Goal: Task Accomplishment & Management: Complete application form

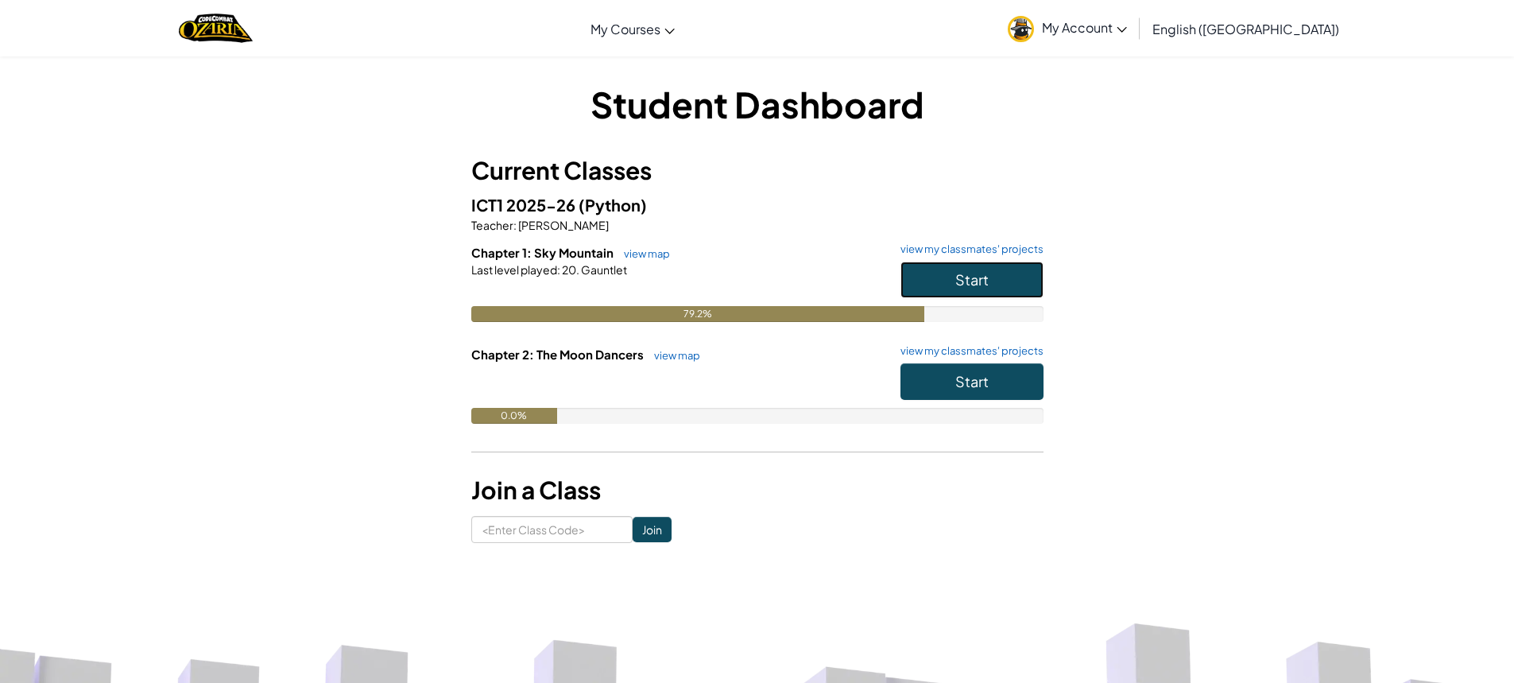
click at [990, 265] on button "Start" at bounding box center [971, 279] width 143 height 37
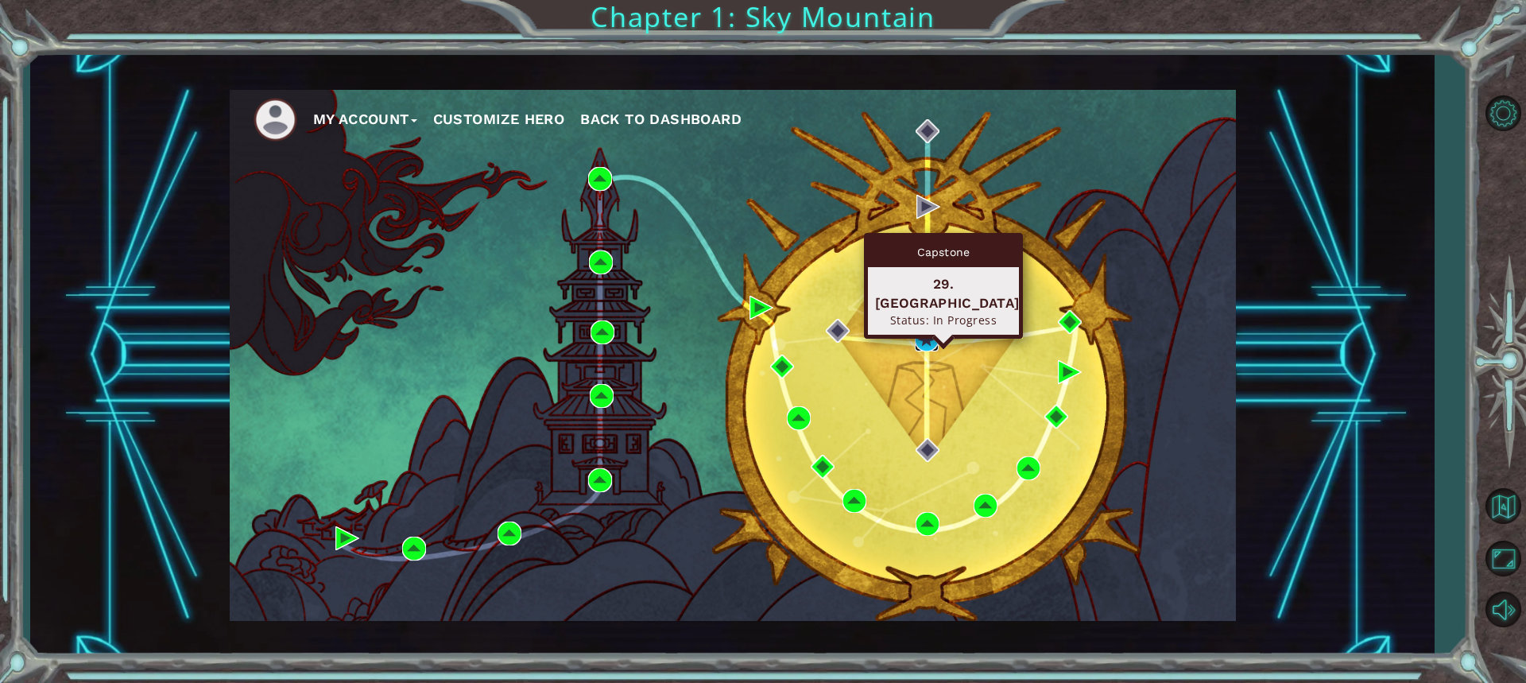
click at [919, 338] on img at bounding box center [927, 339] width 24 height 24
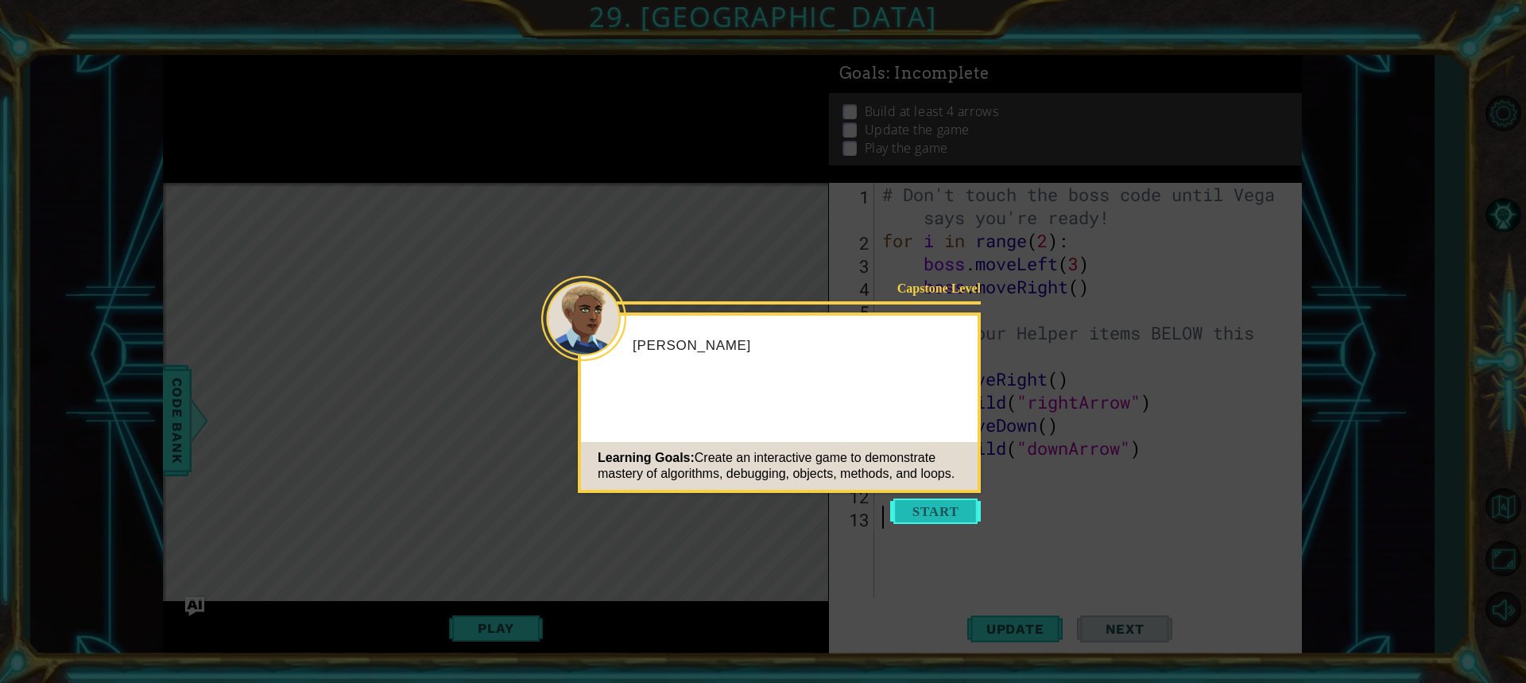
click at [924, 509] on button "Start" at bounding box center [935, 510] width 91 height 25
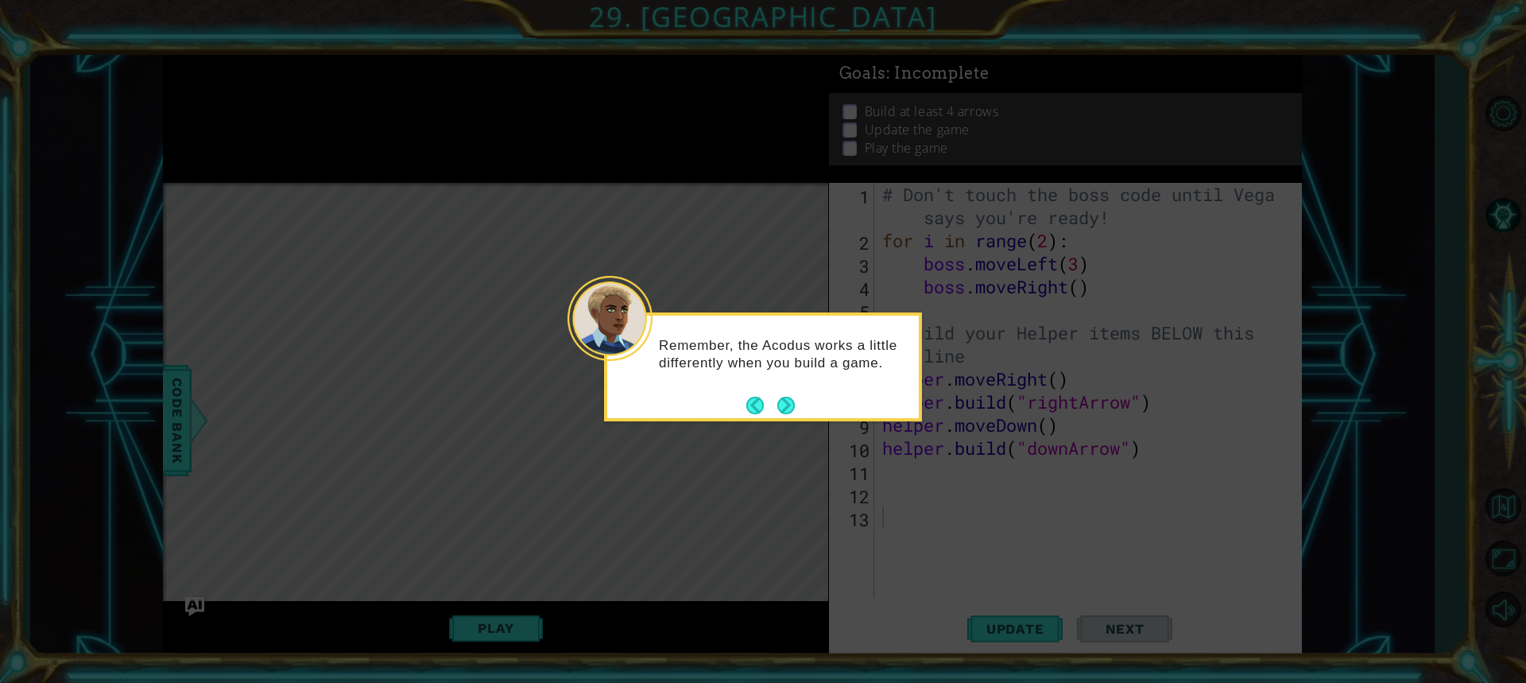
click at [777, 408] on button "Next" at bounding box center [785, 405] width 17 height 17
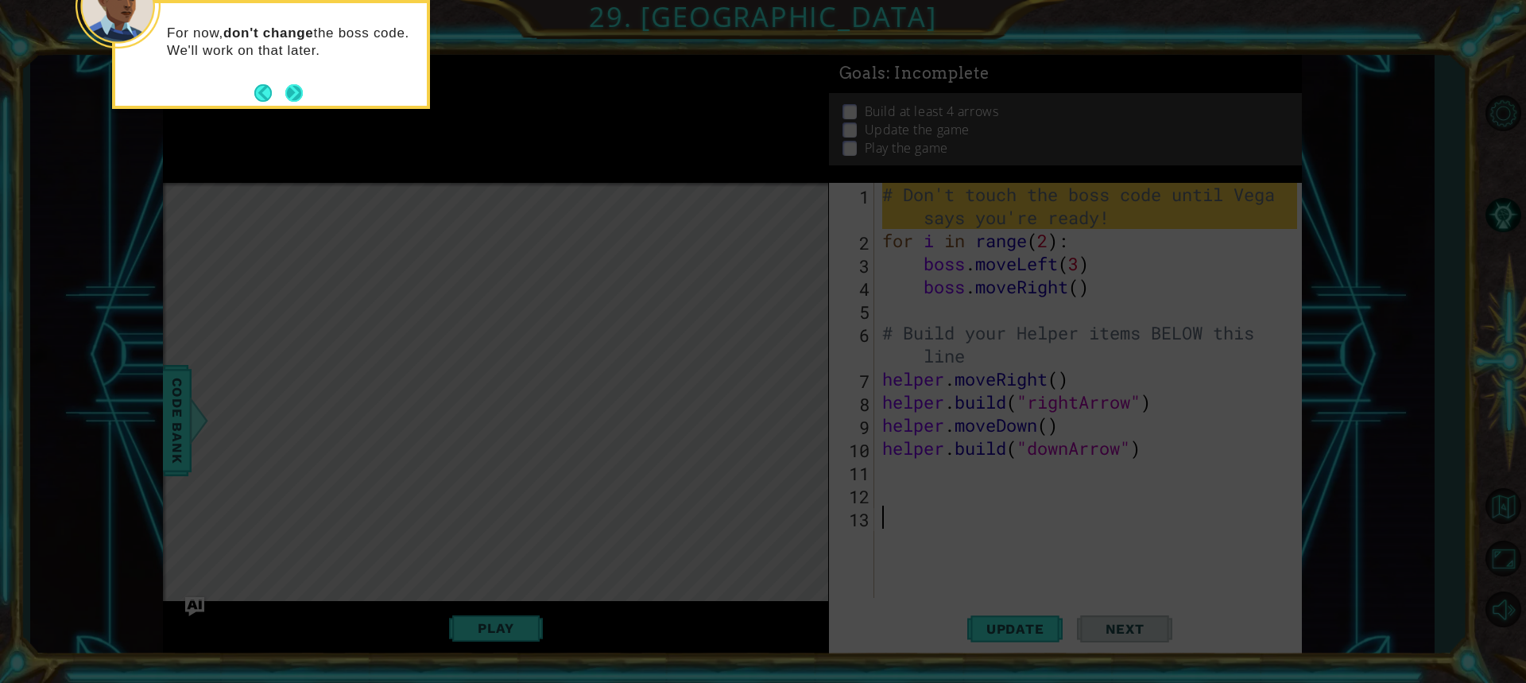
click at [285, 90] on button "Next" at bounding box center [293, 92] width 19 height 19
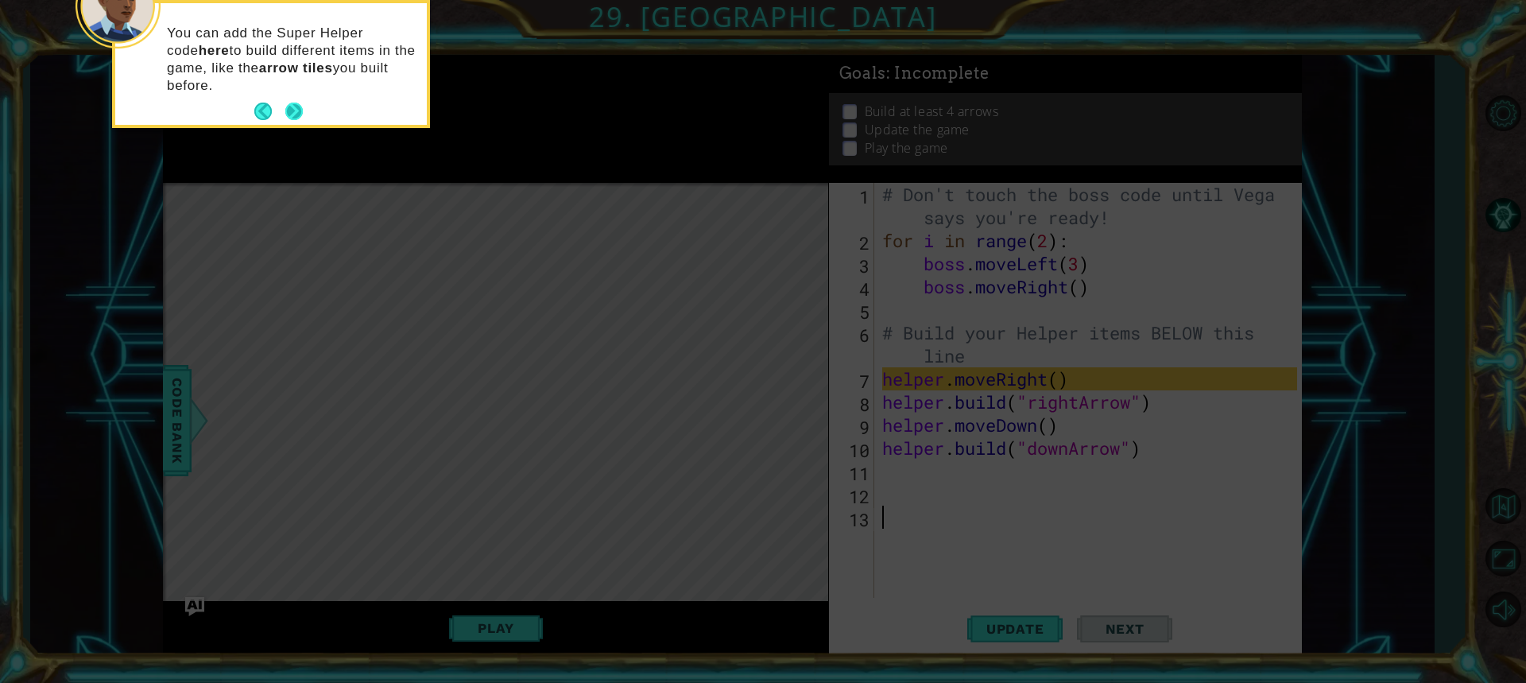
click at [295, 103] on button "Next" at bounding box center [293, 111] width 17 height 17
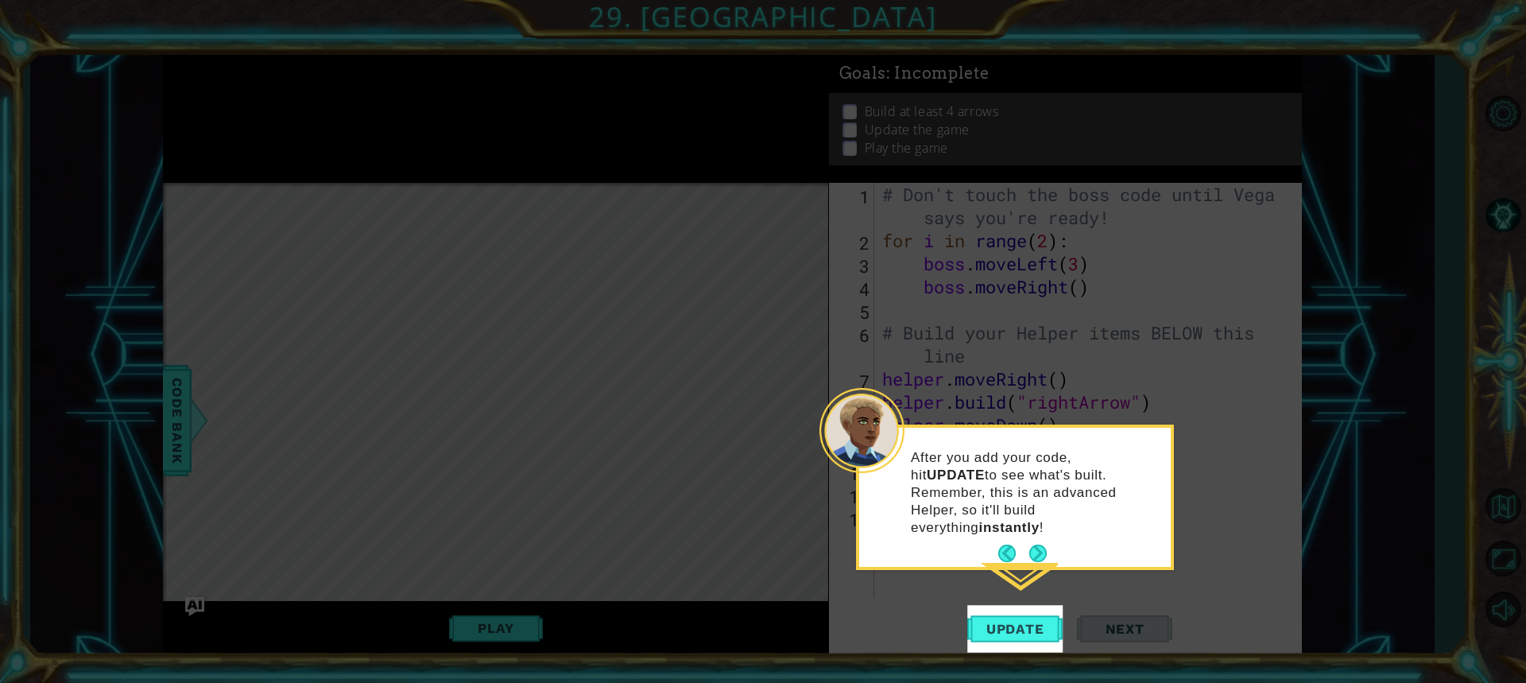
click at [1039, 544] on button "Next" at bounding box center [1037, 552] width 17 height 17
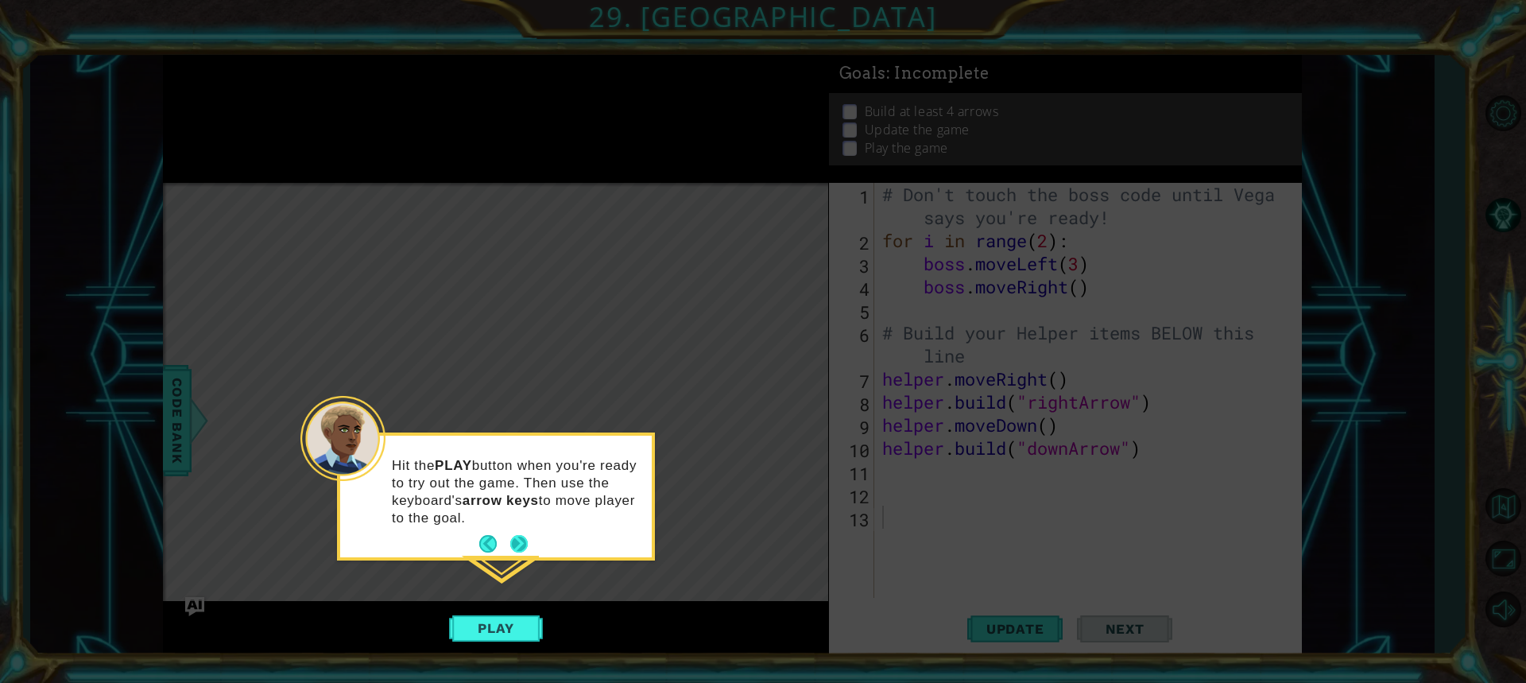
click at [517, 540] on button "Next" at bounding box center [518, 543] width 19 height 19
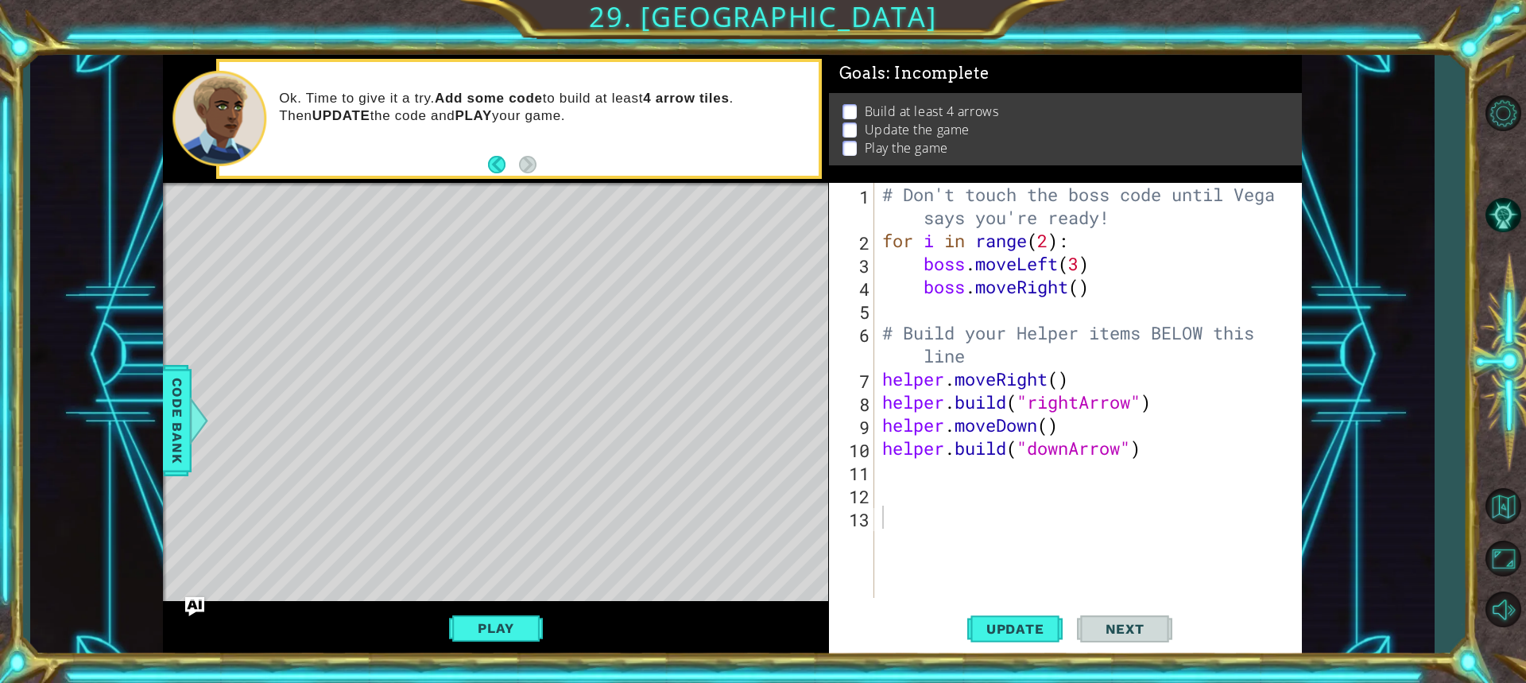
click at [746, 494] on div "Level Map" at bounding box center [530, 417] width 734 height 468
click at [508, 617] on button "Play" at bounding box center [495, 628] width 93 height 30
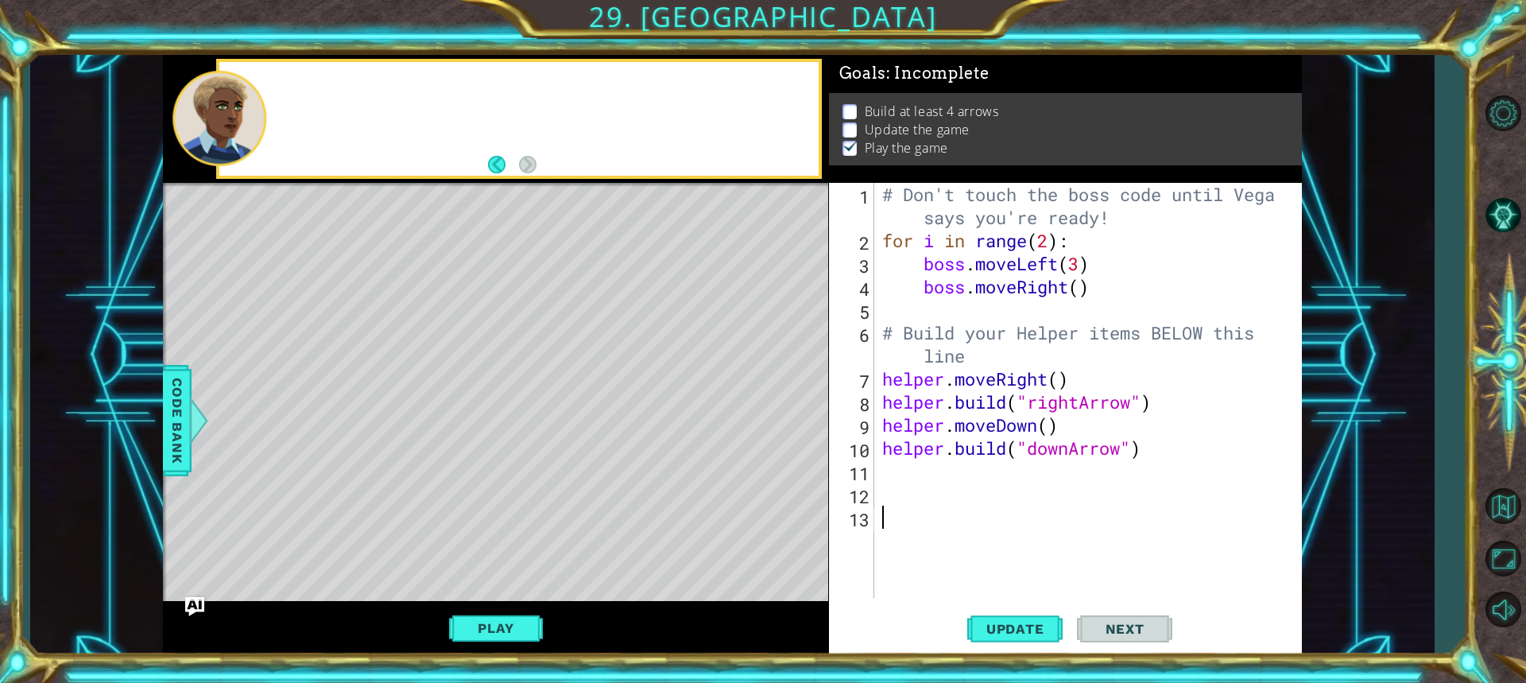
scroll to position [2, 0]
click at [895, 472] on div "# Don't touch the boss code until [PERSON_NAME] says you're ready! for i in ran…" at bounding box center [1092, 425] width 426 height 484
click at [1013, 614] on button "Update" at bounding box center [1014, 628] width 95 height 47
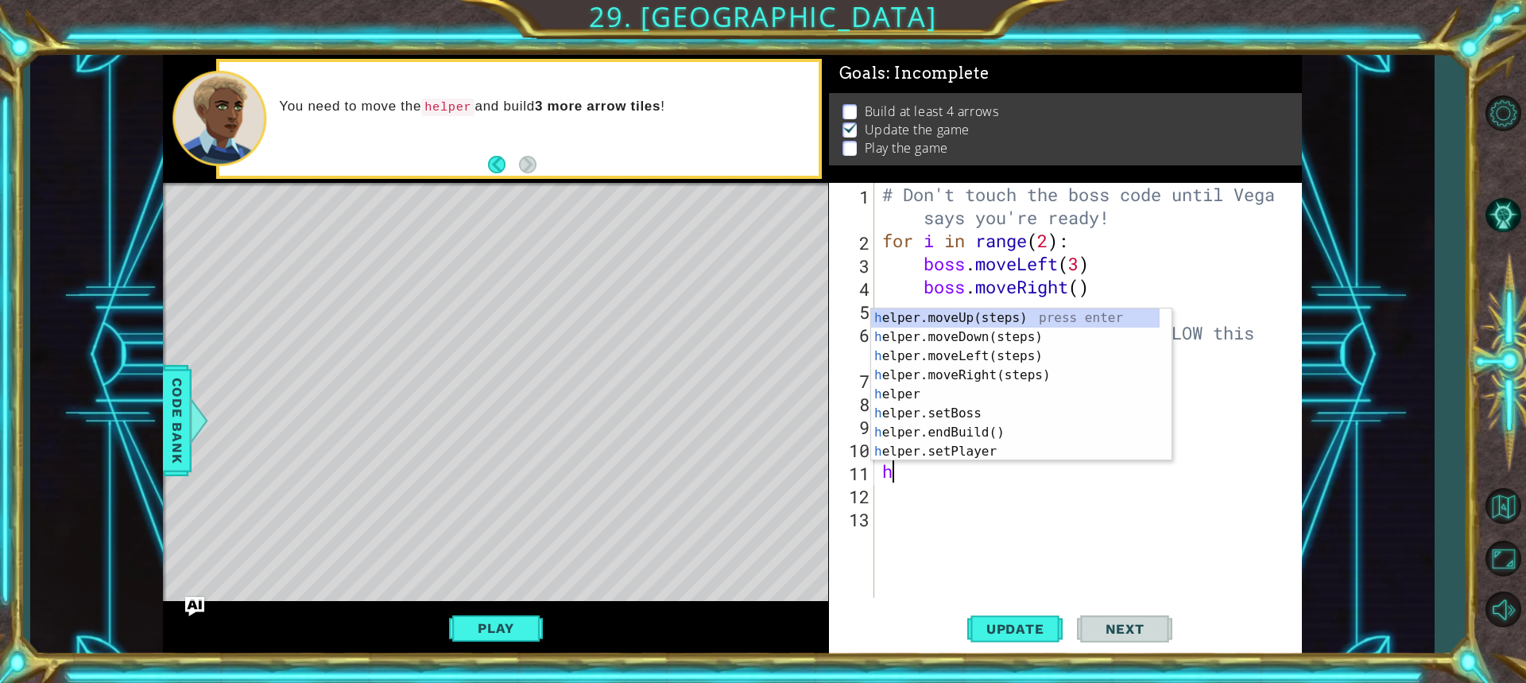
type textarea "he"
click at [976, 338] on div "he lper.moveUp(steps) press enter he lper.moveDown(steps) press enter he lper.m…" at bounding box center [1015, 403] width 288 height 191
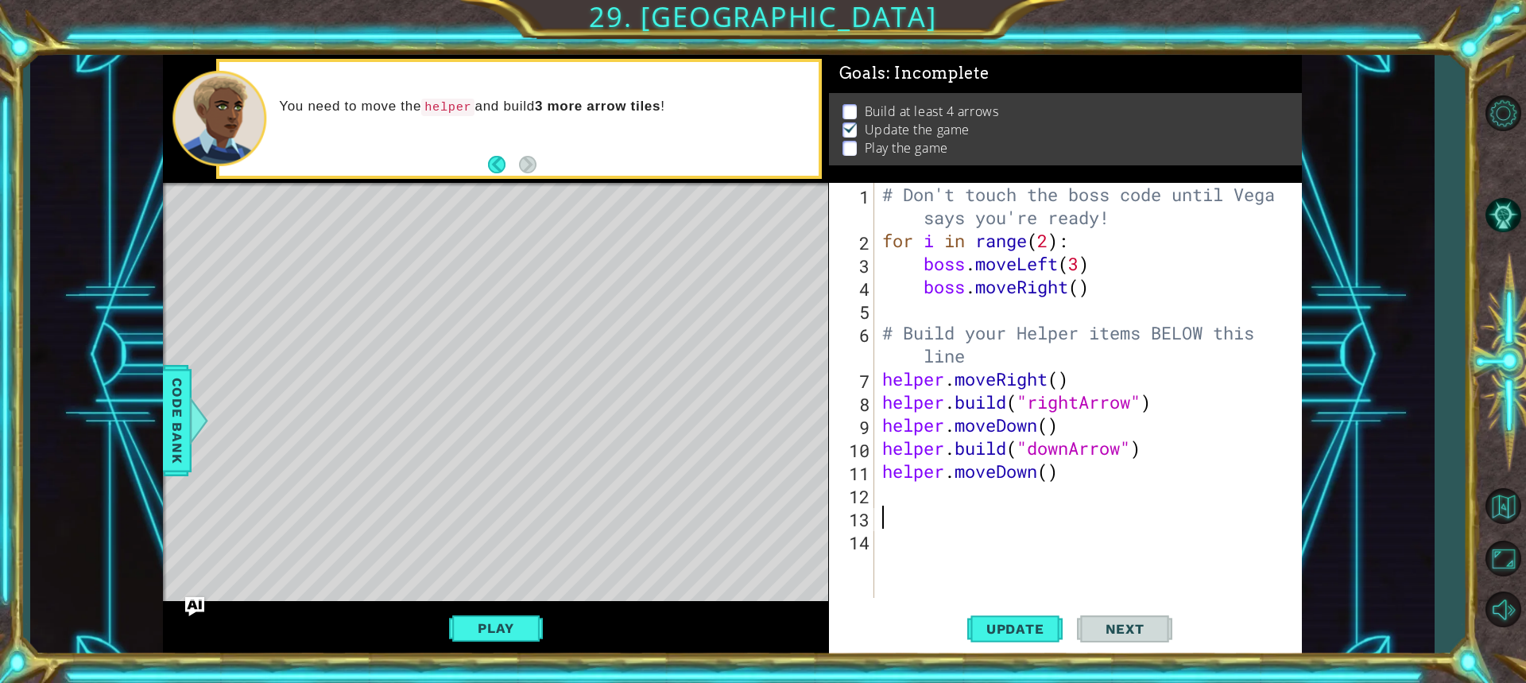
click at [909, 505] on div "# Don't touch the boss code until [PERSON_NAME] says you're ready! for i in ran…" at bounding box center [1092, 425] width 426 height 484
click at [902, 491] on div "# Don't touch the boss code until [PERSON_NAME] says you're ready! for i in ran…" at bounding box center [1092, 425] width 426 height 484
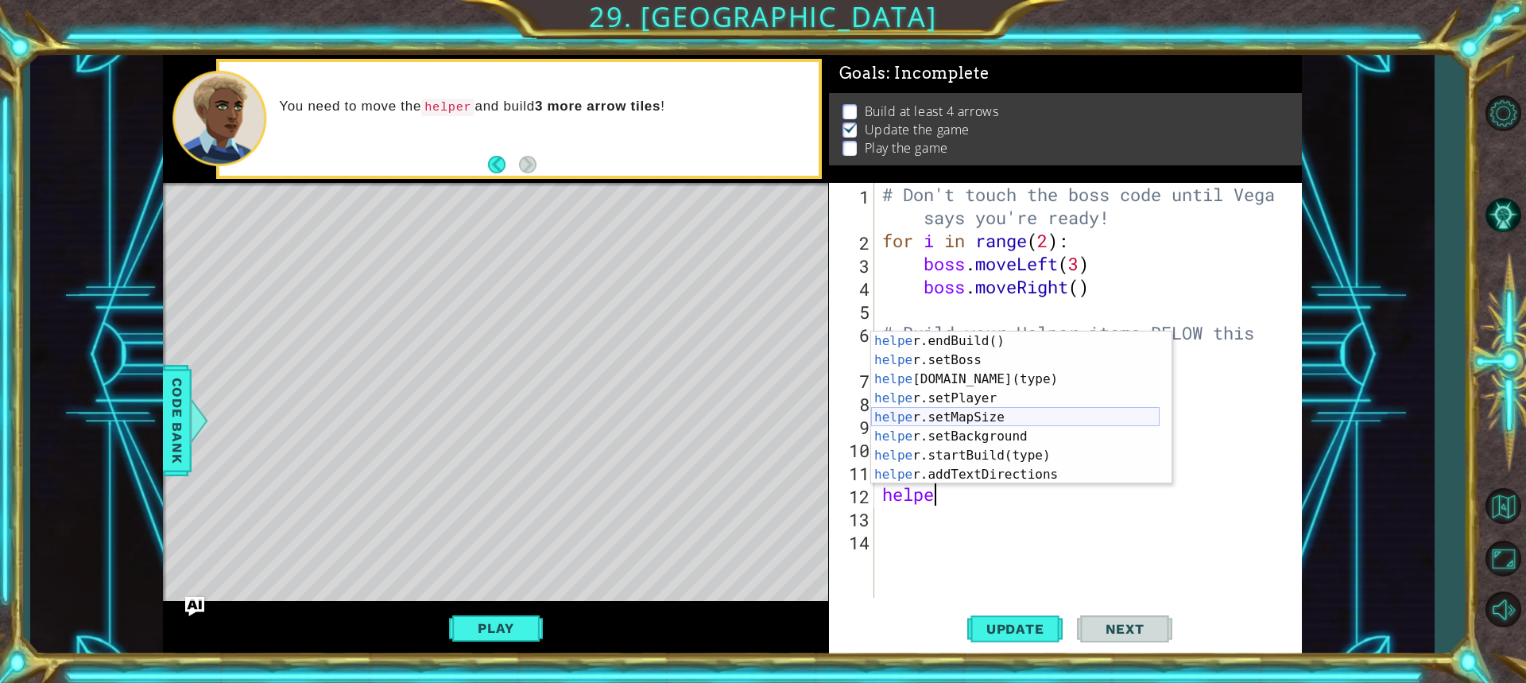
scroll to position [95, 0]
click at [957, 381] on div "helpe [PERSON_NAME]endBuild() press enter helpe r.setBoss press enter helpe [DO…" at bounding box center [1015, 426] width 288 height 191
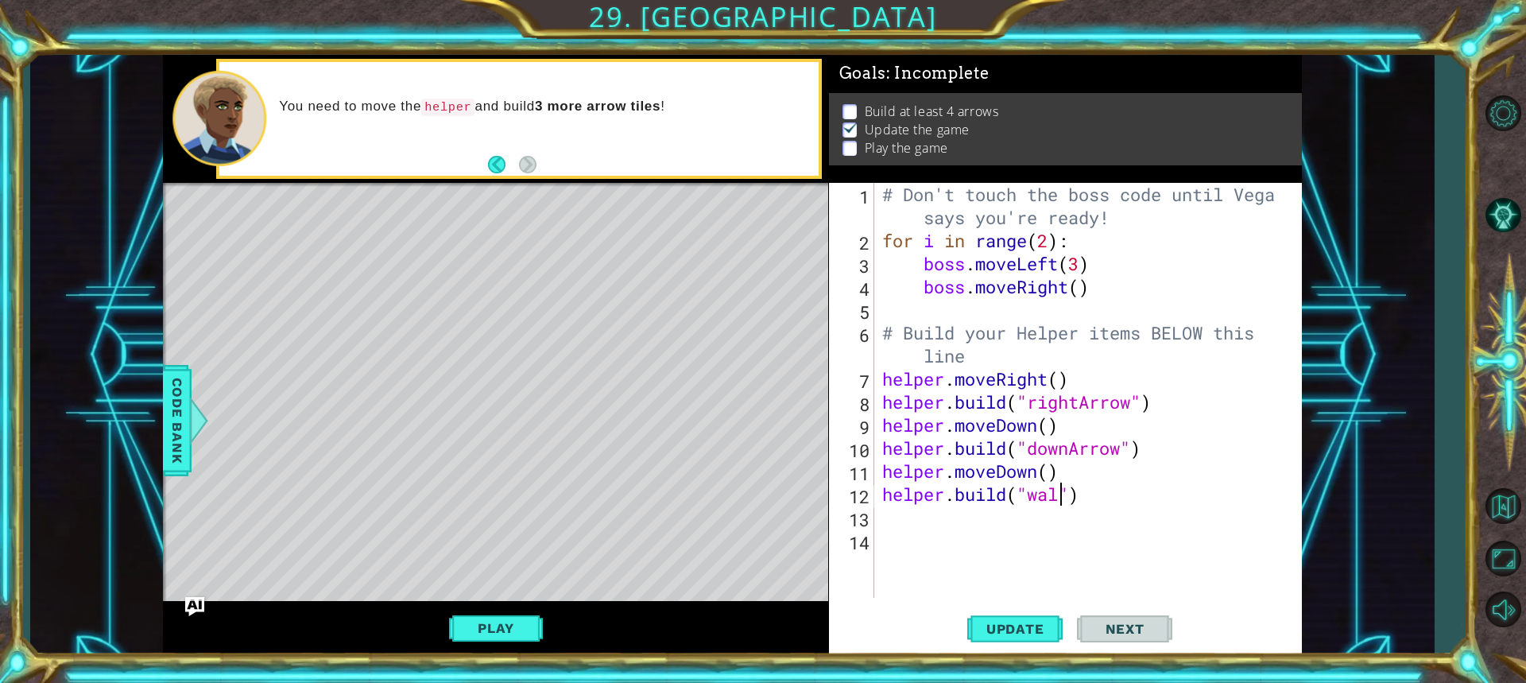
scroll to position [0, 8]
type textarea "[DOMAIN_NAME]("wall")"
click at [997, 630] on span "Update" at bounding box center [1015, 629] width 90 height 16
click at [883, 530] on div "# Don't touch the boss code until [PERSON_NAME] says you're ready! for i in ran…" at bounding box center [1092, 425] width 426 height 484
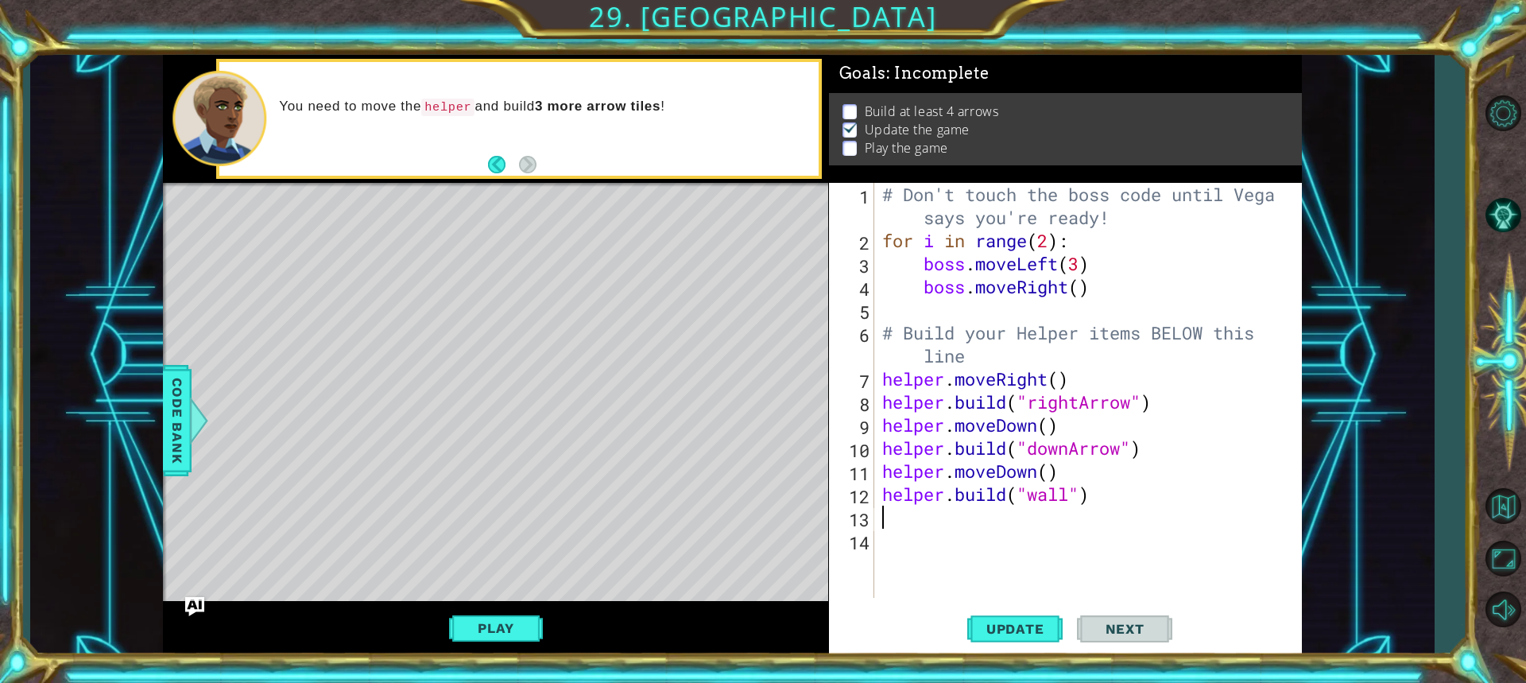
click at [887, 509] on div "# Don't touch the boss code until [PERSON_NAME] says you're ready! for i in ran…" at bounding box center [1092, 425] width 426 height 484
type textarea "he"
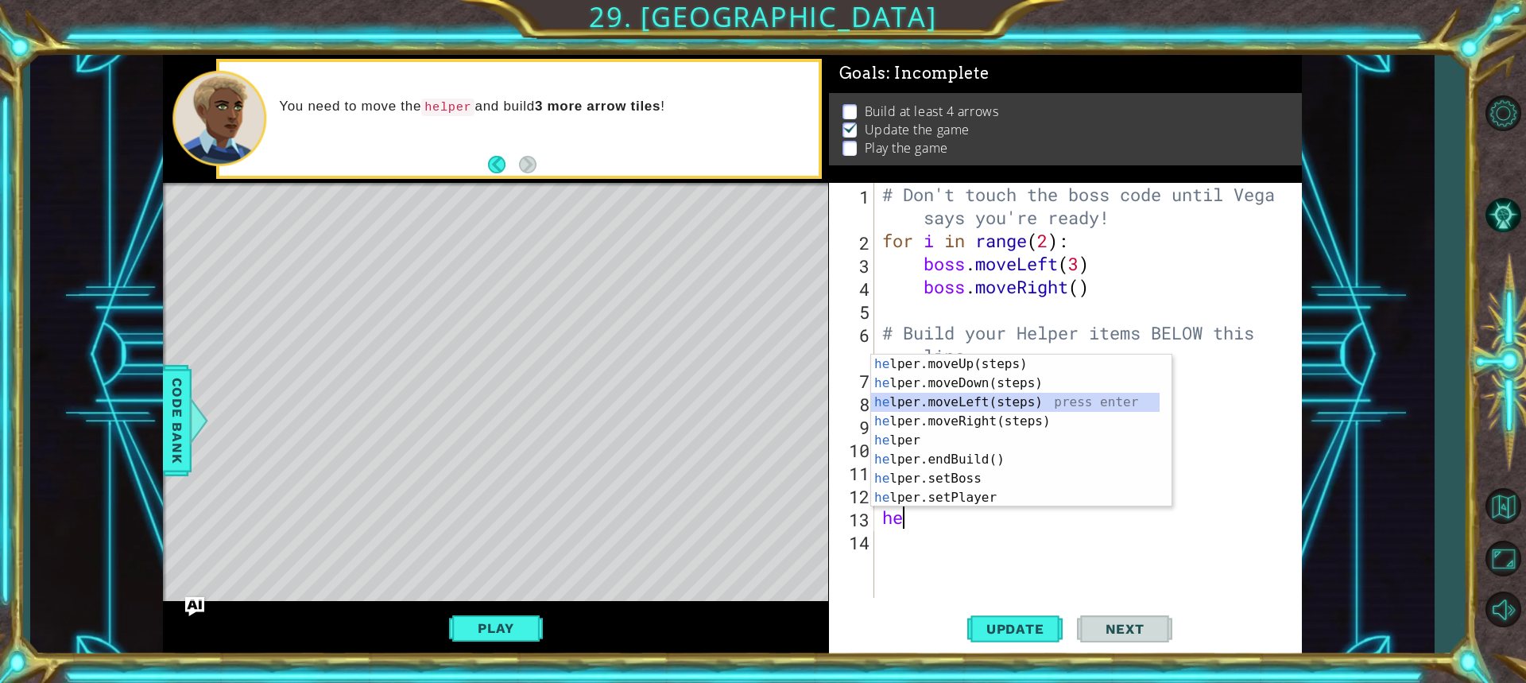
click at [973, 405] on div "he lper.moveUp(steps) press enter he lper.moveDown(steps) press enter he lper.m…" at bounding box center [1021, 449] width 300 height 191
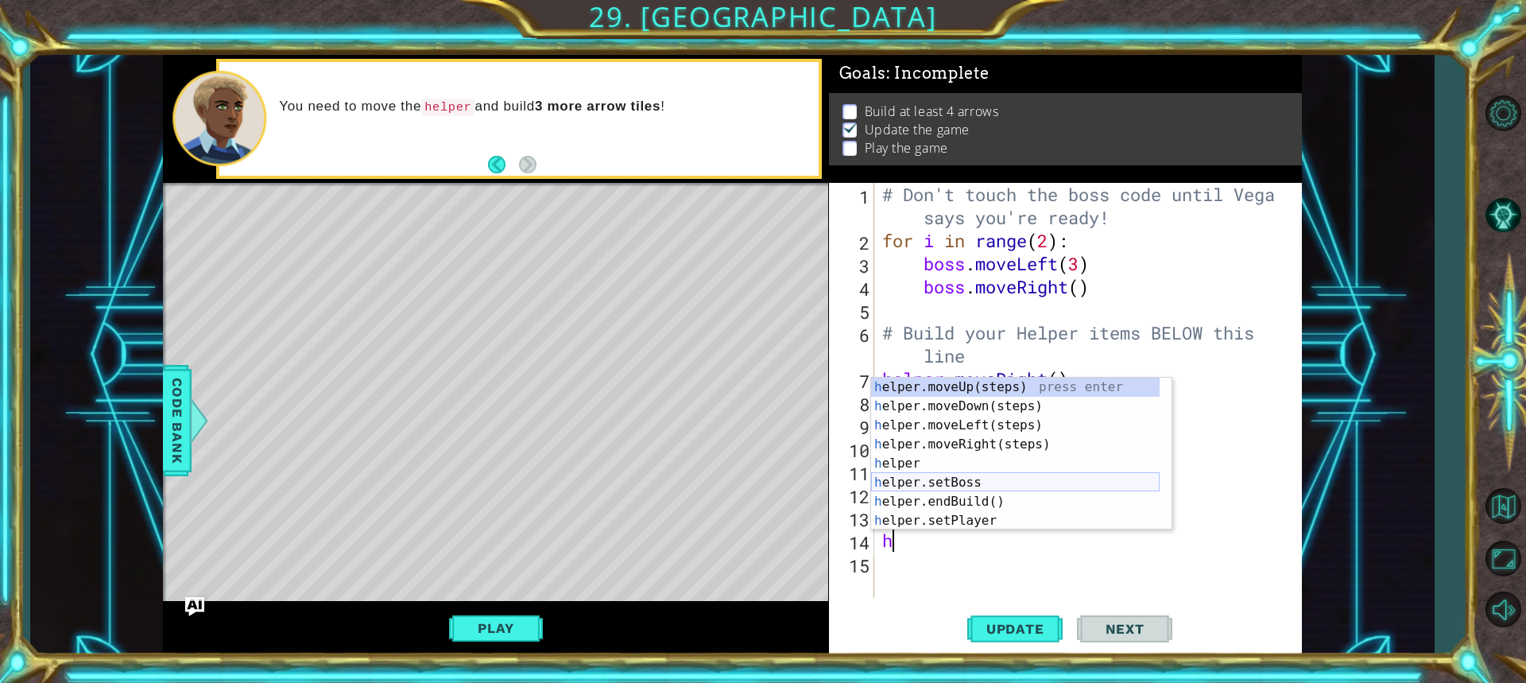
scroll to position [95, 0]
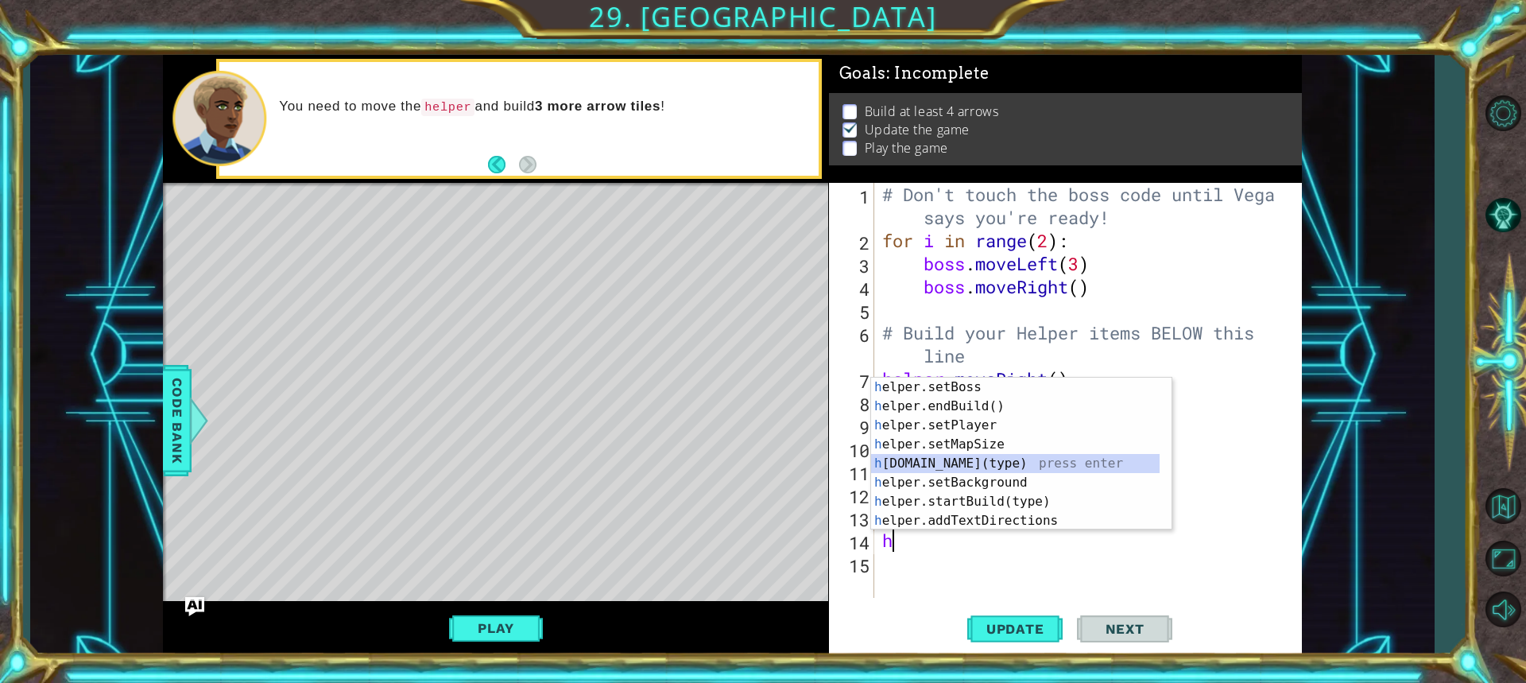
click at [984, 455] on div "h elper.setBoss press enter h elper.endBuild() press enter h elper.setPlayer pr…" at bounding box center [1015, 472] width 288 height 191
type textarea "[DOMAIN_NAME]("wall")"
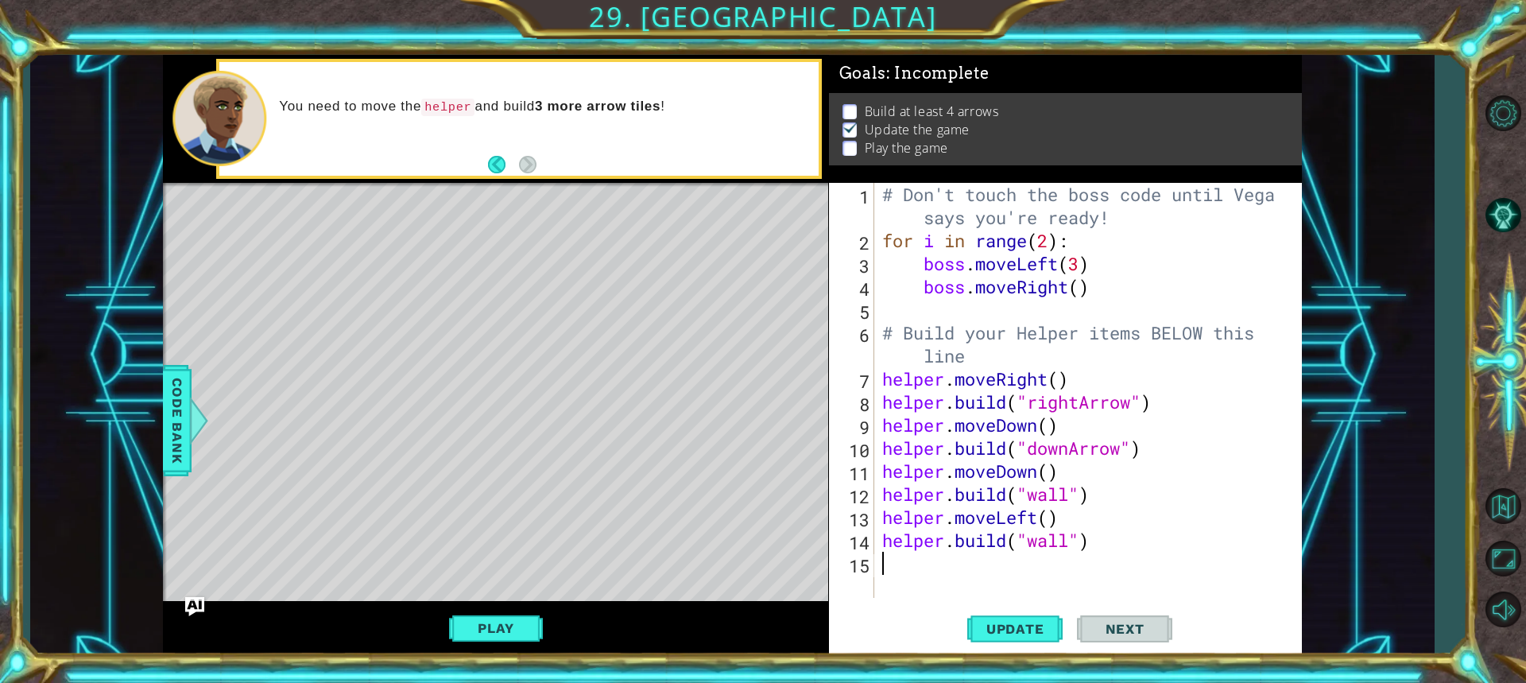
click at [903, 578] on div "# Don't touch the boss code until [PERSON_NAME] says you're ready! for i in ran…" at bounding box center [1092, 425] width 426 height 484
click at [1024, 629] on span "Update" at bounding box center [1015, 629] width 90 height 16
click at [1041, 520] on div "# Don't touch the boss code until [PERSON_NAME] says you're ready! for i in ran…" at bounding box center [1092, 425] width 426 height 484
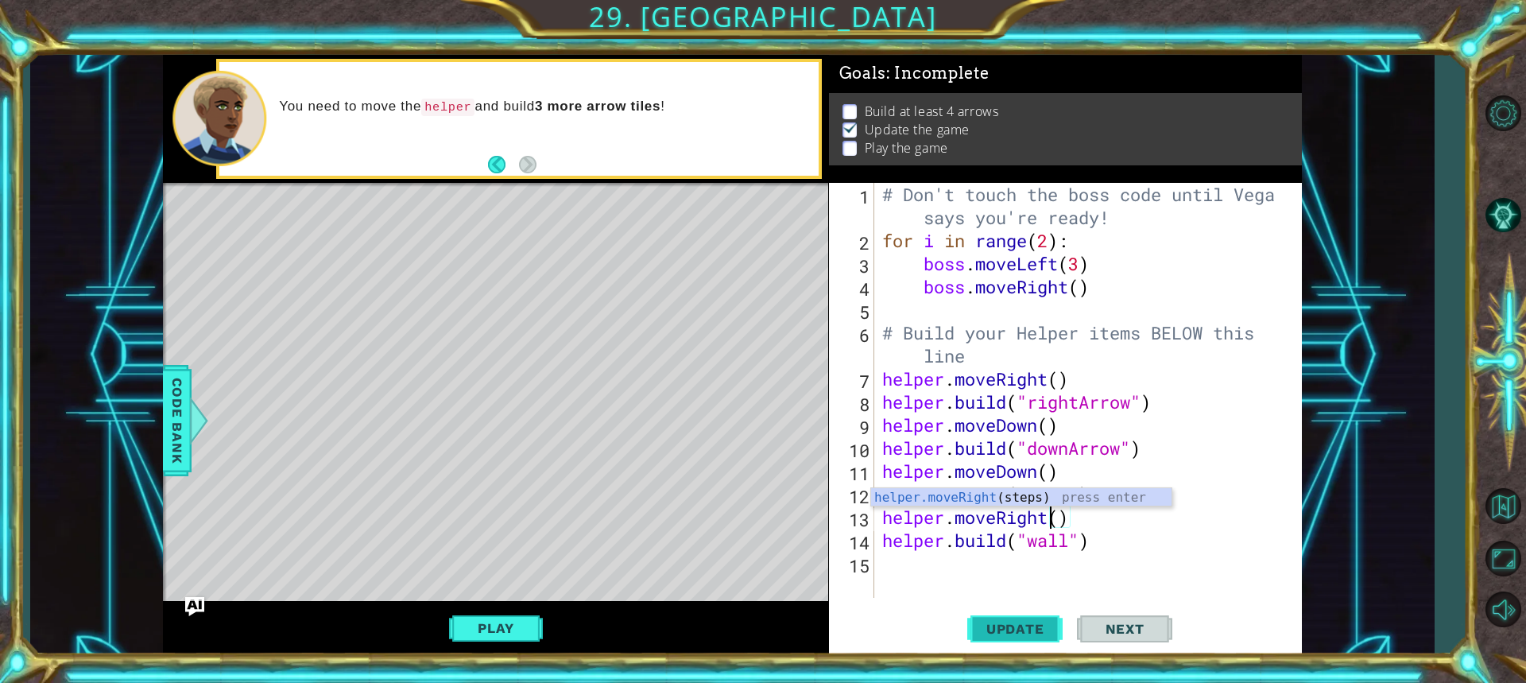
type textarea "helper.moveRight()"
click at [984, 635] on span "Update" at bounding box center [1015, 629] width 90 height 16
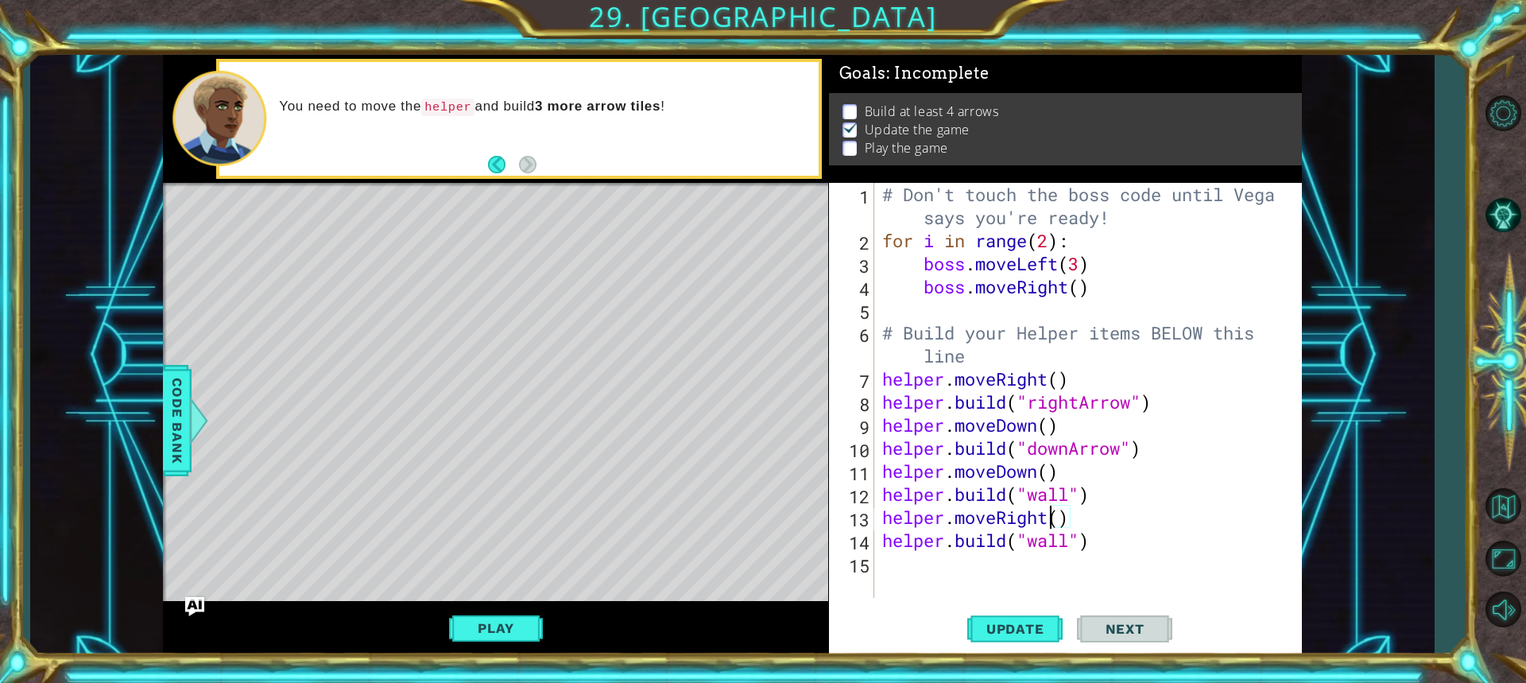
click at [884, 561] on div "# Don't touch the boss code until [PERSON_NAME] says you're ready! for i in ran…" at bounding box center [1092, 425] width 426 height 484
type textarea "h"
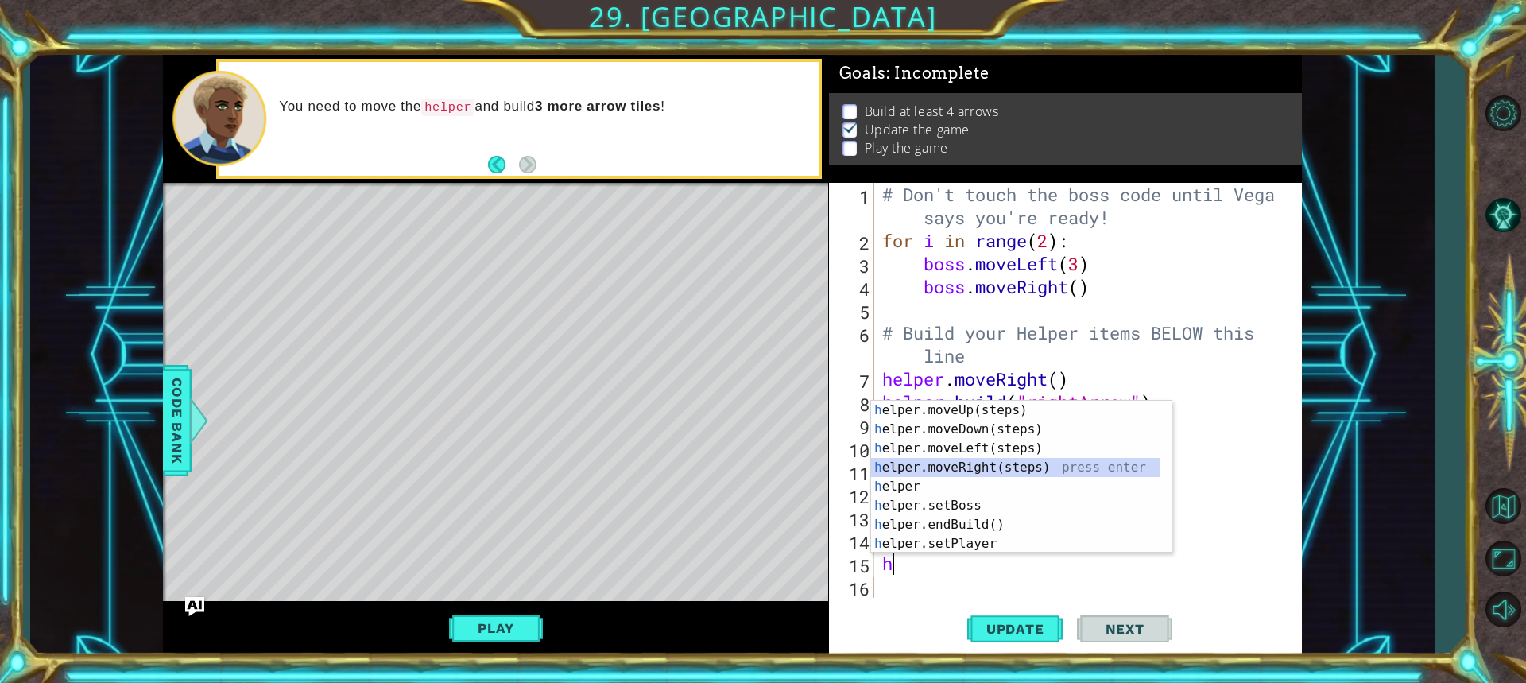
click at [921, 473] on div "h elper.moveUp(steps) press enter h elper.moveDown(steps) press enter h elper.m…" at bounding box center [1015, 495] width 288 height 191
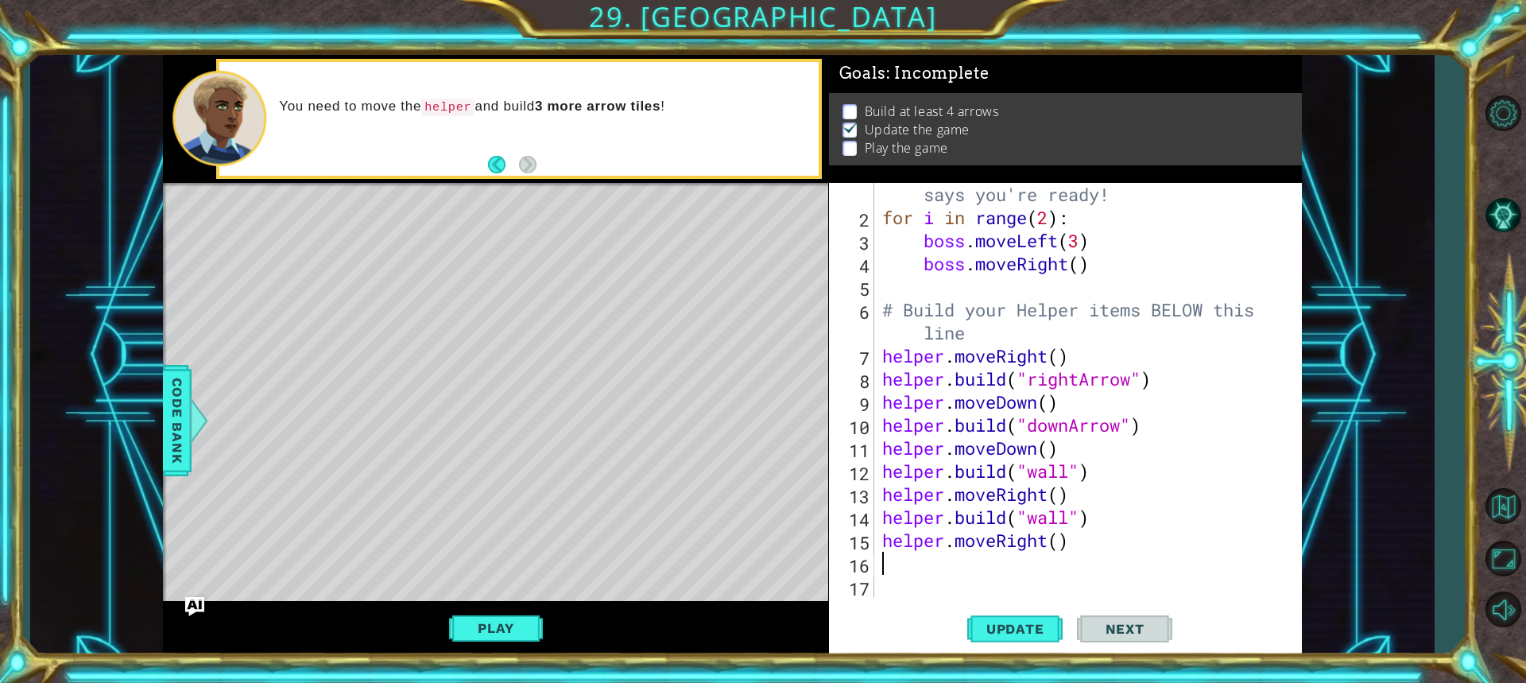
type textarea "h"
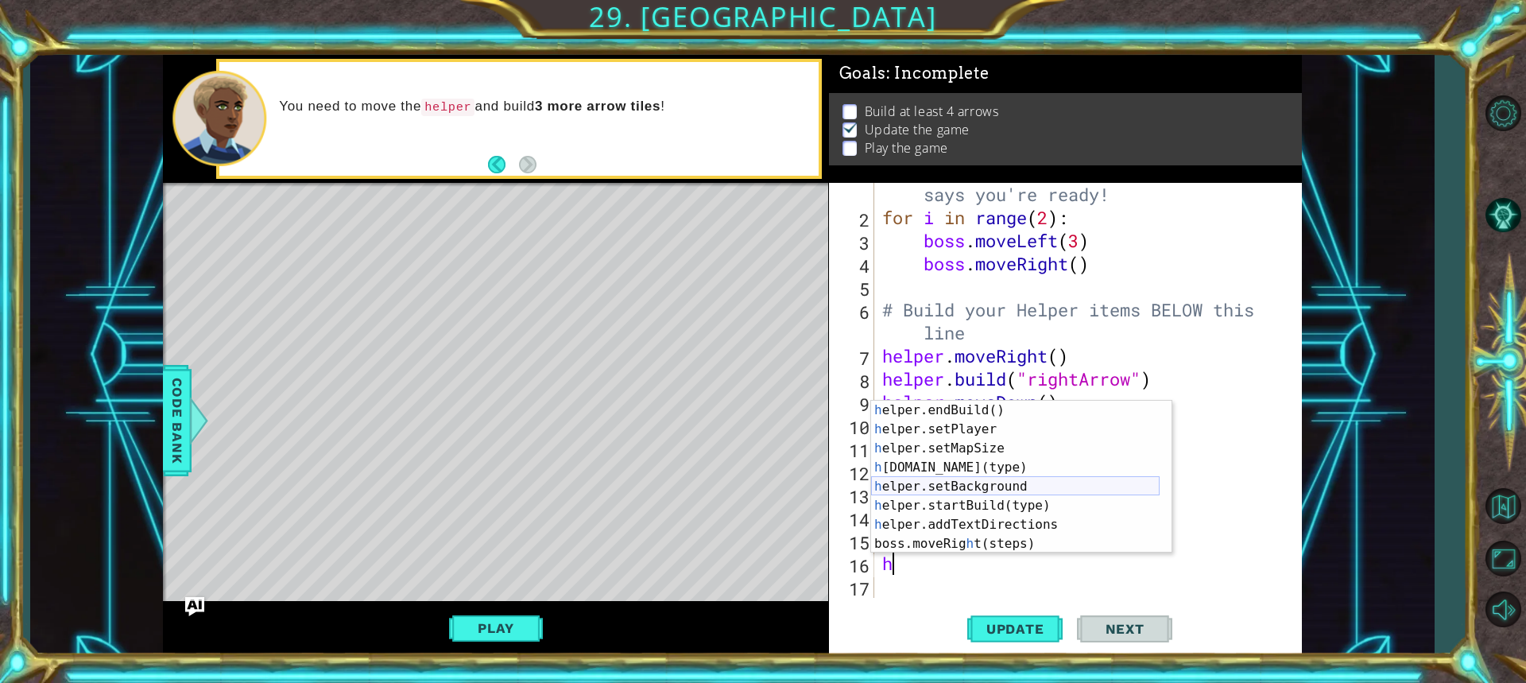
scroll to position [114, 0]
click at [947, 593] on div "# Don't touch the boss code until [PERSON_NAME] says you're ready! for i in ran…" at bounding box center [1086, 402] width 414 height 484
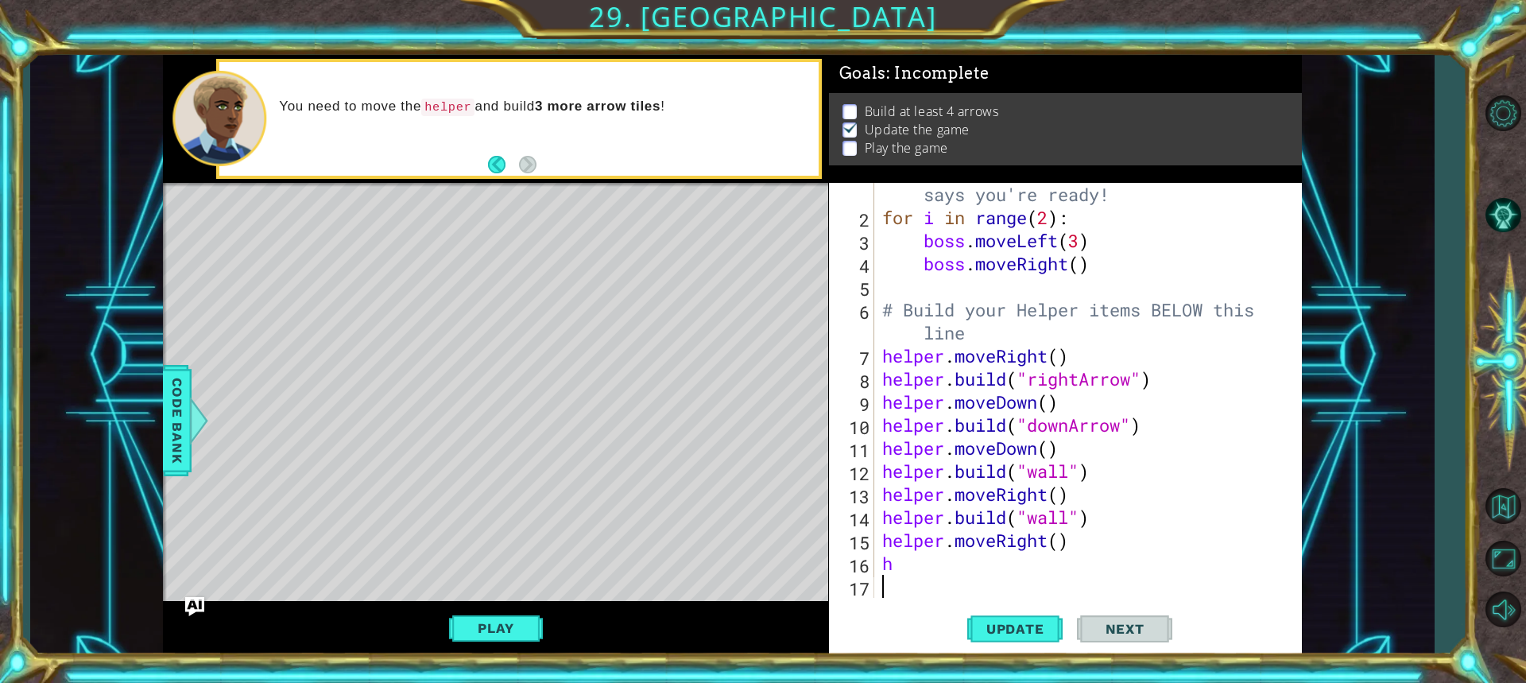
click at [896, 566] on div "# Don't touch the boss code until [PERSON_NAME] says you're ready! for i in ran…" at bounding box center [1086, 402] width 414 height 484
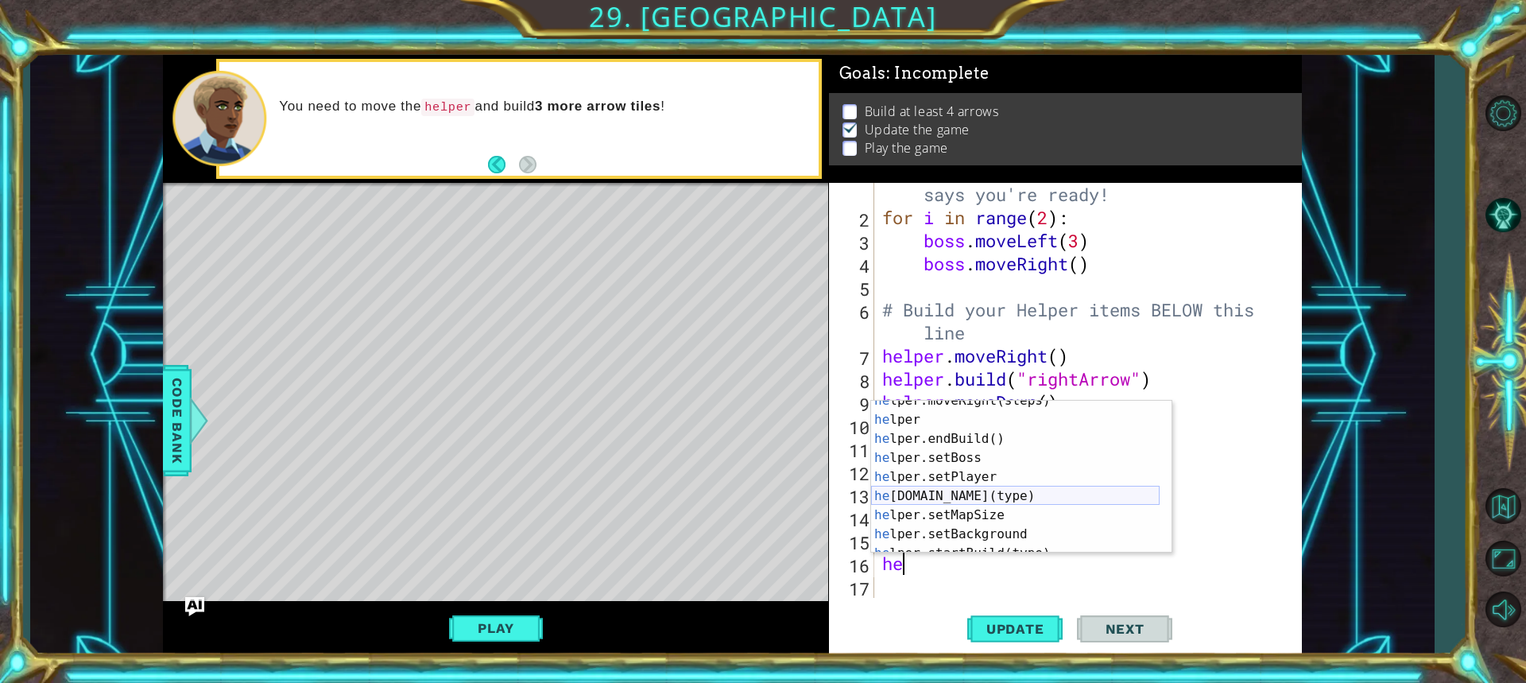
scroll to position [0, 0]
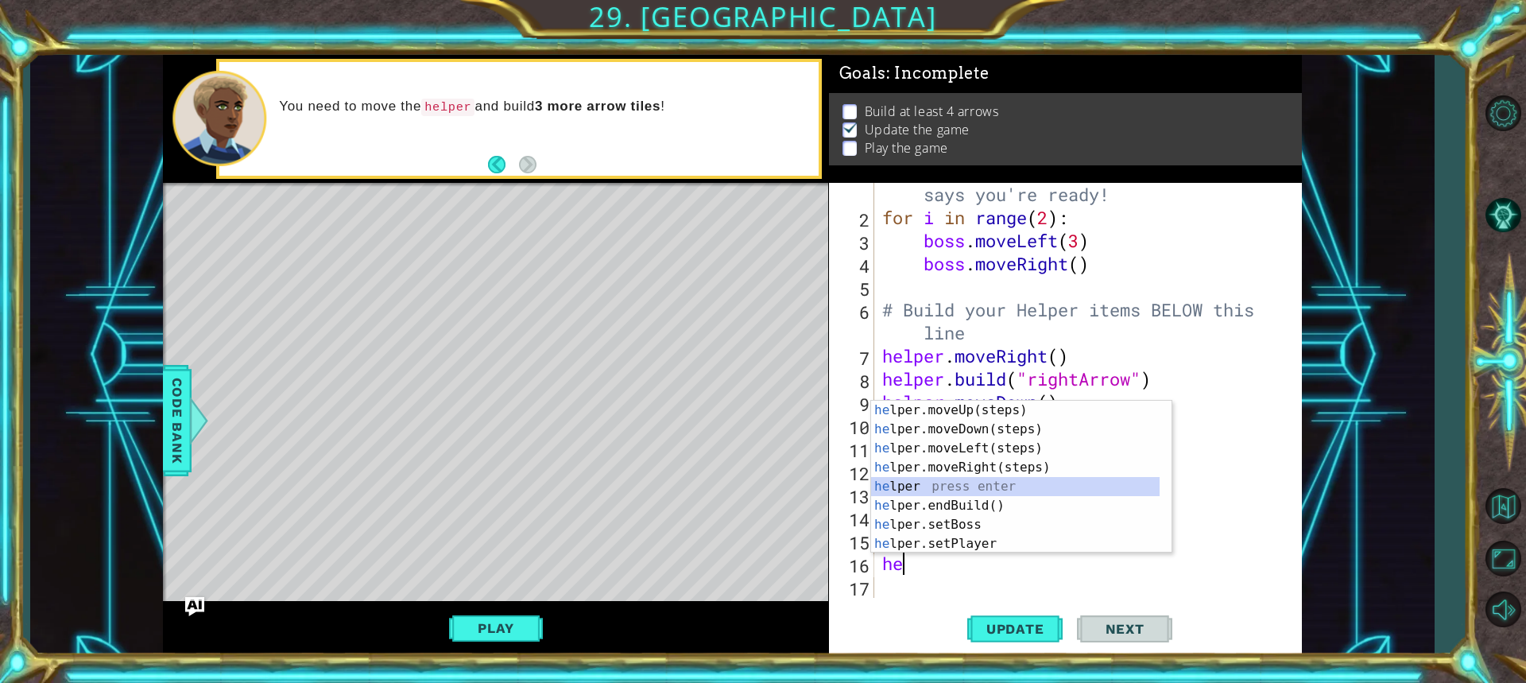
click at [915, 481] on div "he lper.moveUp(steps) press enter he lper.moveDown(steps) press enter he lper.m…" at bounding box center [1015, 495] width 288 height 191
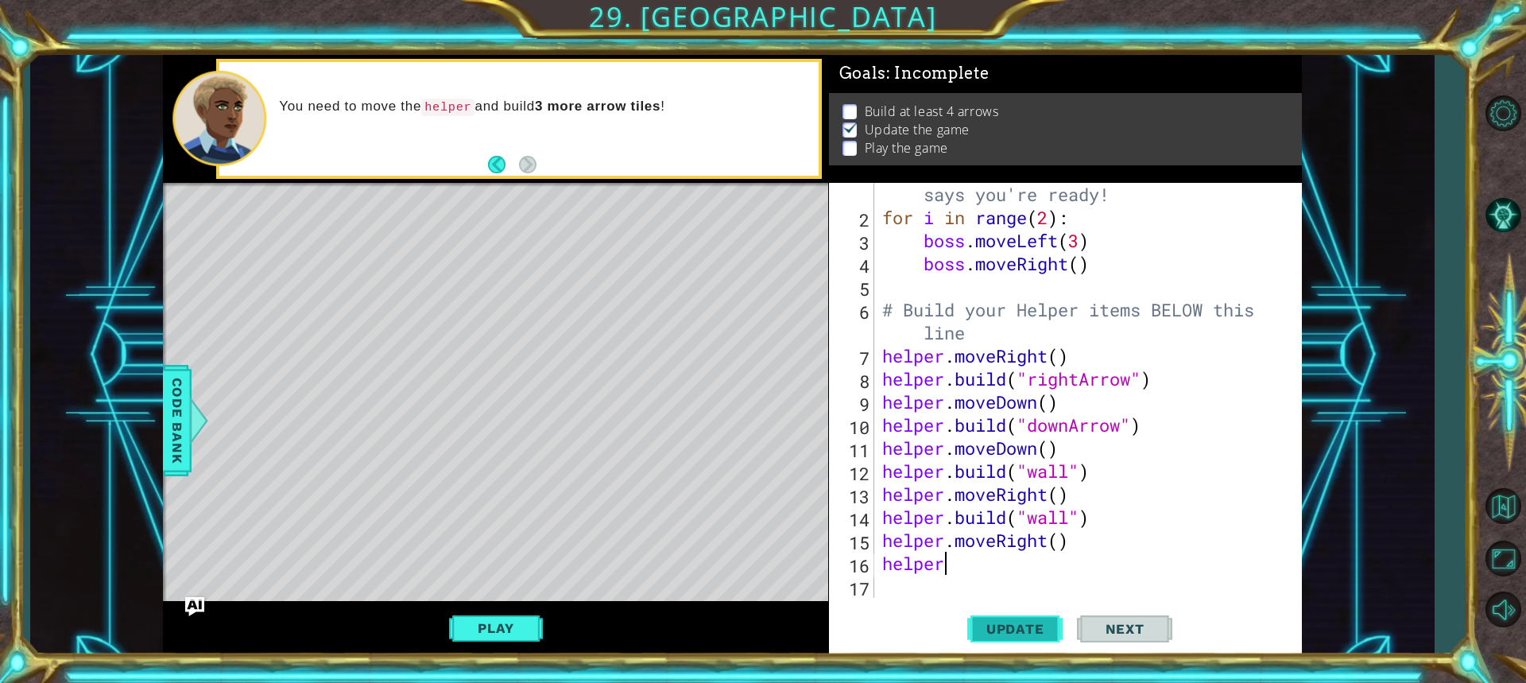
click at [1015, 625] on span "Update" at bounding box center [1015, 629] width 90 height 16
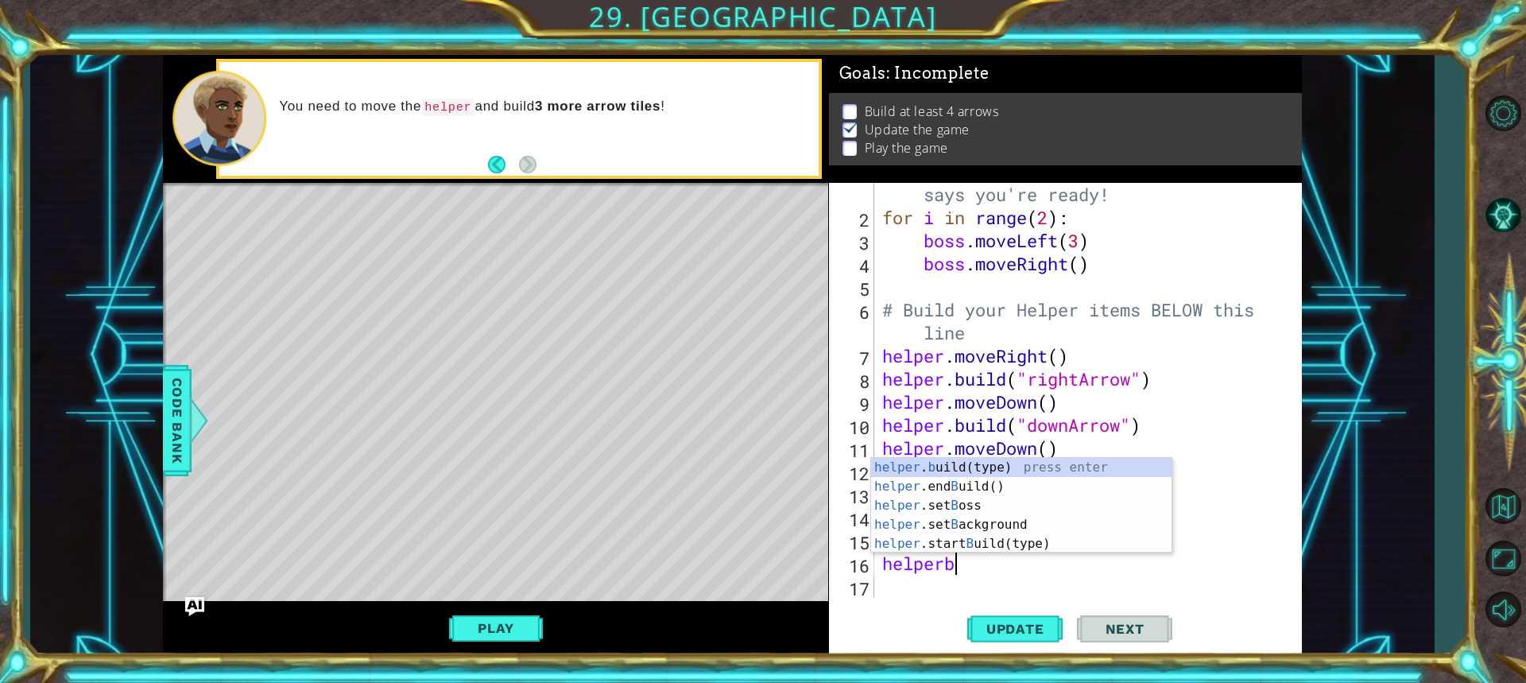
scroll to position [0, 2]
click at [975, 464] on div "helper . b uild(type) press enter helper .end B uild() press enter helper .set …" at bounding box center [1021, 524] width 300 height 133
type textarea "[DOMAIN_NAME]("wall")"
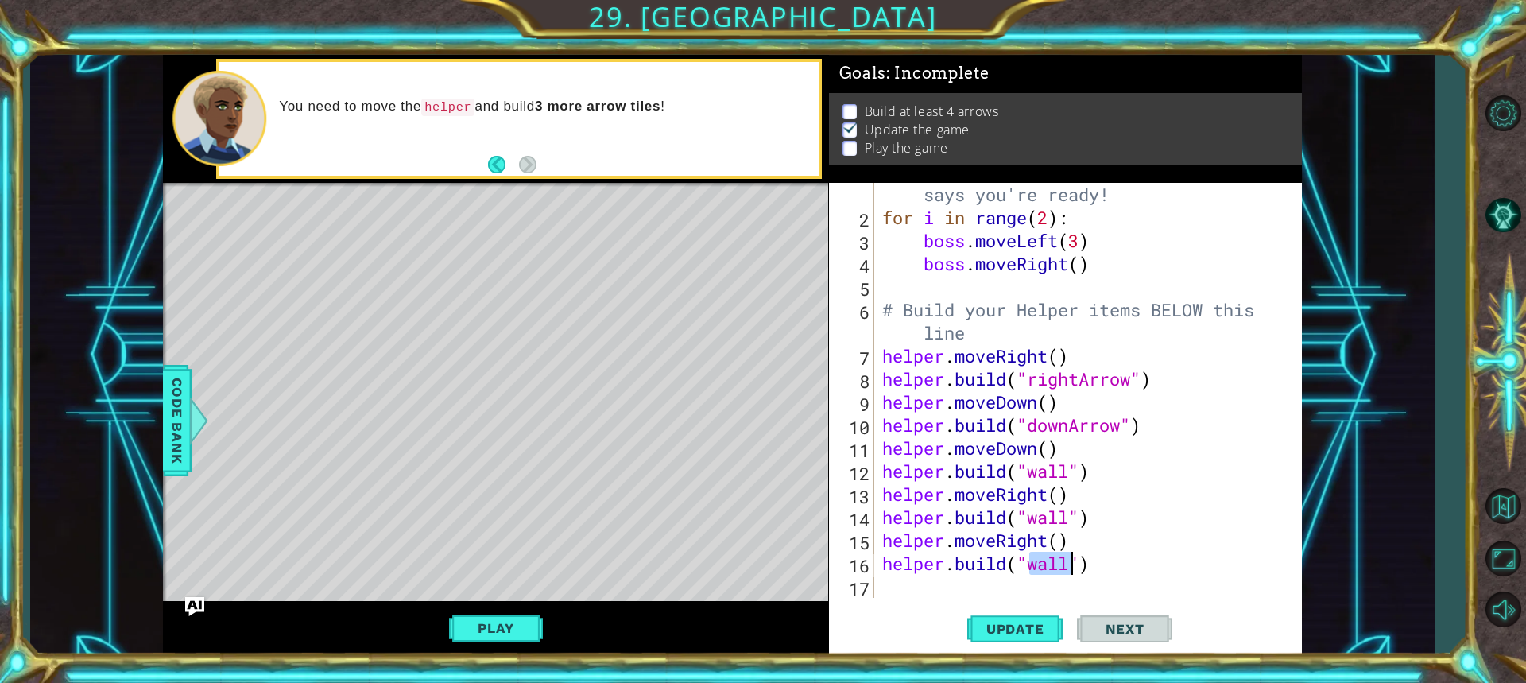
click at [895, 579] on div "# Don't touch the boss code until [PERSON_NAME] says you're ready! for i in ran…" at bounding box center [1086, 402] width 414 height 484
click at [1046, 626] on span "Update" at bounding box center [1015, 629] width 90 height 16
type textarea "h"
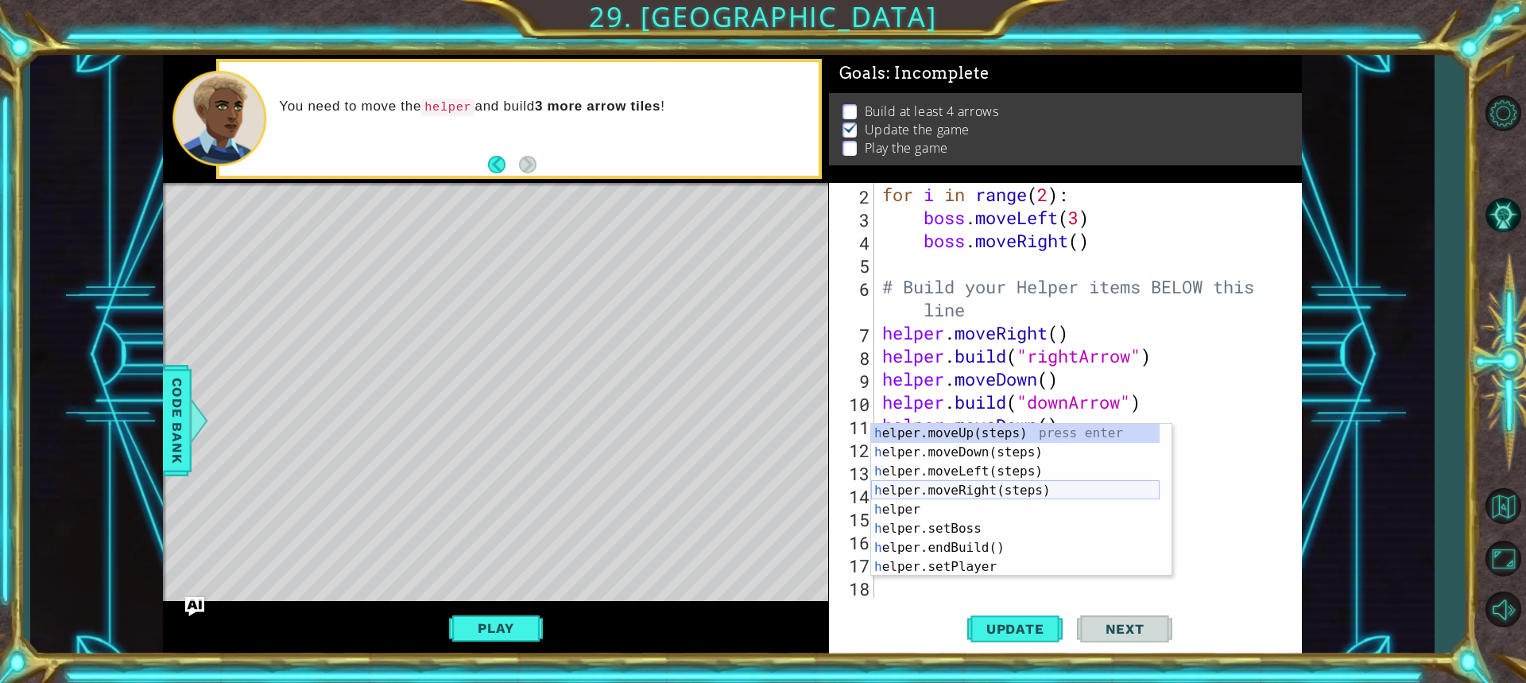
click at [963, 483] on div "h elper.moveUp(steps) press enter h elper.moveDown(steps) press enter h elper.m…" at bounding box center [1015, 519] width 288 height 191
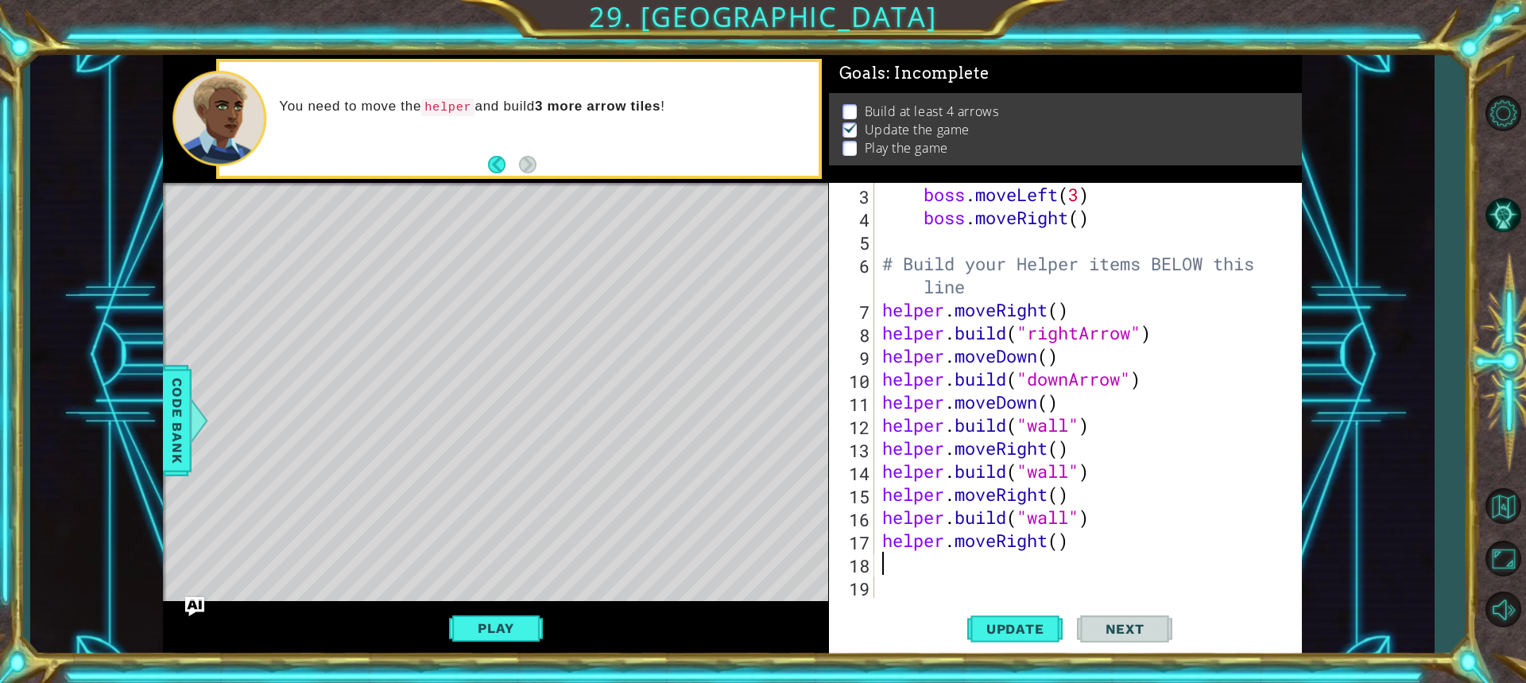
scroll to position [69, 0]
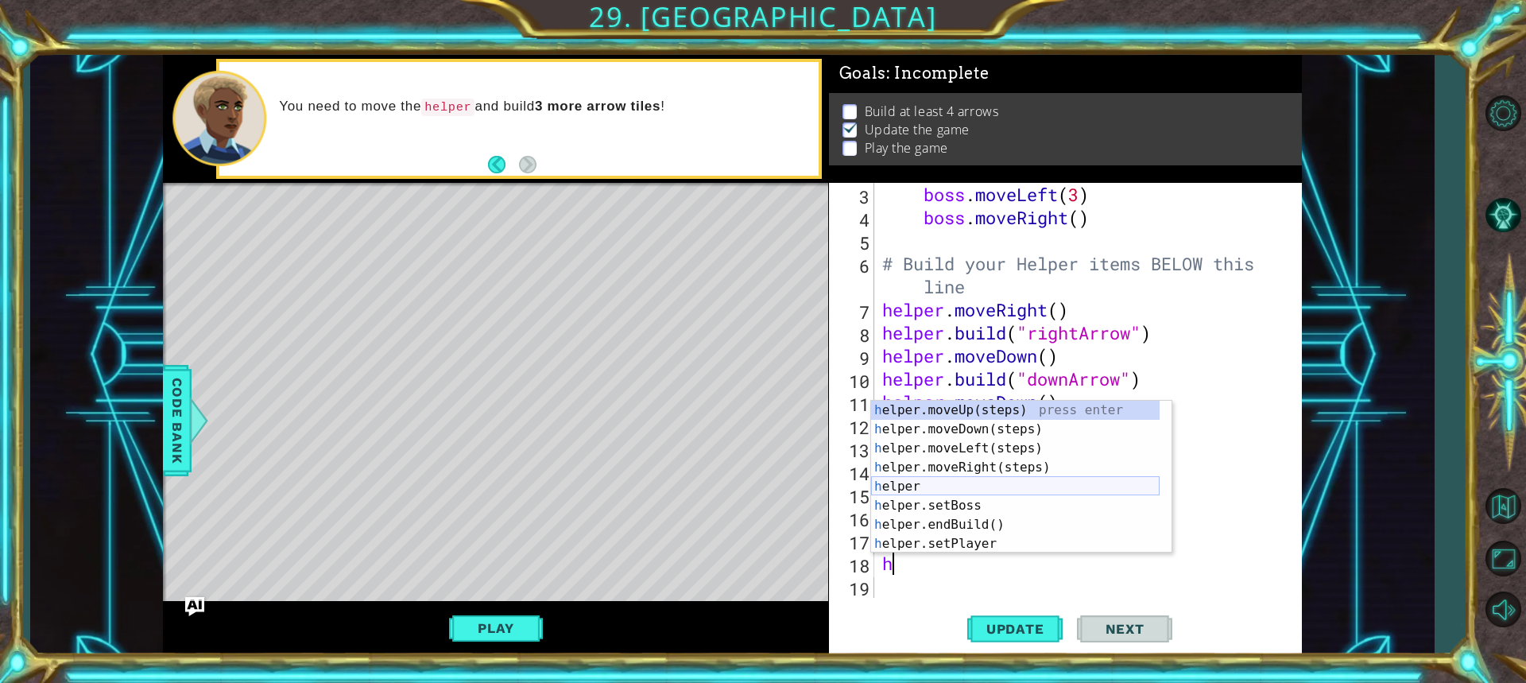
click at [950, 484] on div "h elper.moveUp(steps) press enter h elper.moveDown(steps) press enter h elper.m…" at bounding box center [1015, 495] width 288 height 191
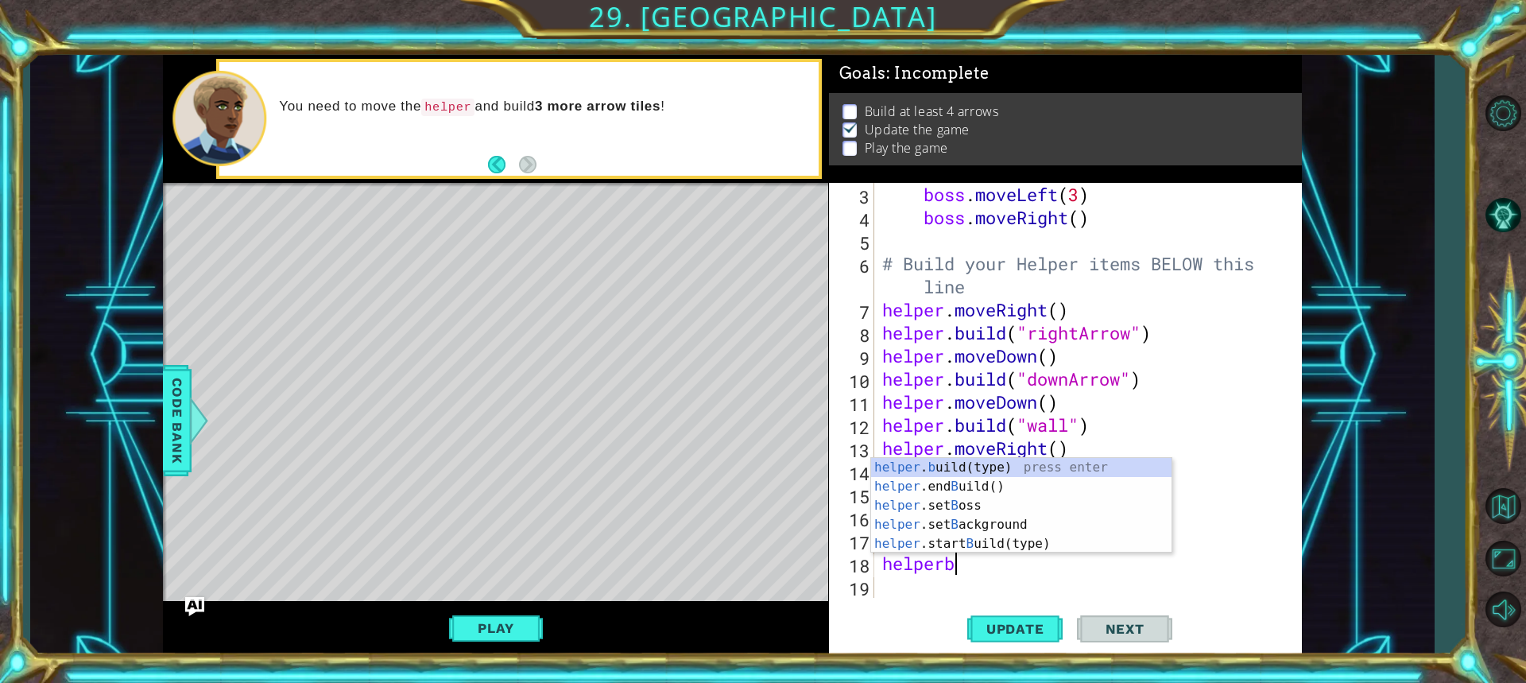
scroll to position [0, 2]
click at [1012, 464] on div "helper . b uild(type) press enter helper .end B uild() press enter helper .set …" at bounding box center [1021, 524] width 300 height 133
type textarea "[DOMAIN_NAME]("wall")"
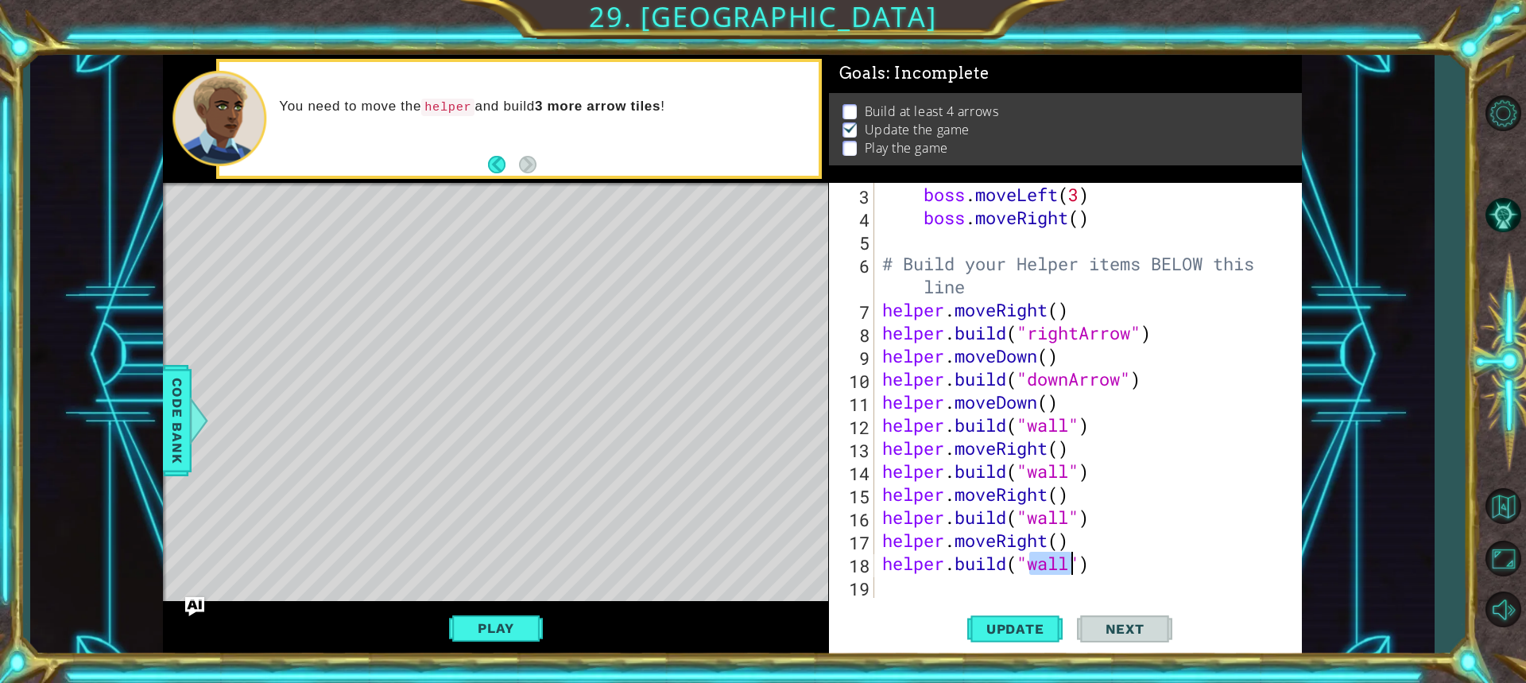
click at [912, 581] on div "boss . moveLeft ( 3 ) boss . moveRight ( ) # Build your Helper items BELOW this…" at bounding box center [1086, 413] width 414 height 461
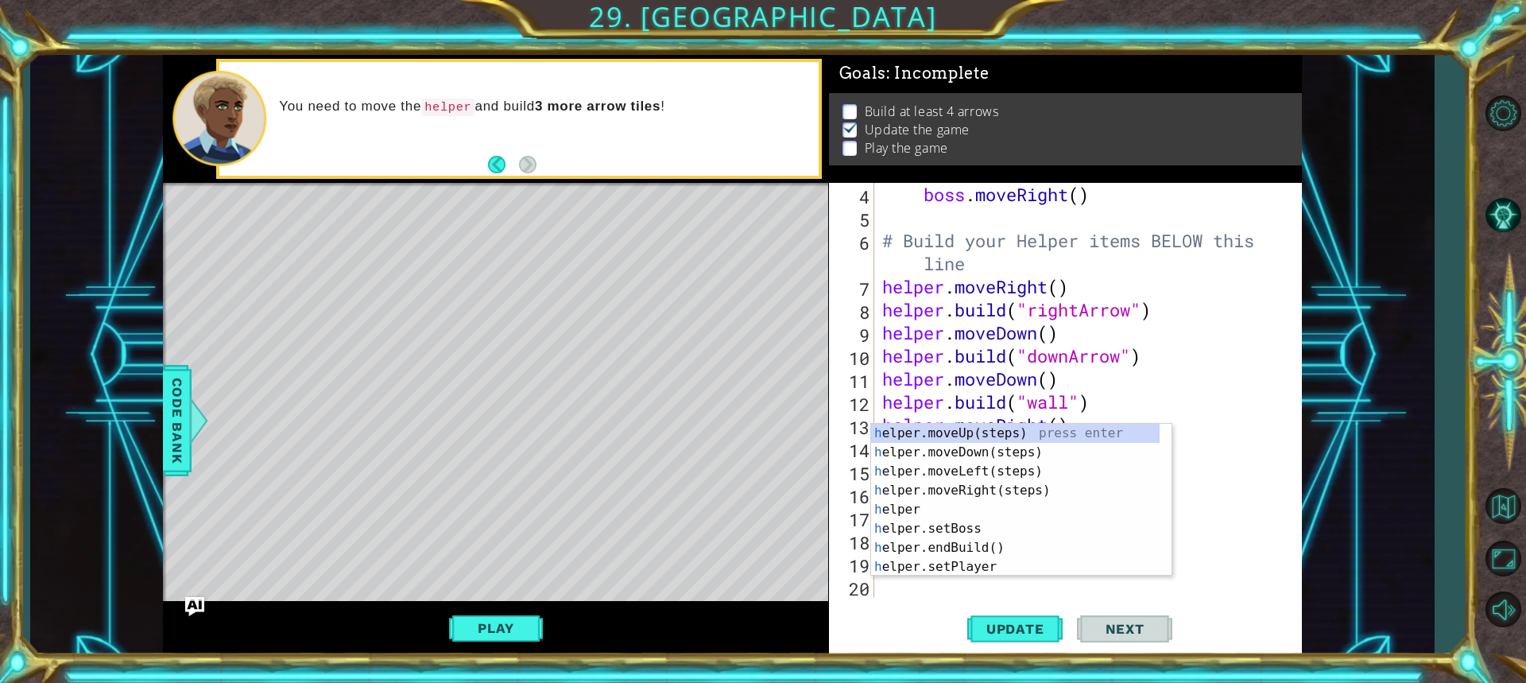
scroll to position [92, 0]
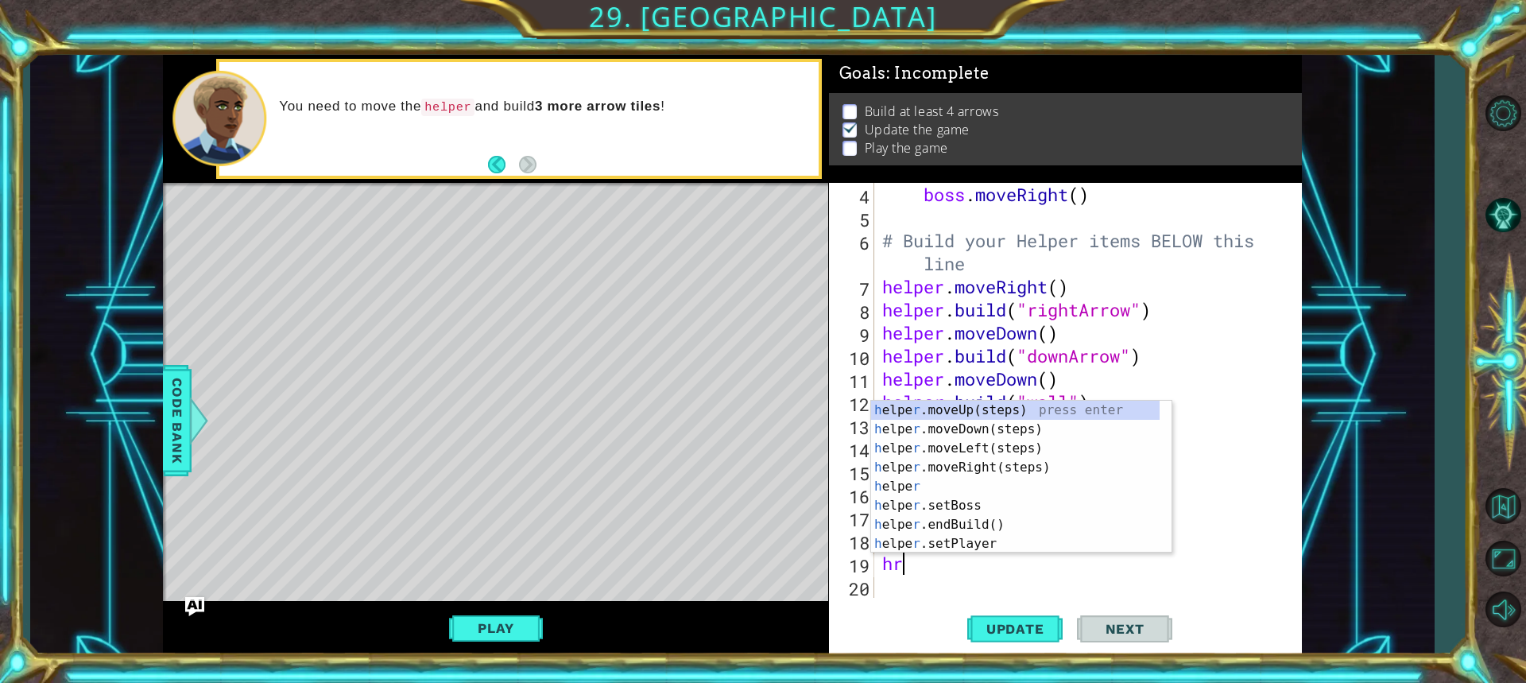
type textarea "h"
click at [923, 468] on div "h elper.moveUp(steps) press enter h elper.moveDown(steps) press enter h elper.m…" at bounding box center [1015, 495] width 288 height 191
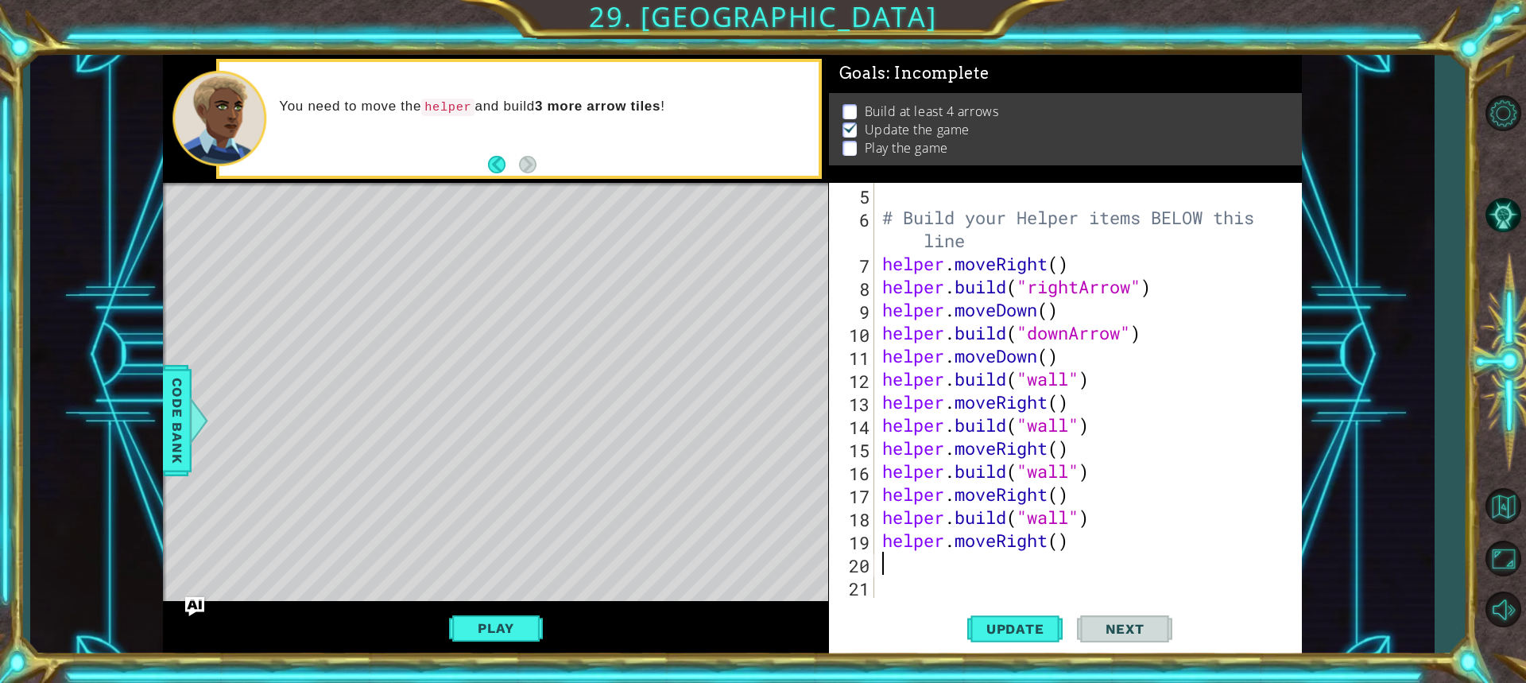
scroll to position [115, 0]
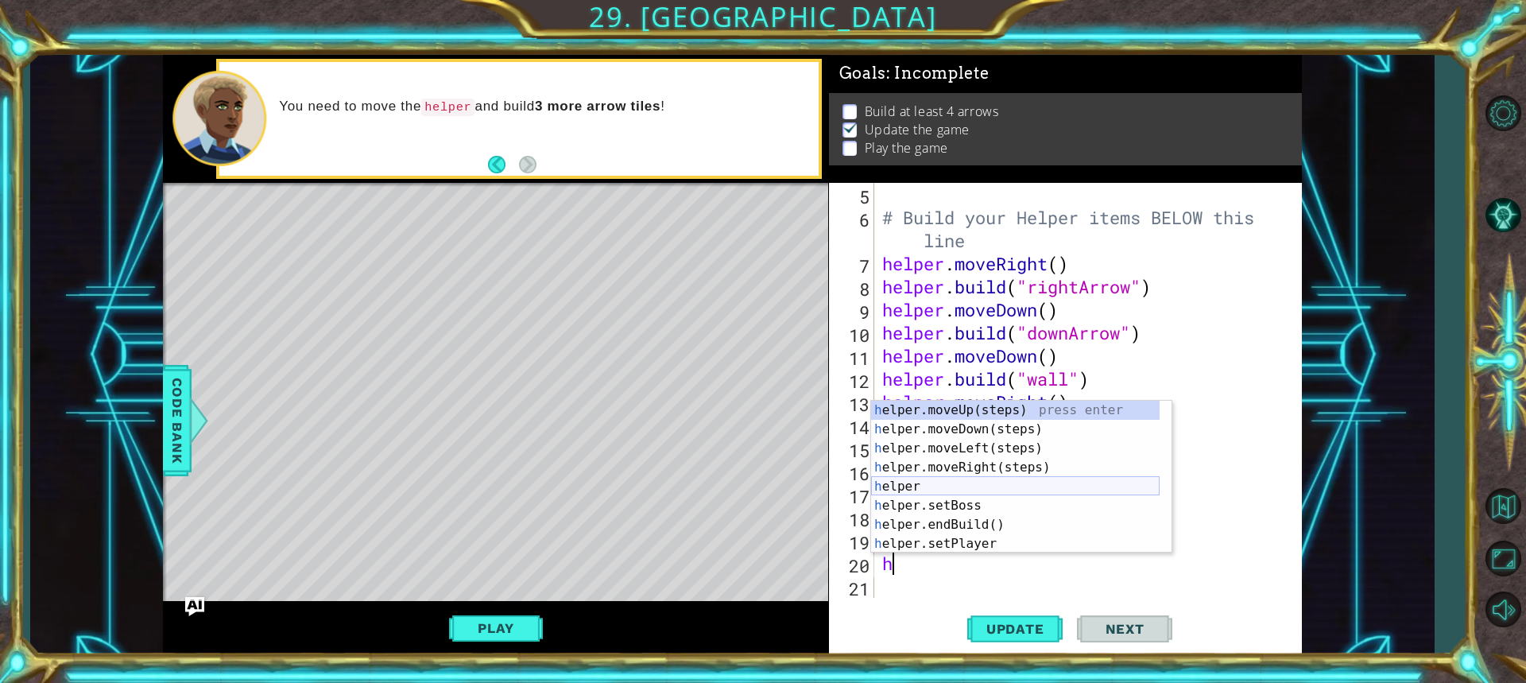
click at [988, 489] on div "h elper.moveUp(steps) press enter h elper.moveDown(steps) press enter h elper.m…" at bounding box center [1015, 495] width 288 height 191
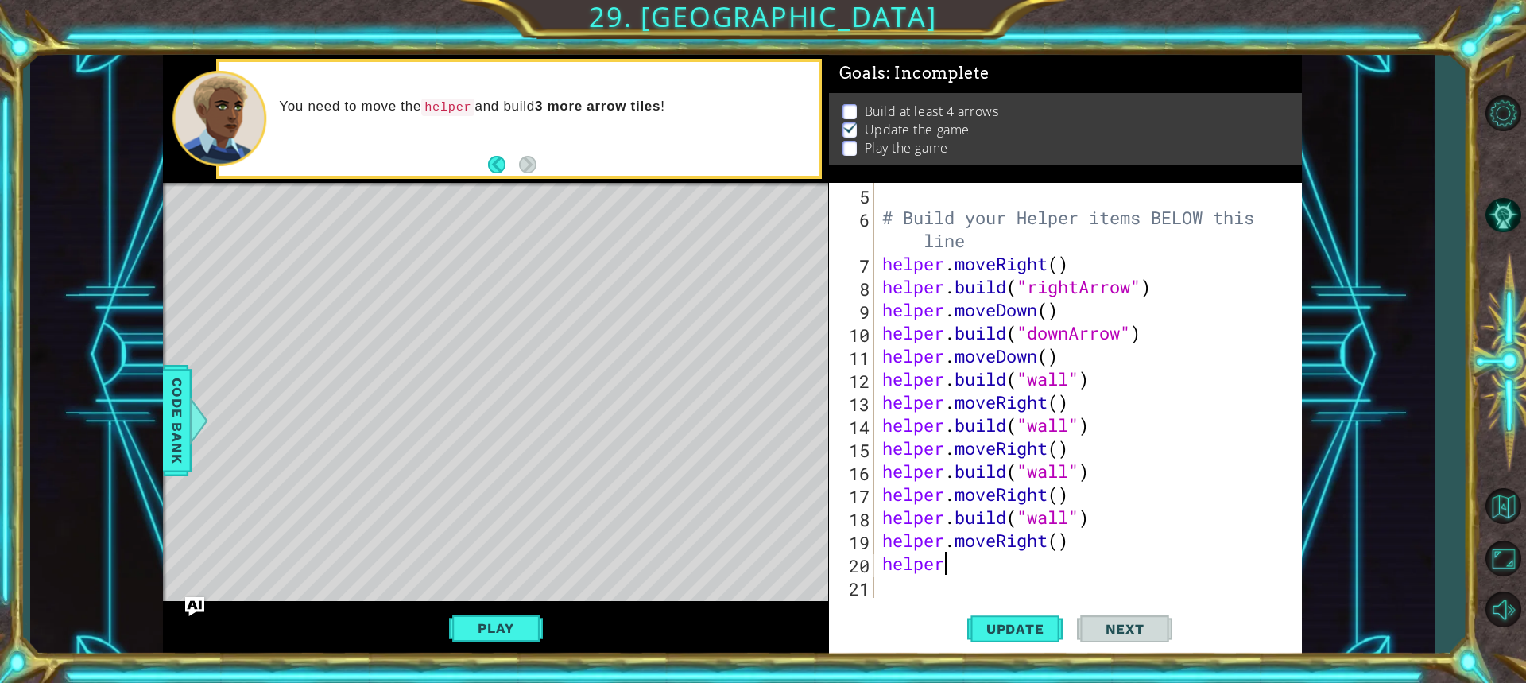
scroll to position [0, 2]
type textarea "[DOMAIN_NAME]("wall")"
click at [897, 620] on div "Update Next" at bounding box center [1070, 628] width 473 height 47
click at [893, 603] on div "[DOMAIN_NAME]("wall") 5 6 7 8 9 10 11 12 13 14 15 16 17 18 19 20 21 # Build you…" at bounding box center [1065, 419] width 473 height 473
click at [1065, 638] on div "Update Next" at bounding box center [1070, 628] width 473 height 47
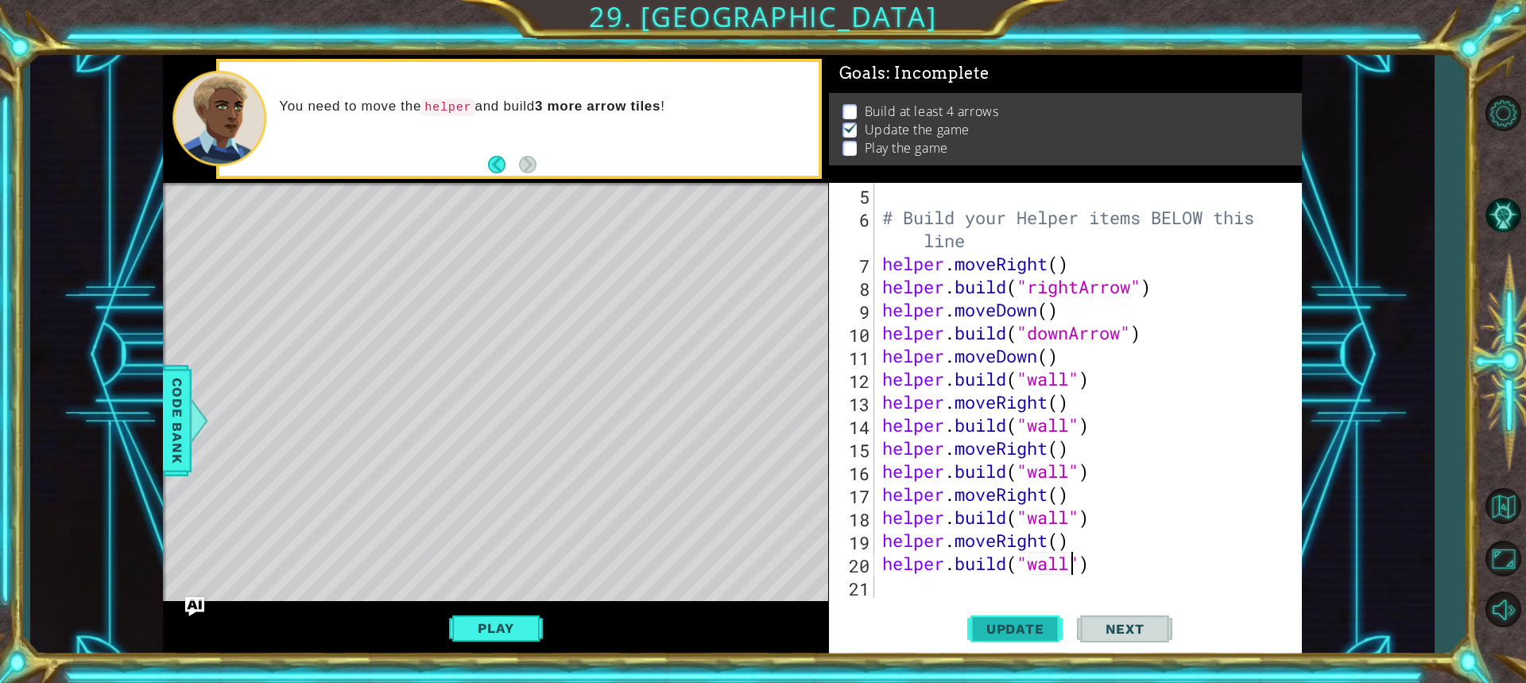
click at [1039, 635] on span "Update" at bounding box center [1015, 629] width 90 height 16
click at [482, 625] on button "Play" at bounding box center [495, 628] width 93 height 30
click at [894, 586] on div "# Build your Helper items BELOW this line helper . moveRight ( ) helper . build…" at bounding box center [1086, 413] width 414 height 461
type textarea "h"
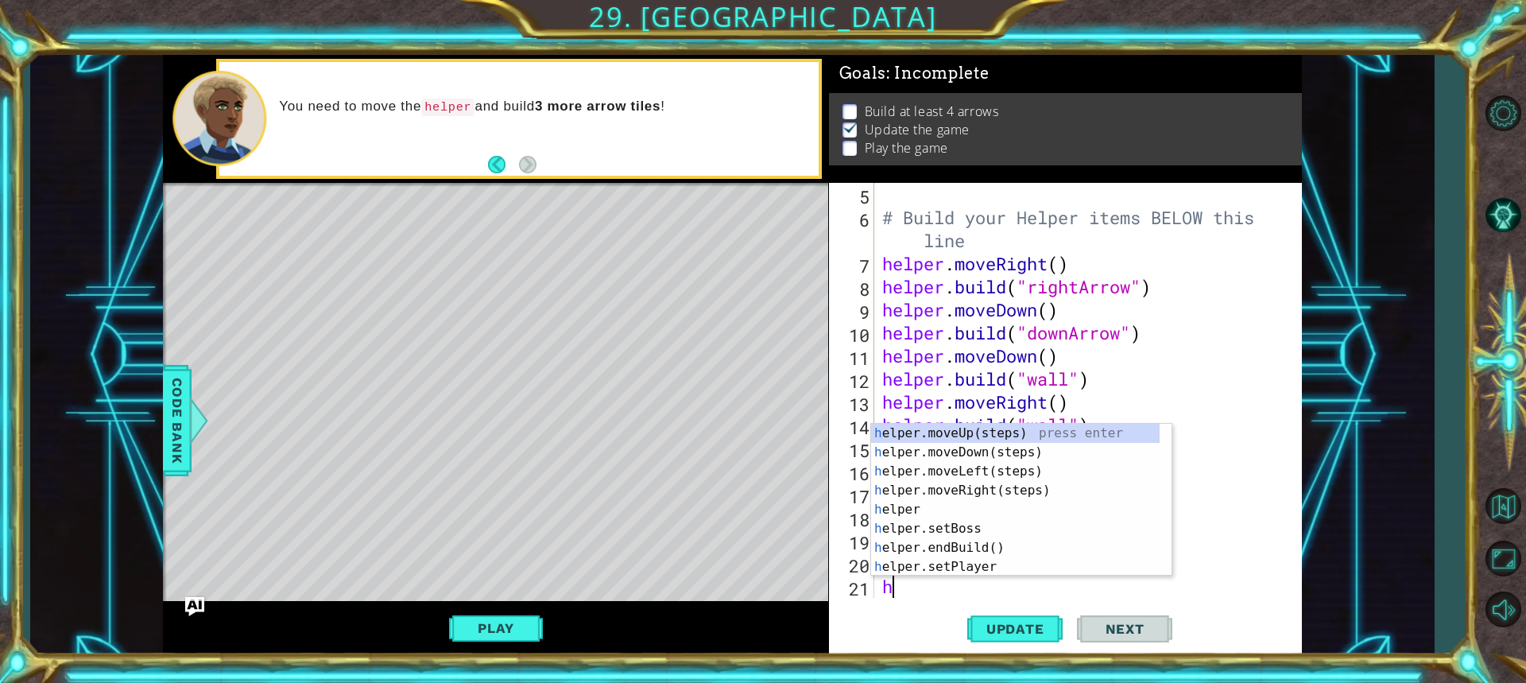
scroll to position [138, 0]
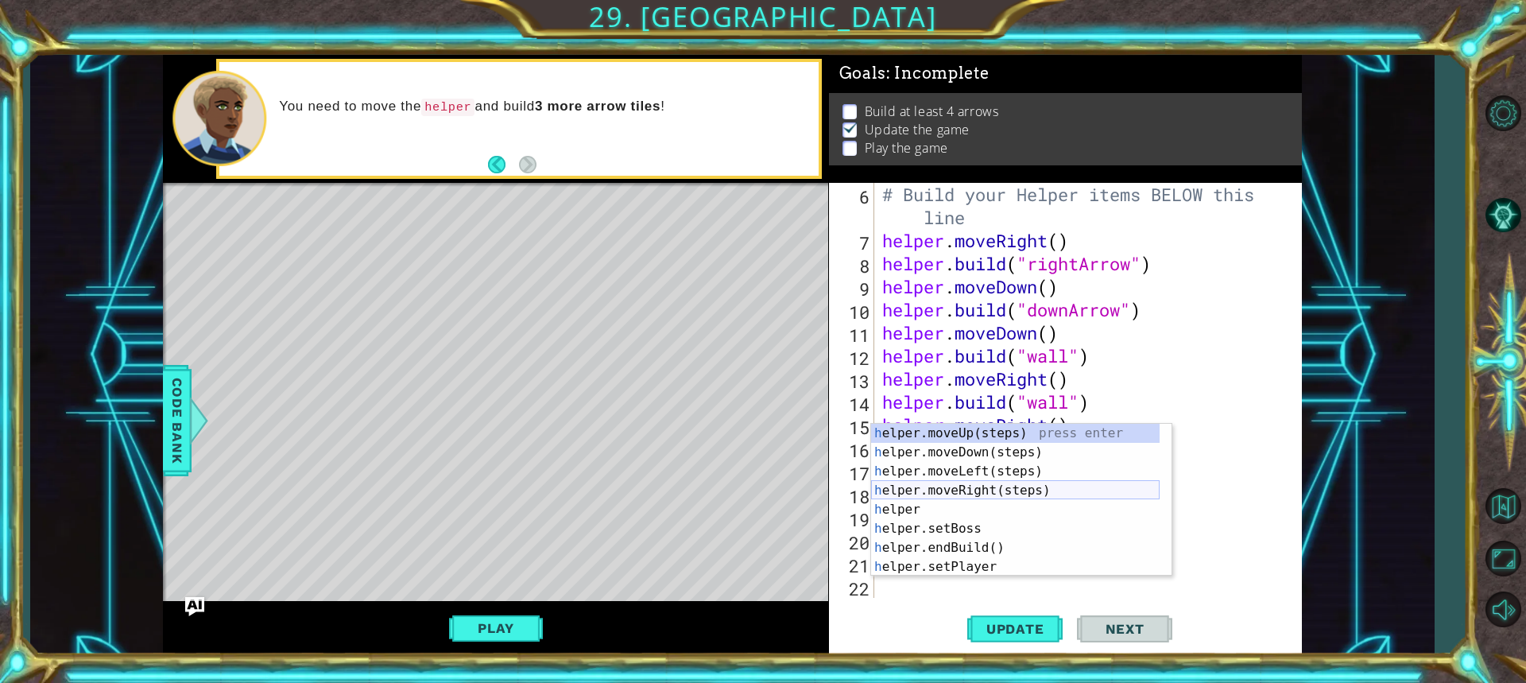
click at [1018, 489] on div "h elper.moveUp(steps) press enter h elper.moveDown(steps) press enter h elper.m…" at bounding box center [1015, 519] width 288 height 191
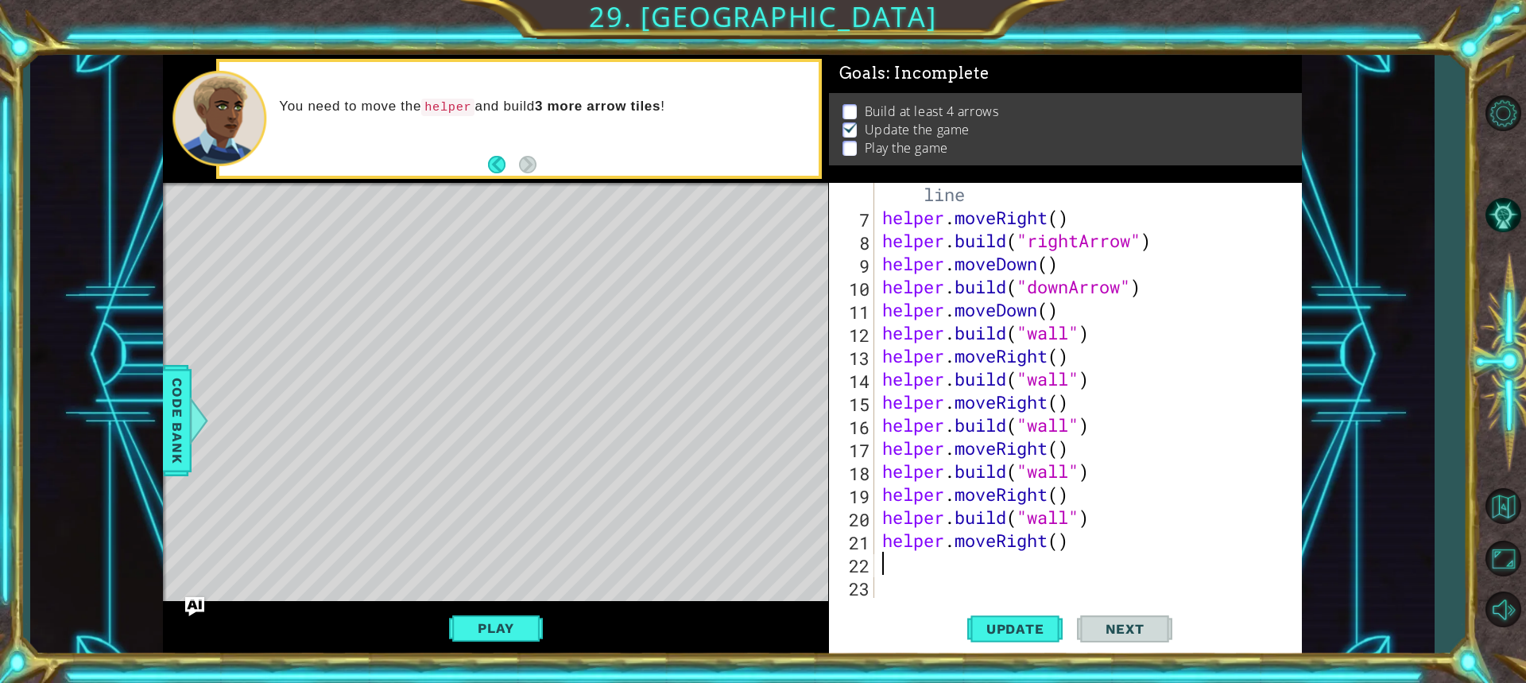
scroll to position [161, 0]
click at [916, 567] on div "# Build your Helper items BELOW this line helper . moveRight ( ) helper . build…" at bounding box center [1086, 402] width 414 height 484
type textarea "h"
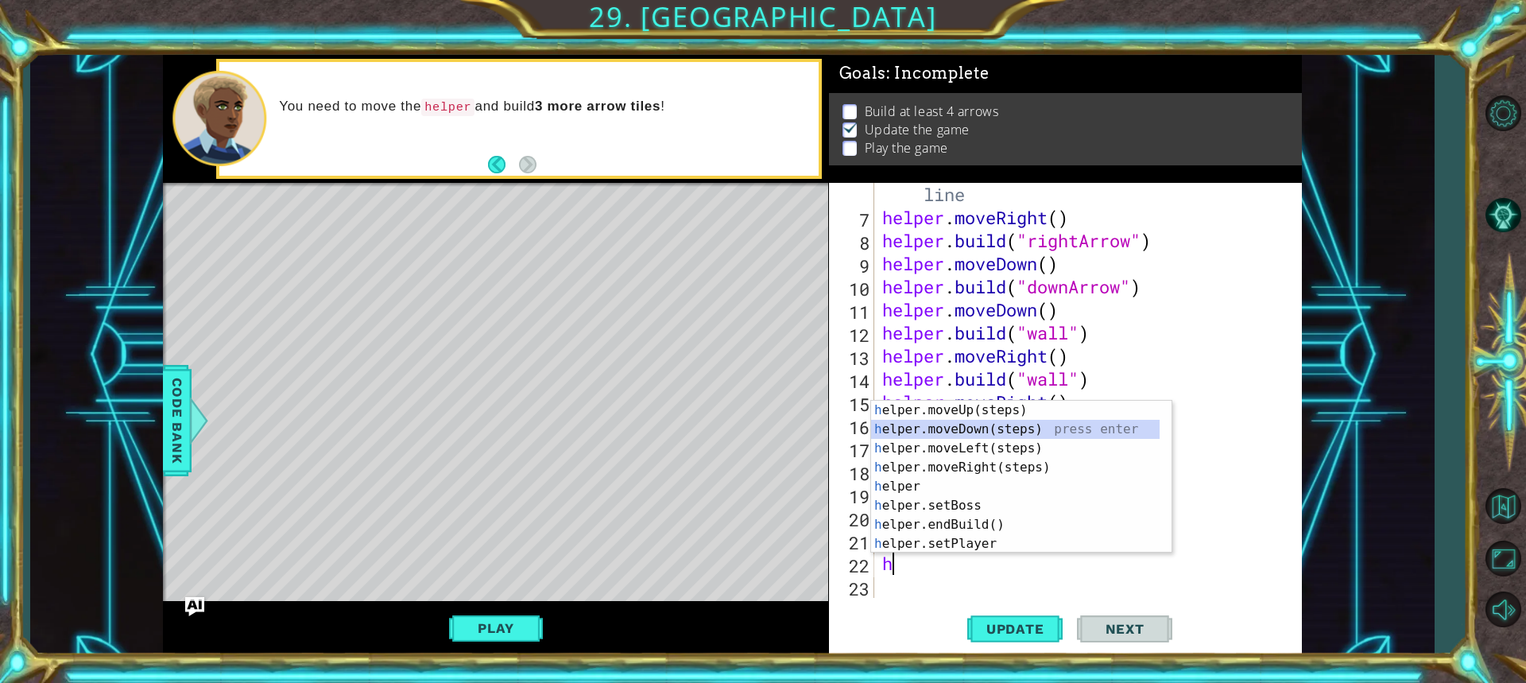
click at [925, 433] on div "h elper.moveUp(steps) press enter h elper.moveDown(steps) press enter h elper.m…" at bounding box center [1015, 495] width 288 height 191
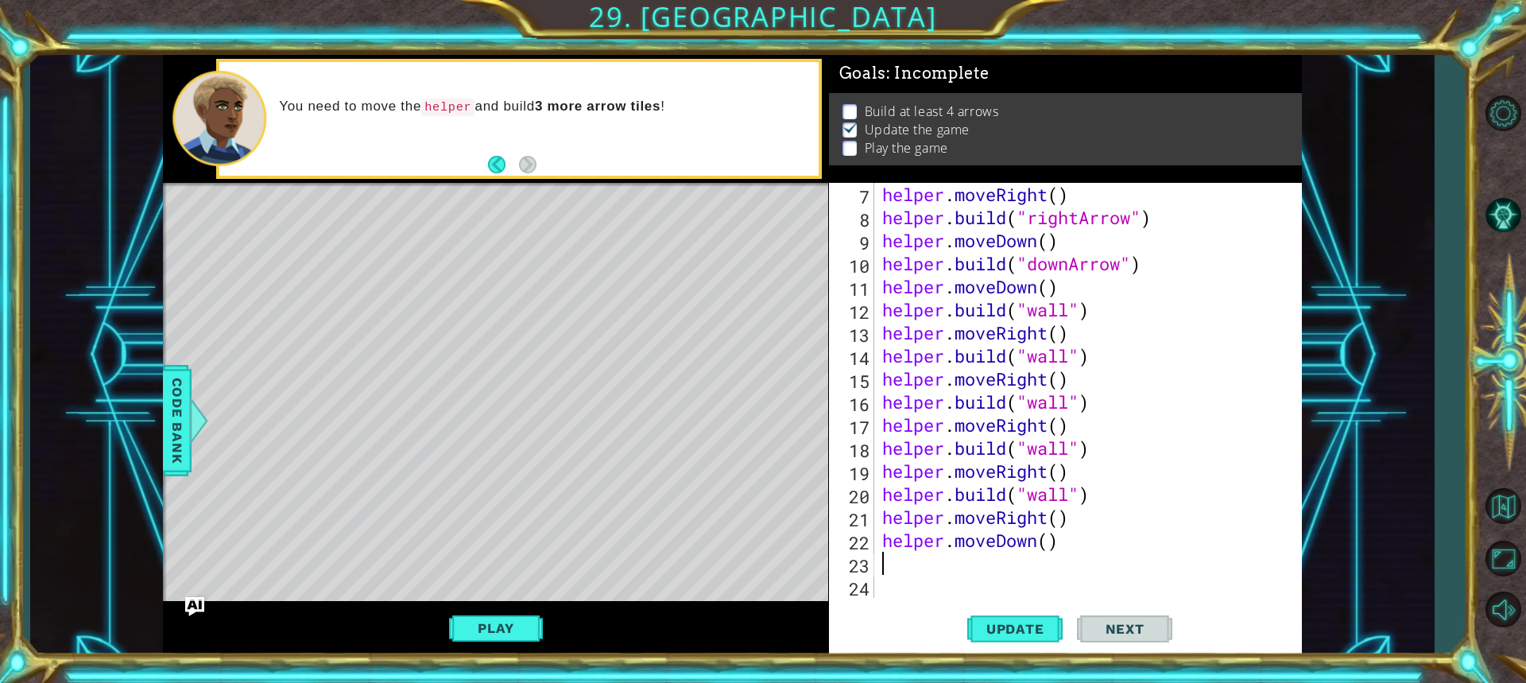
scroll to position [184, 0]
click at [1052, 625] on span "Update" at bounding box center [1015, 629] width 90 height 16
click at [1006, 618] on button "Update" at bounding box center [1014, 628] width 95 height 47
click at [1043, 544] on div "helper . moveRight ( ) helper . build ( "rightArrow" ) helper . moveDown ( ) he…" at bounding box center [1086, 413] width 414 height 461
click at [1048, 536] on div "helper . moveRight ( ) helper . build ( "rightArrow" ) helper . moveDown ( ) he…" at bounding box center [1086, 413] width 414 height 461
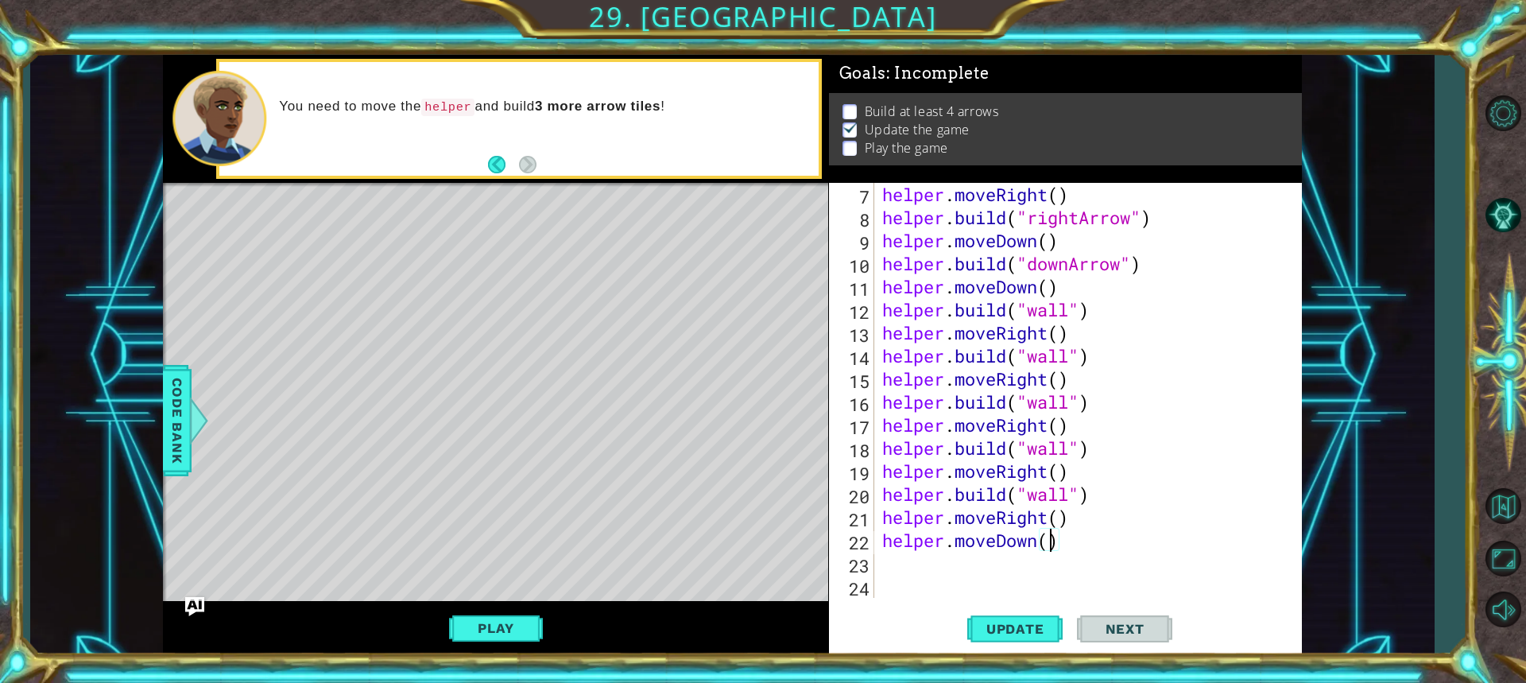
scroll to position [0, 7]
click at [1023, 613] on button "Update" at bounding box center [1014, 628] width 95 height 47
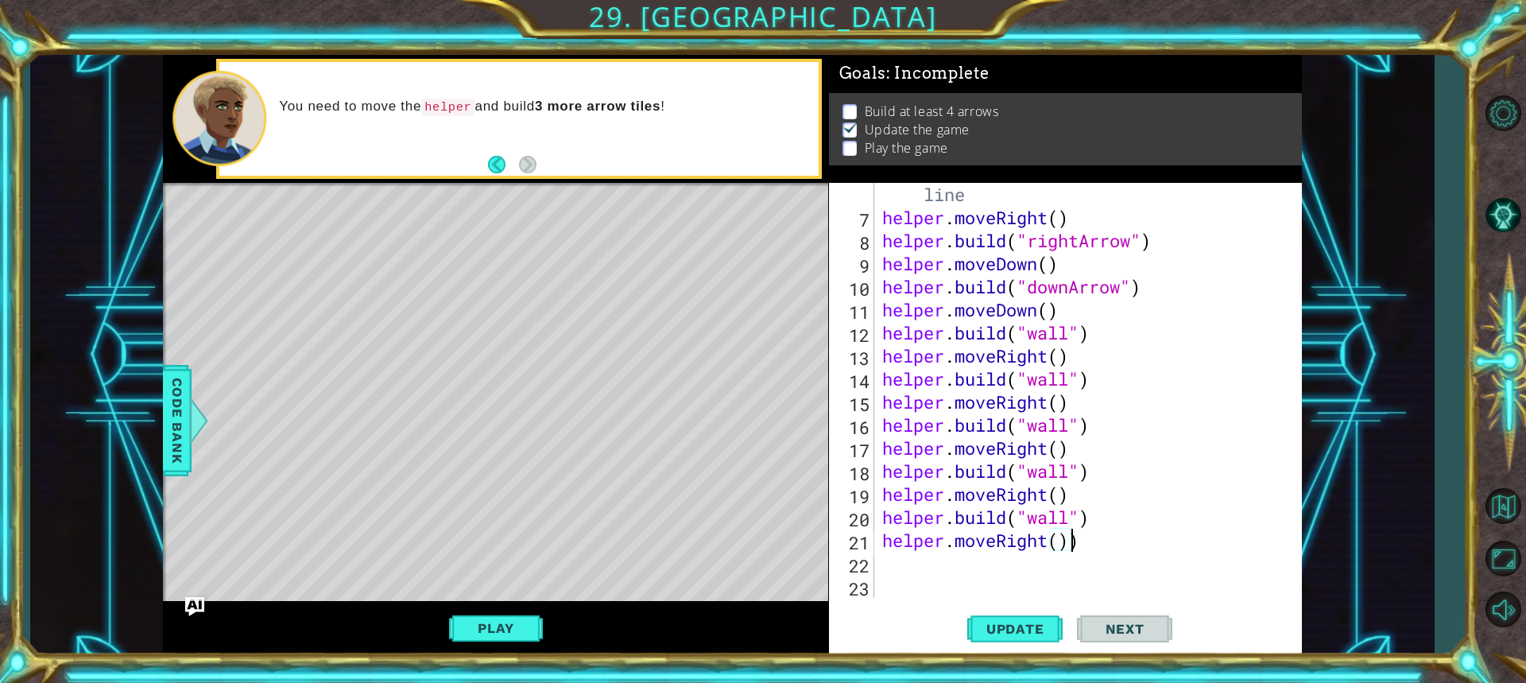
click at [1121, 544] on div "# Build your Helper items BELOW this line helper . moveRight ( ) helper . build…" at bounding box center [1086, 402] width 414 height 484
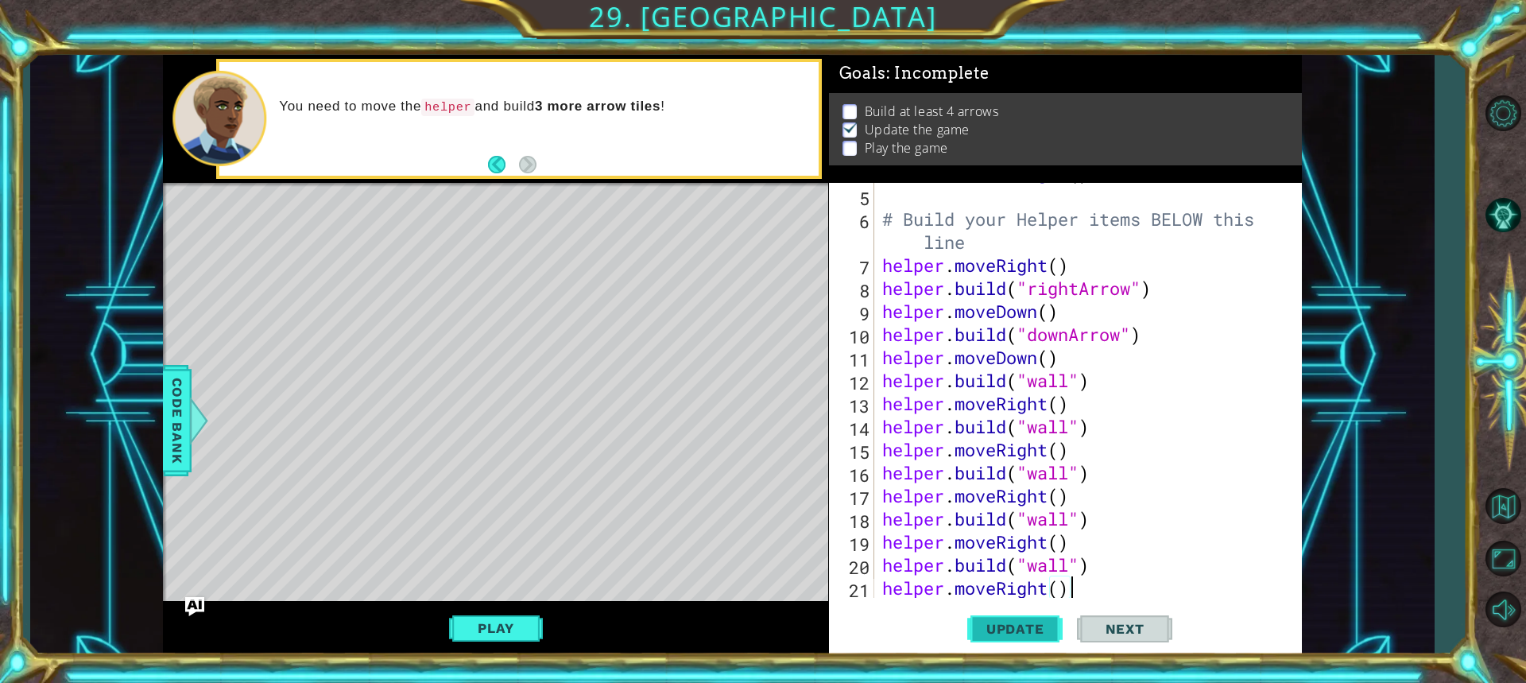
type textarea "helper.moveRight()"
click at [995, 632] on span "Update" at bounding box center [1015, 629] width 90 height 16
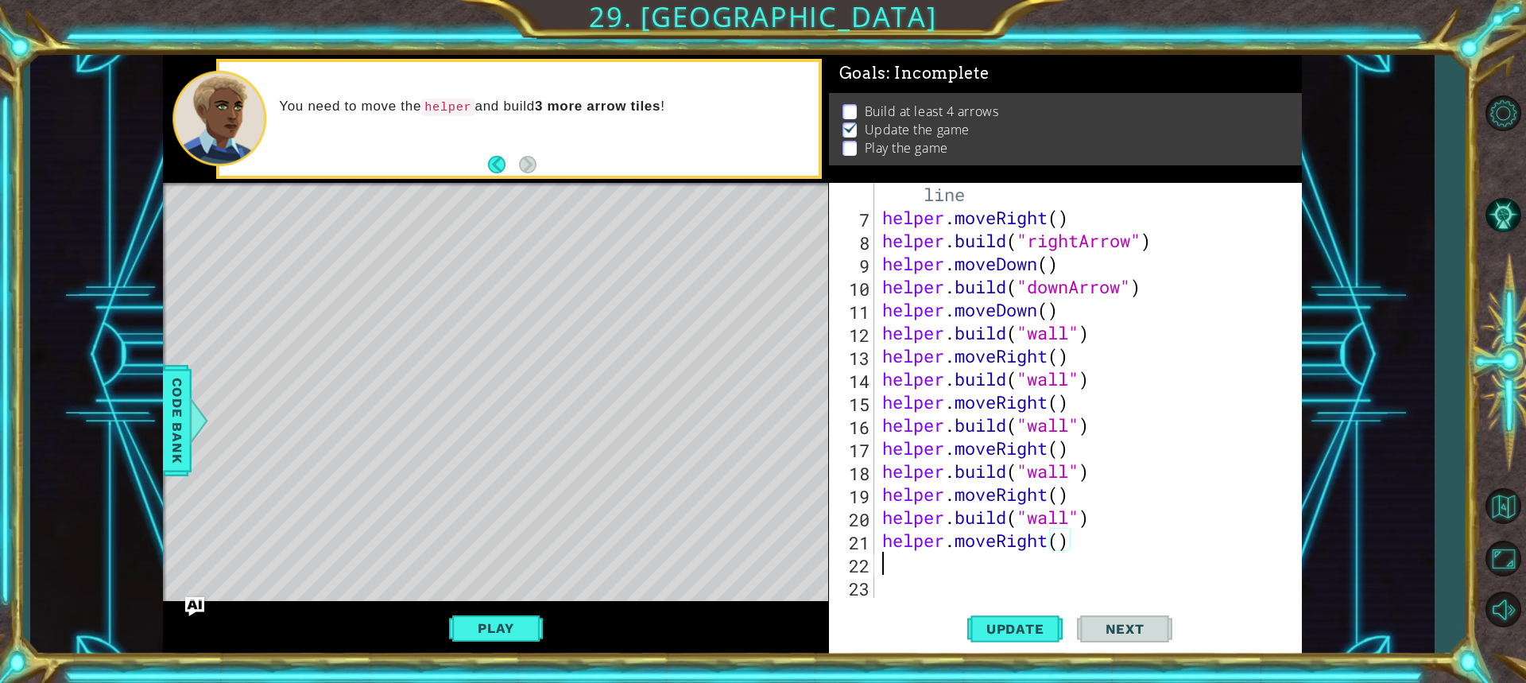
click at [909, 564] on div "# Build your Helper items BELOW this line helper . moveRight ( ) helper . build…" at bounding box center [1086, 402] width 414 height 484
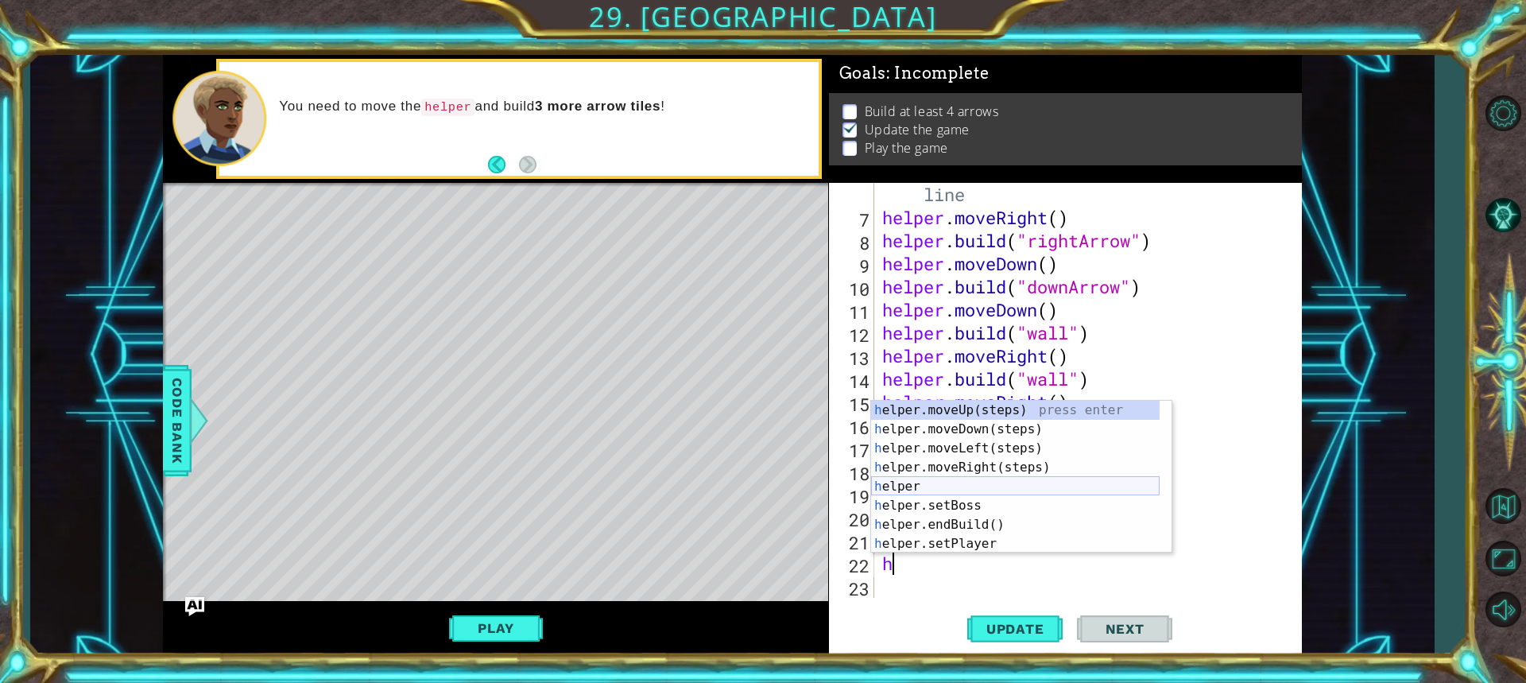
click at [972, 493] on div "h elper.moveUp(steps) press enter h elper.moveDown(steps) press enter h elper.m…" at bounding box center [1015, 495] width 288 height 191
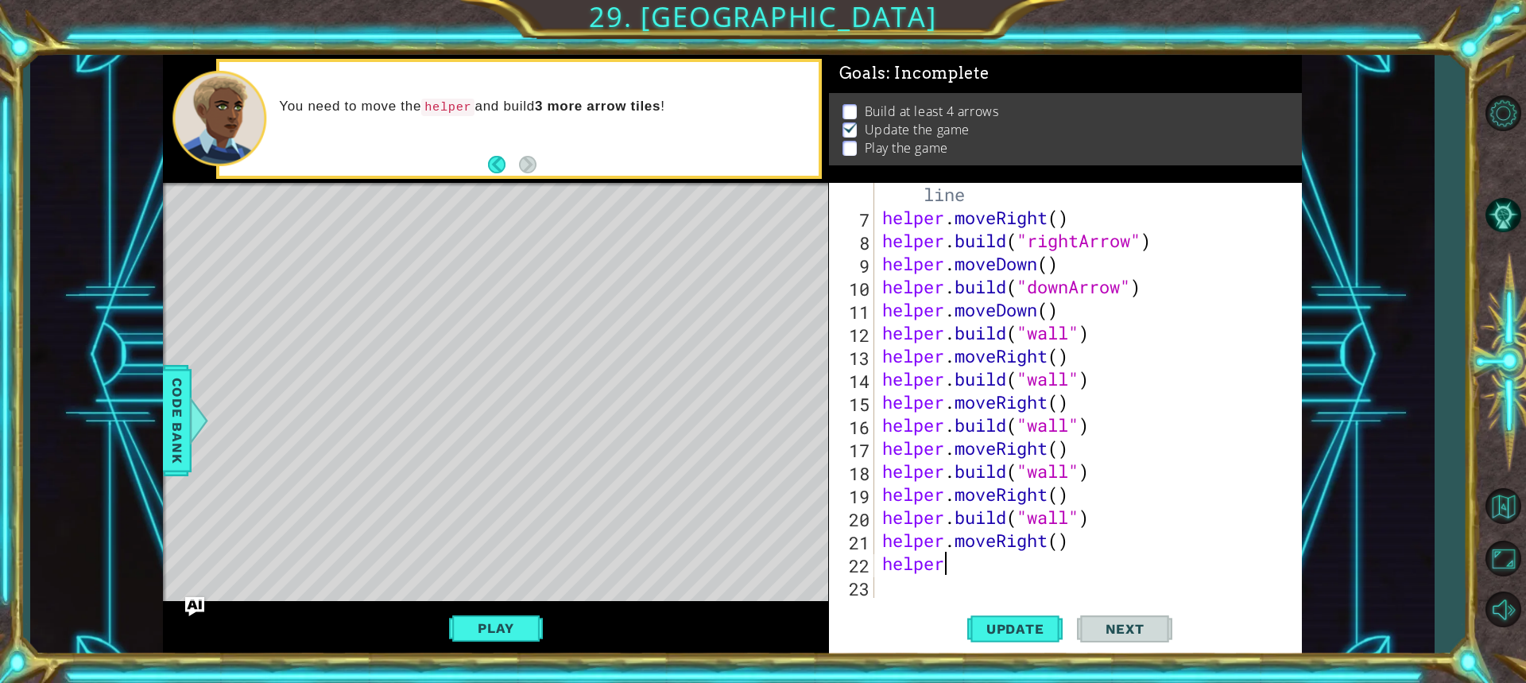
scroll to position [0, 2]
type textarea "[DOMAIN_NAME]("downArrow")"
click at [911, 585] on div "# Build your Helper items BELOW this line helper . moveRight ( ) helper . build…" at bounding box center [1086, 402] width 414 height 484
type textarea "h"
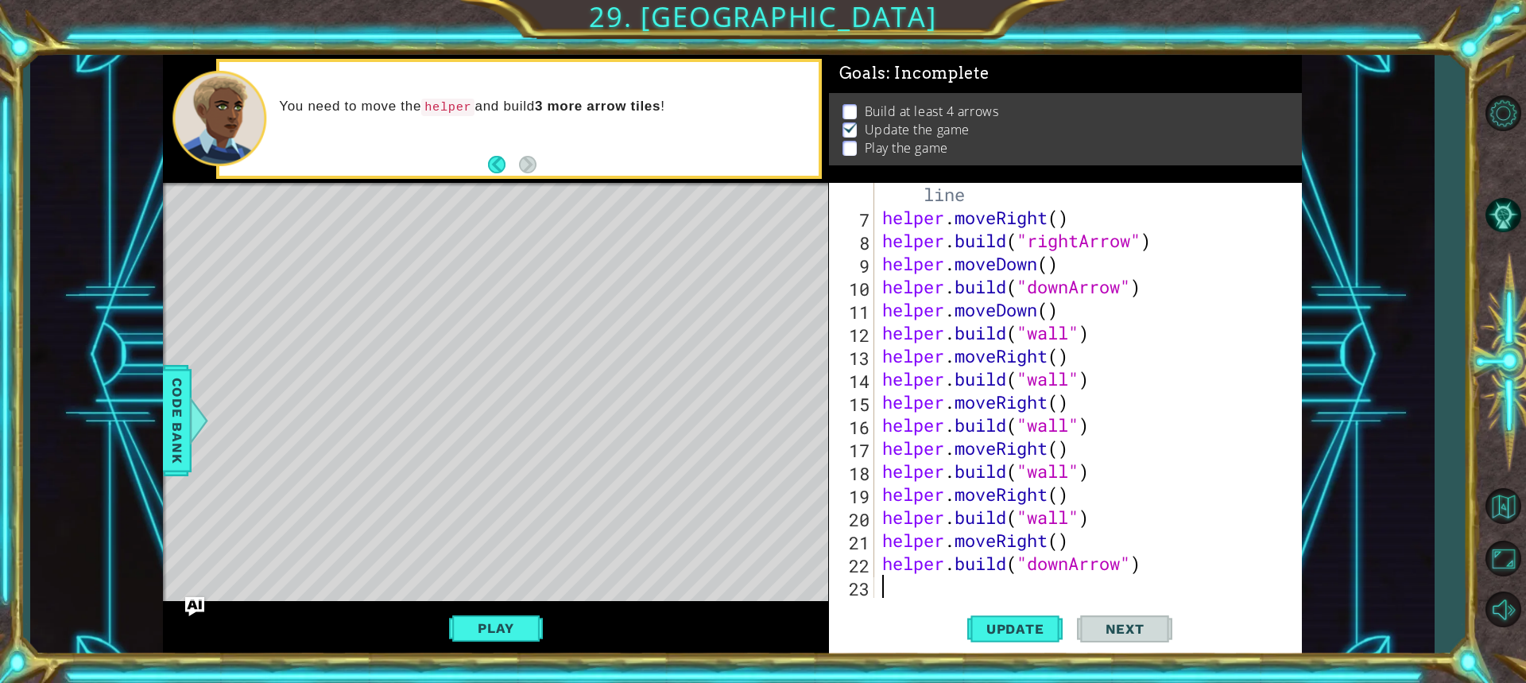
scroll to position [184, 0]
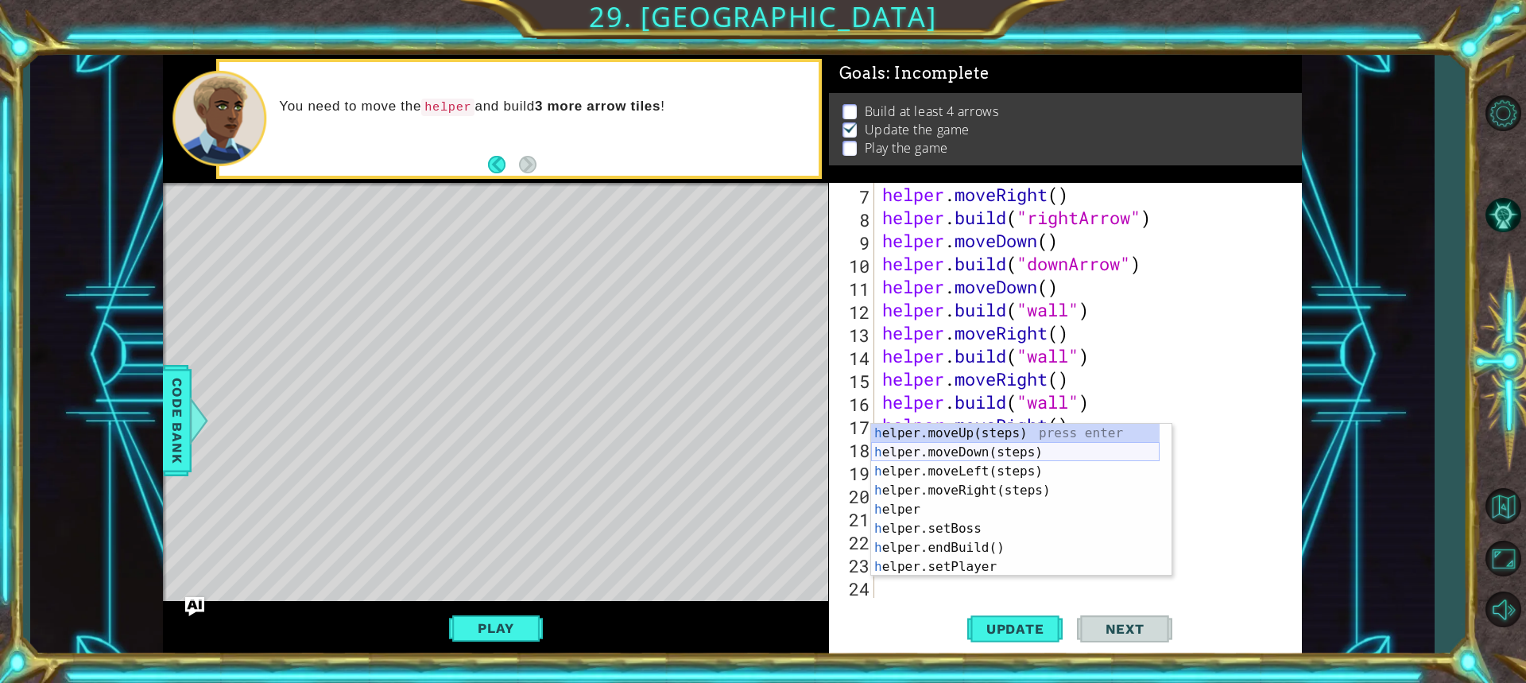
click at [961, 451] on div "h elper.moveUp(steps) press enter h elper.moveDown(steps) press enter h elper.m…" at bounding box center [1015, 519] width 288 height 191
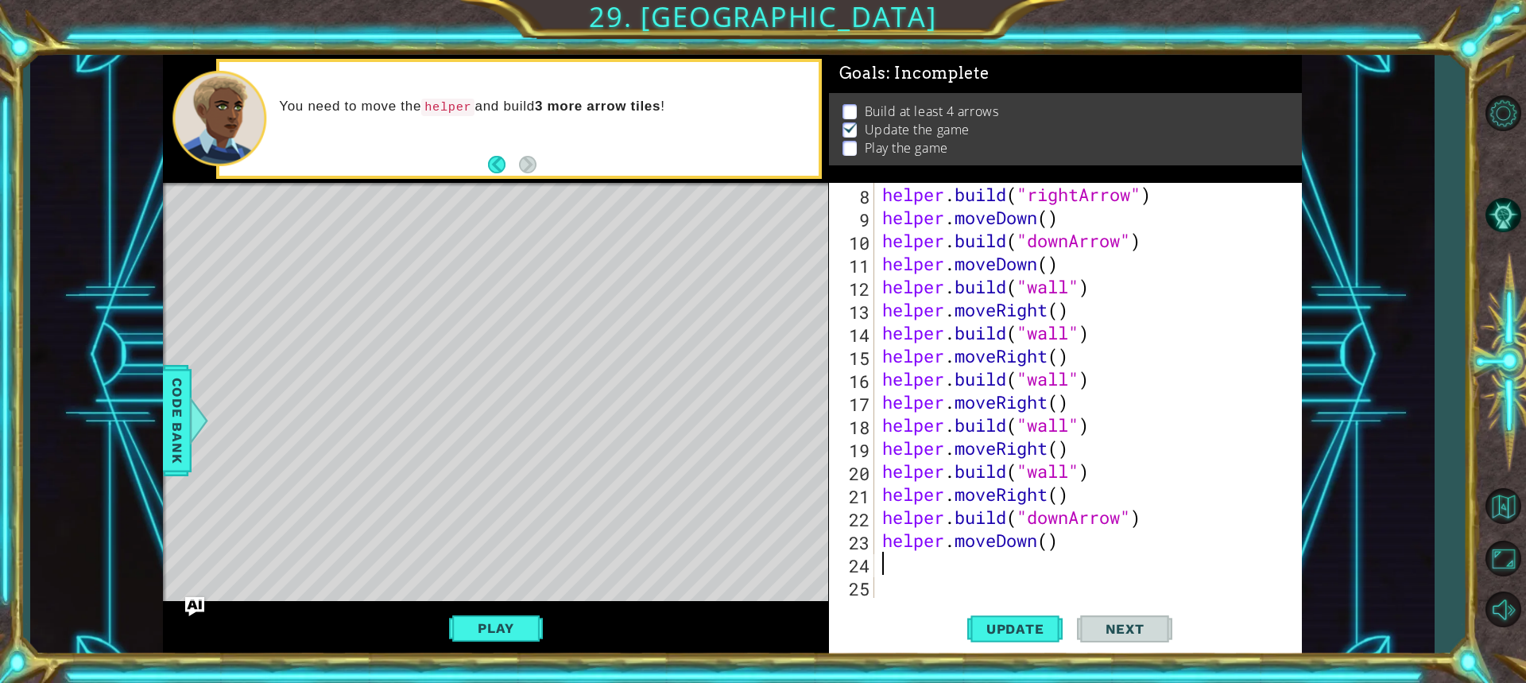
scroll to position [207, 0]
click at [910, 572] on div "helper . build ( "rightArrow" ) helper . moveDown ( ) helper . build ( "downArr…" at bounding box center [1086, 413] width 414 height 461
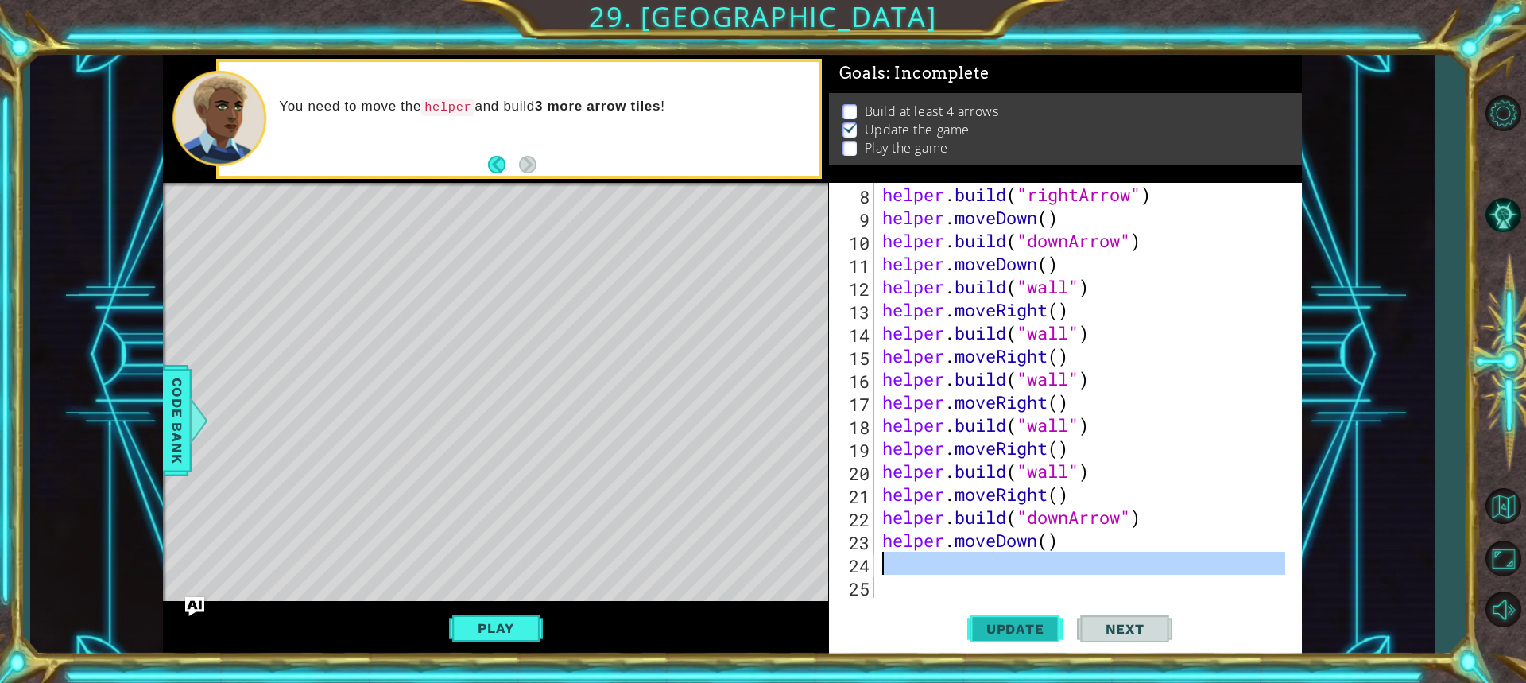
click at [990, 636] on button "Update" at bounding box center [1014, 628] width 95 height 47
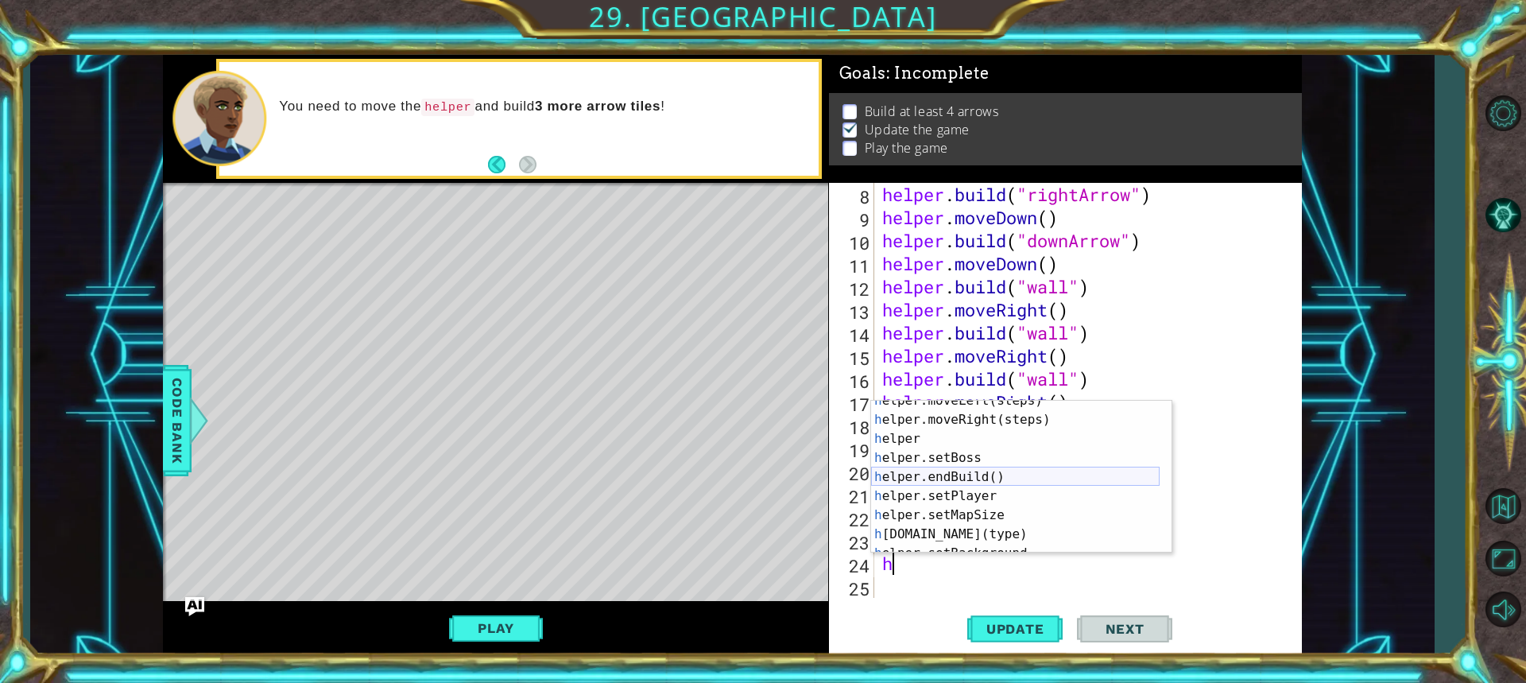
scroll to position [95, 0]
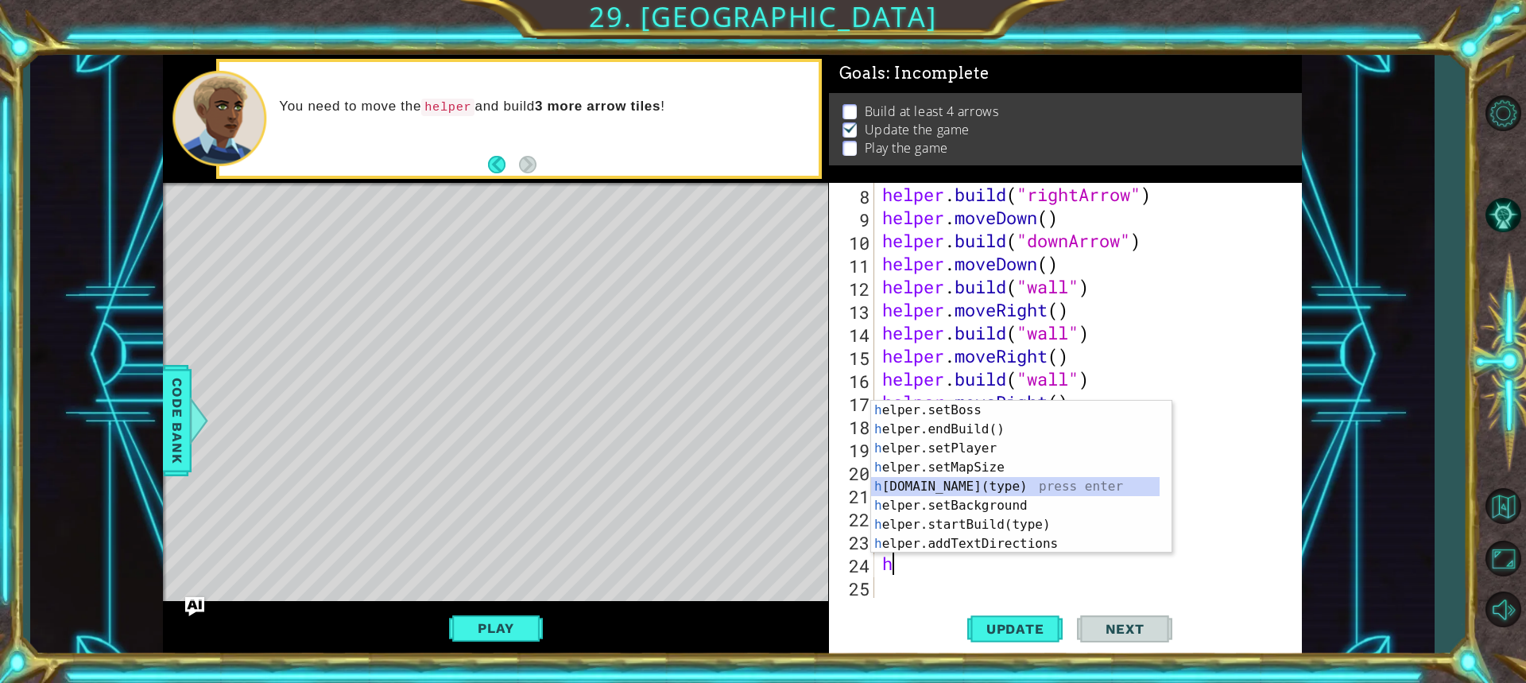
click at [974, 485] on div "h elper.setBoss press enter h elper.endBuild() press enter h elper.setPlayer pr…" at bounding box center [1015, 495] width 288 height 191
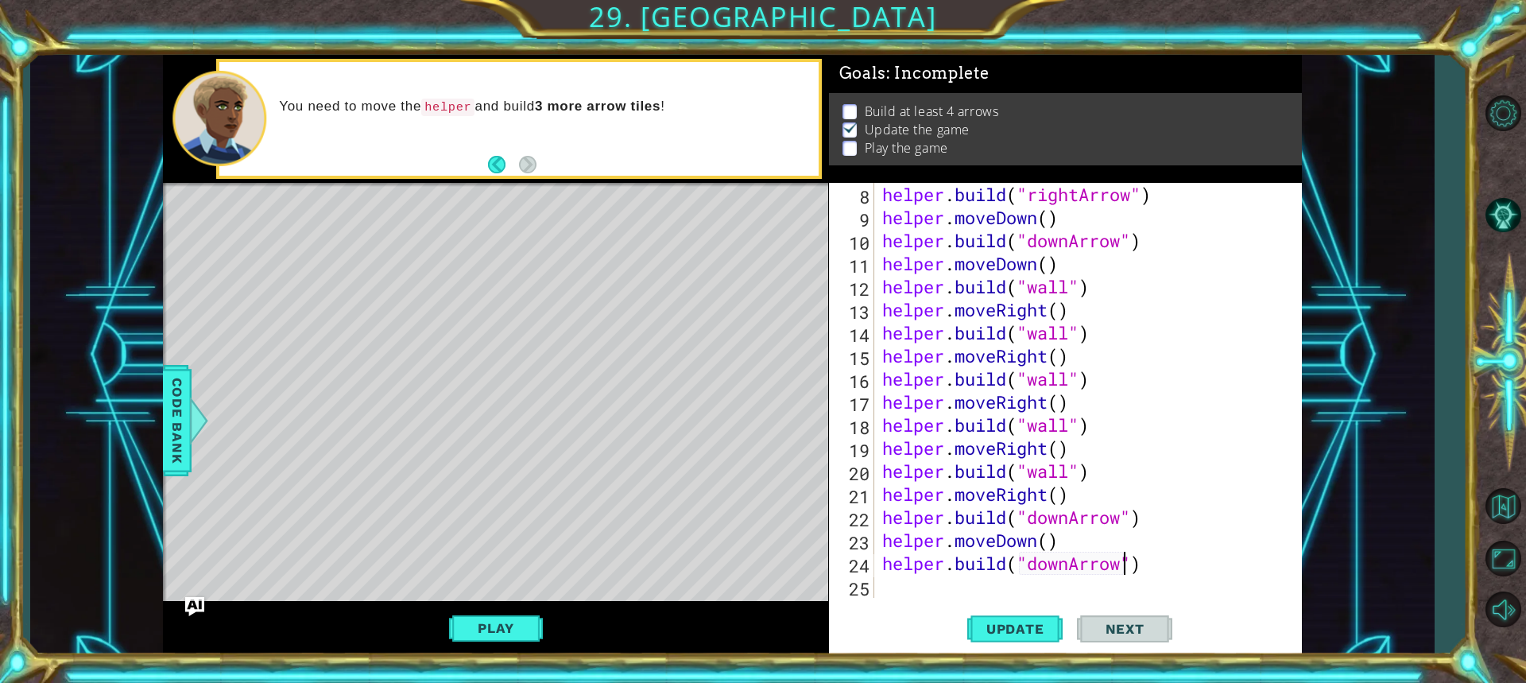
type textarea "[DOMAIN_NAME]("downArrow")"
click at [946, 600] on div "[DOMAIN_NAME]("downArrow") 8 9 10 11 12 13 14 15 16 17 18 19 20 21 22 23 24 25 …" at bounding box center [1065, 419] width 473 height 473
click at [876, 582] on div "[DOMAIN_NAME]("downArrow") 8 9 10 11 12 13 14 15 16 17 18 19 20 21 22 23 24 25 …" at bounding box center [1063, 390] width 468 height 415
click at [898, 590] on div "helper . build ( "rightArrow" ) helper . moveDown ( ) helper . build ( "downArr…" at bounding box center [1086, 413] width 414 height 461
type textarea "h"
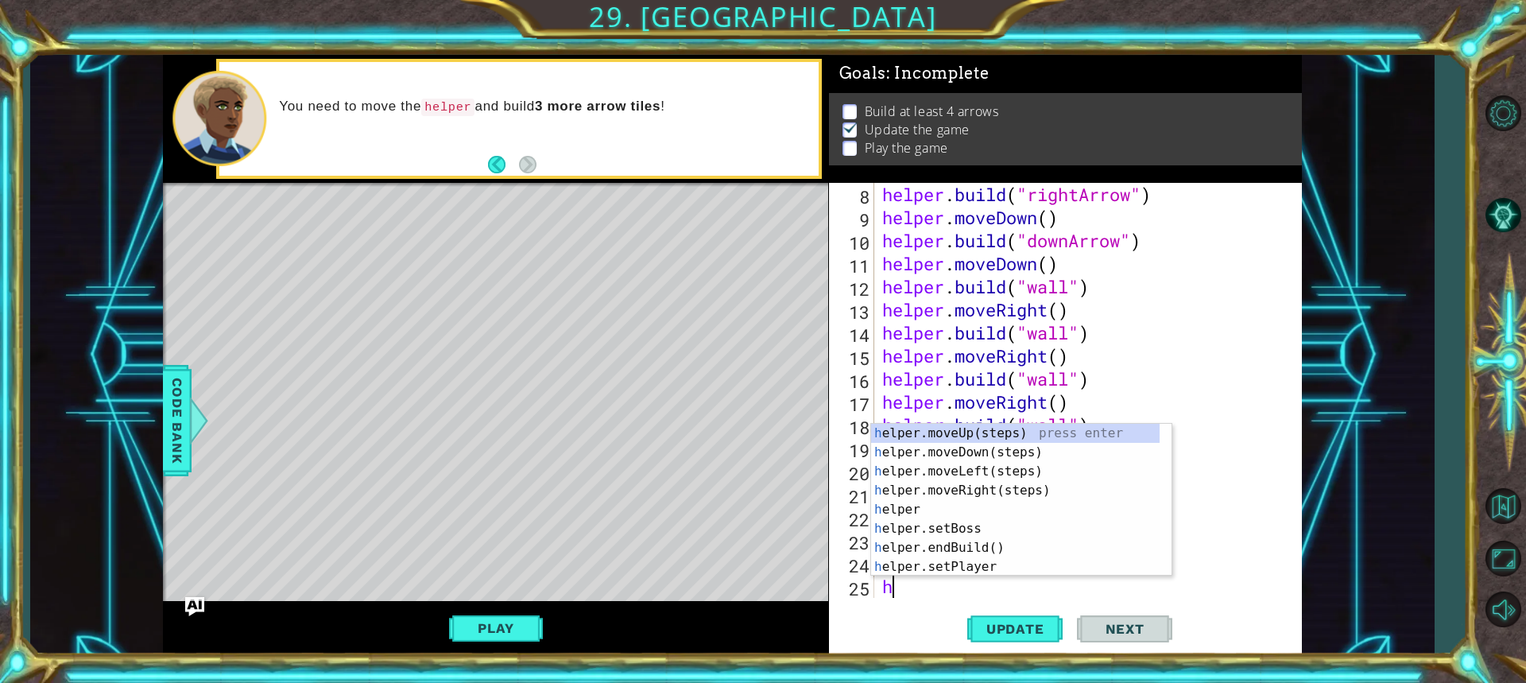
scroll to position [230, 0]
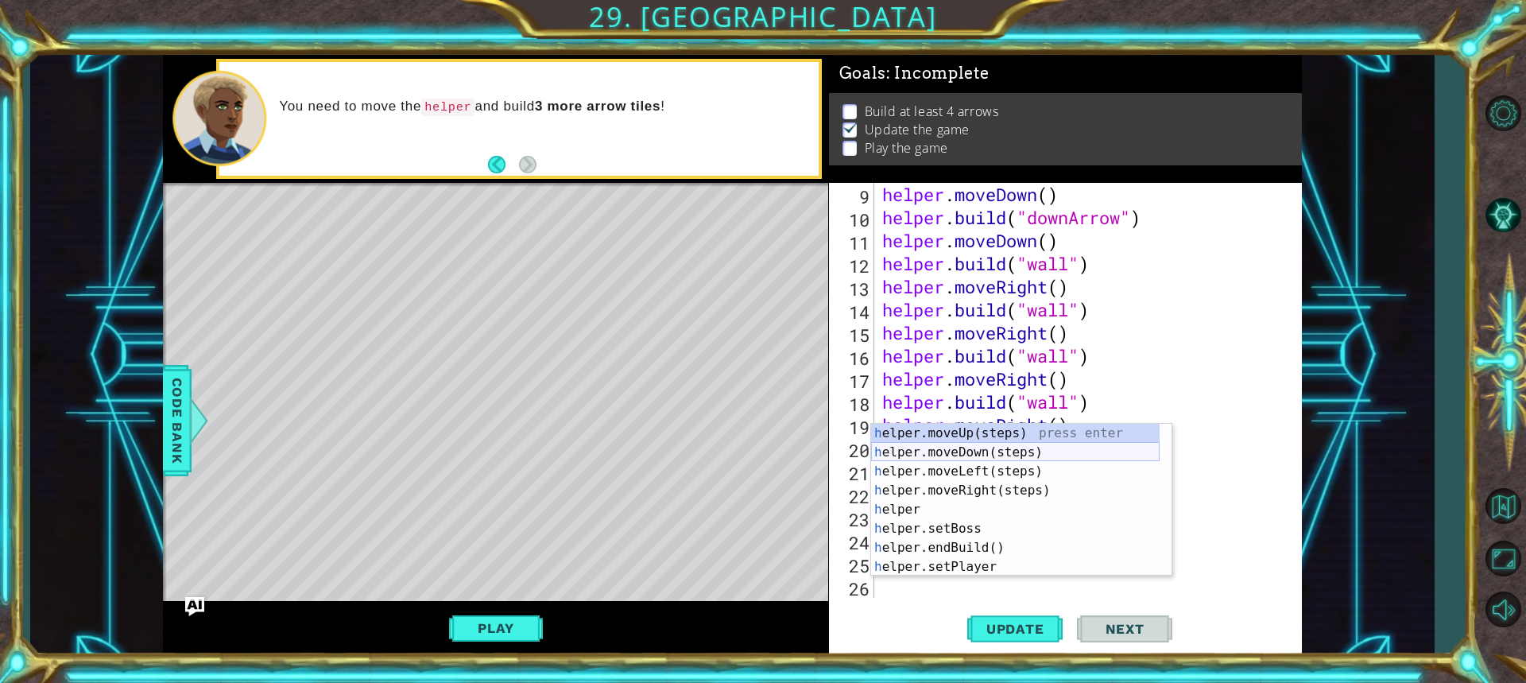
click at [954, 451] on div "h elper.moveUp(steps) press enter h elper.moveDown(steps) press enter h elper.m…" at bounding box center [1015, 519] width 288 height 191
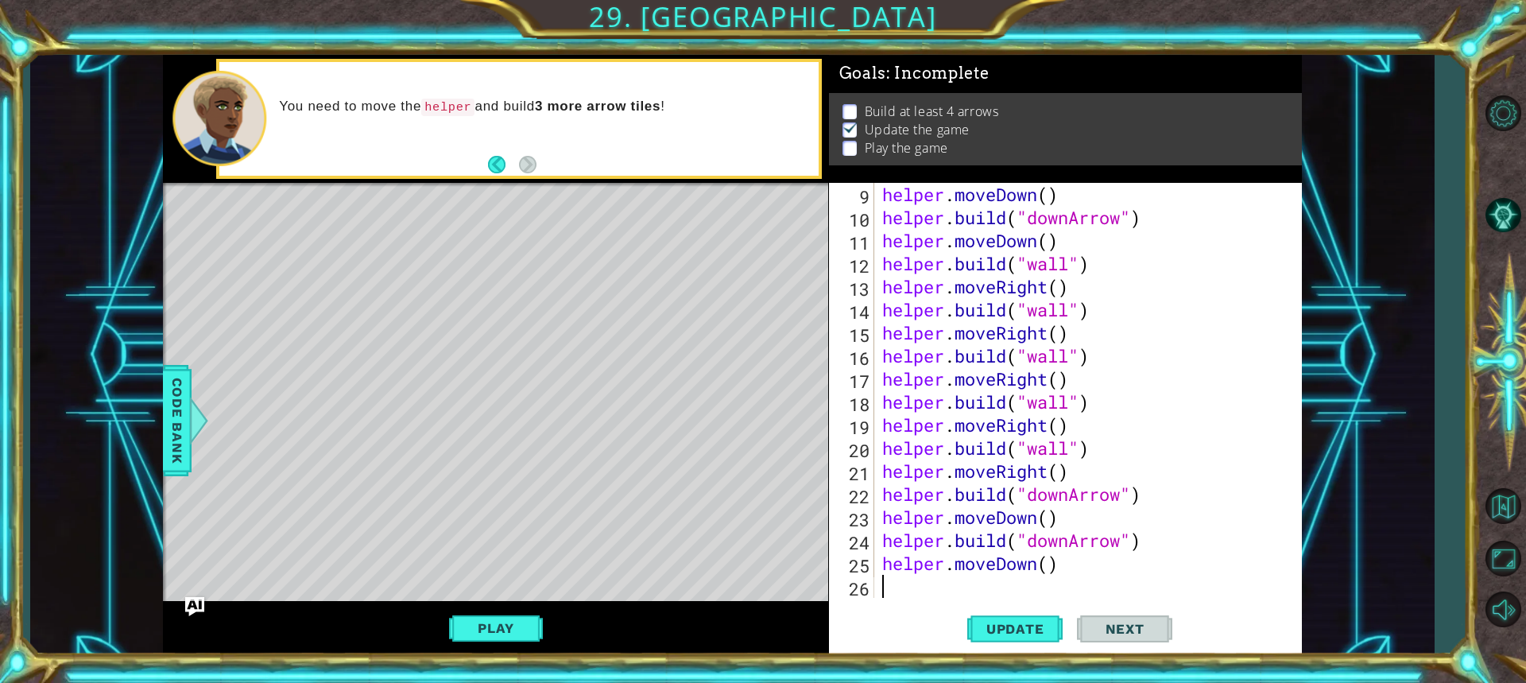
scroll to position [253, 0]
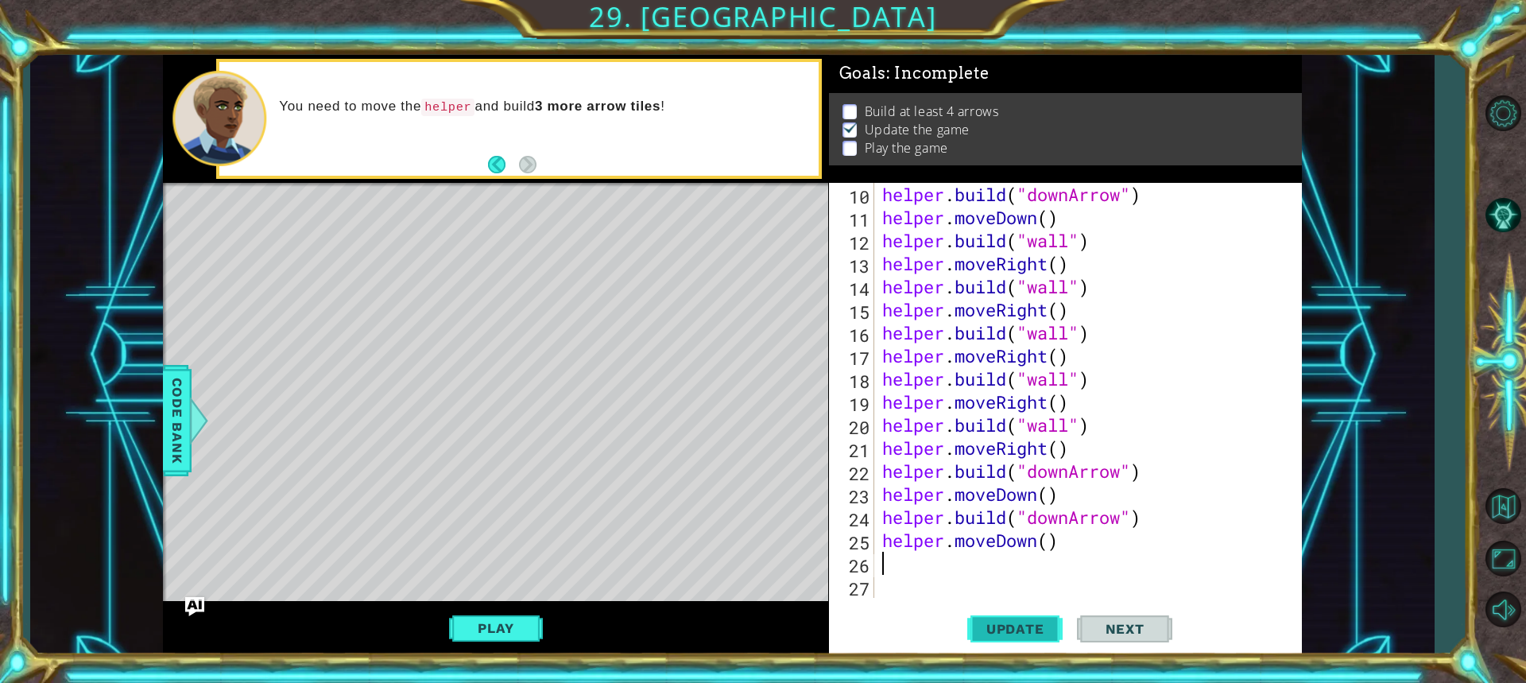
click at [992, 627] on span "Update" at bounding box center [1015, 629] width 90 height 16
click at [506, 632] on button "Play" at bounding box center [495, 628] width 93 height 30
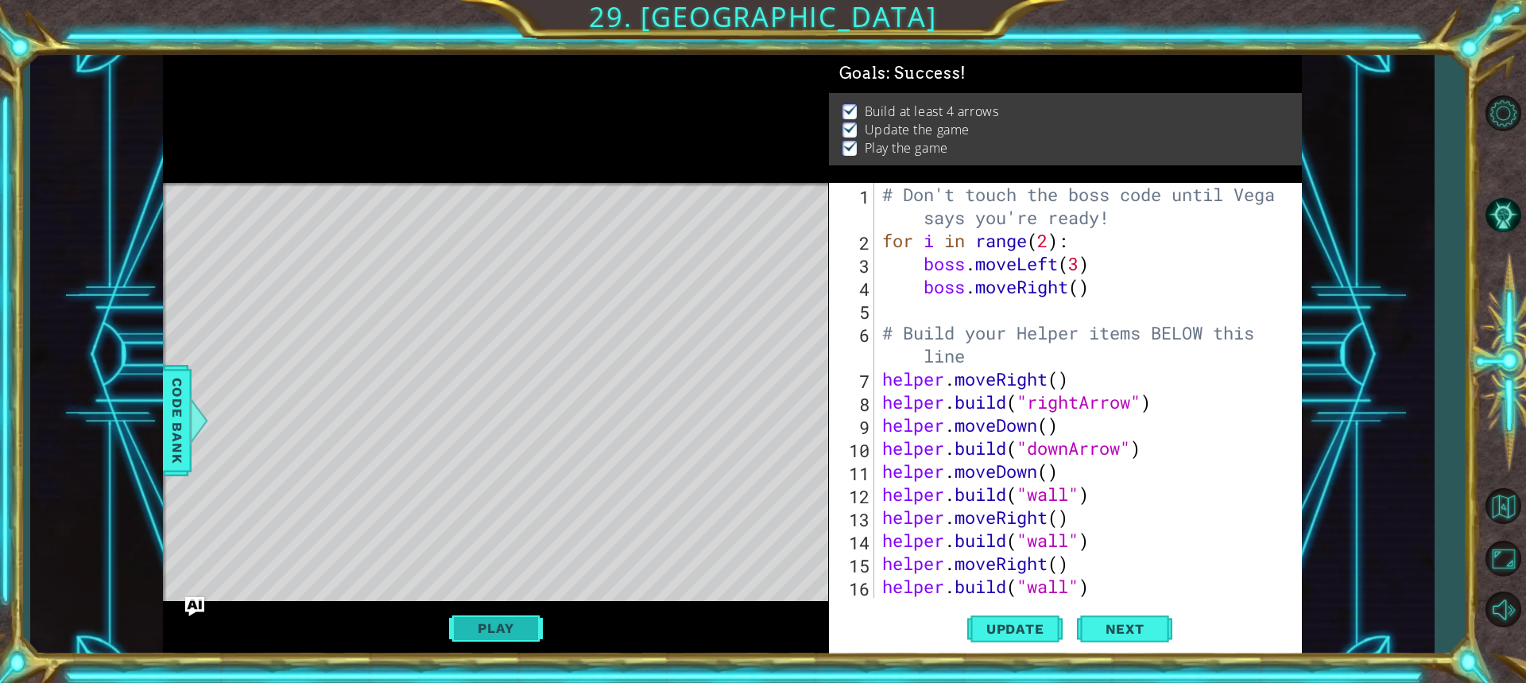
scroll to position [0, 0]
click at [1164, 631] on button "Next" at bounding box center [1124, 628] width 95 height 47
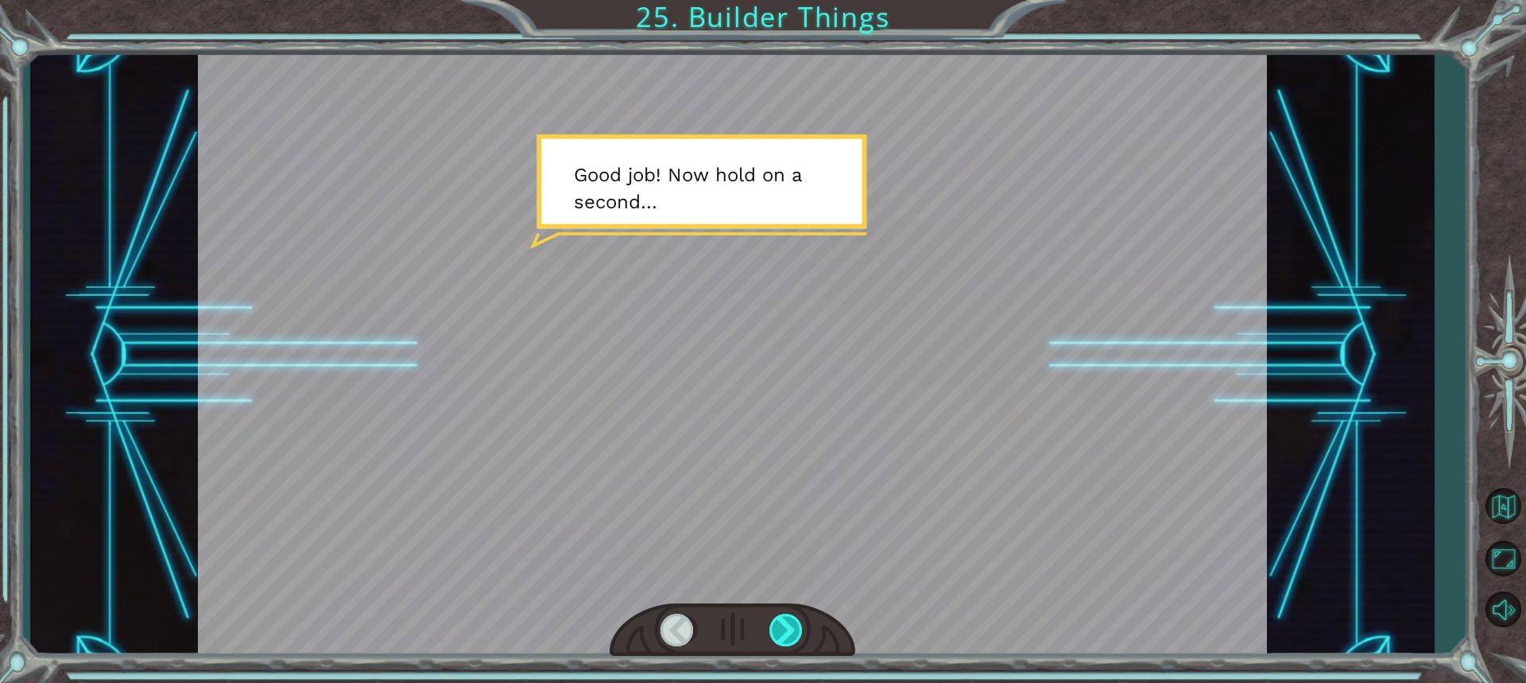
click at [790, 640] on div at bounding box center [786, 629] width 35 height 33
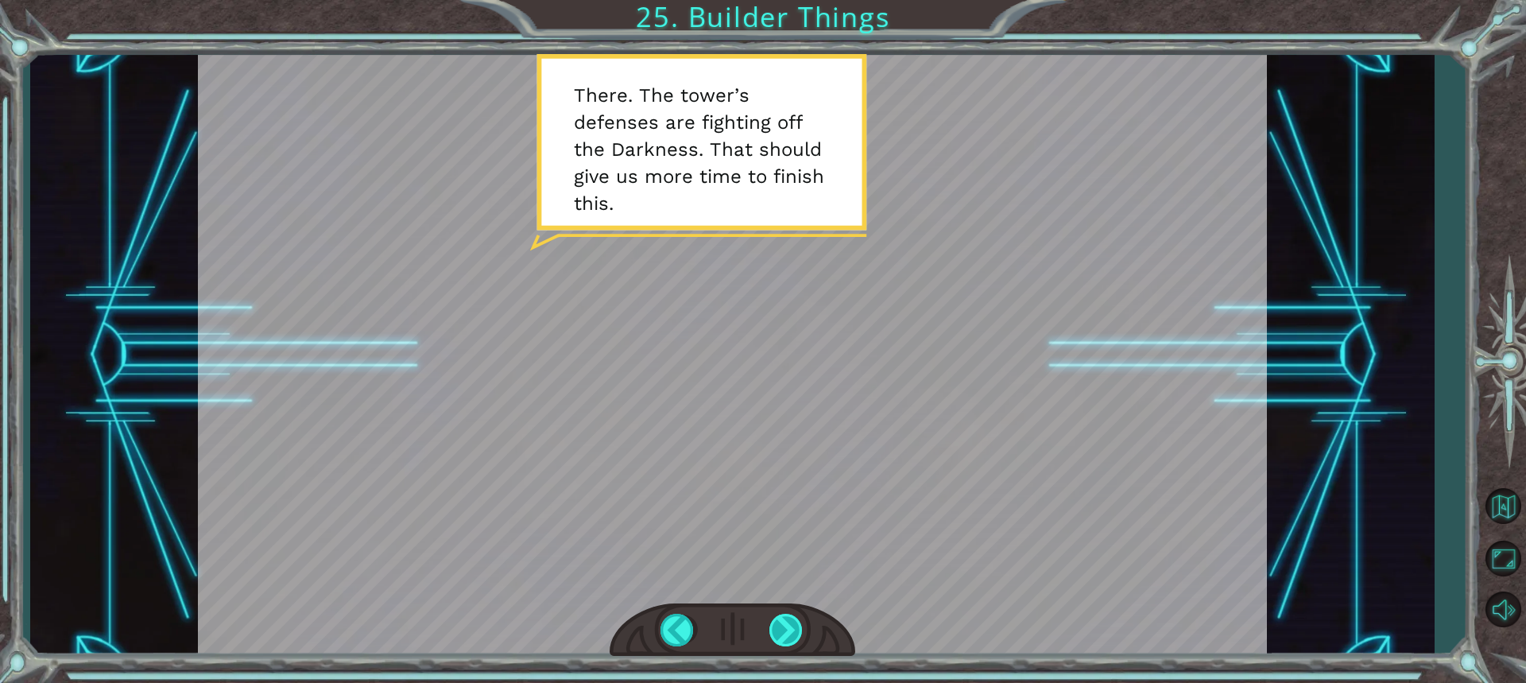
click at [779, 629] on div at bounding box center [786, 629] width 35 height 33
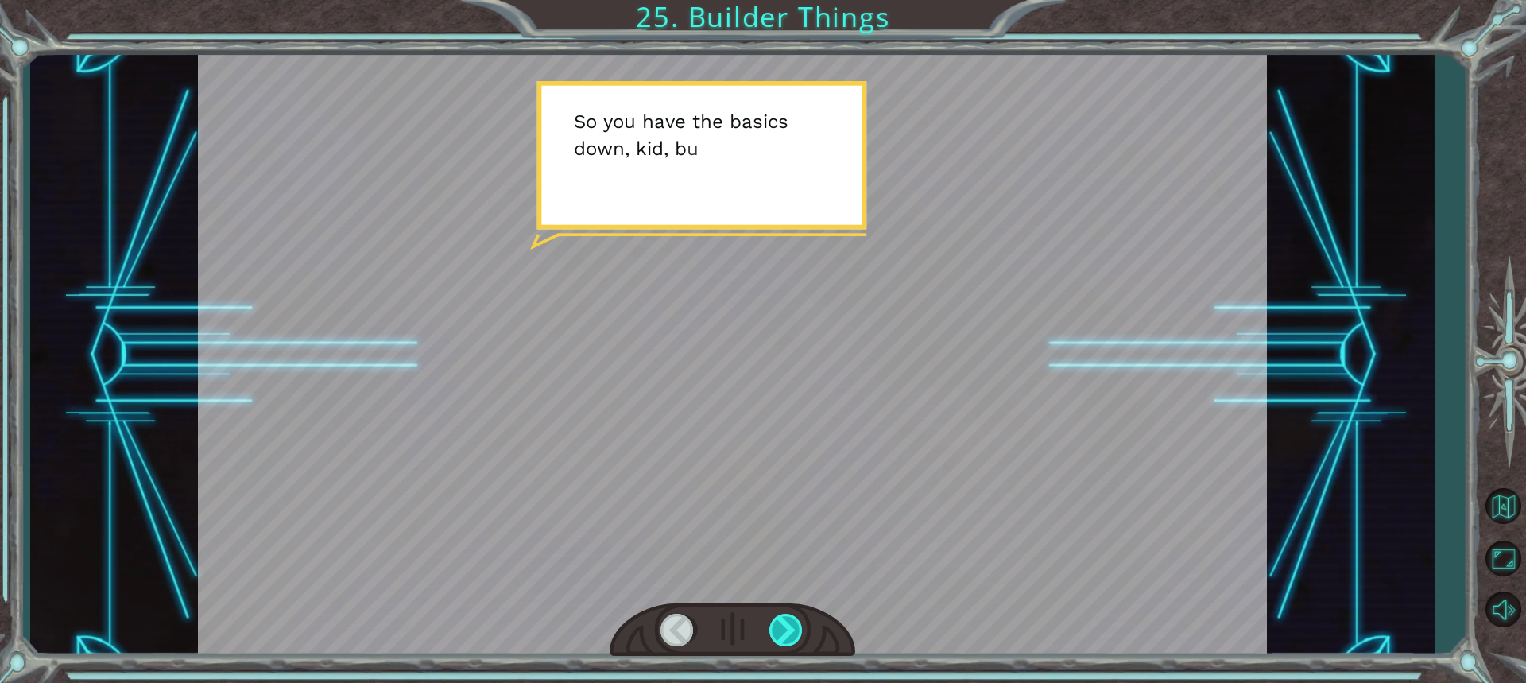
click at [779, 629] on div at bounding box center [786, 629] width 35 height 33
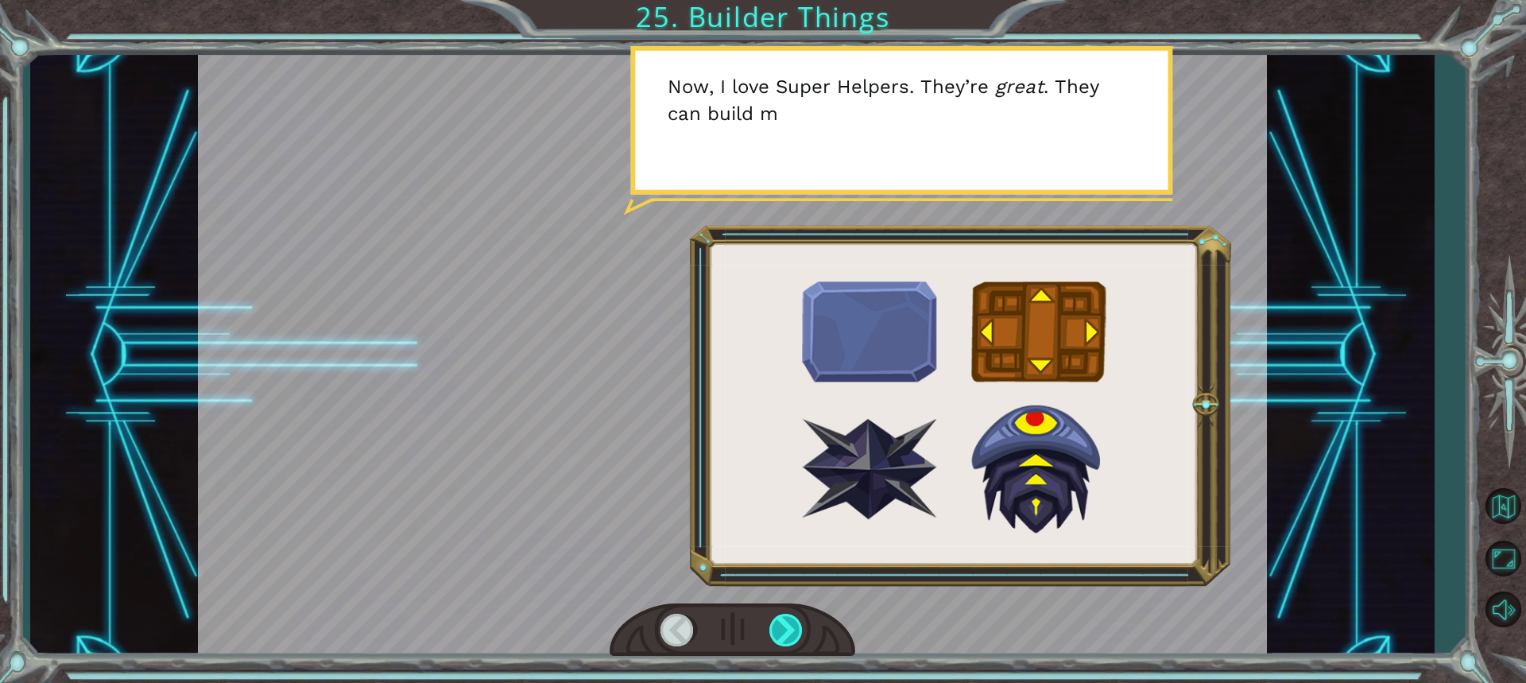
click at [779, 629] on div at bounding box center [786, 629] width 35 height 33
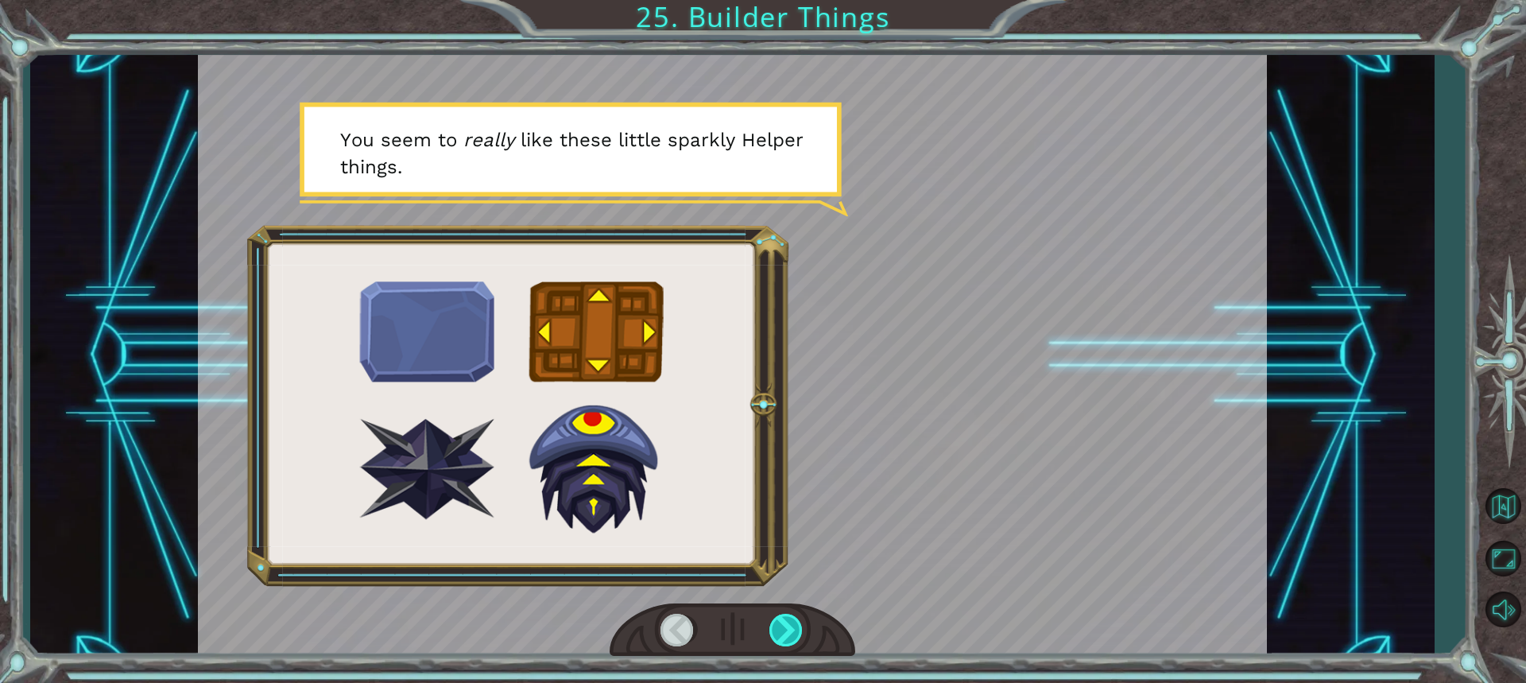
click at [779, 629] on div at bounding box center [786, 629] width 35 height 33
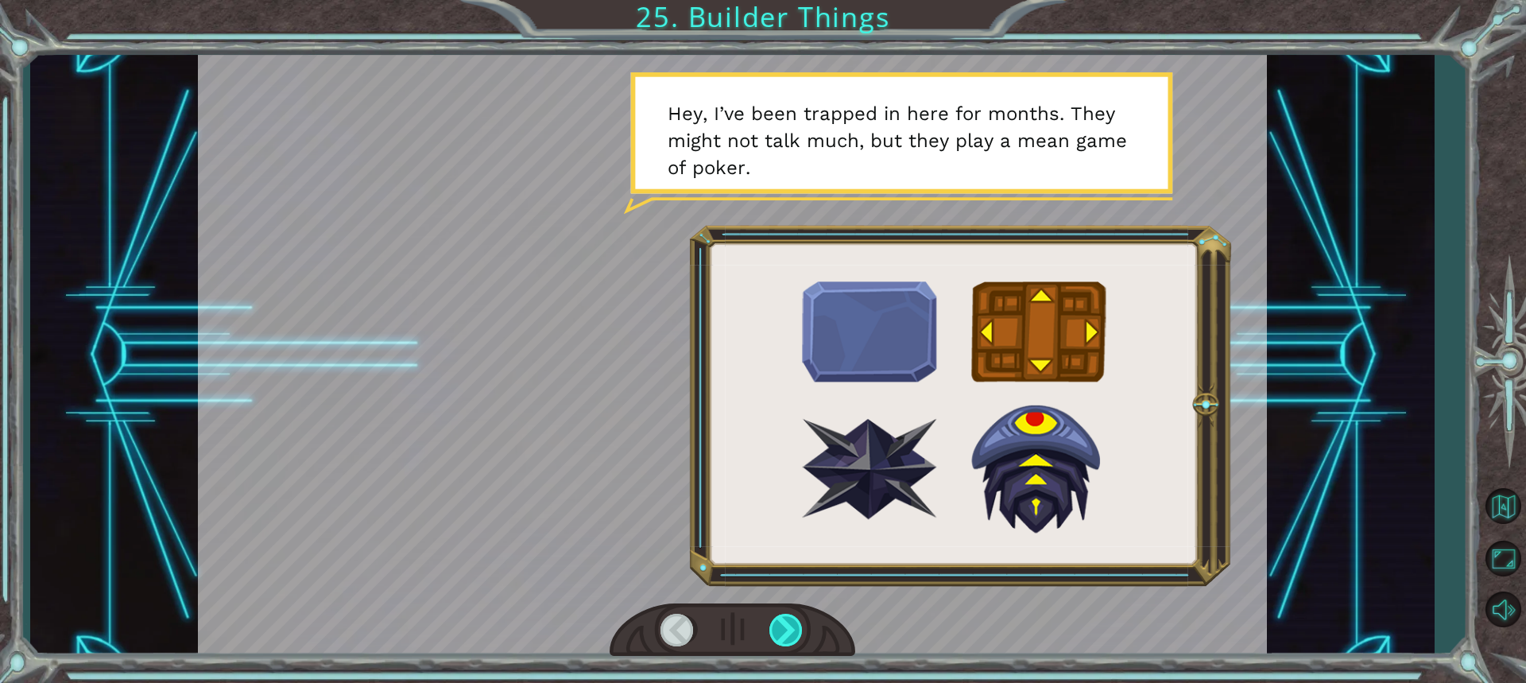
click at [776, 620] on div at bounding box center [786, 629] width 35 height 33
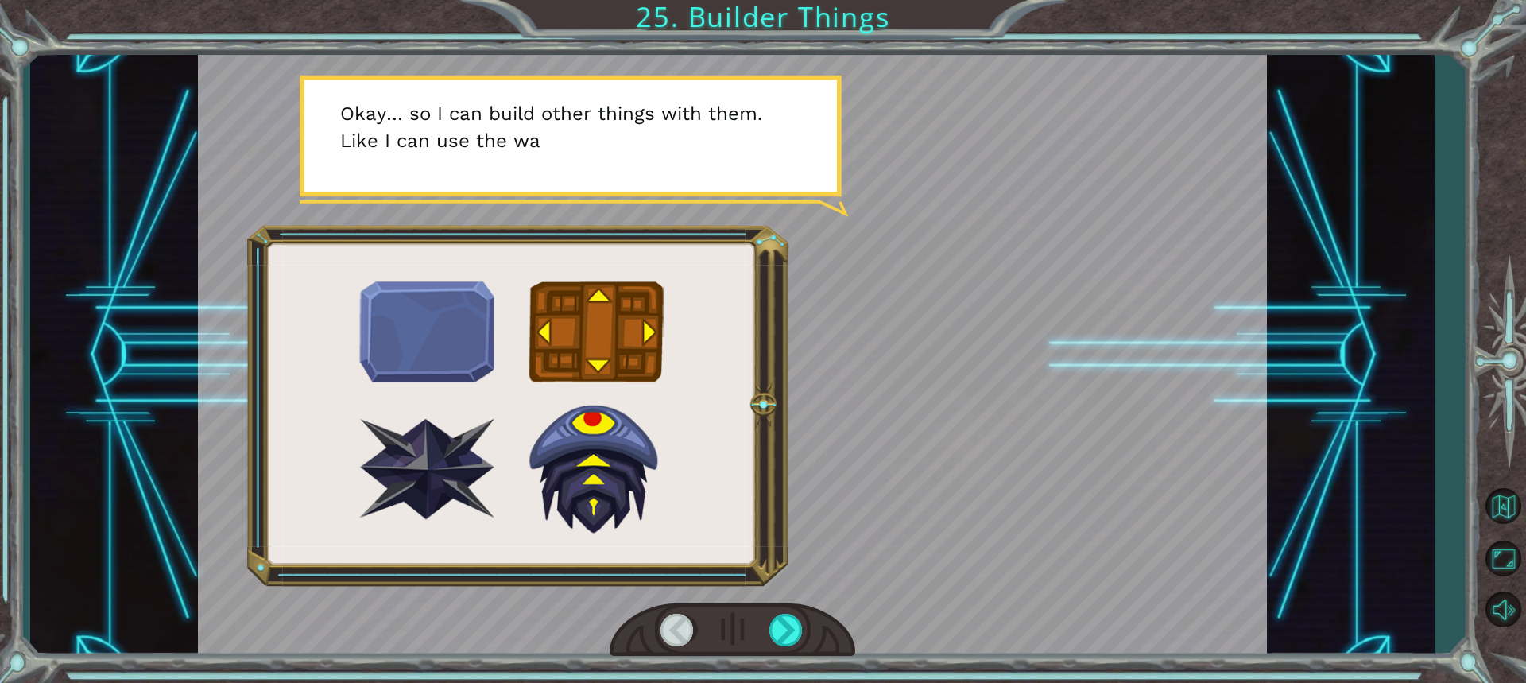
click at [765, 615] on div at bounding box center [732, 630] width 246 height 54
click at [770, 618] on div at bounding box center [786, 629] width 35 height 33
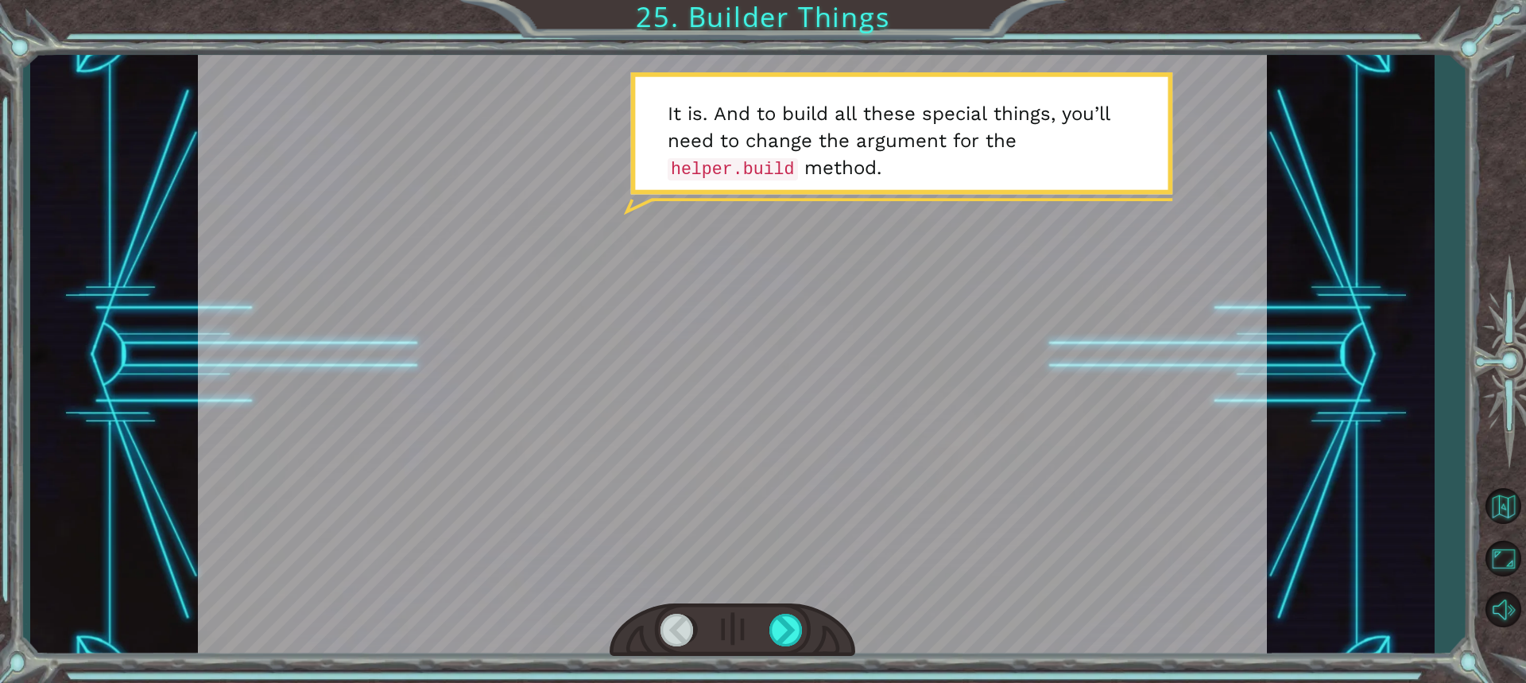
click at [760, 602] on div at bounding box center [732, 355] width 1069 height 601
click at [778, 622] on div at bounding box center [786, 629] width 35 height 33
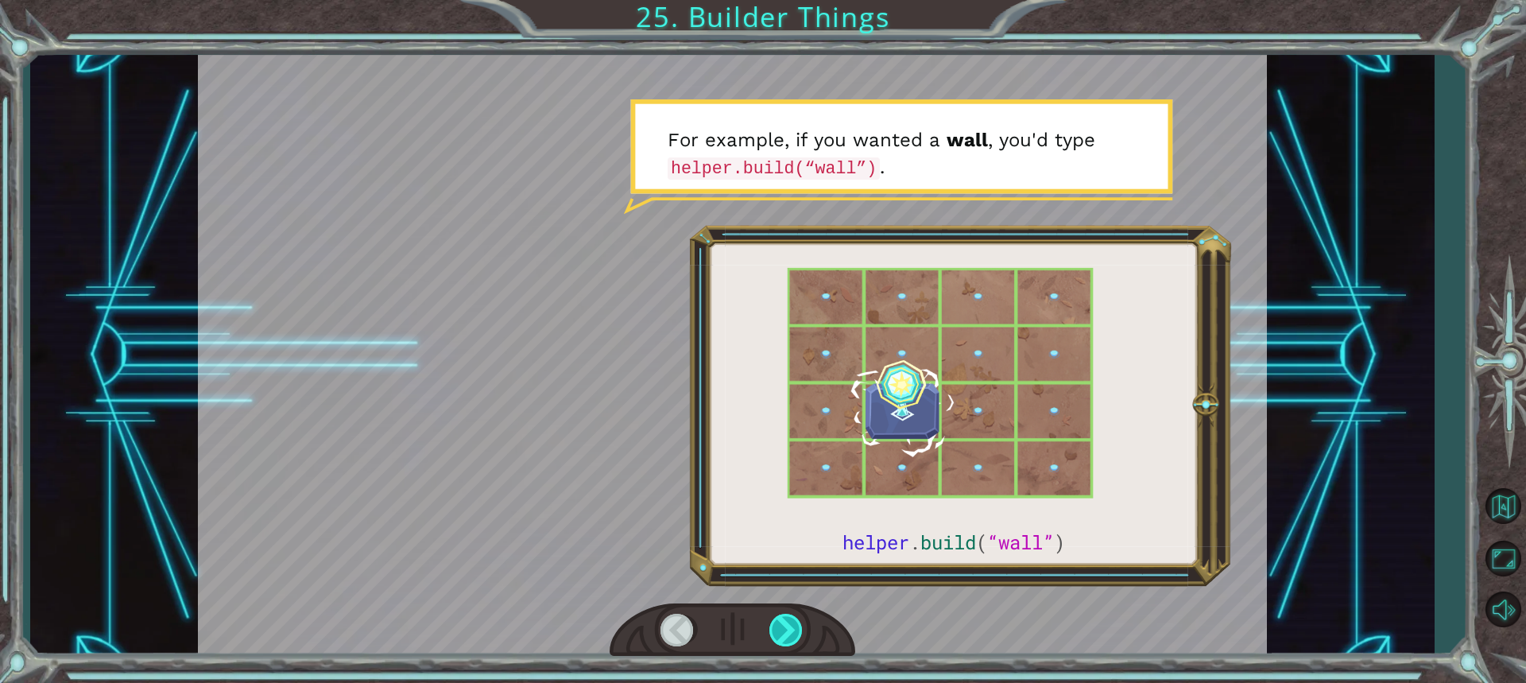
click at [796, 637] on div at bounding box center [786, 629] width 35 height 33
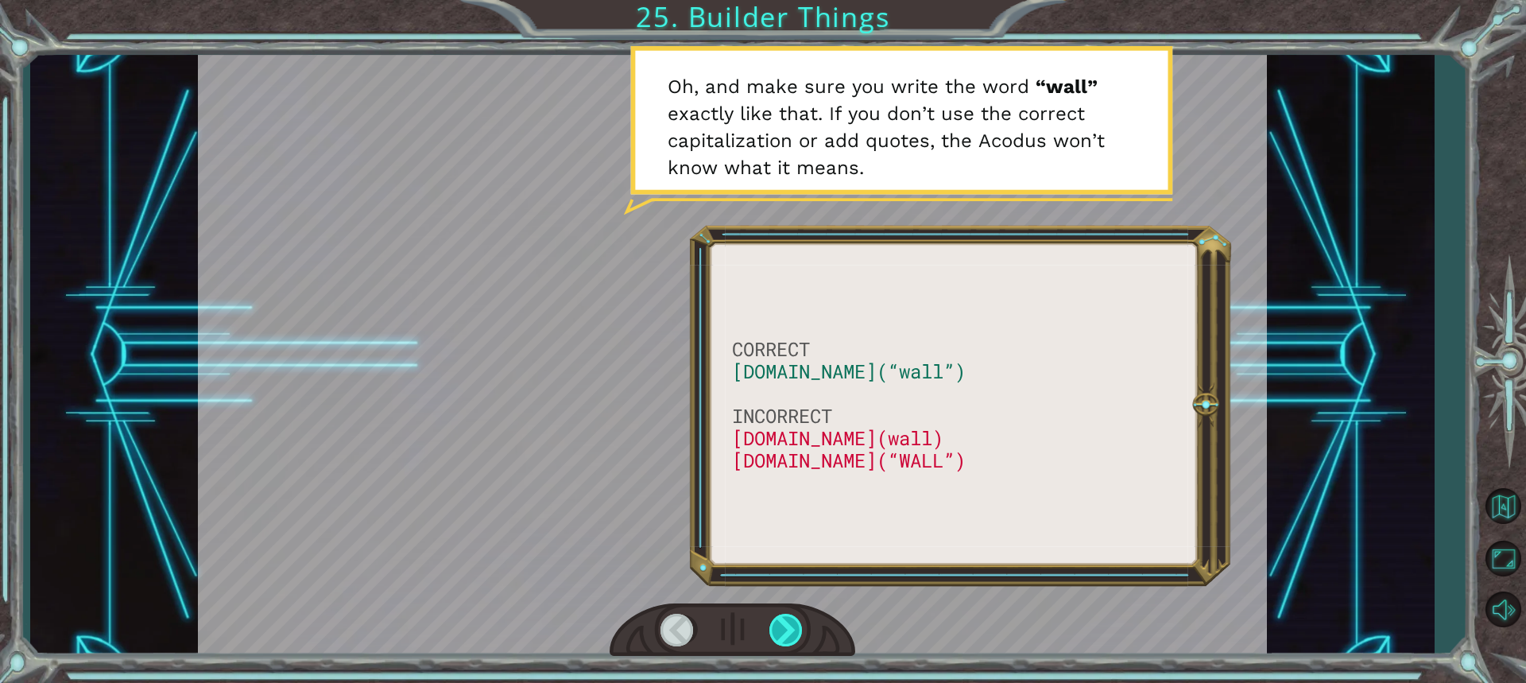
click at [797, 637] on div at bounding box center [786, 629] width 35 height 33
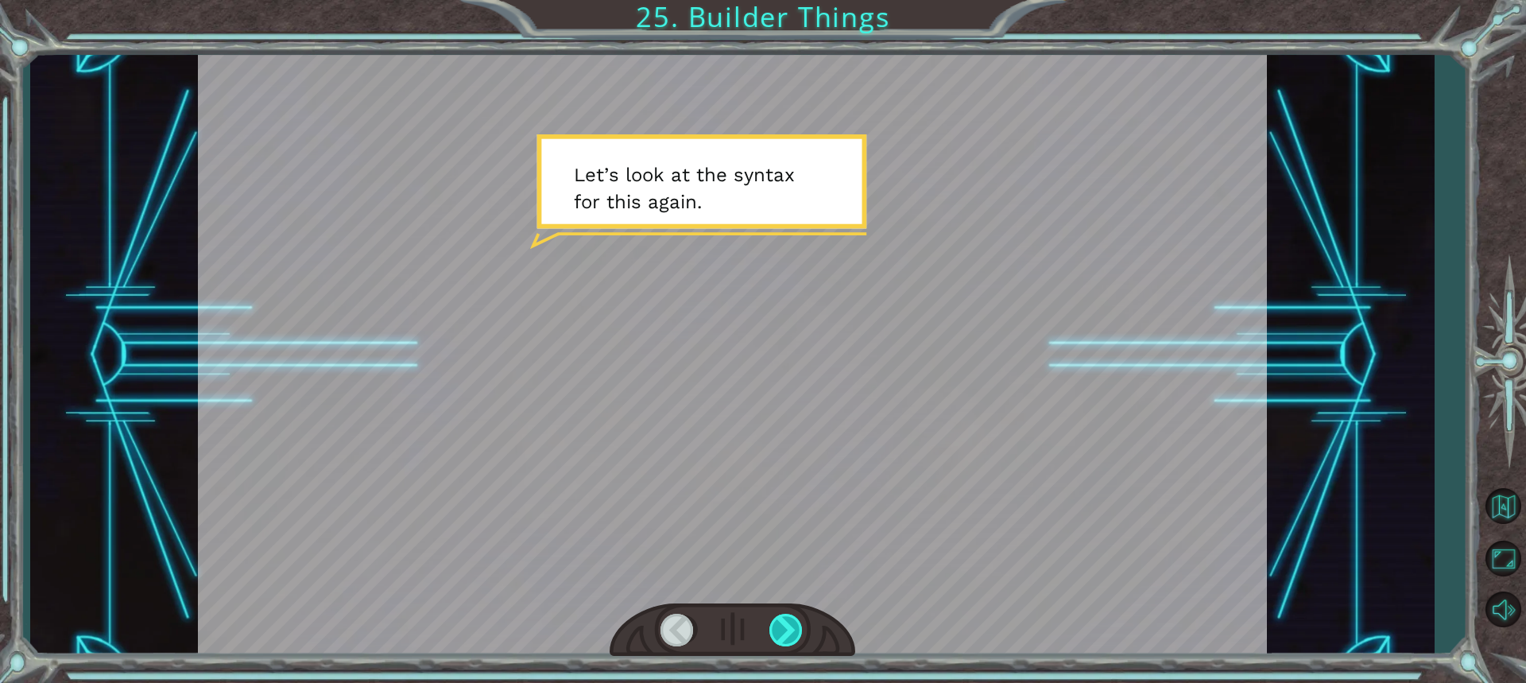
click at [795, 636] on div at bounding box center [786, 629] width 35 height 33
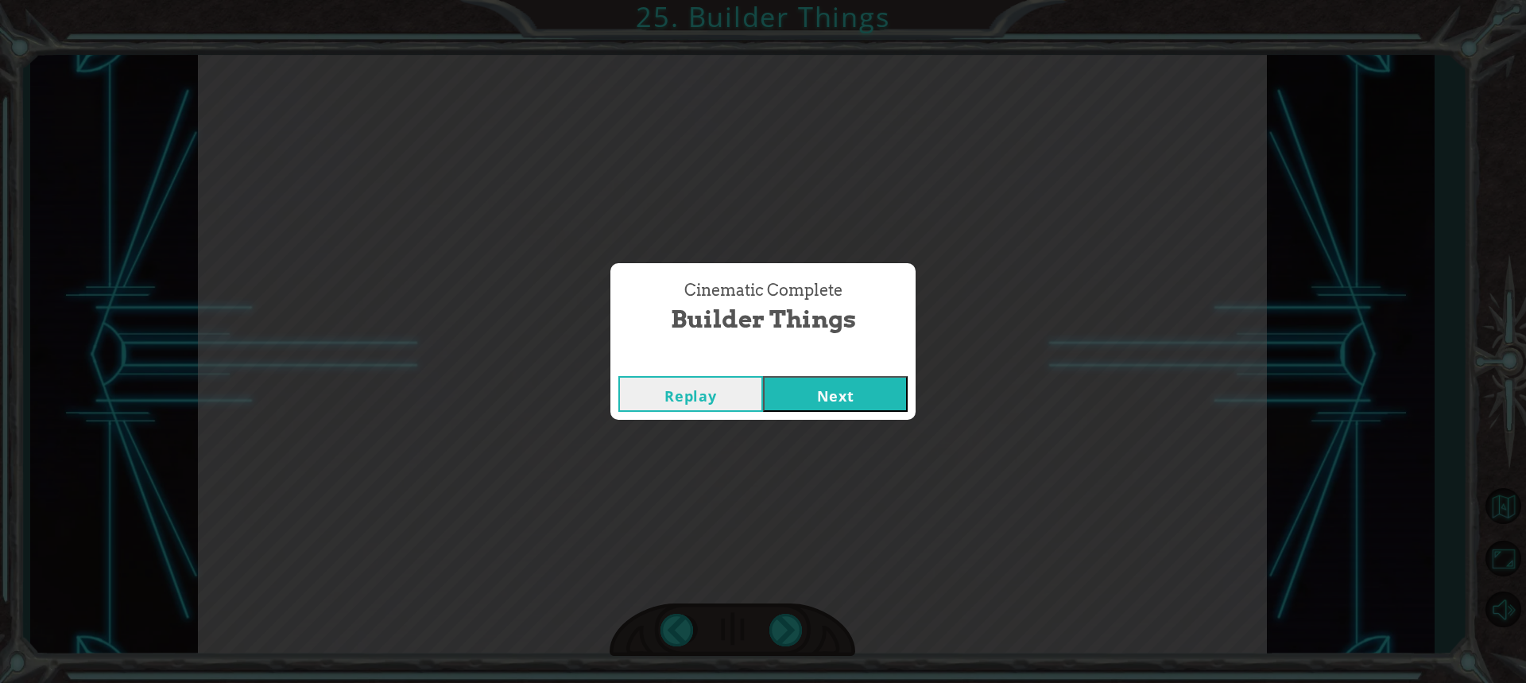
click at [806, 414] on div "Replay Next" at bounding box center [762, 394] width 305 height 52
click at [807, 388] on button "Next" at bounding box center [835, 394] width 145 height 36
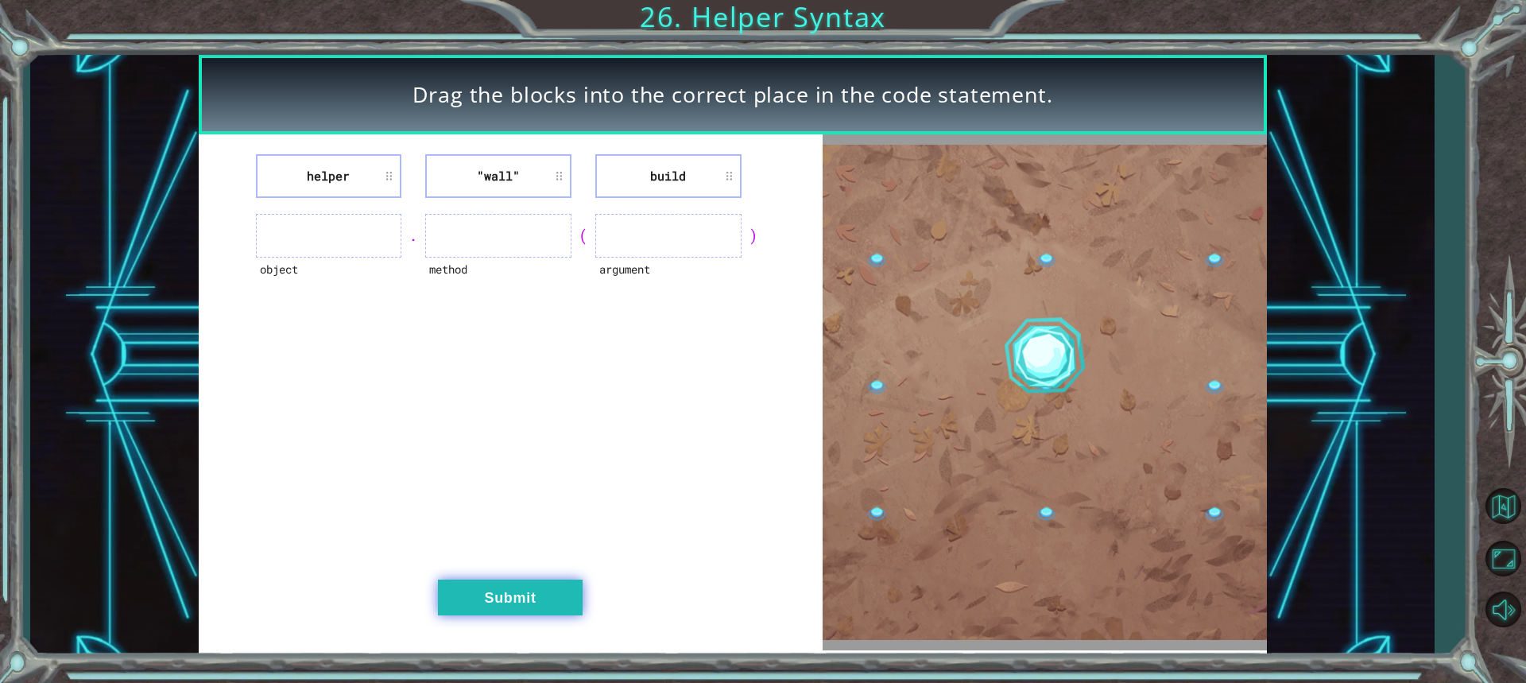
click at [534, 601] on button "Submit" at bounding box center [510, 597] width 145 height 36
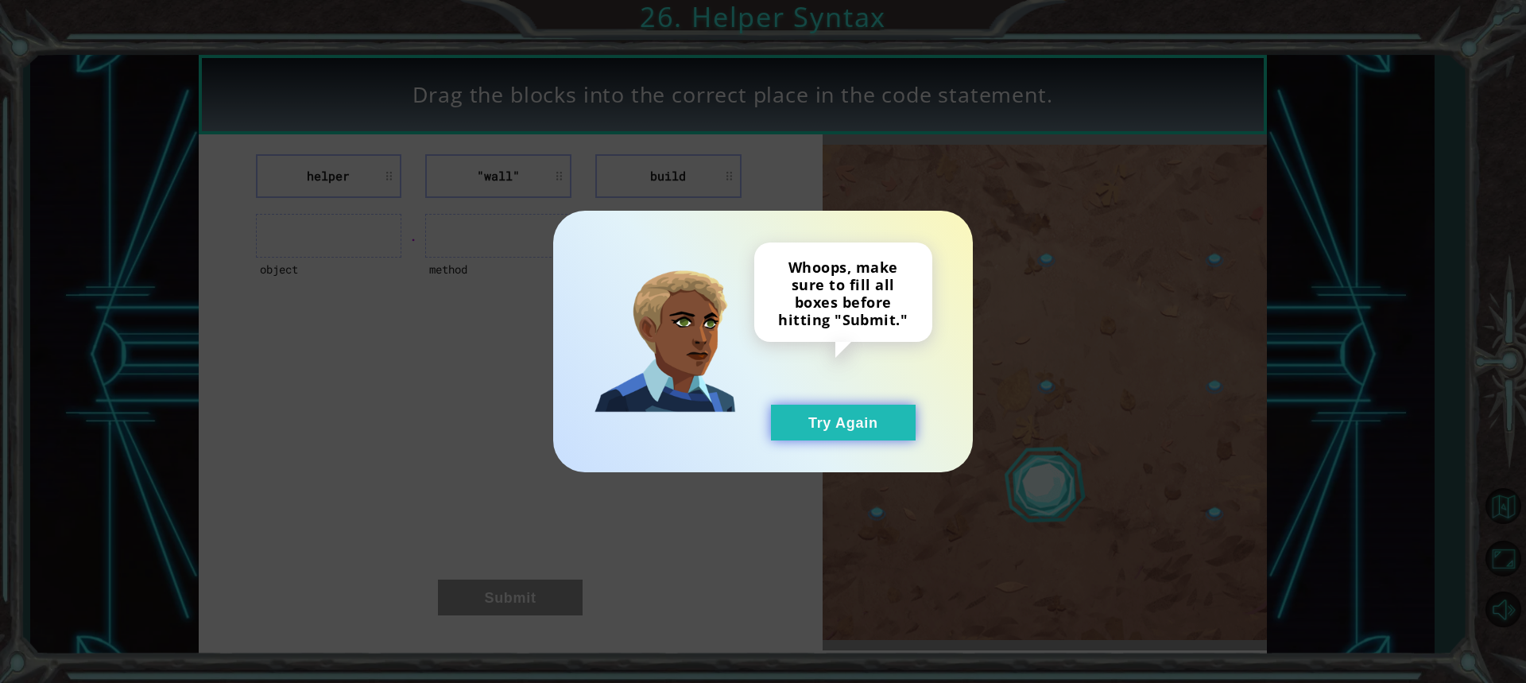
click at [820, 431] on button "Try Again" at bounding box center [843, 422] width 145 height 36
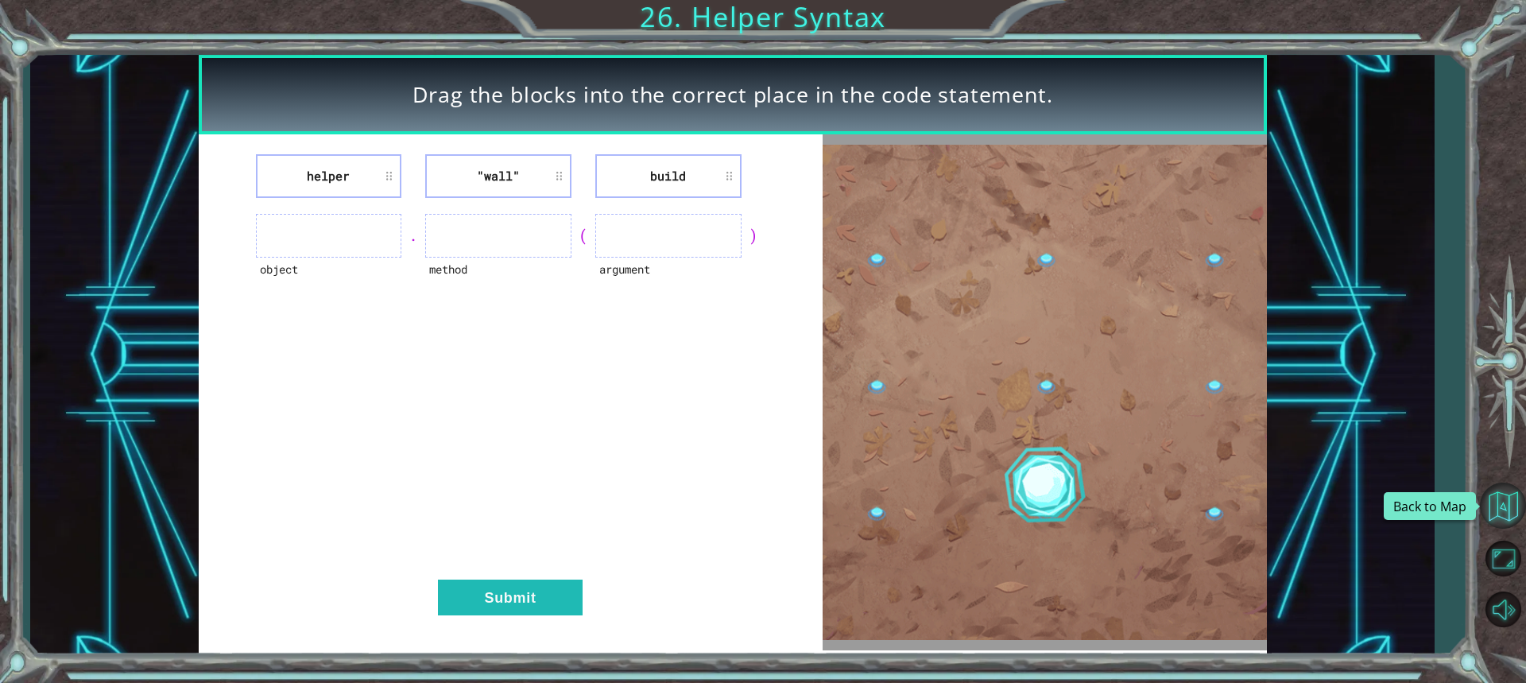
click at [1502, 503] on button "Back to Map" at bounding box center [1503, 505] width 46 height 46
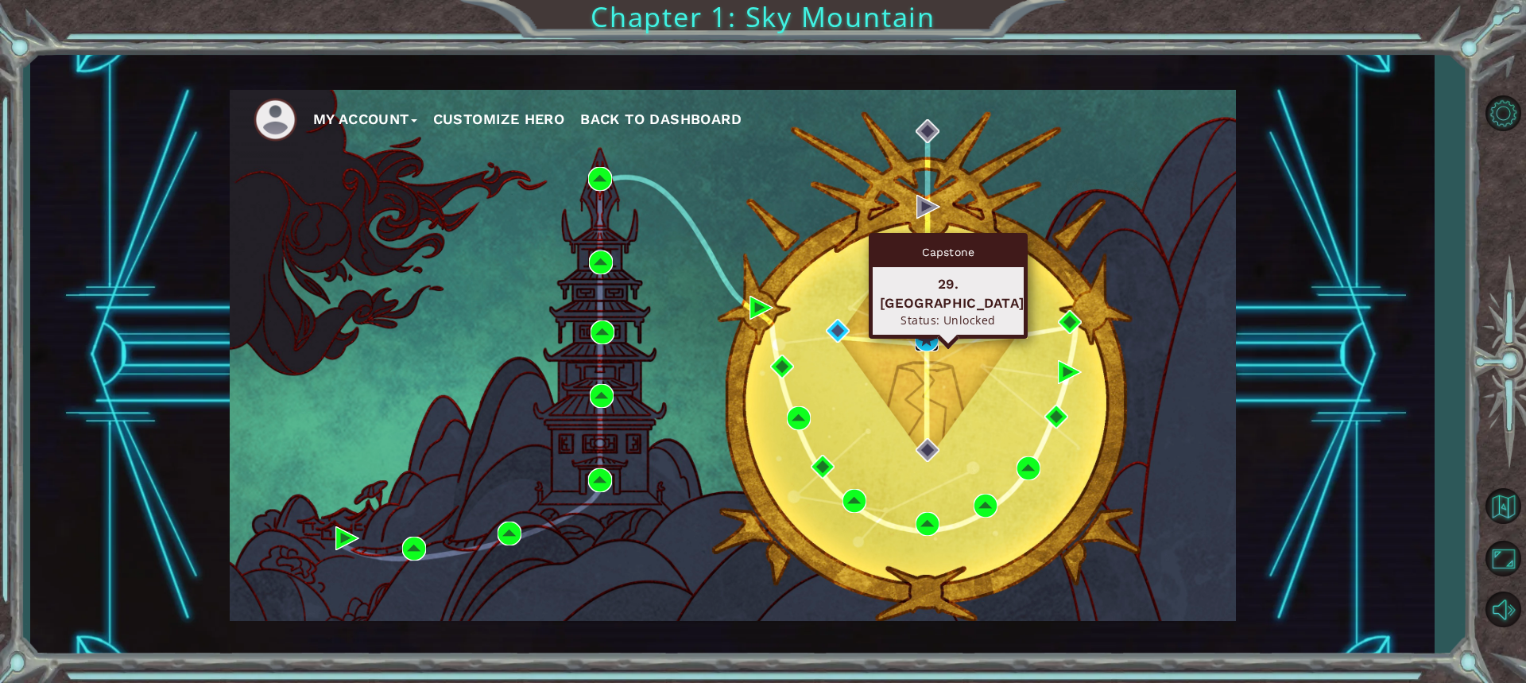
click at [921, 334] on img at bounding box center [927, 339] width 24 height 24
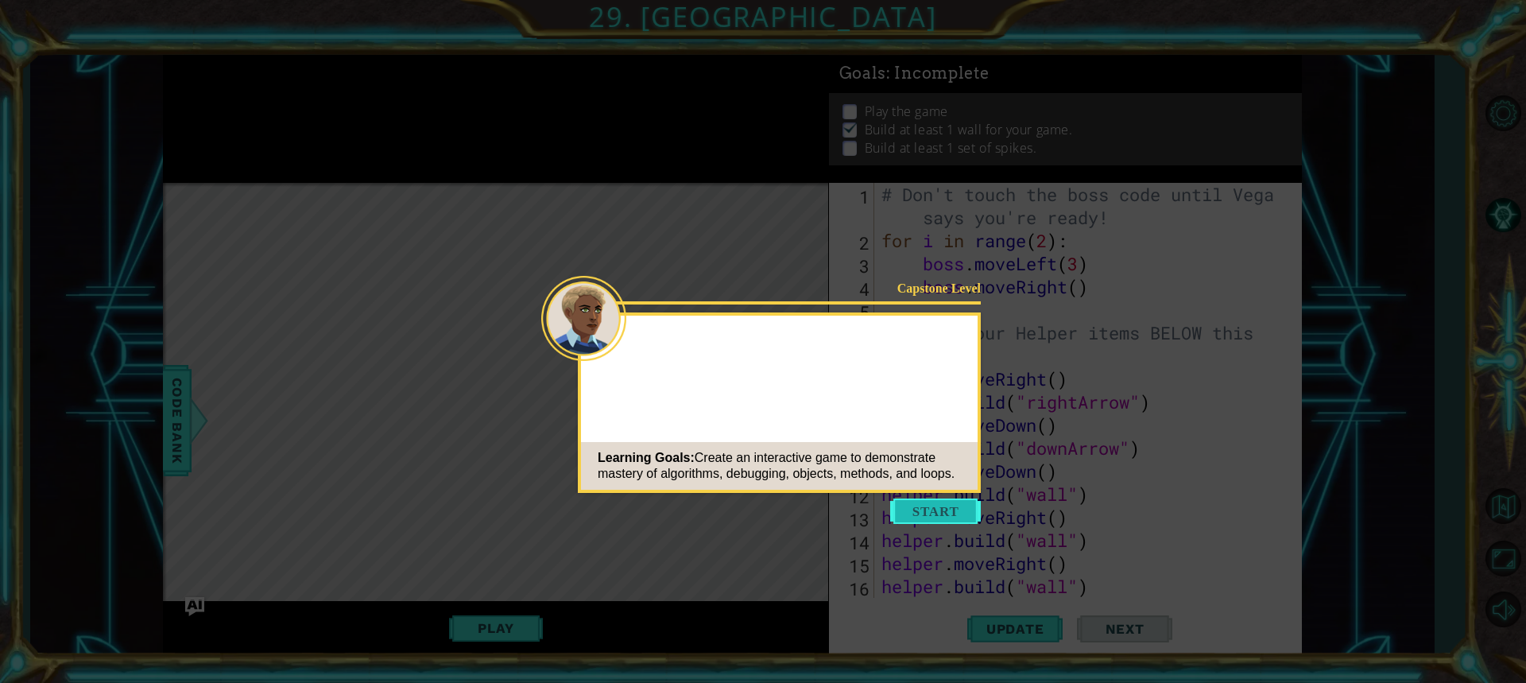
click at [922, 507] on button "Start" at bounding box center [935, 510] width 91 height 25
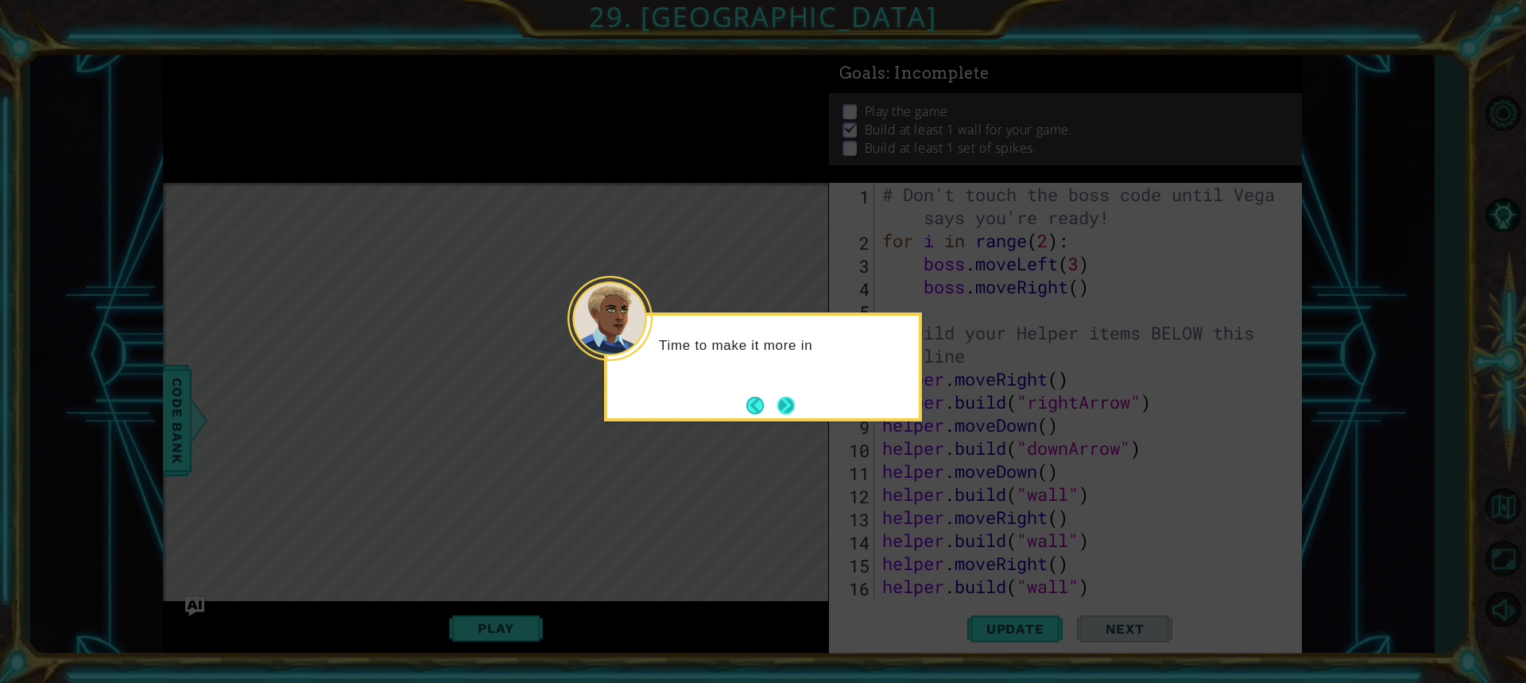
click at [783, 403] on button "Next" at bounding box center [786, 405] width 18 height 18
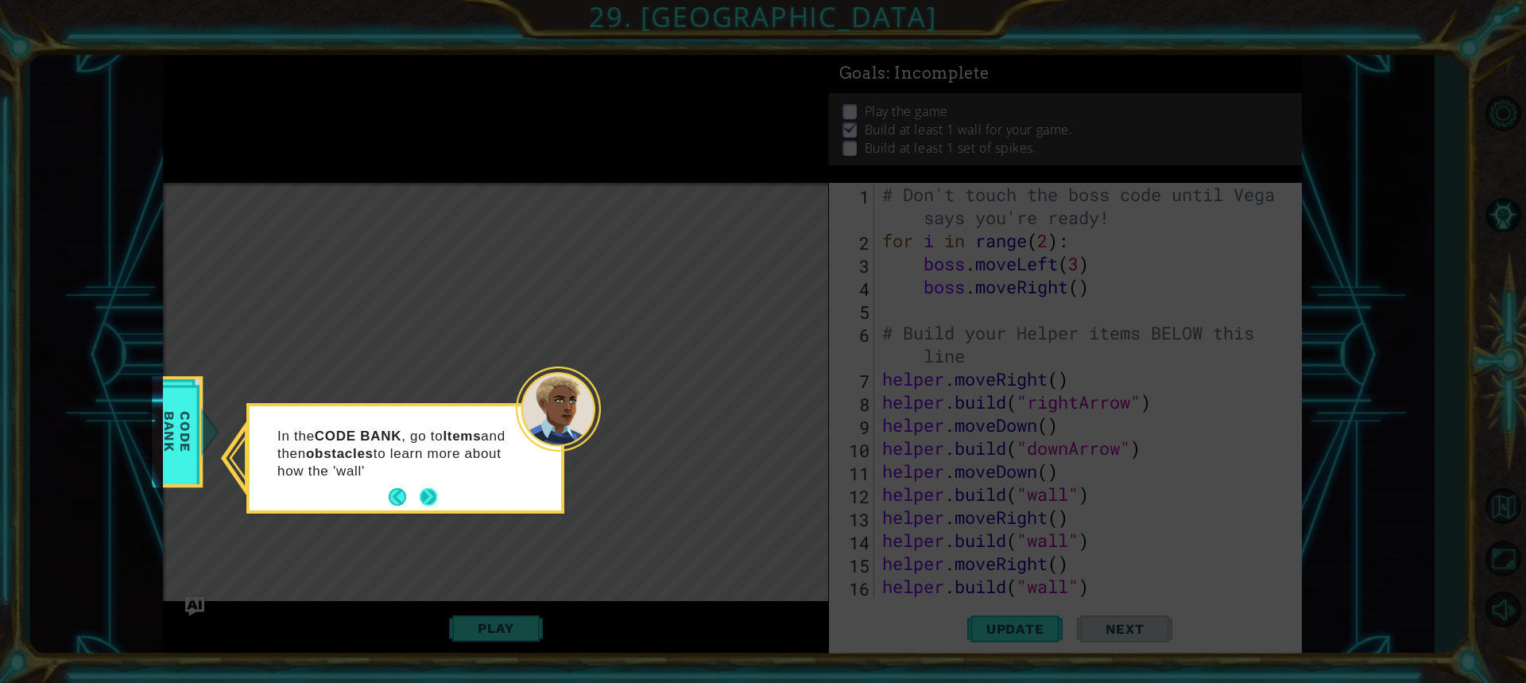
click at [427, 493] on button "Next" at bounding box center [428, 496] width 17 height 17
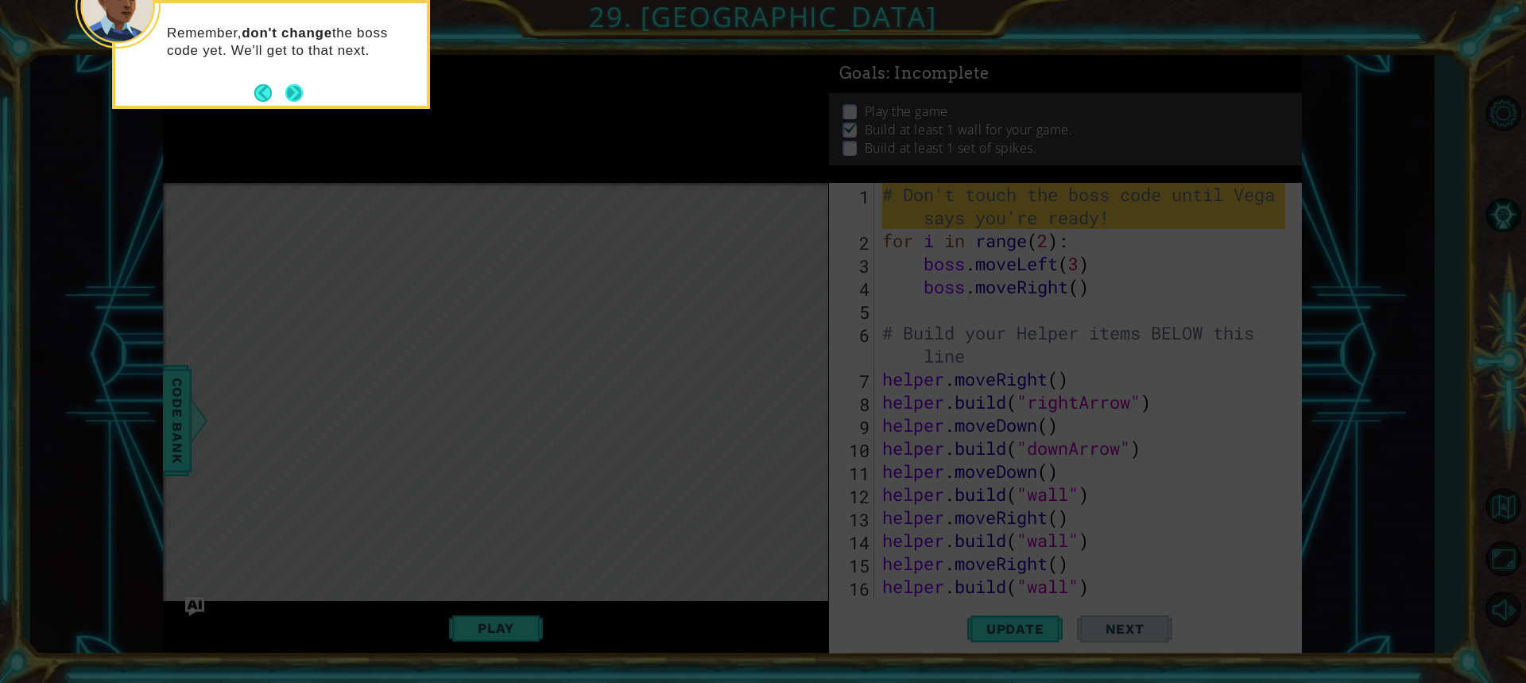
click at [295, 92] on button "Next" at bounding box center [293, 92] width 17 height 17
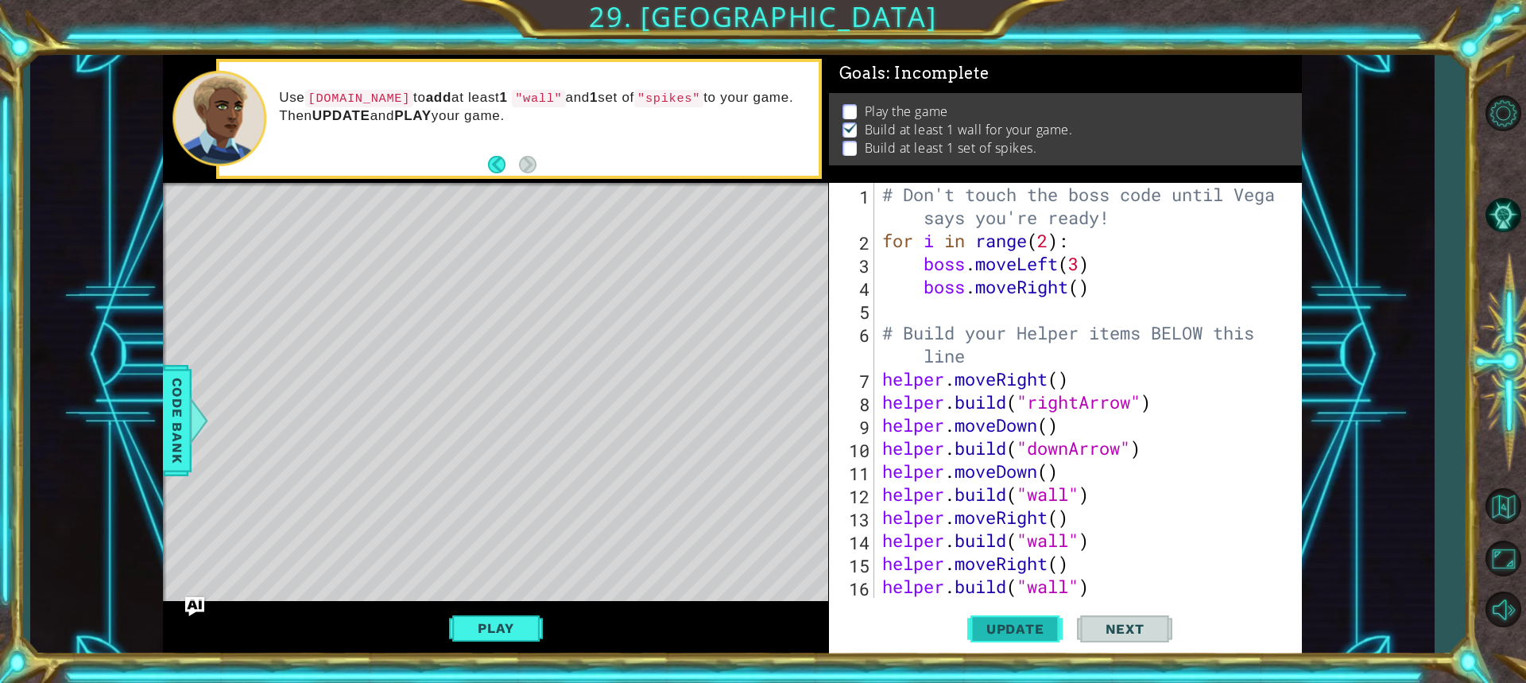
click at [989, 622] on span "Update" at bounding box center [1015, 629] width 90 height 16
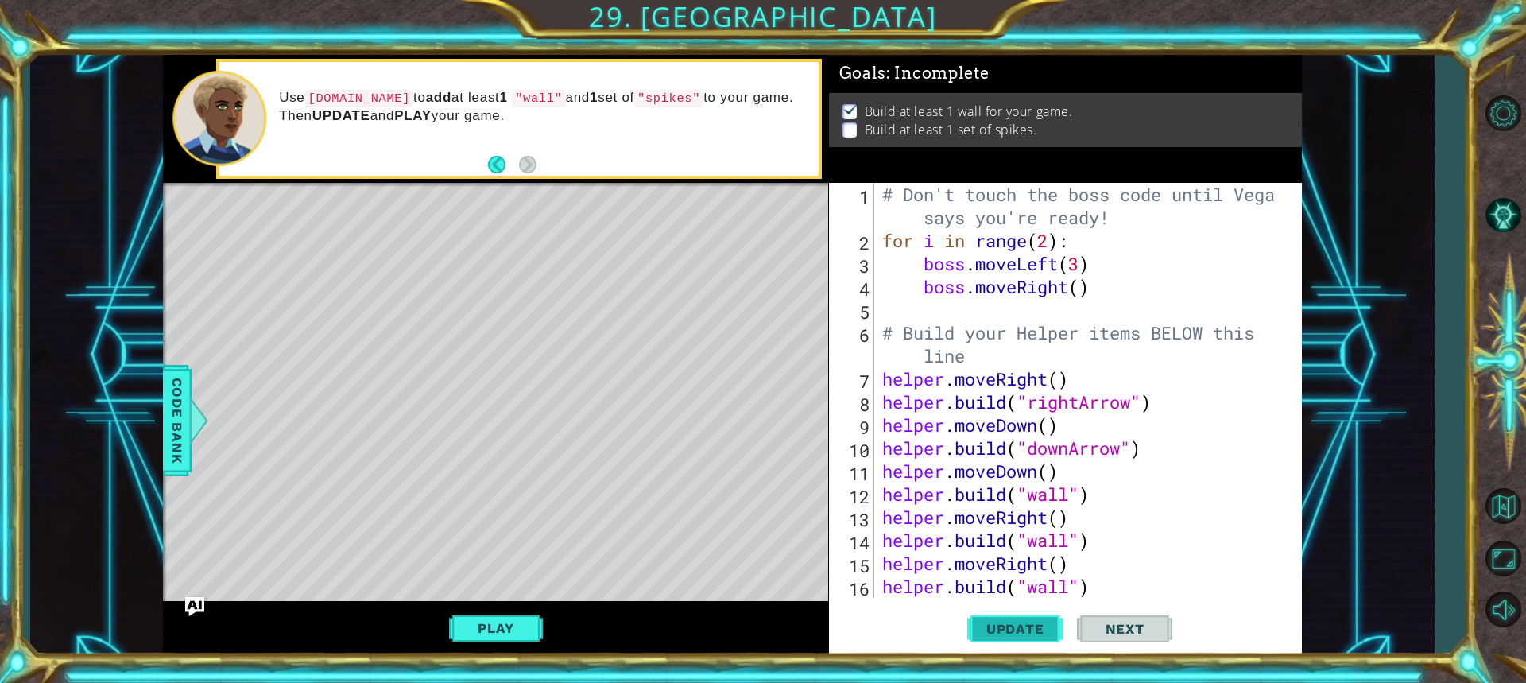
click at [987, 634] on span "Update" at bounding box center [1015, 629] width 90 height 16
click at [996, 622] on span "Update" at bounding box center [1015, 629] width 90 height 16
click at [500, 614] on button "Play" at bounding box center [495, 628] width 93 height 30
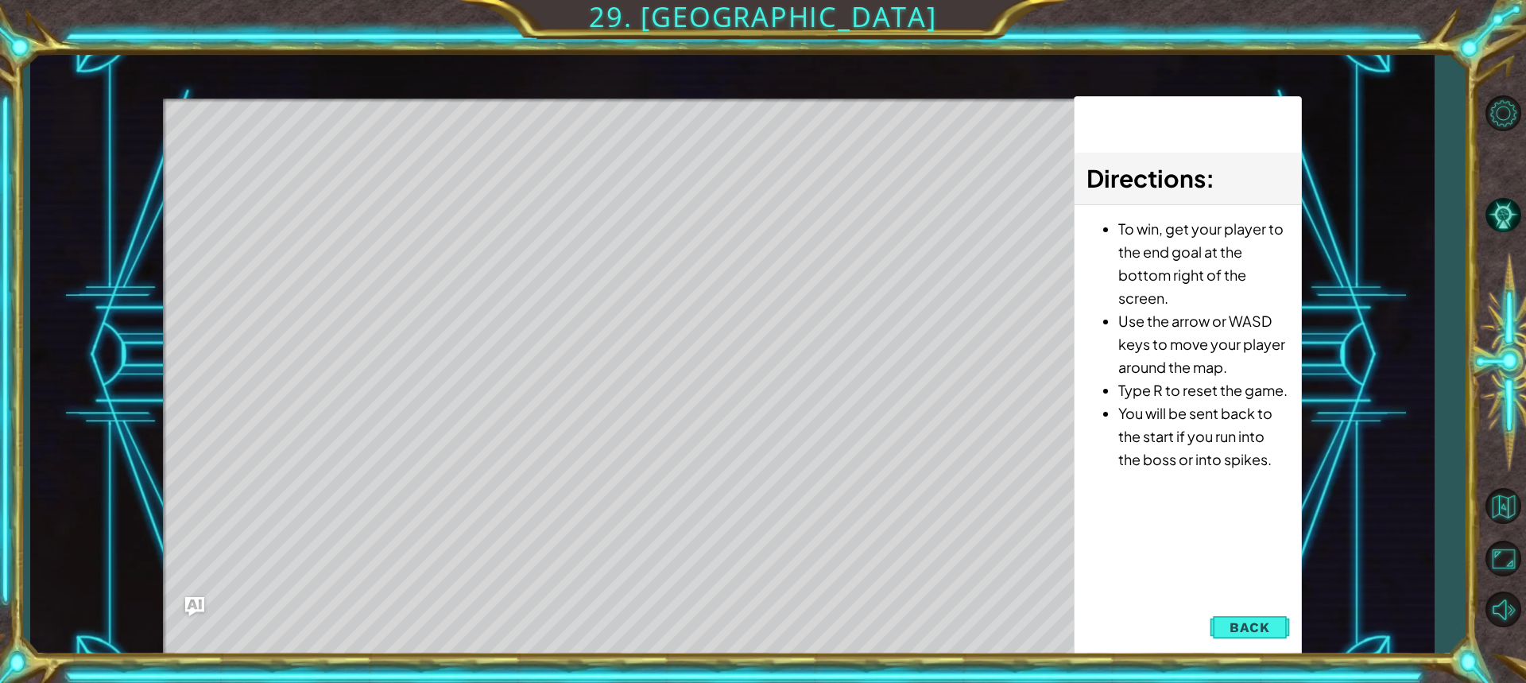
click at [1252, 638] on button "Back" at bounding box center [1249, 627] width 80 height 32
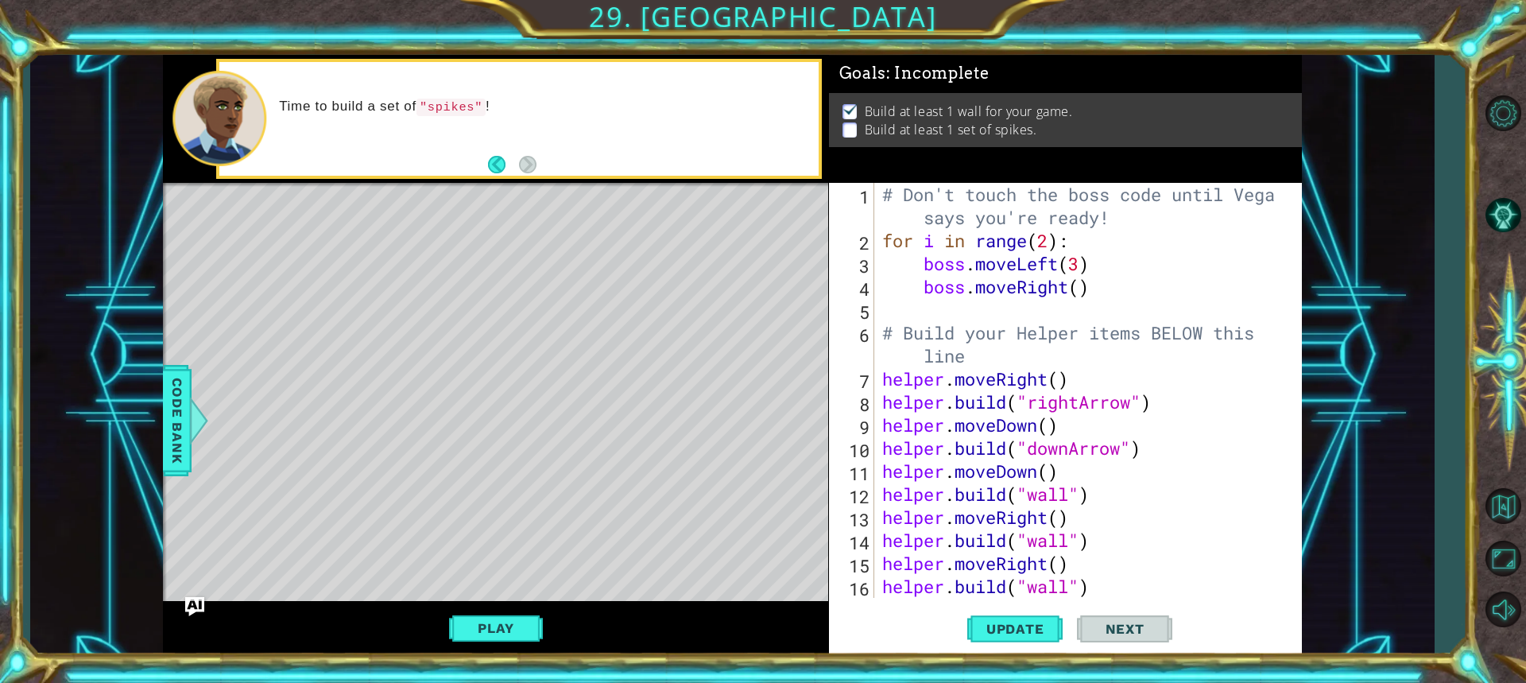
click at [959, 316] on div "# Don't touch the boss code until [PERSON_NAME] says you're ready! for i in ran…" at bounding box center [1086, 425] width 414 height 484
click at [947, 315] on div "# Don't touch the boss code until [PERSON_NAME] says you're ready! for i in ran…" at bounding box center [1086, 425] width 414 height 484
click at [932, 304] on div "# Don't touch the boss code until [PERSON_NAME] says you're ready! for i in ran…" at bounding box center [1086, 425] width 414 height 484
click at [938, 310] on div "# Don't touch the boss code until [PERSON_NAME] says you're ready! for i in ran…" at bounding box center [1086, 425] width 414 height 484
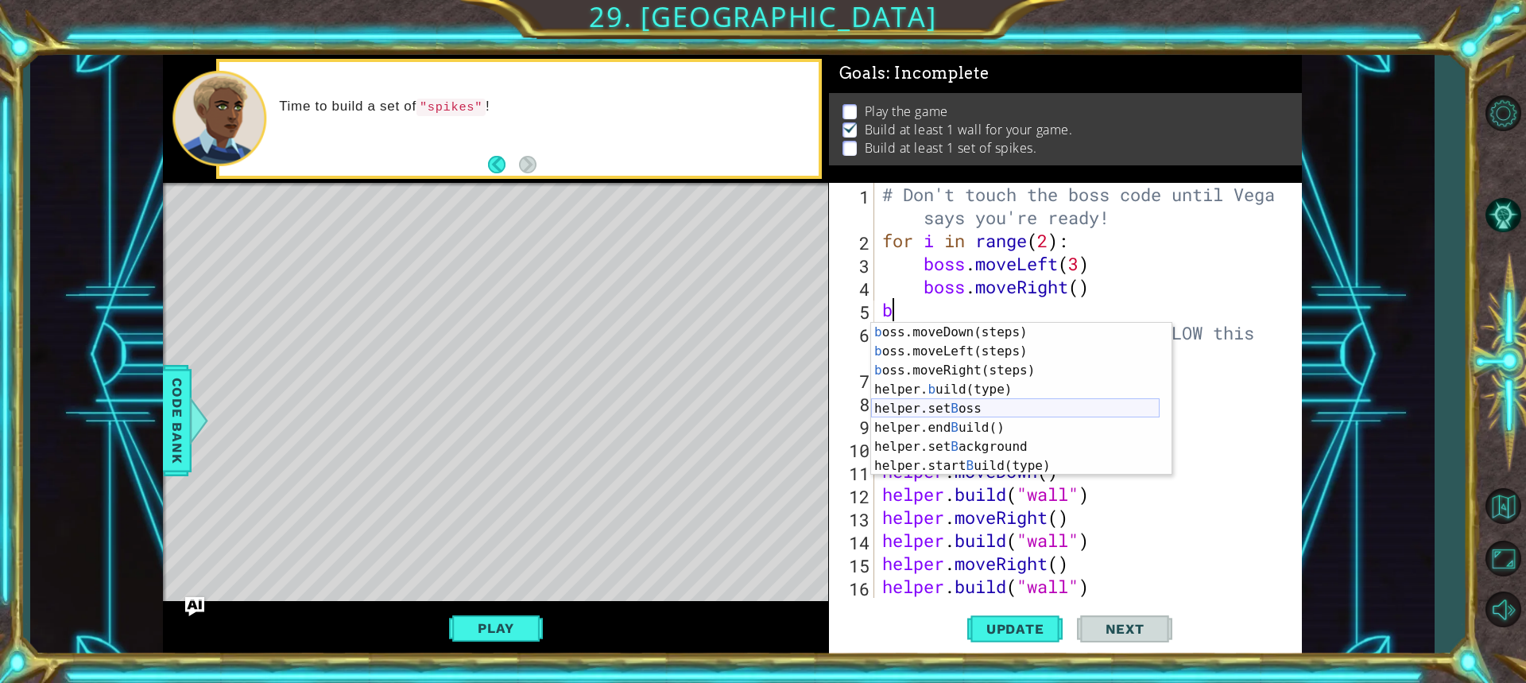
scroll to position [38, 0]
click at [975, 389] on div "b oss.moveDown(steps) press enter b oss.moveLeft(steps) press enter b oss.moveR…" at bounding box center [1015, 418] width 288 height 191
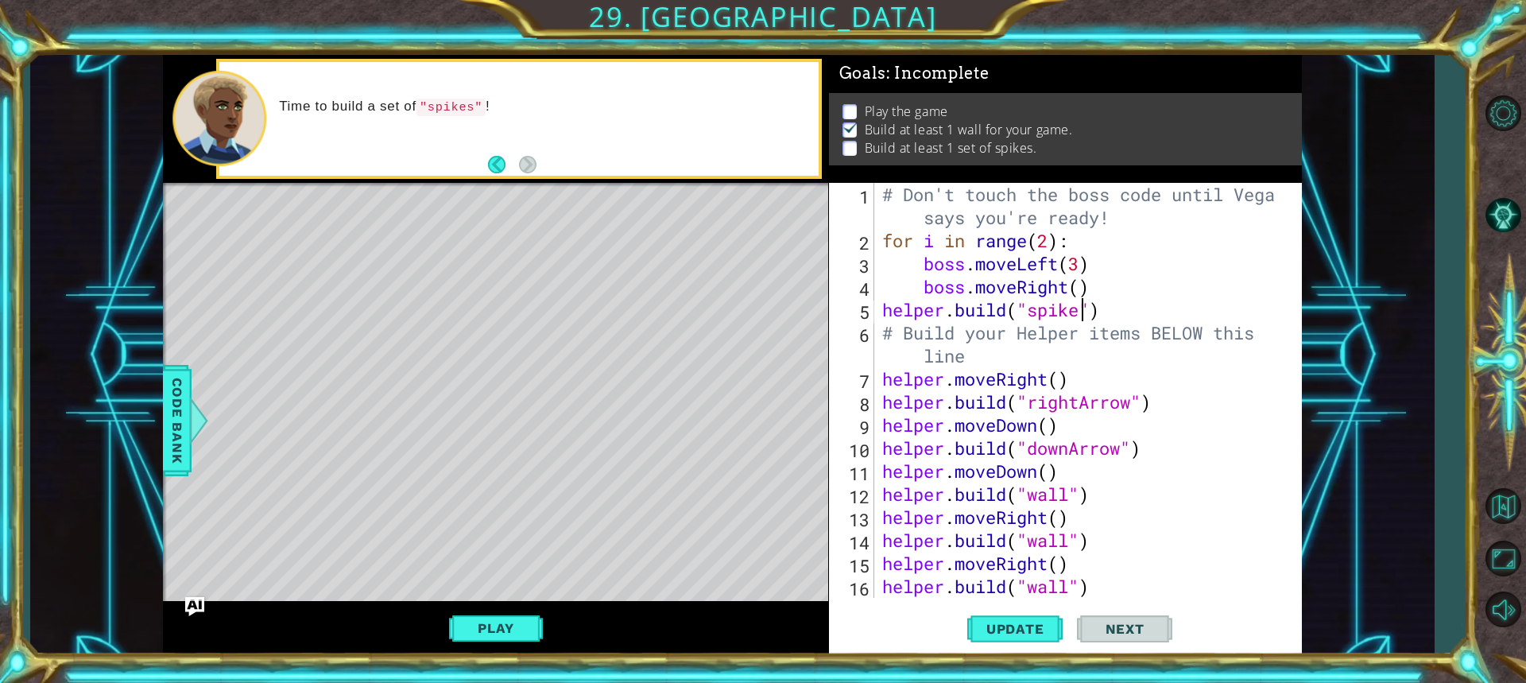
scroll to position [0, 10]
type textarea "[DOMAIN_NAME]("spikes")"
click at [1037, 632] on span "Update" at bounding box center [1015, 629] width 90 height 16
click at [1024, 636] on span "Update" at bounding box center [1015, 629] width 90 height 16
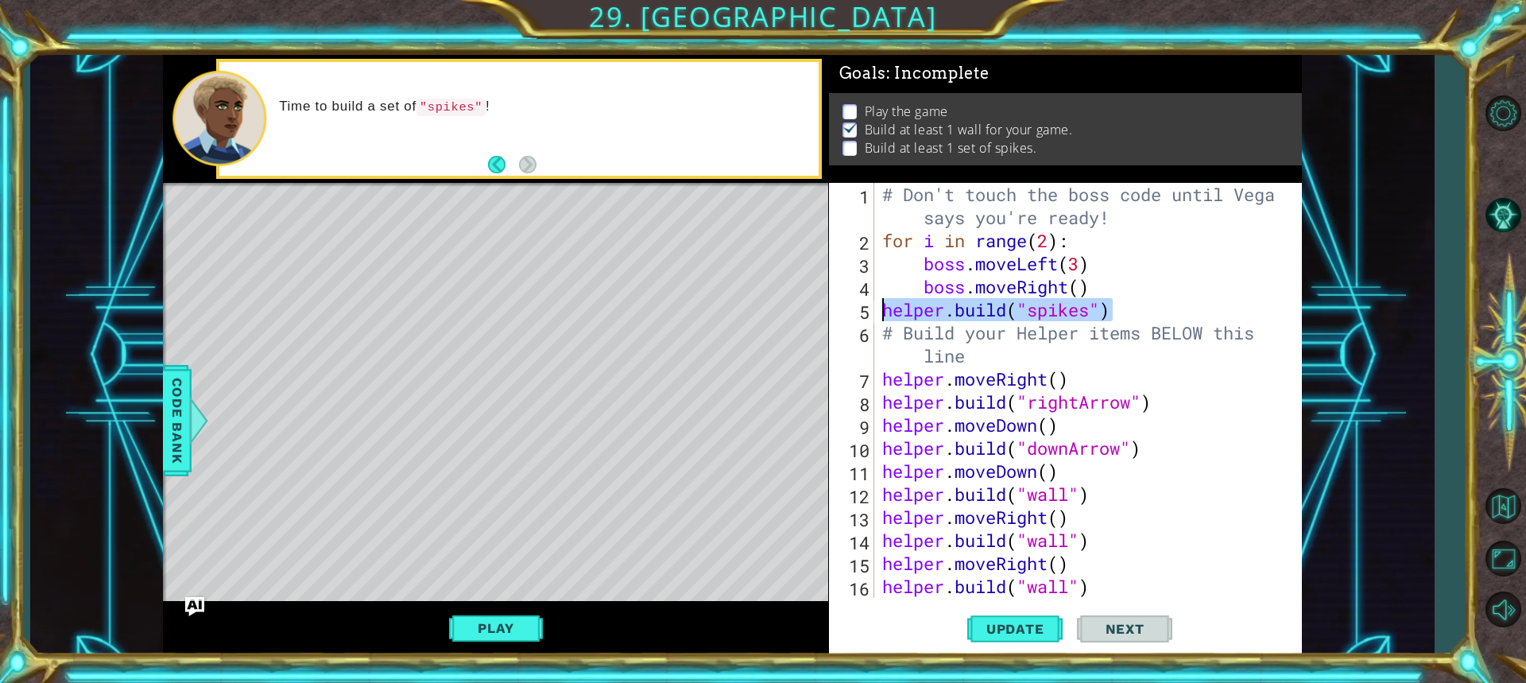
drag, startPoint x: 1139, startPoint y: 310, endPoint x: 849, endPoint y: 313, distance: 289.2
click at [849, 313] on div "[DOMAIN_NAME]("spikes") 1 2 3 4 5 6 7 8 9 10 11 12 13 14 15 16 17 # Don't touch…" at bounding box center [1063, 390] width 468 height 415
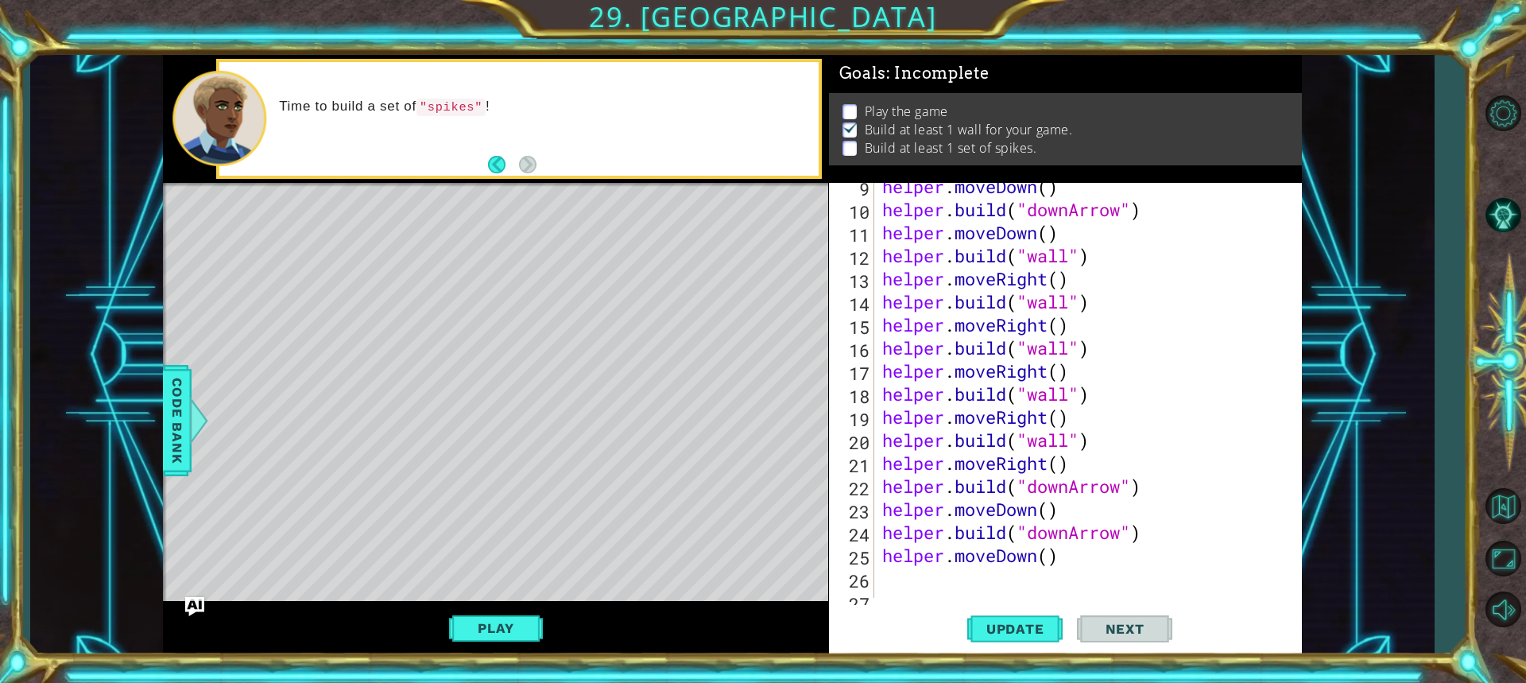
scroll to position [238, 0]
click at [881, 572] on div "helper . moveDown ( ) helper . build ( "downArrow" ) helper . moveDown ( ) help…" at bounding box center [1086, 405] width 414 height 461
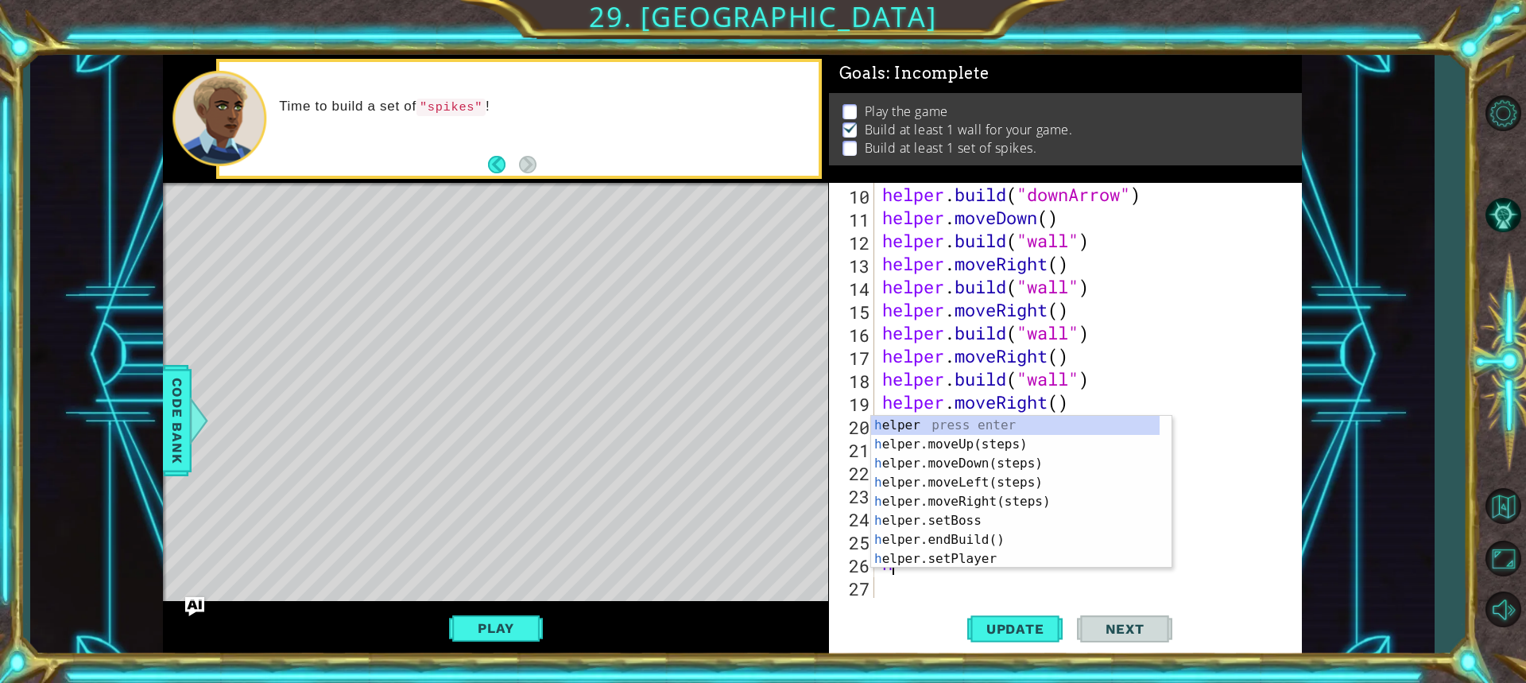
type textarea "he"
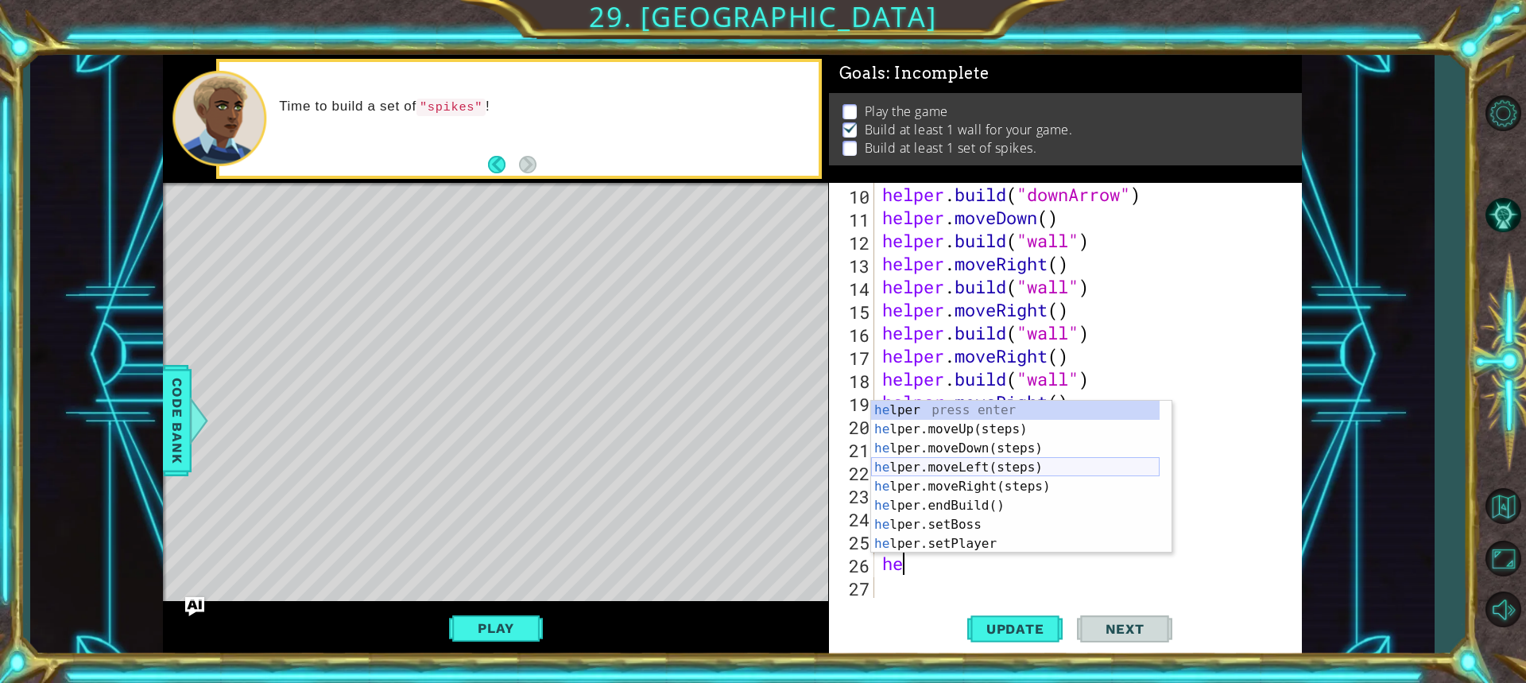
click at [957, 473] on div "he lper press enter he lper.moveUp(steps) press enter he lper.moveDown(steps) p…" at bounding box center [1015, 495] width 288 height 191
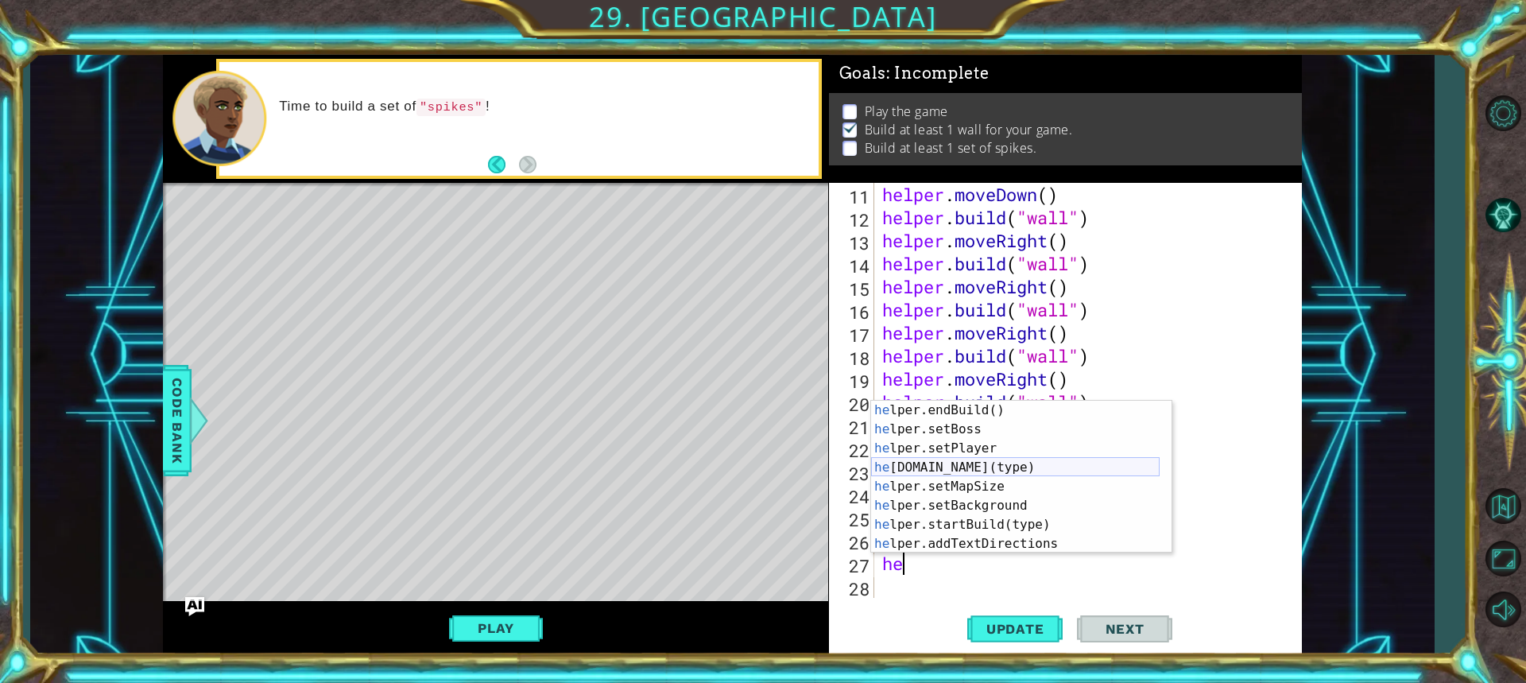
scroll to position [95, 0]
click at [946, 462] on div "he lper.endBuild() press enter he lper.setBoss press enter he lper.setPlayer pr…" at bounding box center [1015, 495] width 288 height 191
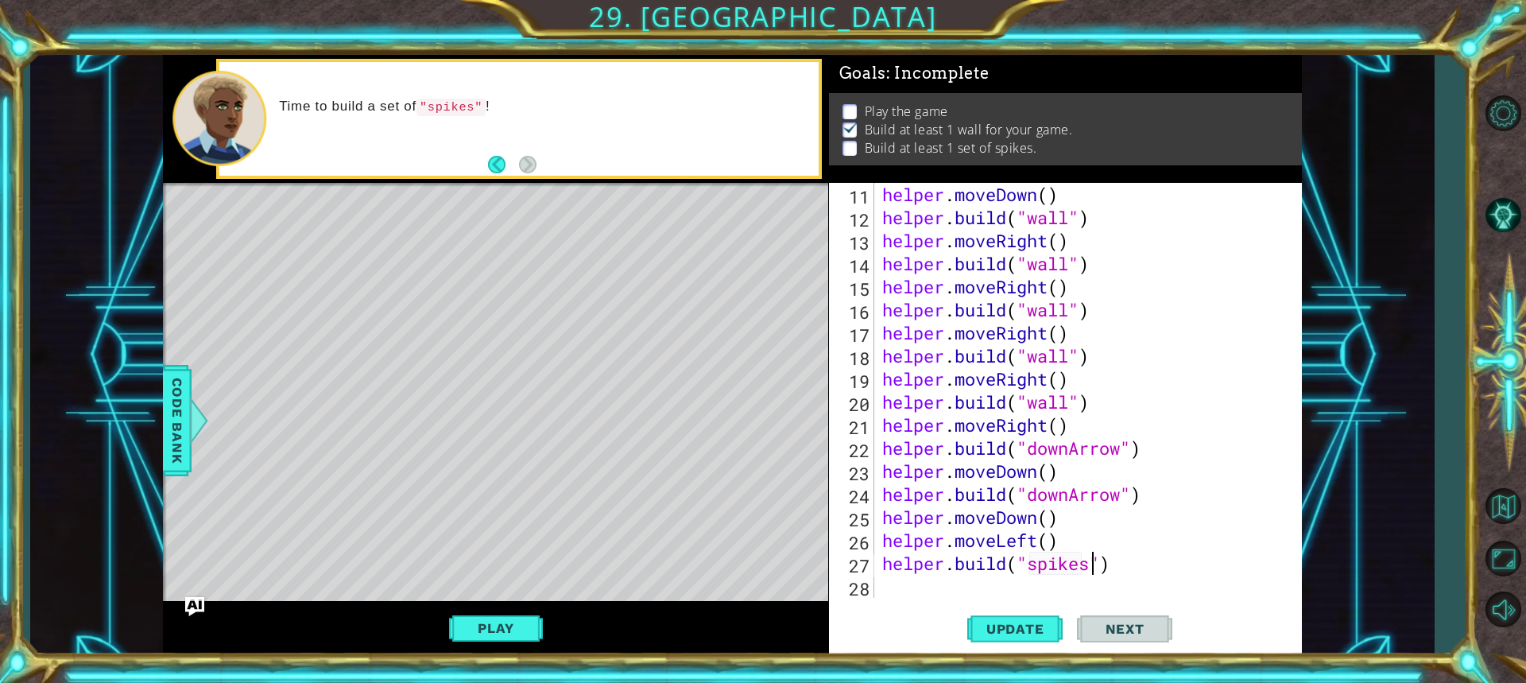
scroll to position [0, 10]
type textarea "[DOMAIN_NAME]("spikes")"
click at [1022, 628] on span "Update" at bounding box center [1015, 629] width 90 height 16
click at [882, 578] on div "helper . moveDown ( ) helper . build ( "wall" ) helper . moveRight ( ) helper .…" at bounding box center [1086, 413] width 414 height 461
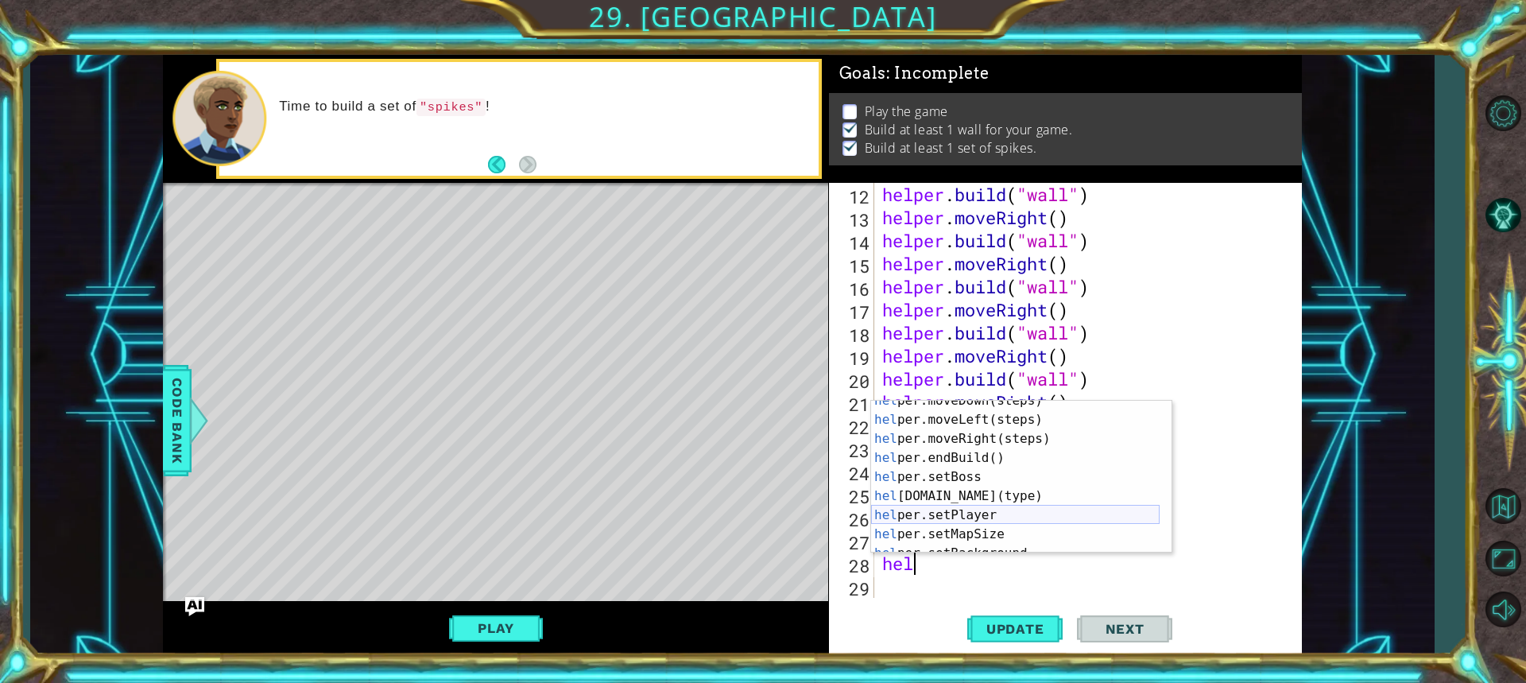
scroll to position [48, 0]
click at [957, 486] on div "hel per.moveDown(steps) press enter hel per.moveLeft(steps) press enter hel per…" at bounding box center [1015, 486] width 288 height 191
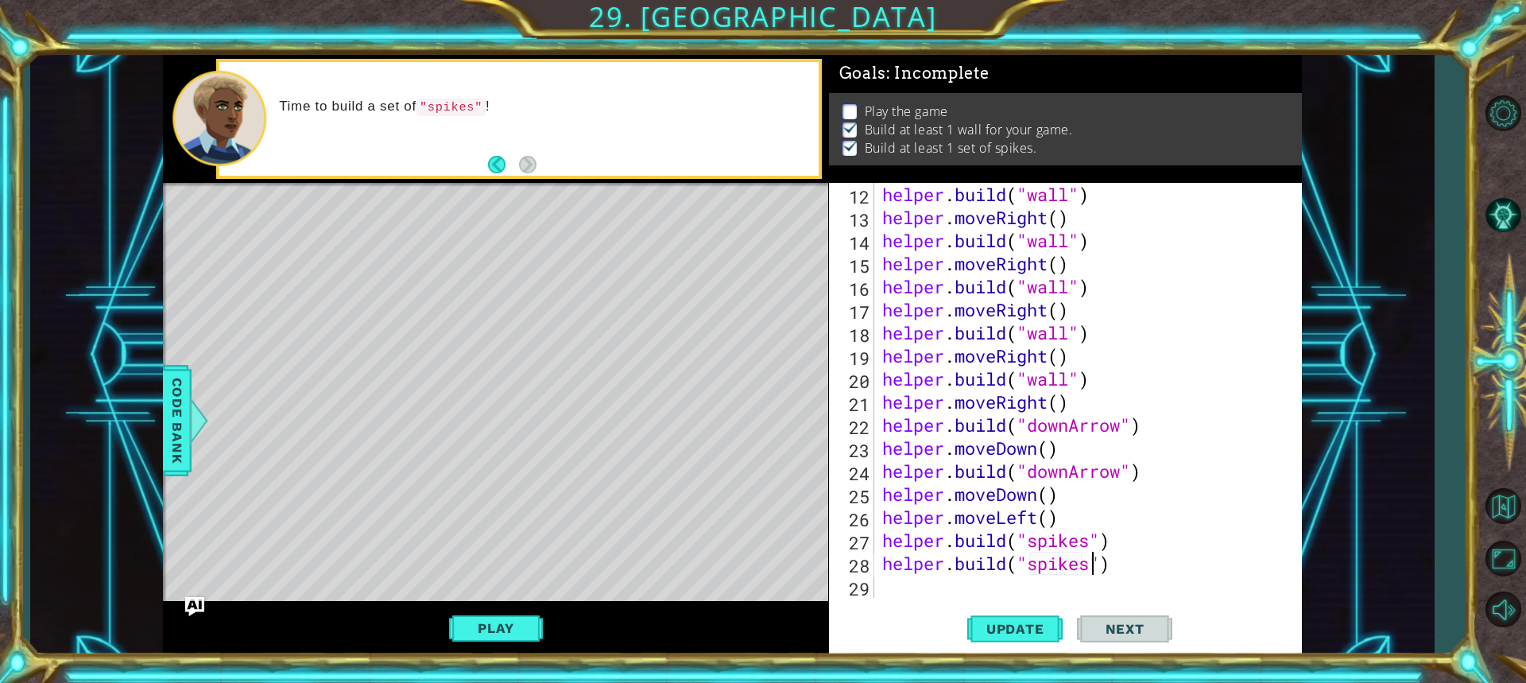
scroll to position [0, 10]
type textarea "[DOMAIN_NAME]("spikes")"
click at [1012, 606] on button "Update" at bounding box center [1014, 628] width 95 height 47
click at [1012, 610] on button "Update" at bounding box center [1014, 628] width 95 height 47
click at [1007, 627] on span "Update" at bounding box center [1015, 629] width 90 height 16
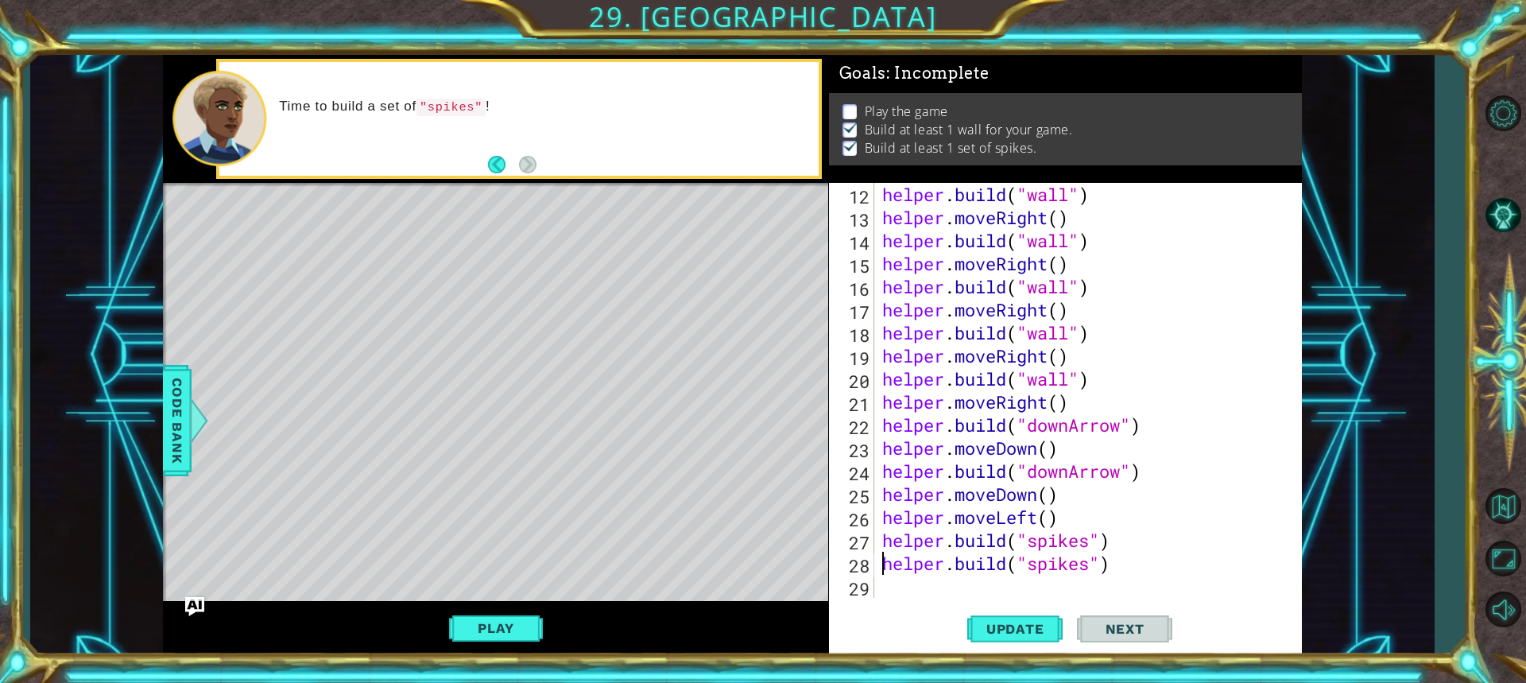
click at [887, 551] on div "helper . build ( "wall" ) helper . moveRight ( ) helper . build ( "wall" ) help…" at bounding box center [1086, 413] width 414 height 461
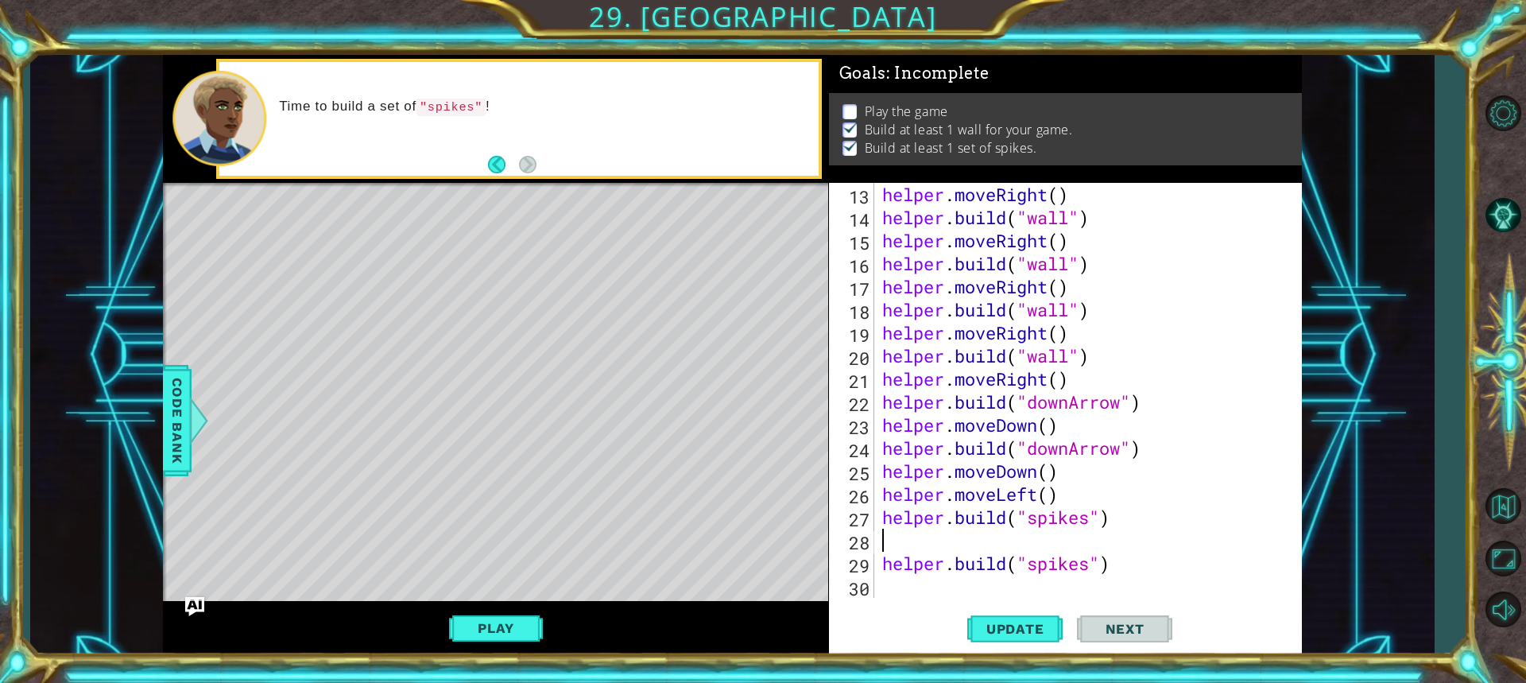
click at [884, 543] on div "helper . moveRight ( ) helper . build ( "wall" ) helper . moveRight ( ) helper …" at bounding box center [1086, 413] width 414 height 461
type textarea "h"
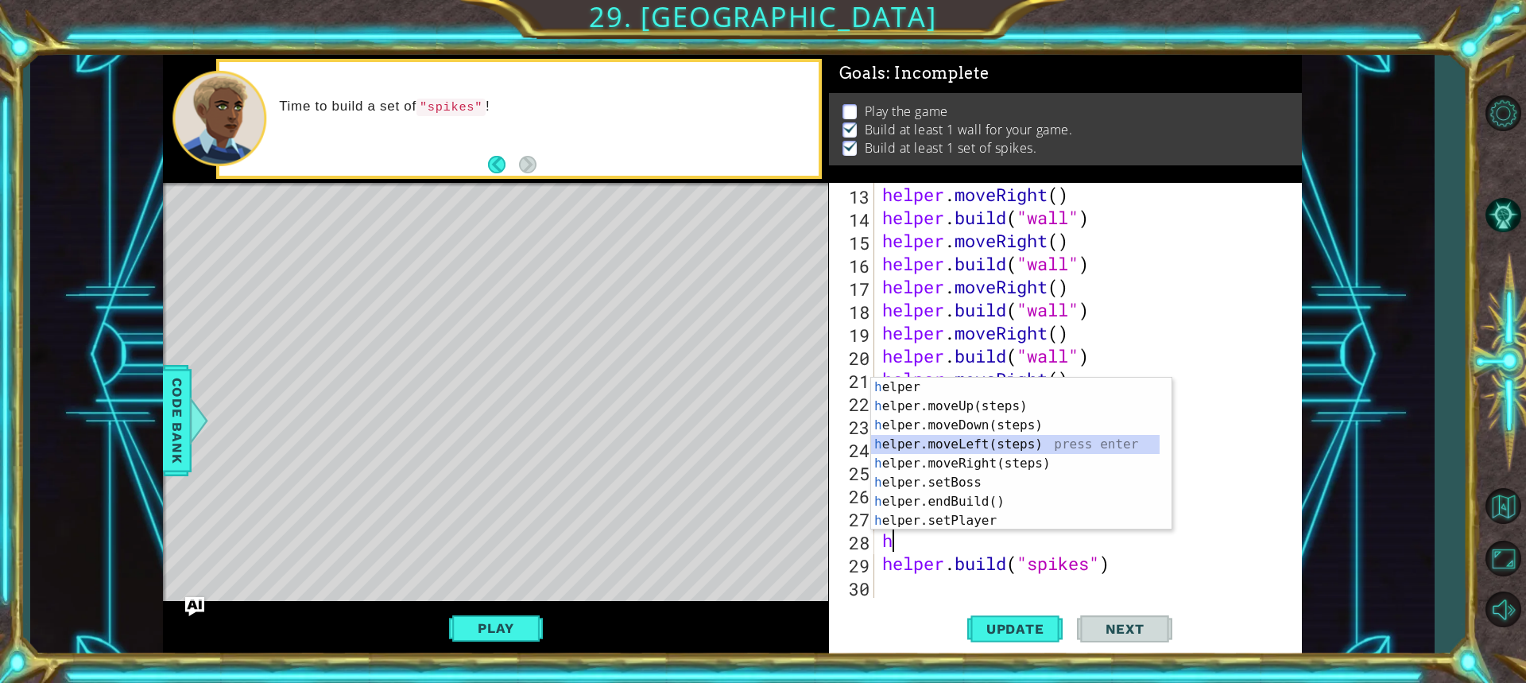
click at [964, 437] on div "h elper press enter h elper.moveUp(steps) press enter h elper.moveDown(steps) p…" at bounding box center [1015, 472] width 288 height 191
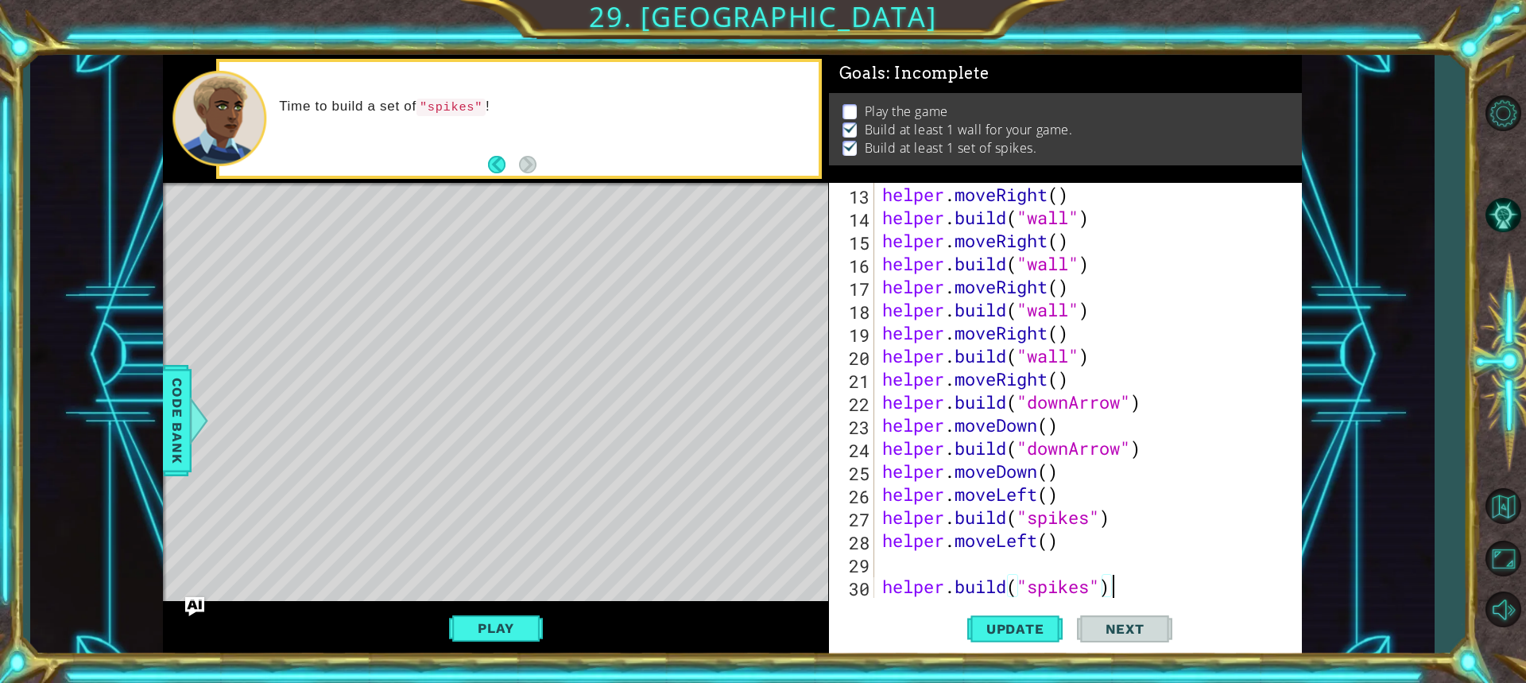
drag, startPoint x: 1120, startPoint y: 587, endPoint x: 1126, endPoint y: 594, distance: 9.6
click at [1126, 594] on div "helper . moveRight ( ) helper . build ( "wall" ) helper . moveRight ( ) helper …" at bounding box center [1086, 413] width 414 height 461
type textarea "[DOMAIN_NAME]("spikes""
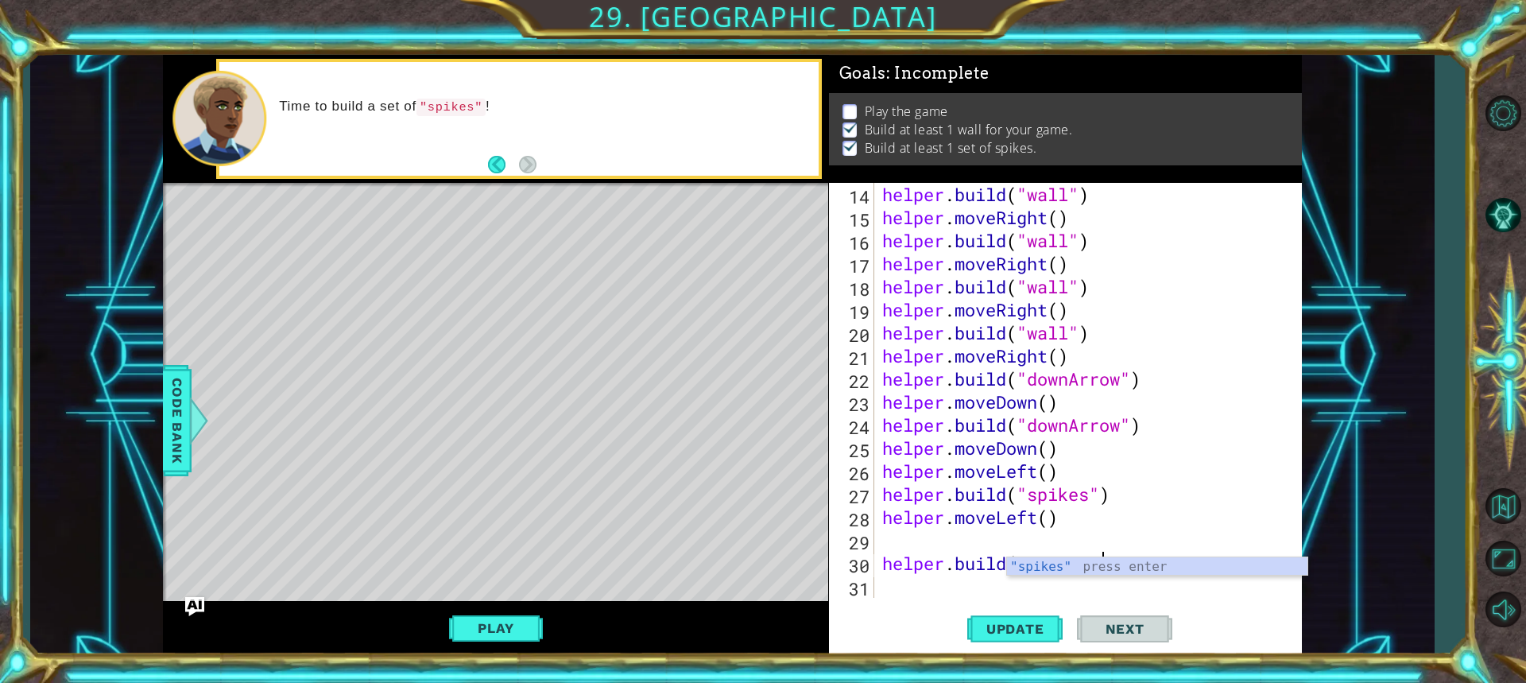
scroll to position [346, 0]
click at [926, 535] on div "helper . build ( "wall" ) helper . moveRight ( ) helper . build ( "wall" ) help…" at bounding box center [1086, 413] width 414 height 461
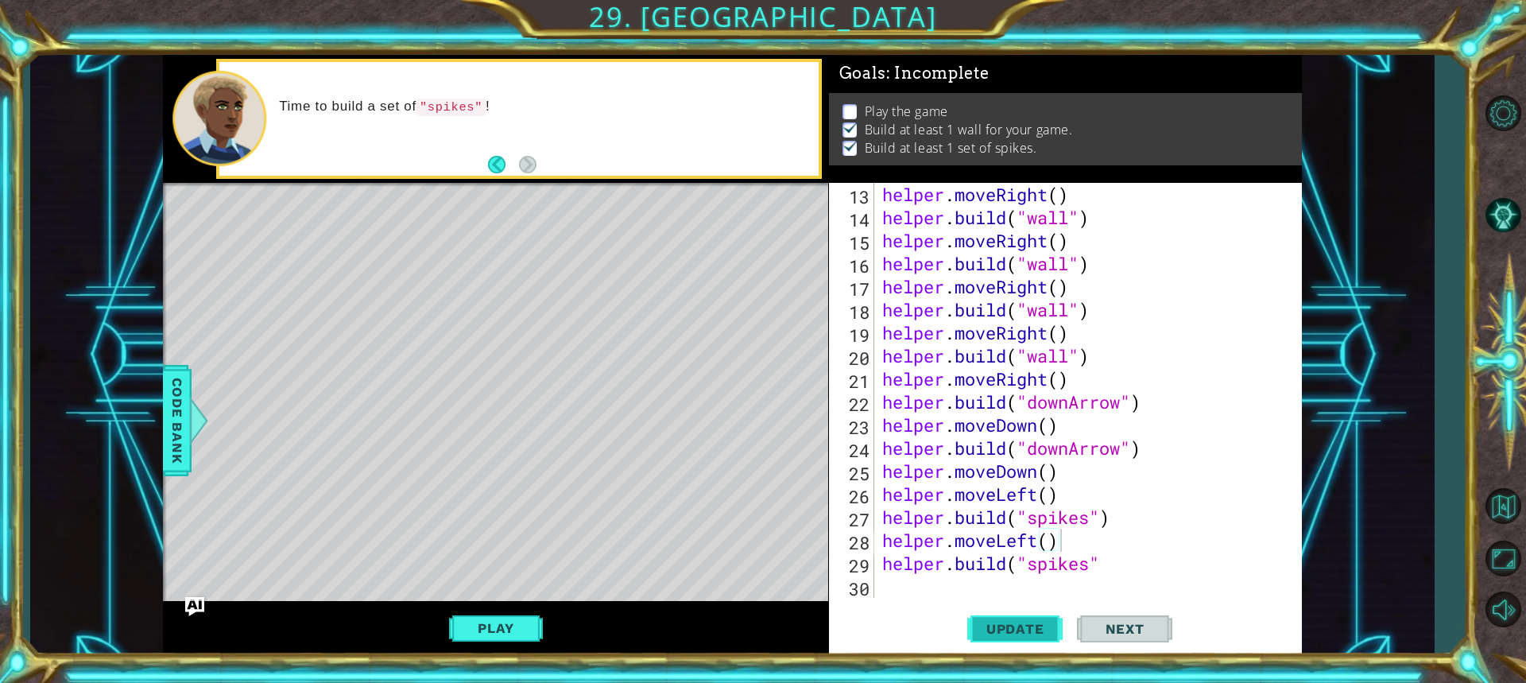
click at [1002, 614] on button "Update" at bounding box center [1014, 628] width 95 height 47
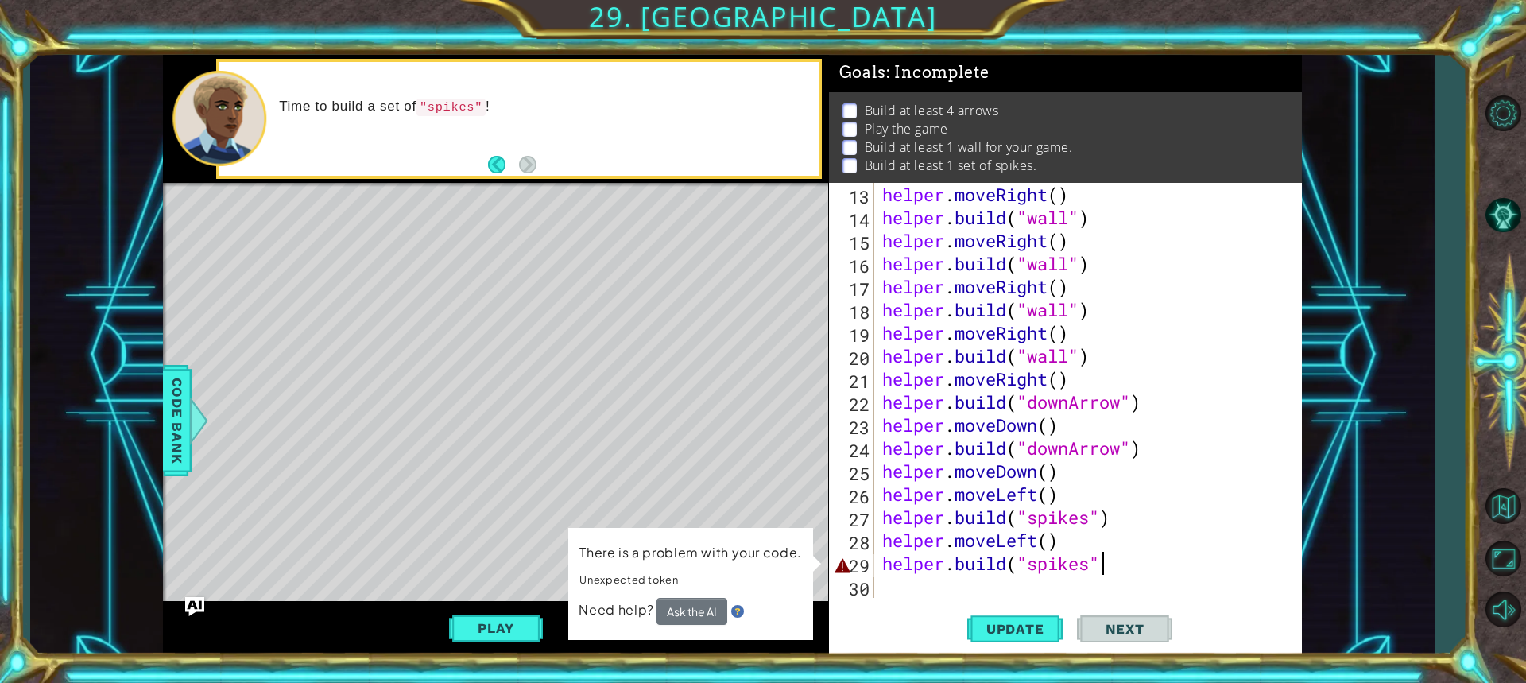
click at [1102, 567] on div "helper . moveRight ( ) helper . build ( "wall" ) helper . moveRight ( ) helper …" at bounding box center [1086, 413] width 414 height 461
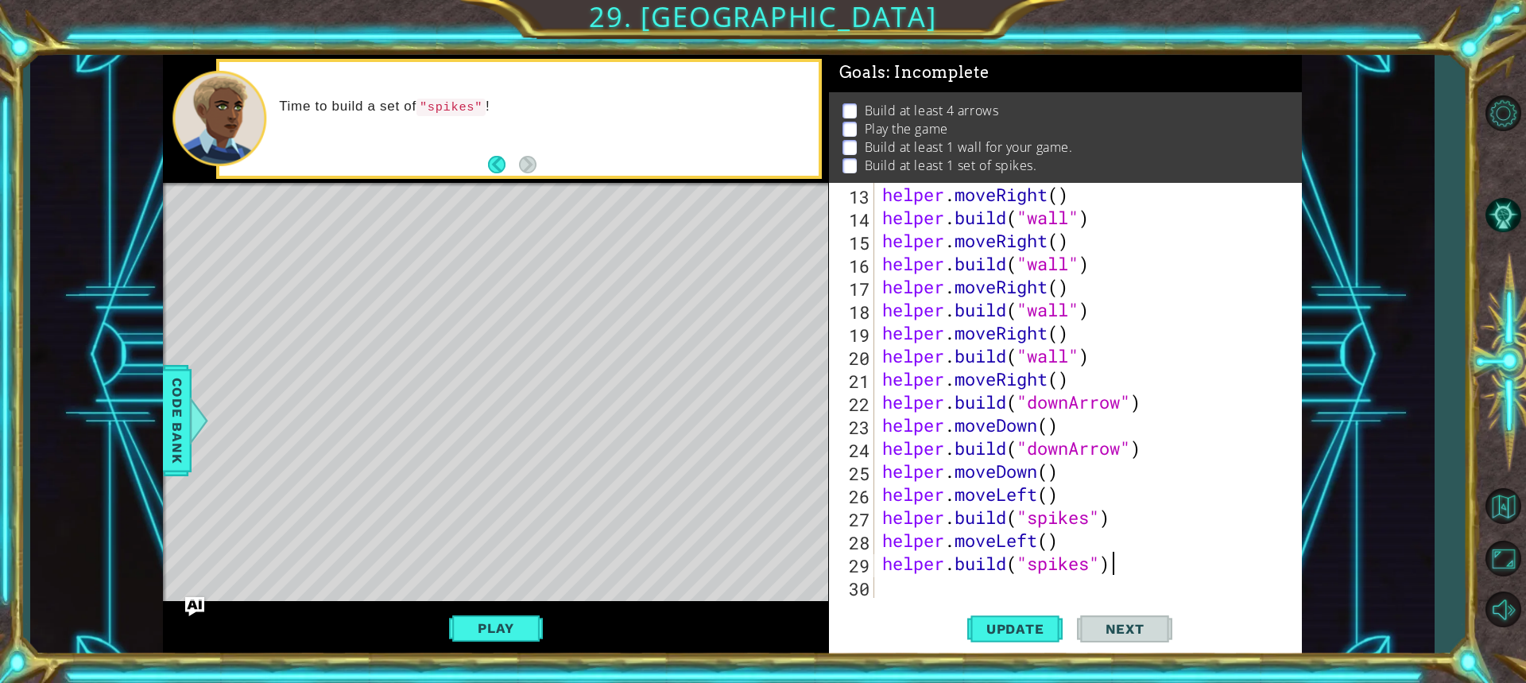
scroll to position [0, 10]
type textarea "[DOMAIN_NAME]("spikes")"
click at [1058, 633] on span "Update" at bounding box center [1015, 629] width 90 height 16
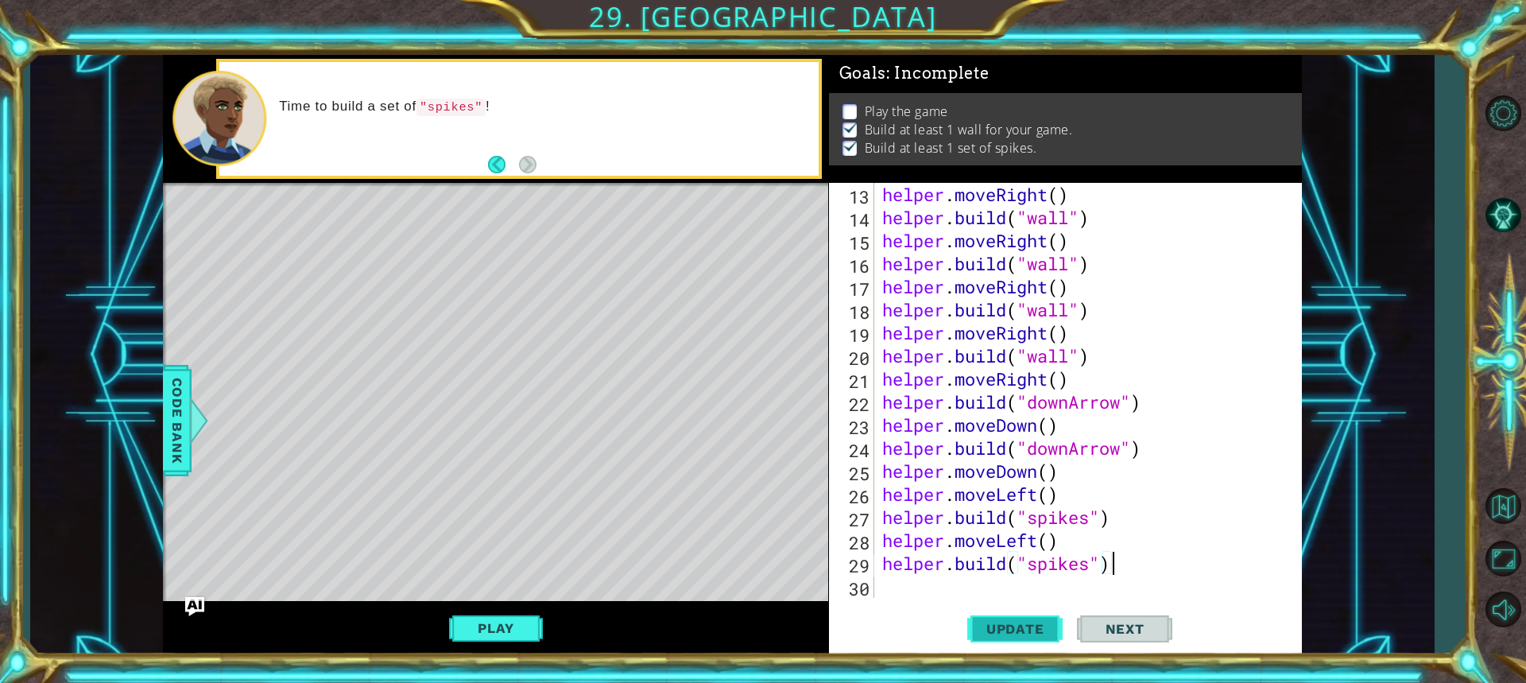
scroll to position [2, 0]
click at [915, 594] on div "helper . moveRight ( ) helper . build ( "wall" ) helper . moveRight ( ) helper …" at bounding box center [1086, 413] width 414 height 461
click at [472, 633] on button "Play" at bounding box center [495, 628] width 93 height 30
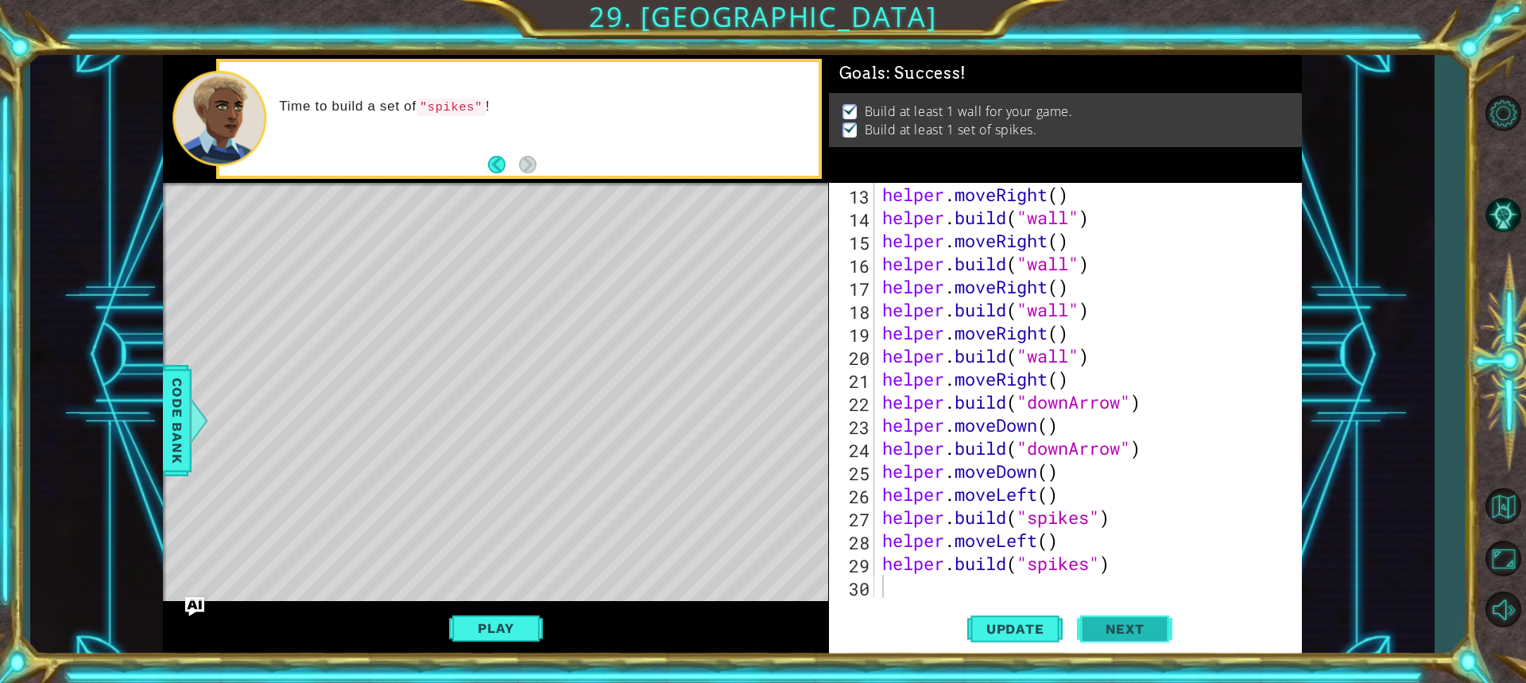
click at [1098, 637] on button "Next" at bounding box center [1124, 631] width 95 height 47
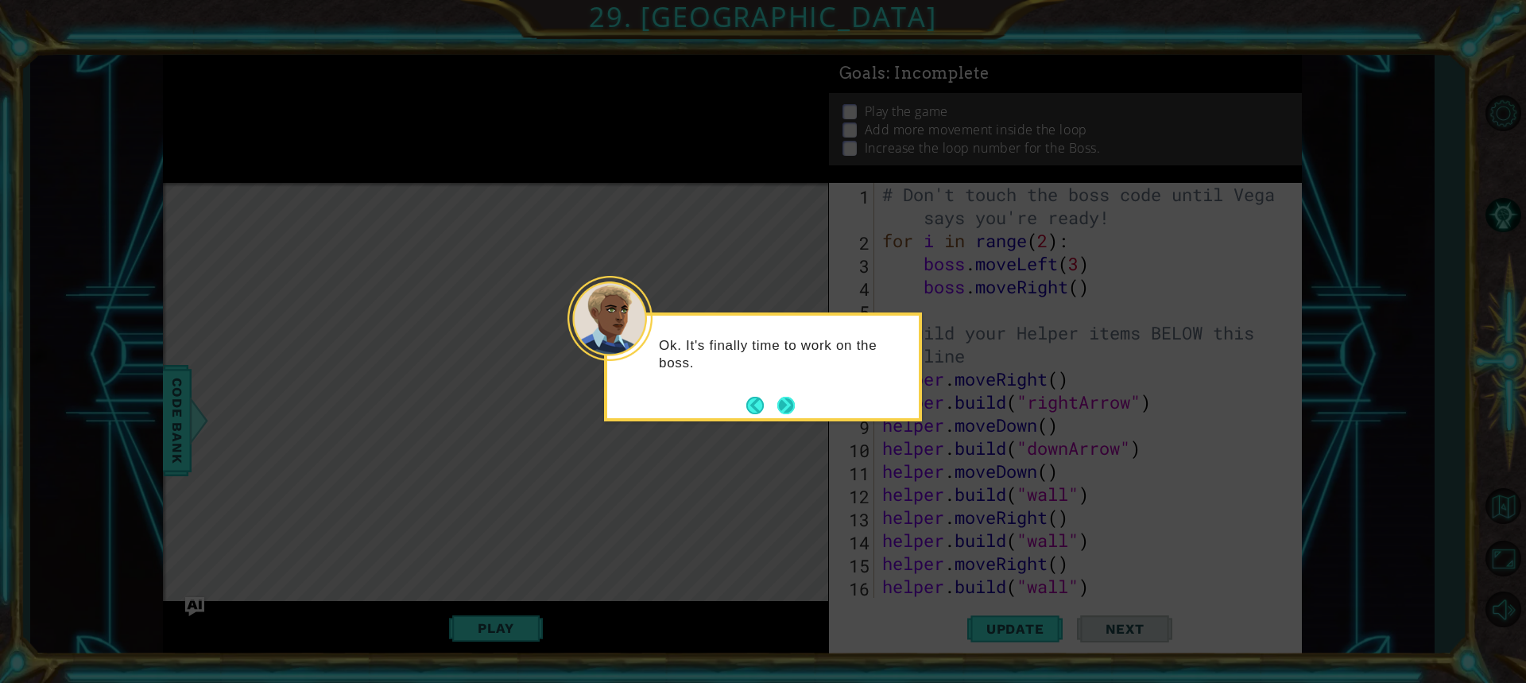
click at [799, 416] on div "Ok. It's finally time to work on the boss." at bounding box center [763, 366] width 318 height 109
click at [780, 400] on button "Next" at bounding box center [785, 405] width 17 height 17
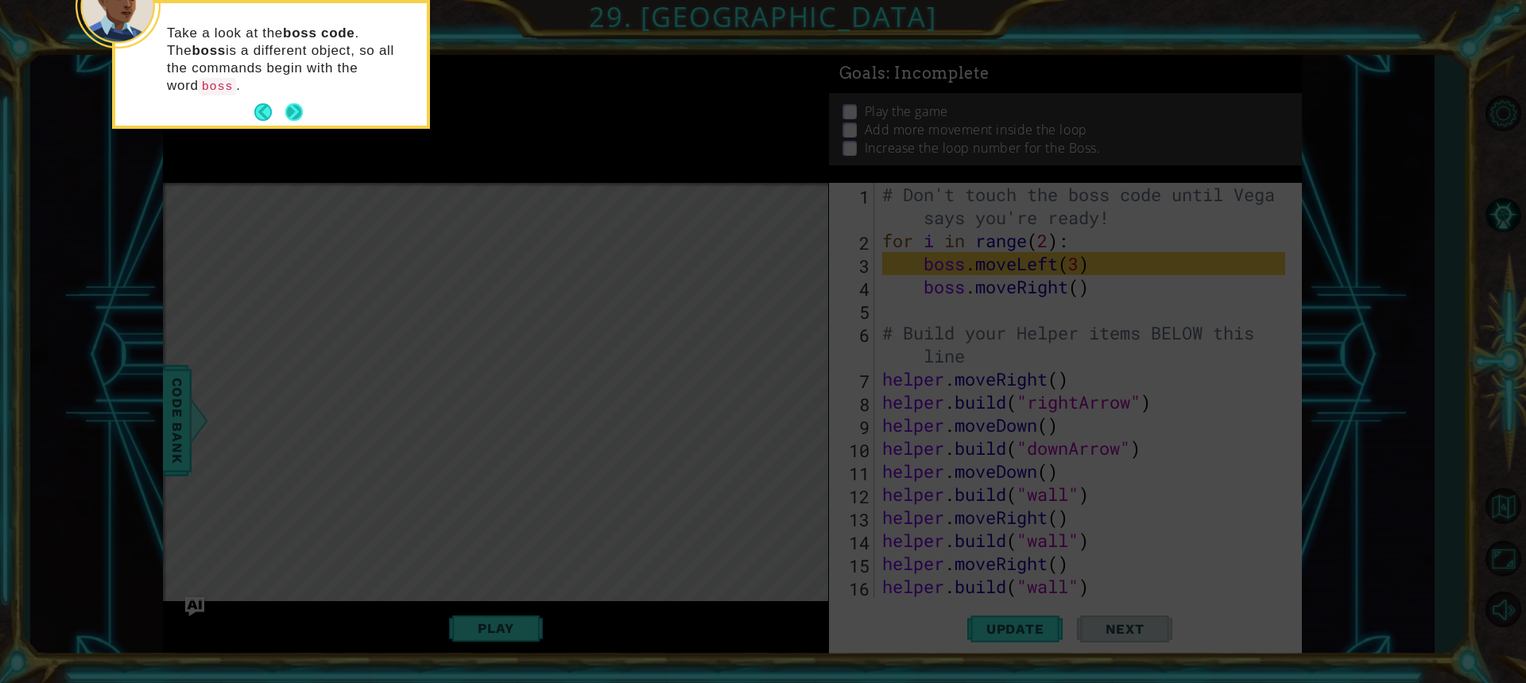
click at [292, 103] on button "Next" at bounding box center [293, 111] width 17 height 17
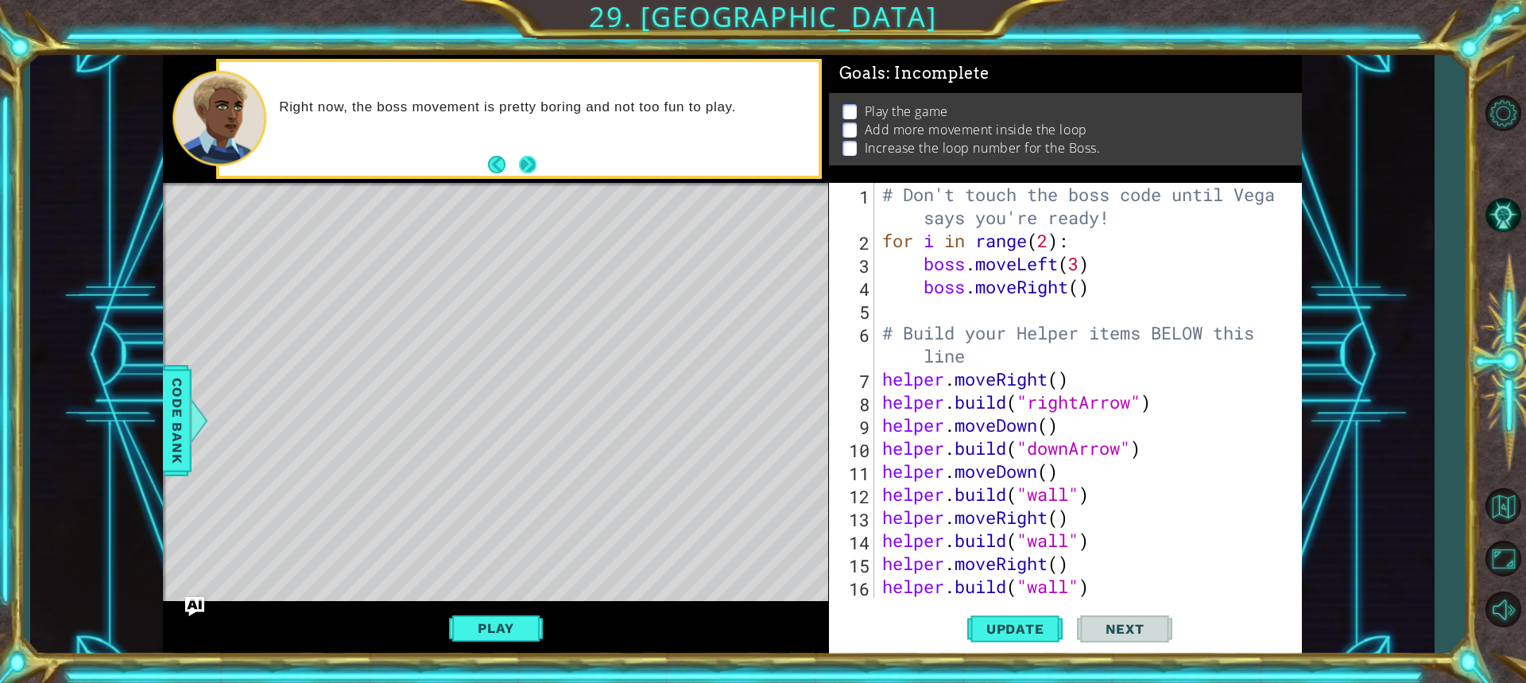
click at [536, 164] on button "Next" at bounding box center [527, 164] width 17 height 17
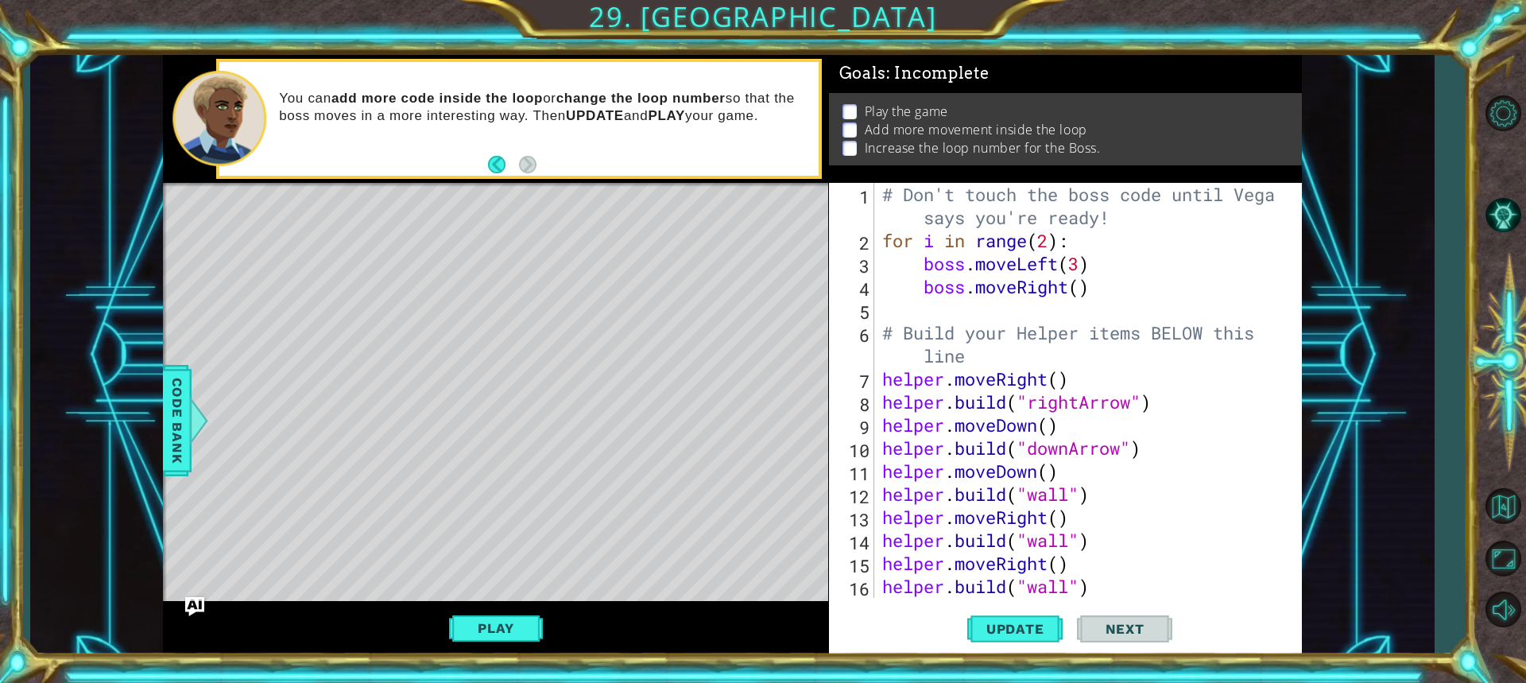
click at [930, 315] on div "# Don't touch the boss code until [PERSON_NAME] says you're ready! for i in ran…" at bounding box center [1086, 425] width 414 height 484
click at [930, 308] on div "# Don't touch the boss code until [PERSON_NAME] says you're ready! for i in ran…" at bounding box center [1086, 425] width 414 height 484
type textarea "b"
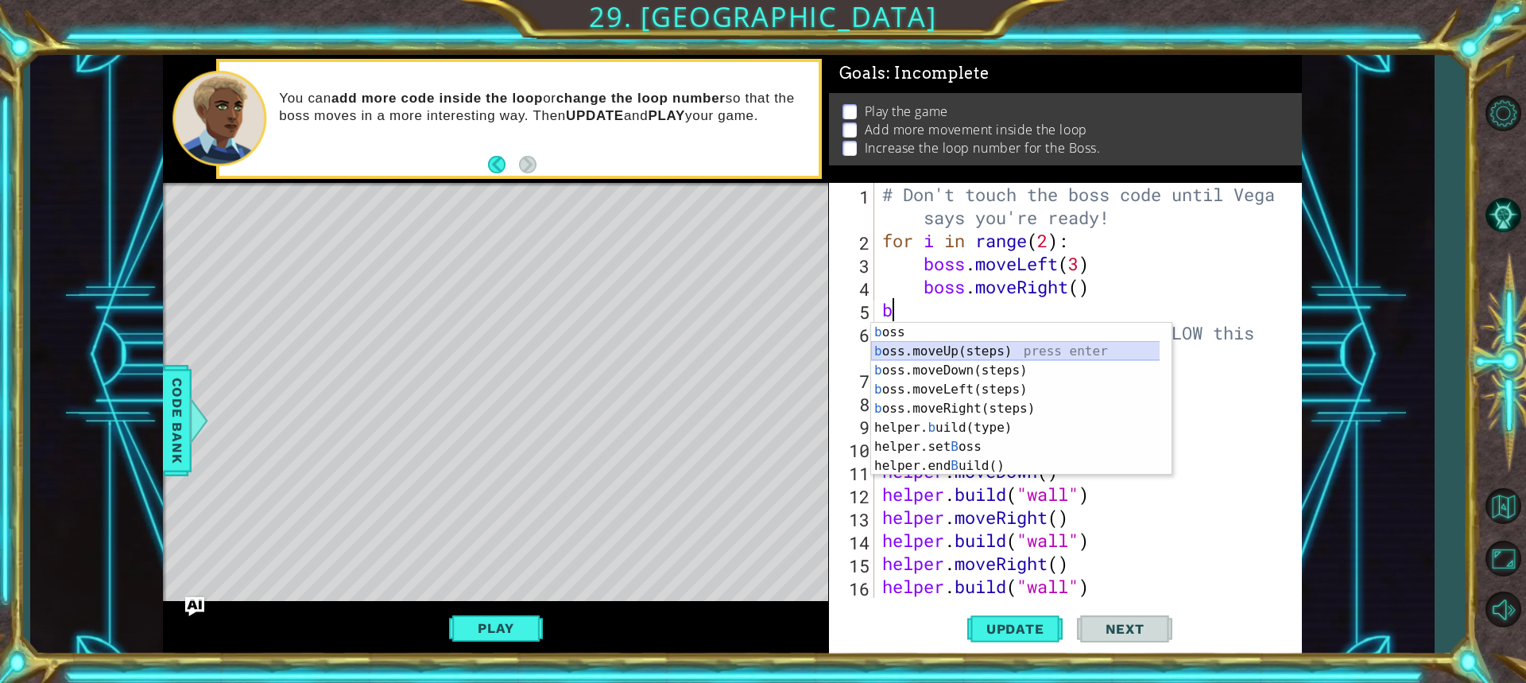
click at [1073, 349] on div "b oss press enter b oss.moveUp(steps) press enter b oss.moveDown(steps) press e…" at bounding box center [1021, 418] width 300 height 191
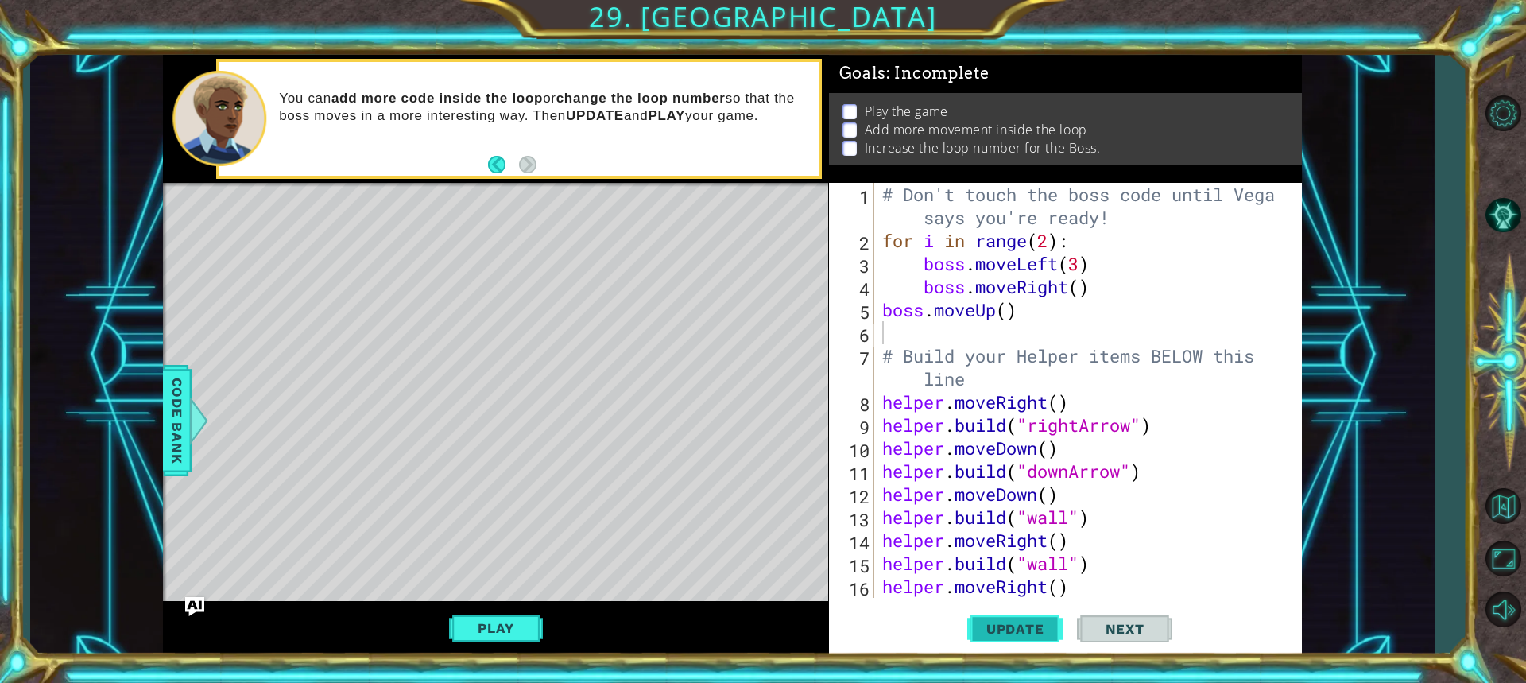
click at [1051, 622] on span "Update" at bounding box center [1015, 629] width 90 height 16
click at [1027, 631] on span "Update" at bounding box center [1015, 629] width 90 height 16
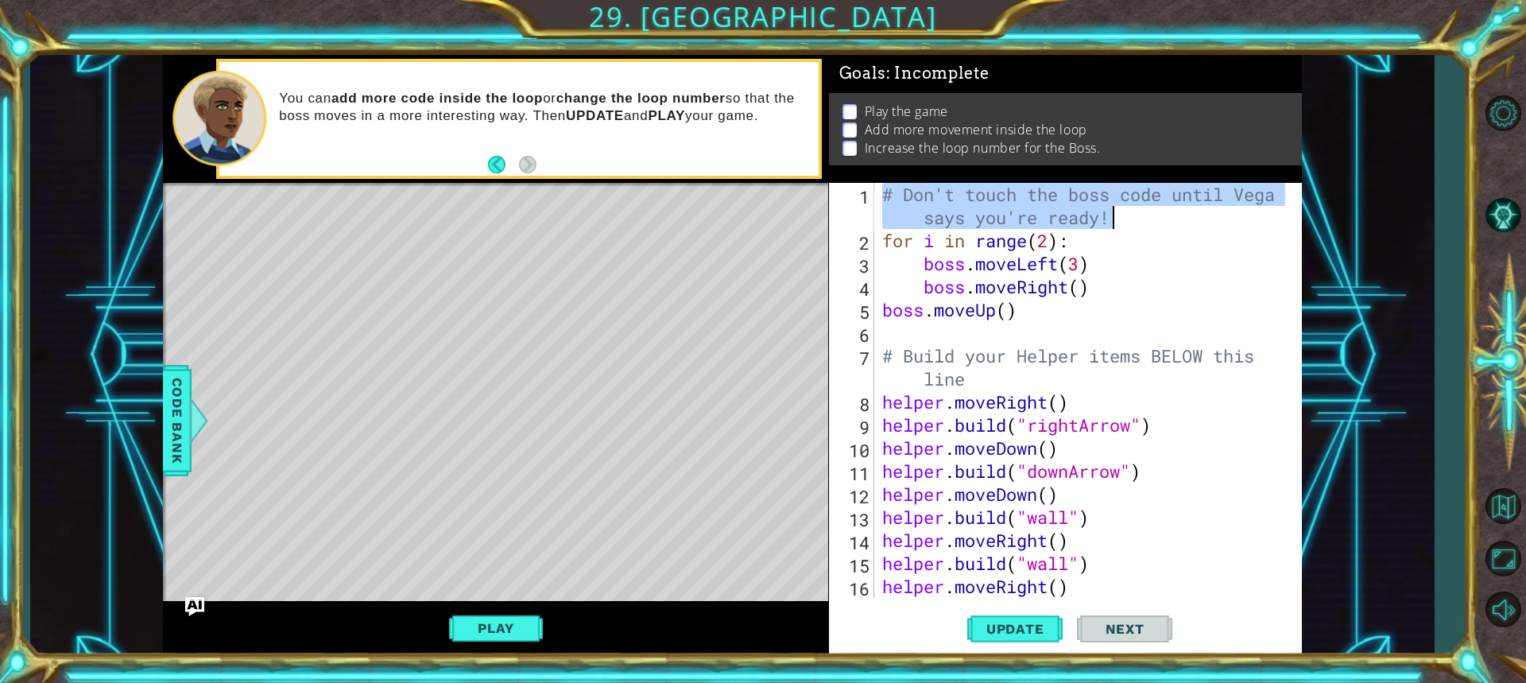
drag, startPoint x: 878, startPoint y: 189, endPoint x: 1254, endPoint y: 222, distance: 377.3
click at [1254, 222] on div "# Don't touch the boss code until [PERSON_NAME] says you're ready! for i in ran…" at bounding box center [1082, 390] width 406 height 415
type textarea "# Don't touch the boss code until [PERSON_NAME] says you're ready!"
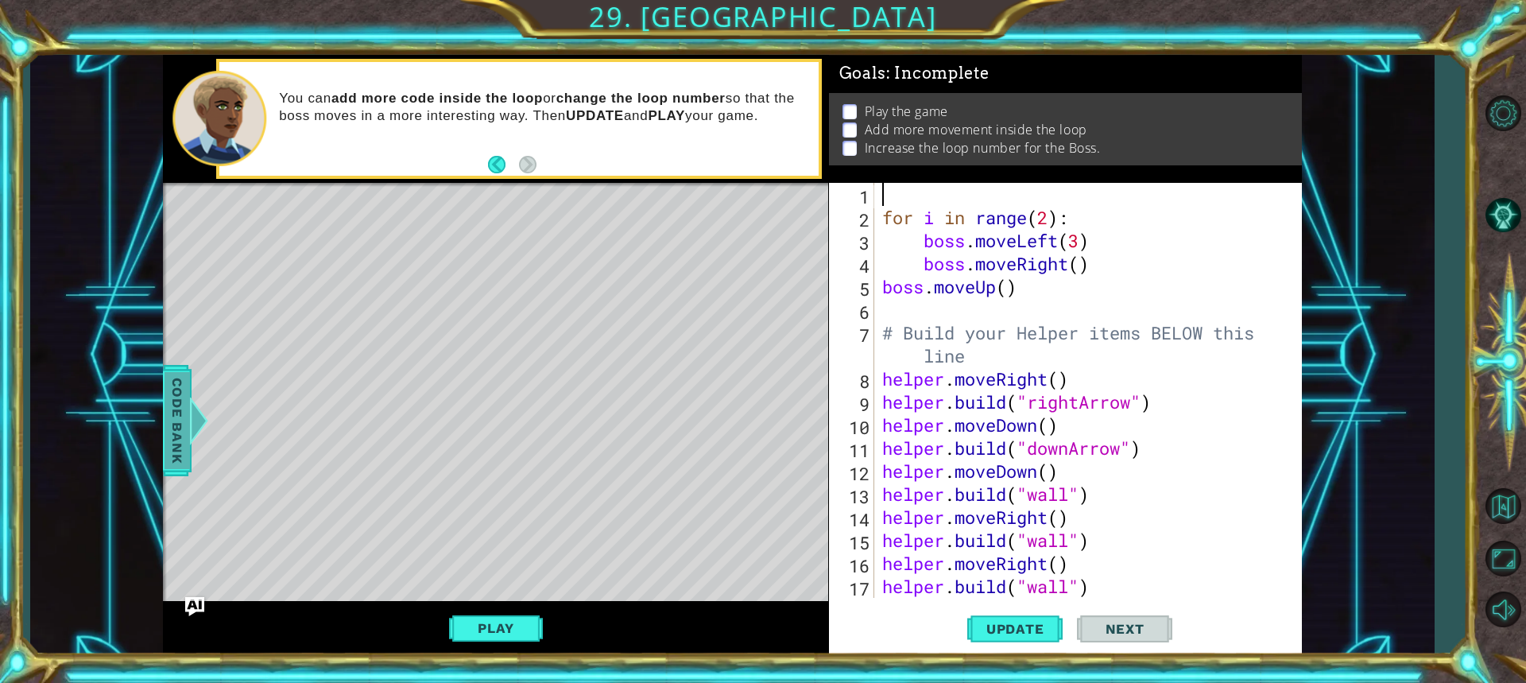
click at [165, 405] on span "Code Bank" at bounding box center [176, 420] width 25 height 97
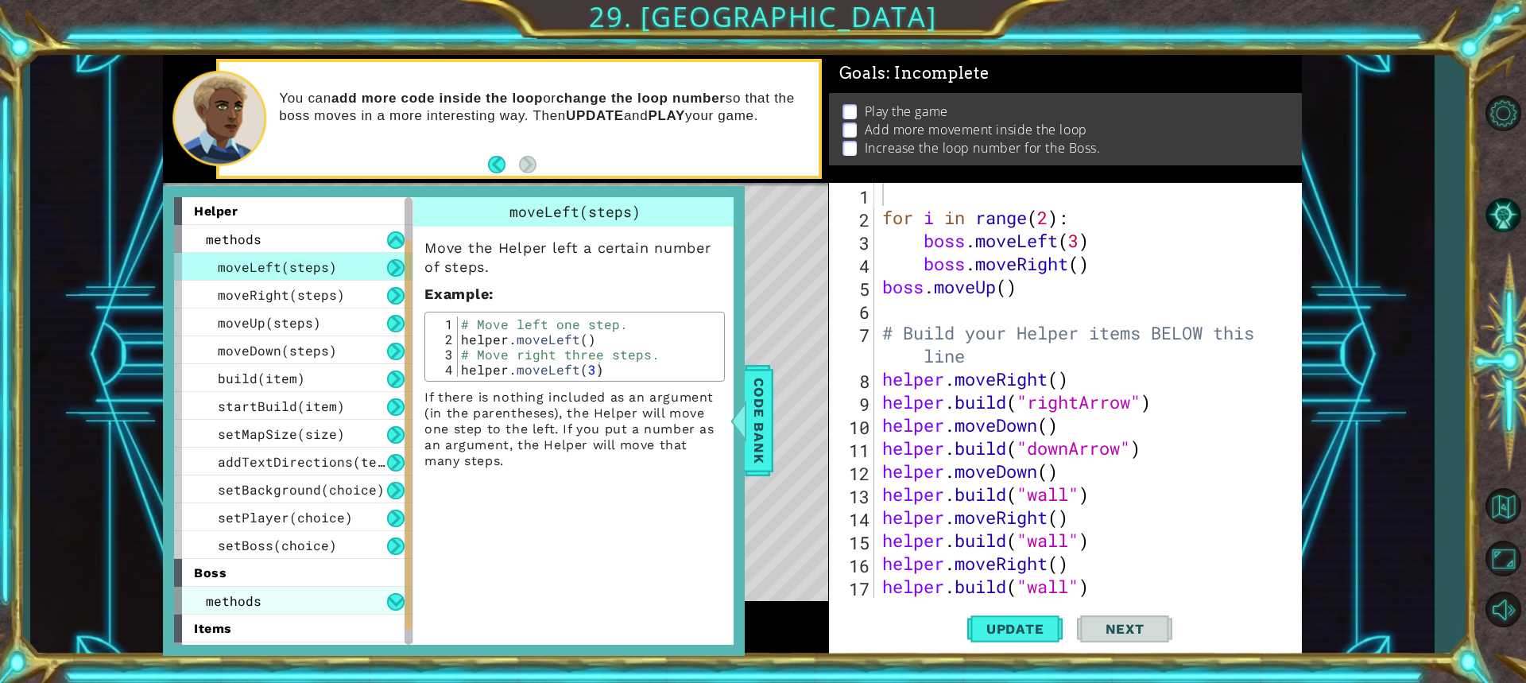
scroll to position [109, 0]
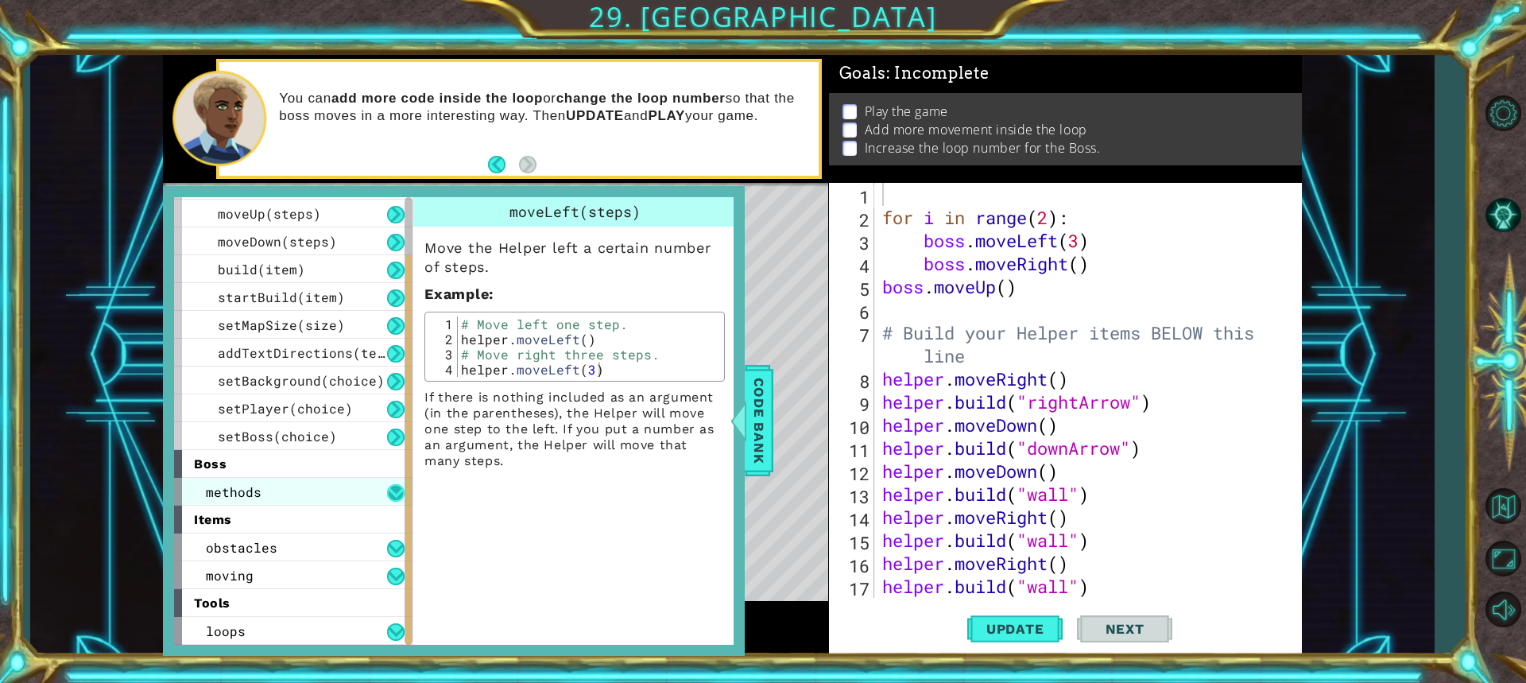
click at [400, 489] on button at bounding box center [395, 492] width 17 height 17
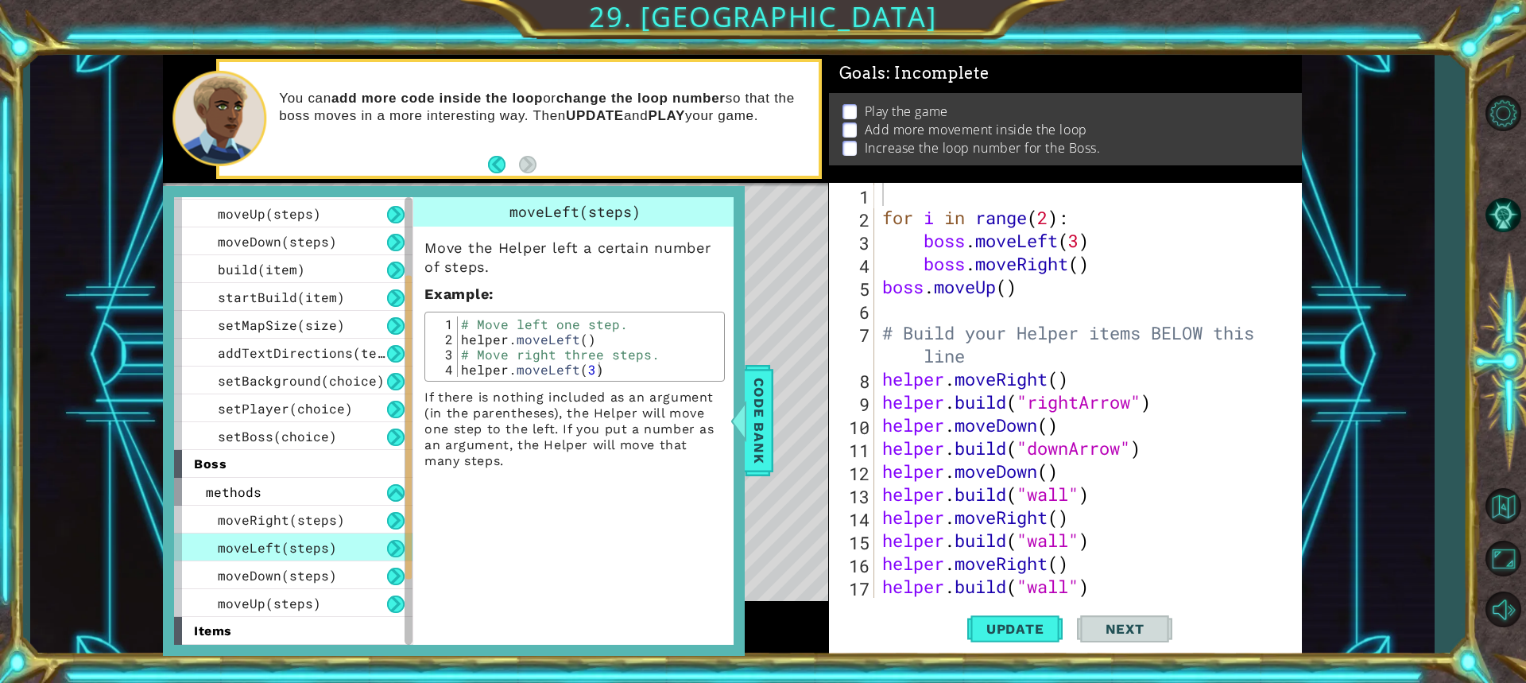
scroll to position [220, 0]
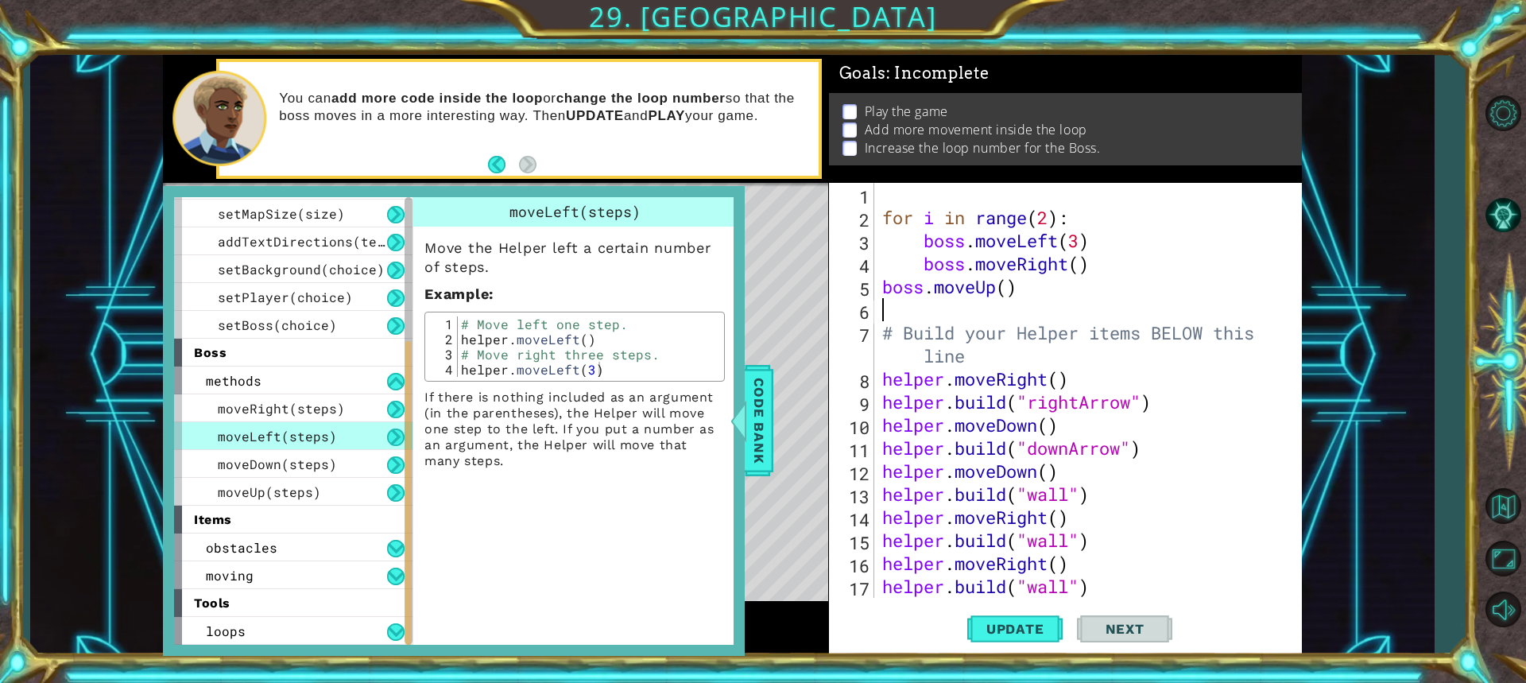
click at [895, 314] on div "for i in range ( 2 ) : boss . moveLeft ( 3 ) boss . moveRight ( ) boss . moveUp…" at bounding box center [1086, 413] width 414 height 461
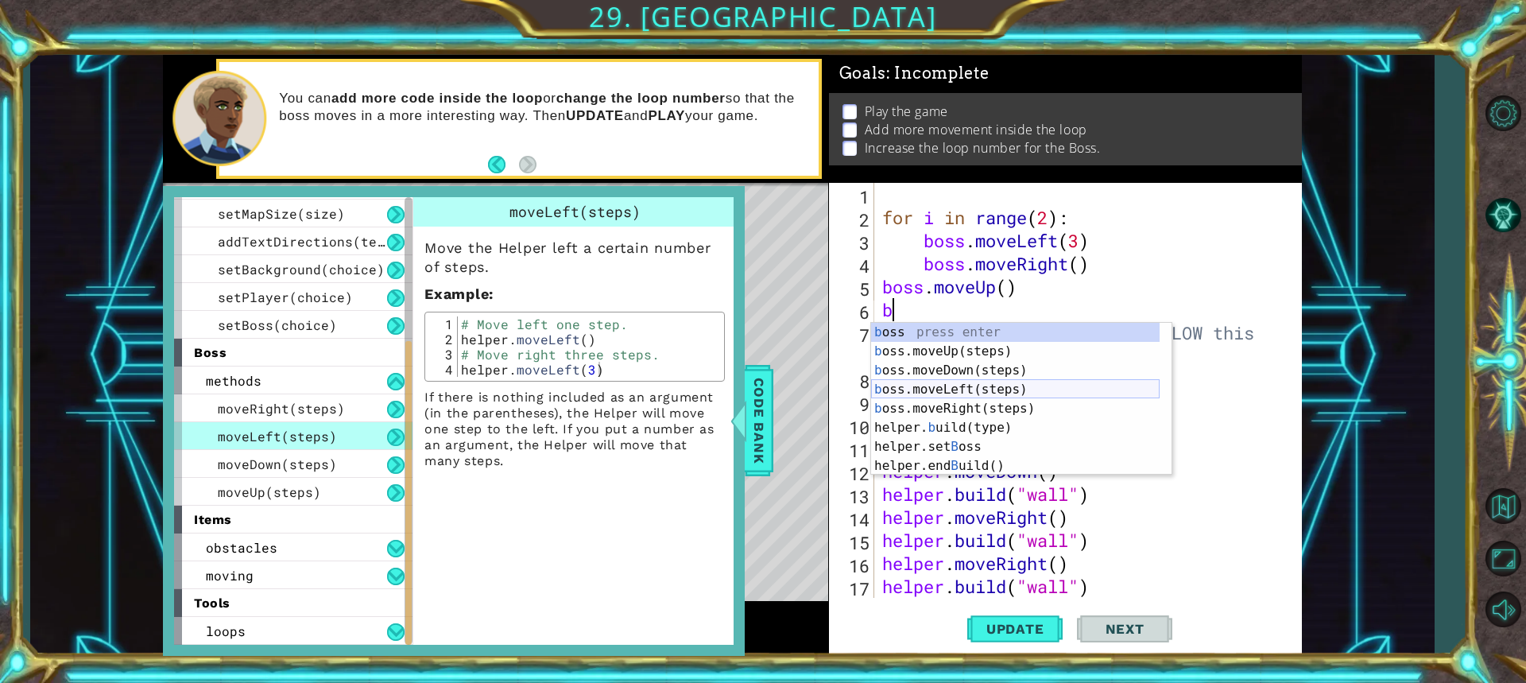
scroll to position [0, 0]
click at [1267, 448] on div "for i in range ( 2 ) : boss . moveLeft ( 3 ) boss . moveRight ( ) boss . moveUp…" at bounding box center [1086, 413] width 414 height 461
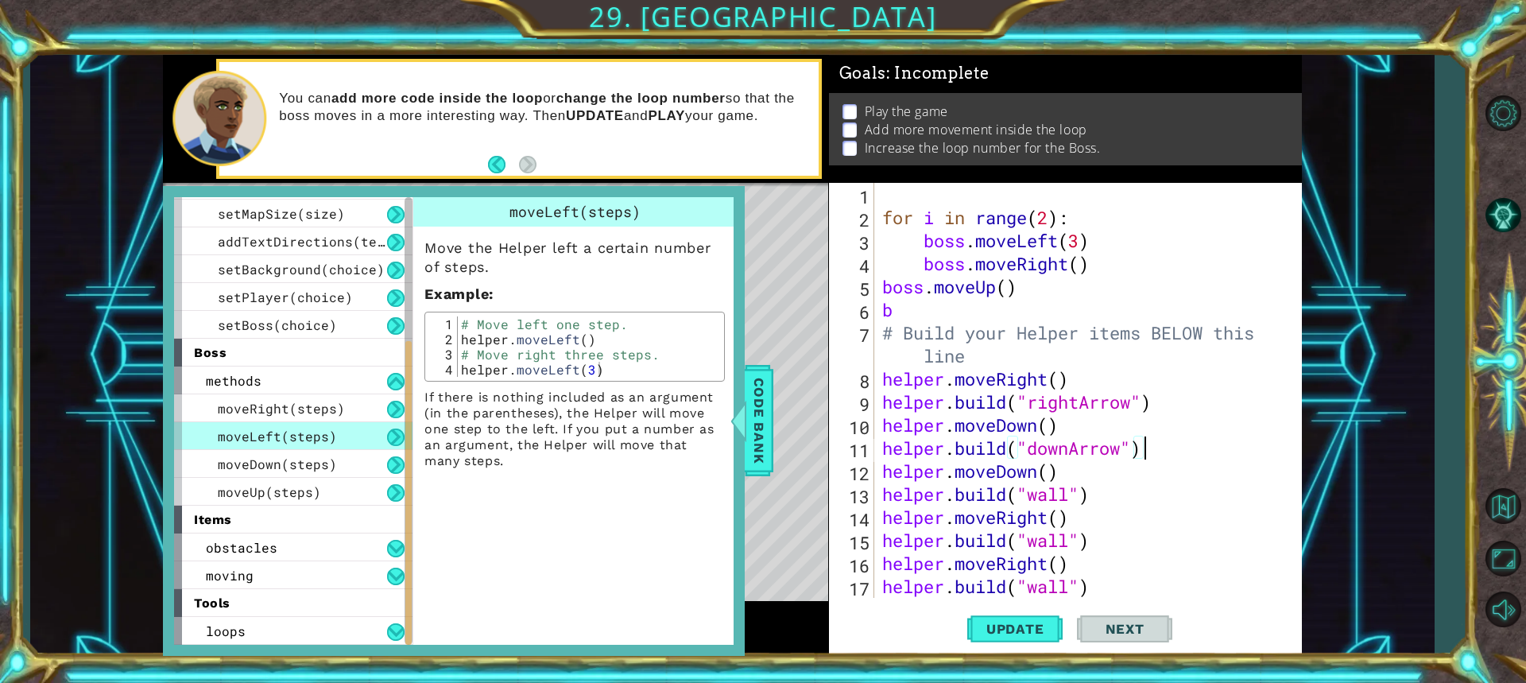
click at [899, 319] on div "for i in range ( 2 ) : boss . moveLeft ( 3 ) boss . moveRight ( ) boss . moveUp…" at bounding box center [1086, 413] width 414 height 461
click at [751, 391] on span "Code Bank" at bounding box center [758, 420] width 25 height 97
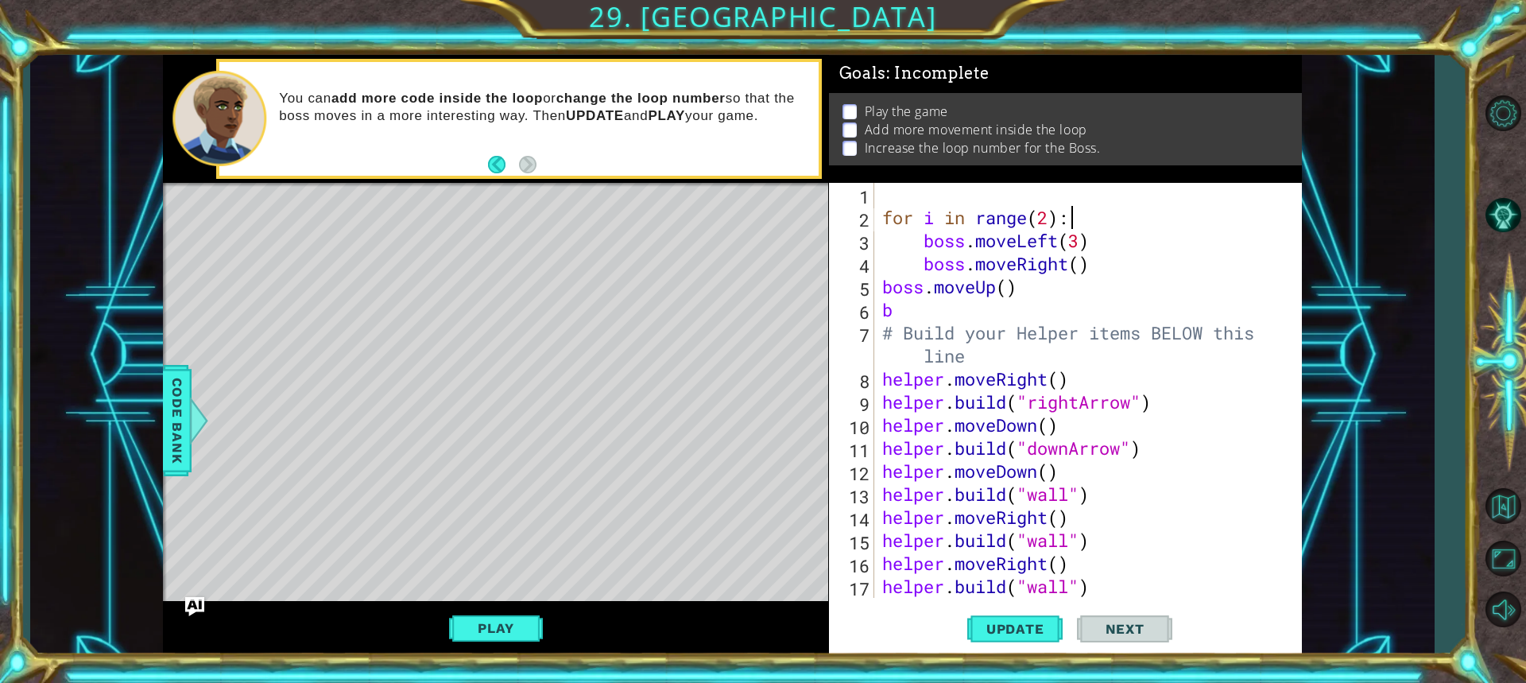
drag, startPoint x: 1098, startPoint y: 224, endPoint x: 1077, endPoint y: 224, distance: 20.7
click at [1077, 224] on div "for i in range ( 2 ) : boss . moveLeft ( 3 ) boss . moveRight ( ) boss . moveUp…" at bounding box center [1086, 413] width 414 height 461
click at [1491, 102] on button "Level Options" at bounding box center [1503, 114] width 46 height 46
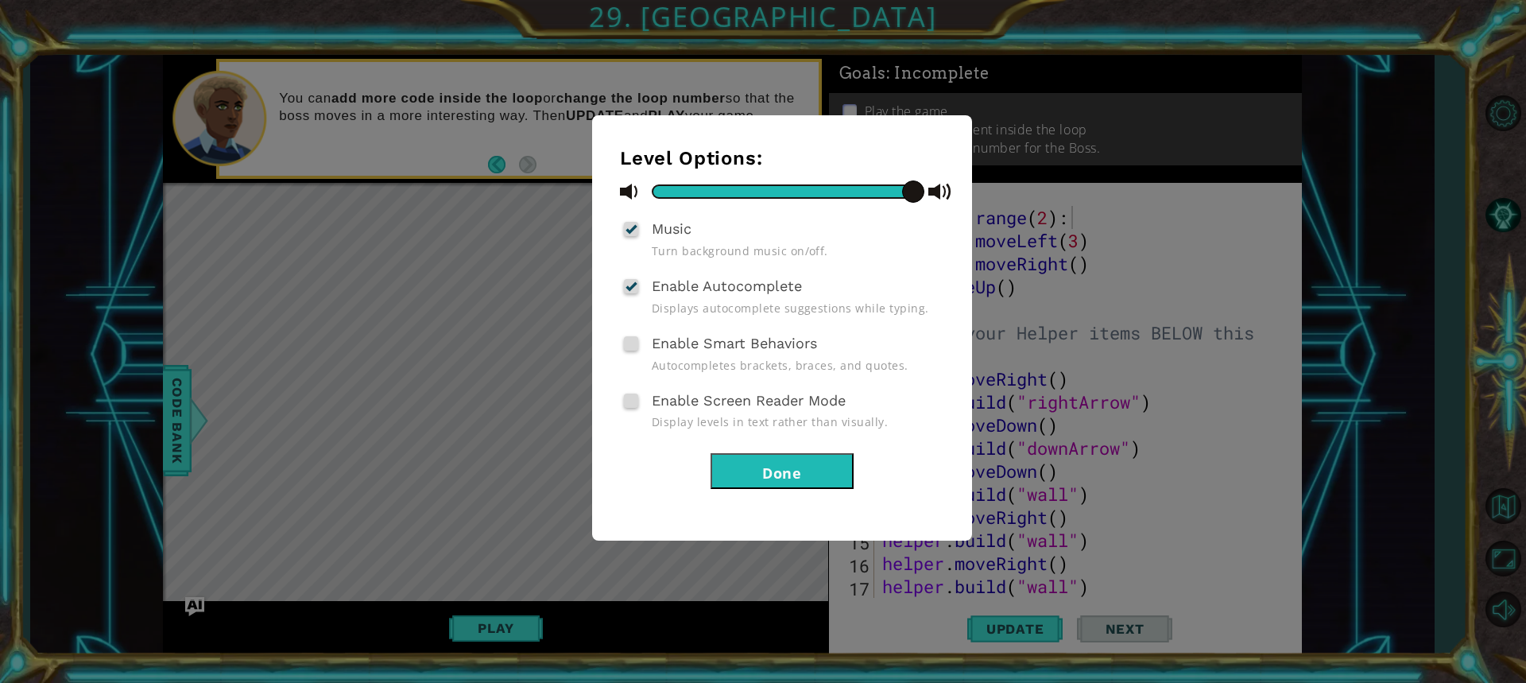
click at [798, 458] on button "Done" at bounding box center [781, 471] width 143 height 36
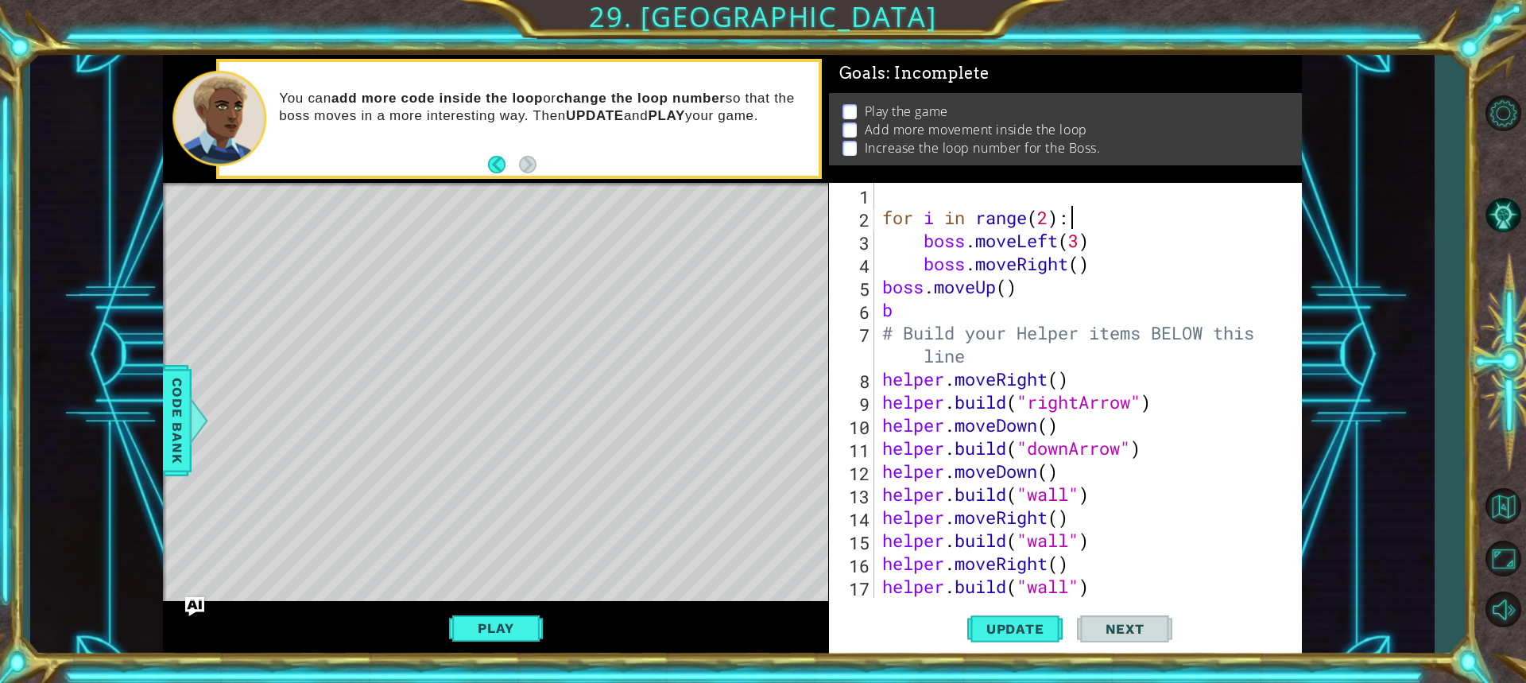
drag, startPoint x: 66, startPoint y: 141, endPoint x: 112, endPoint y: 75, distance: 81.1
click at [110, 74] on div "1 ההההההההההההההההההההההההההההההההההההההההההההההההההההההההההההההההההההההההההההה…" at bounding box center [731, 355] width 1403 height 601
click at [1049, 217] on div "for i in range ( 2 ) : boss . moveLeft ( 3 ) boss . moveRight ( ) boss . moveUp…" at bounding box center [1086, 413] width 414 height 461
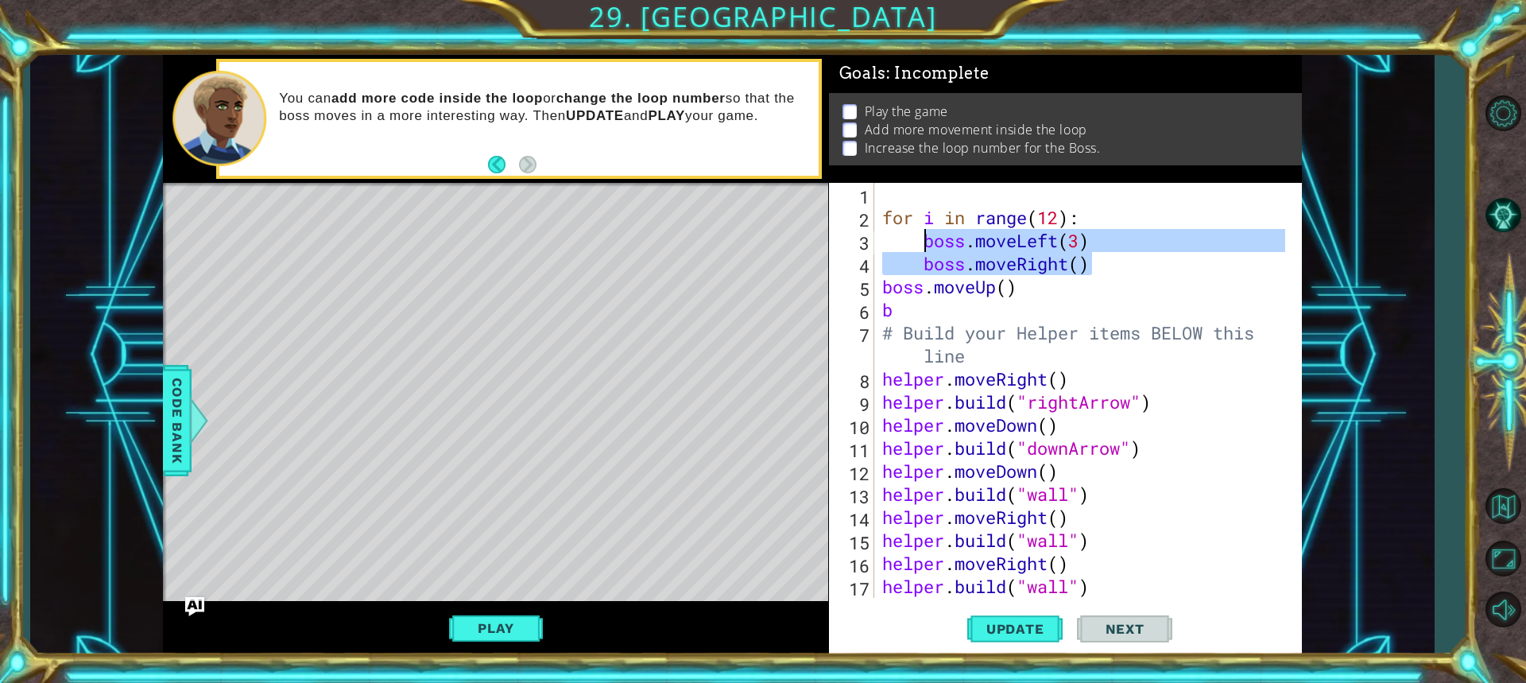
drag, startPoint x: 1106, startPoint y: 261, endPoint x: 898, endPoint y: 226, distance: 211.1
click at [920, 240] on div "for i in range ( 12 ) : boss . moveLeft ( 3 ) boss . moveRight ( ) boss . moveU…" at bounding box center [1086, 413] width 414 height 461
type textarea "\"
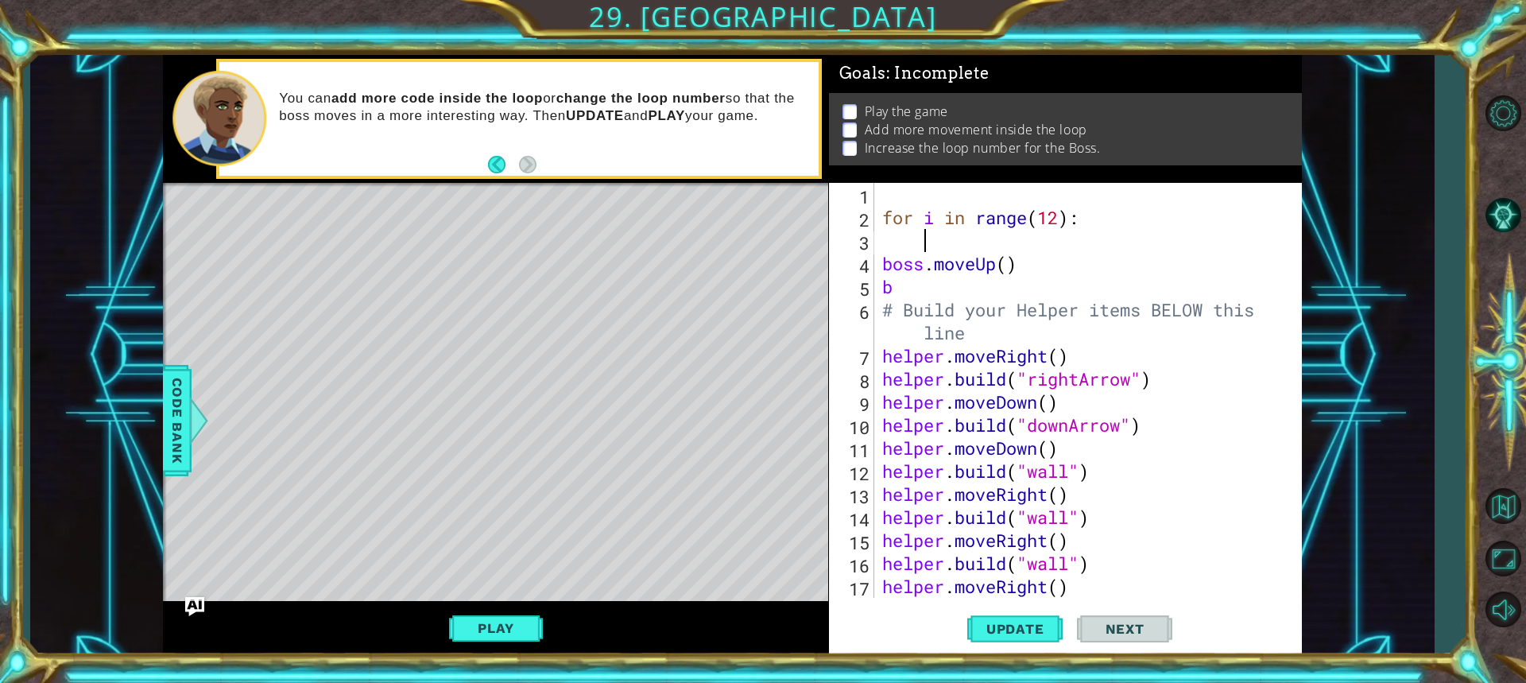
scroll to position [0, 1]
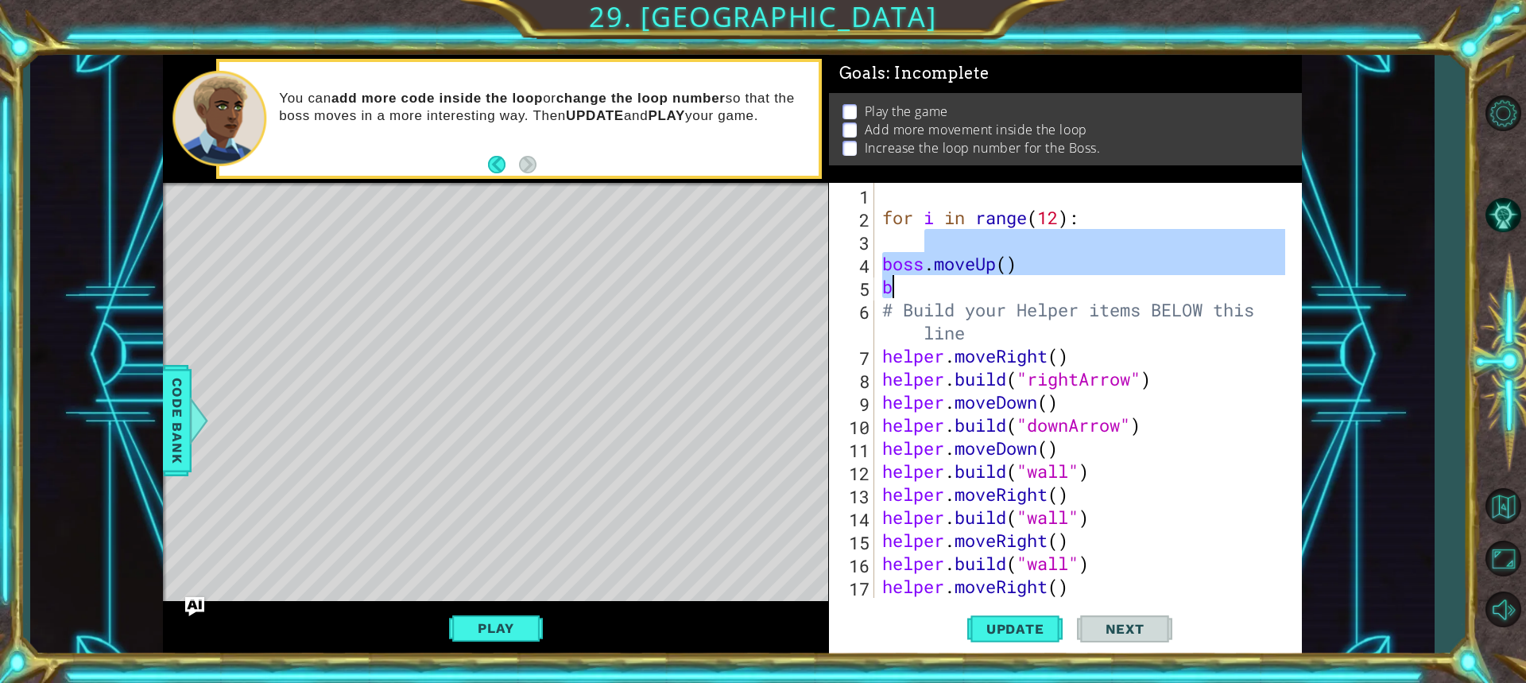
drag, startPoint x: 1033, startPoint y: 263, endPoint x: 996, endPoint y: 292, distance: 47.0
click at [996, 292] on div "for i in range ( 12 ) : boss . moveUp ( ) b # Build your Helper items BELOW thi…" at bounding box center [1086, 413] width 414 height 461
type textarea "boss.moveUp() b"
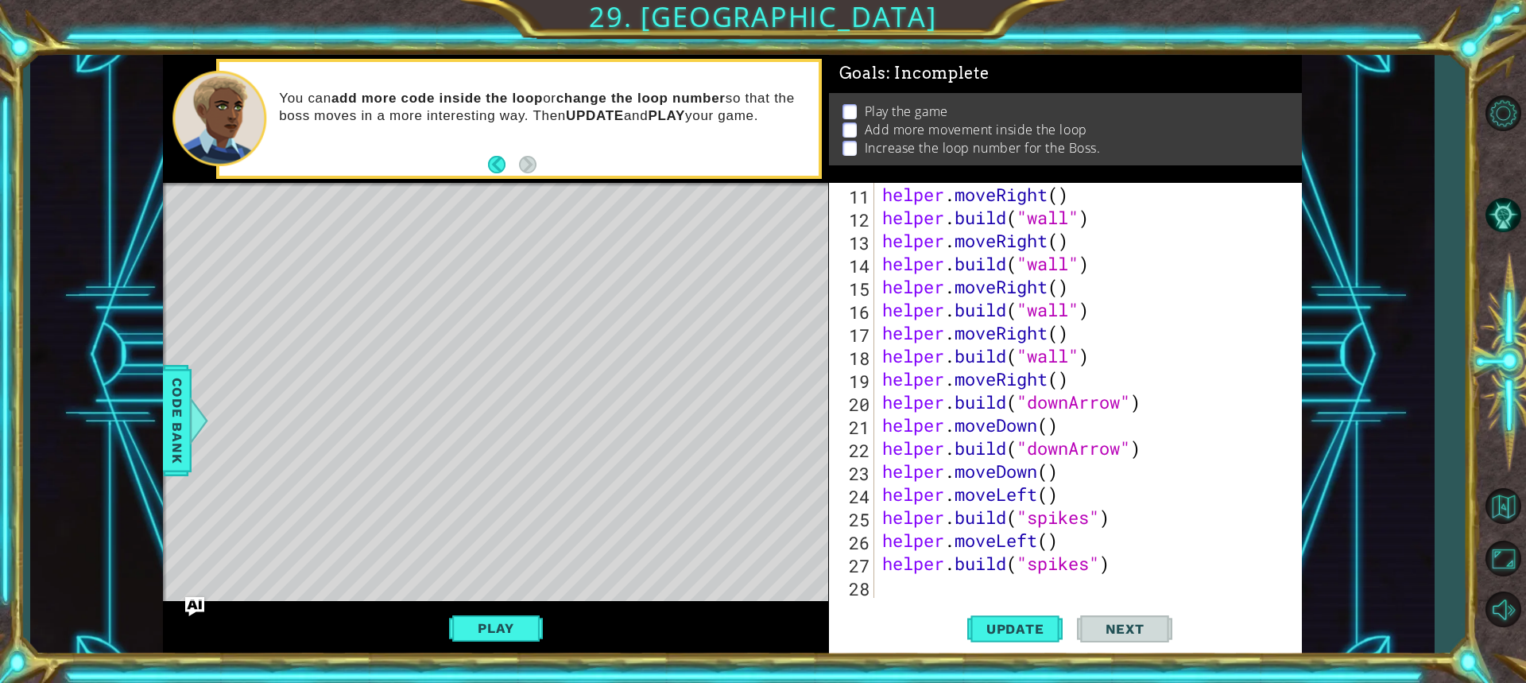
scroll to position [253, 0]
drag, startPoint x: 1109, startPoint y: 542, endPoint x: 908, endPoint y: 566, distance: 202.4
click at [908, 566] on div "helper . moveRight ( ) helper . build ( "wall" ) helper . moveRight ( ) helper …" at bounding box center [1086, 413] width 414 height 461
click at [1241, 507] on div "helper . moveRight ( ) helper . build ( "wall" ) helper . moveRight ( ) helper …" at bounding box center [1086, 413] width 414 height 461
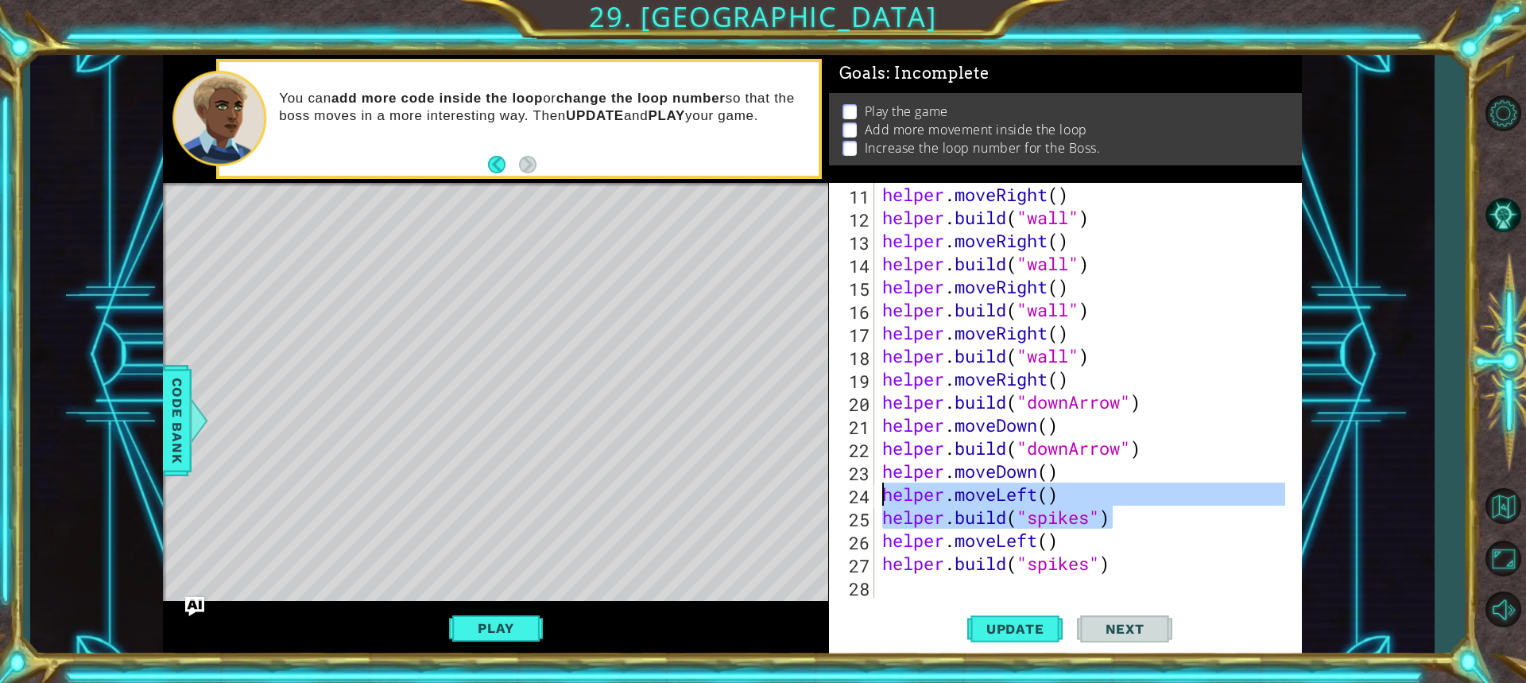
drag, startPoint x: 1167, startPoint y: 514, endPoint x: 884, endPoint y: 498, distance: 283.3
click at [884, 498] on div "helper . moveRight ( ) helper . build ( "wall" ) helper . moveRight ( ) helper …" at bounding box center [1086, 413] width 414 height 461
type textarea "helper.moveLeft() [DOMAIN_NAME]("spikes")"
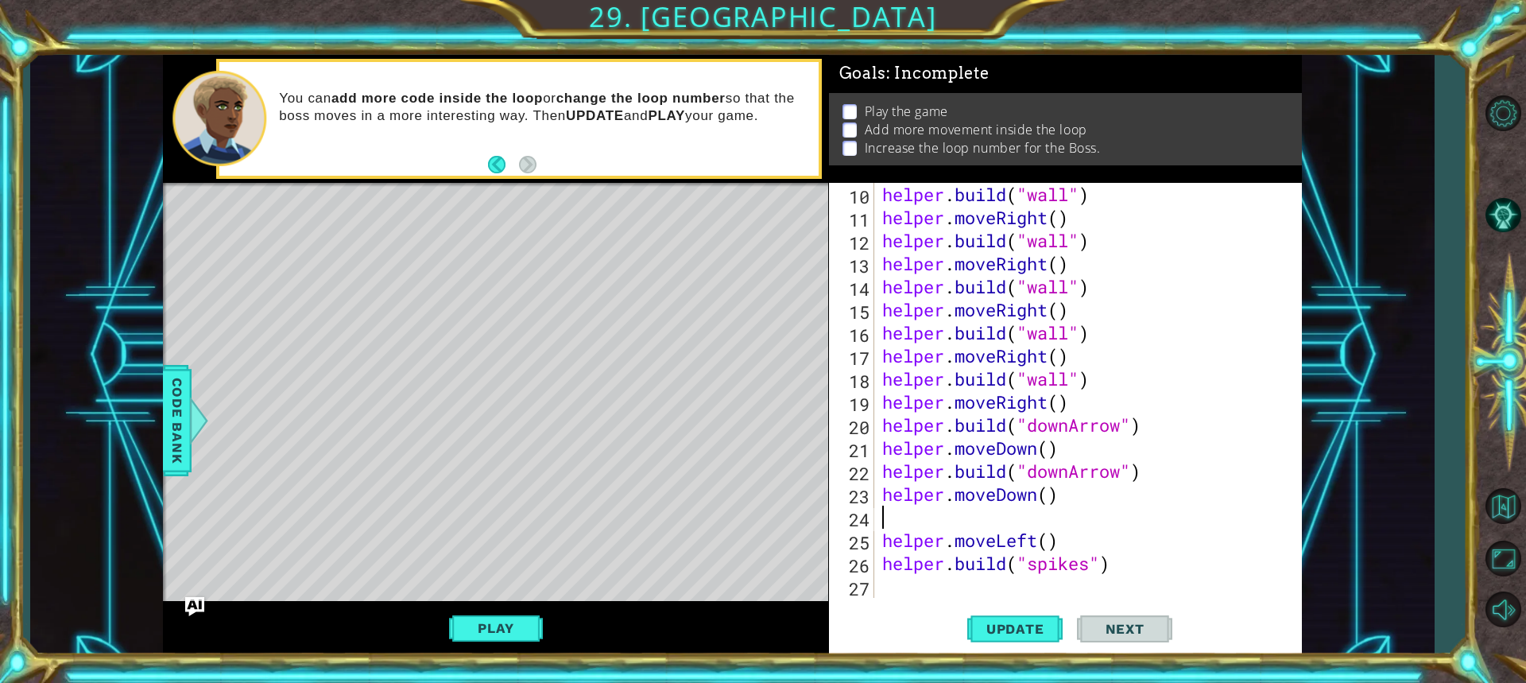
scroll to position [230, 0]
click at [1094, 539] on div "helper . build ( "wall" ) helper . moveRight ( ) helper . build ( "wall" ) help…" at bounding box center [1086, 413] width 414 height 461
type textarea "helper.moveLeft()"
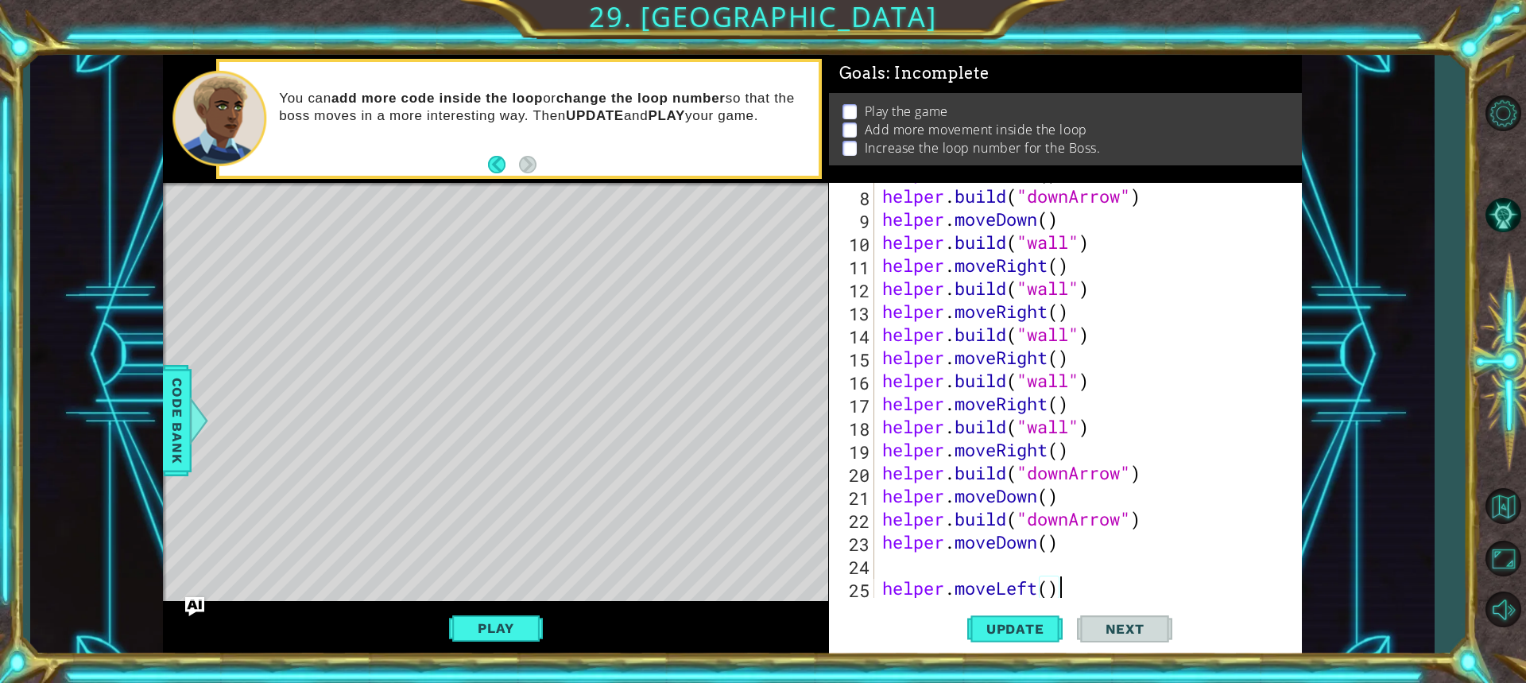
scroll to position [183, 0]
click at [880, 572] on div "helper . moveDown ( ) helper . build ( "downArrow" ) helper . moveDown ( ) help…" at bounding box center [1086, 391] width 414 height 461
click at [872, 590] on div "25" at bounding box center [853, 588] width 42 height 23
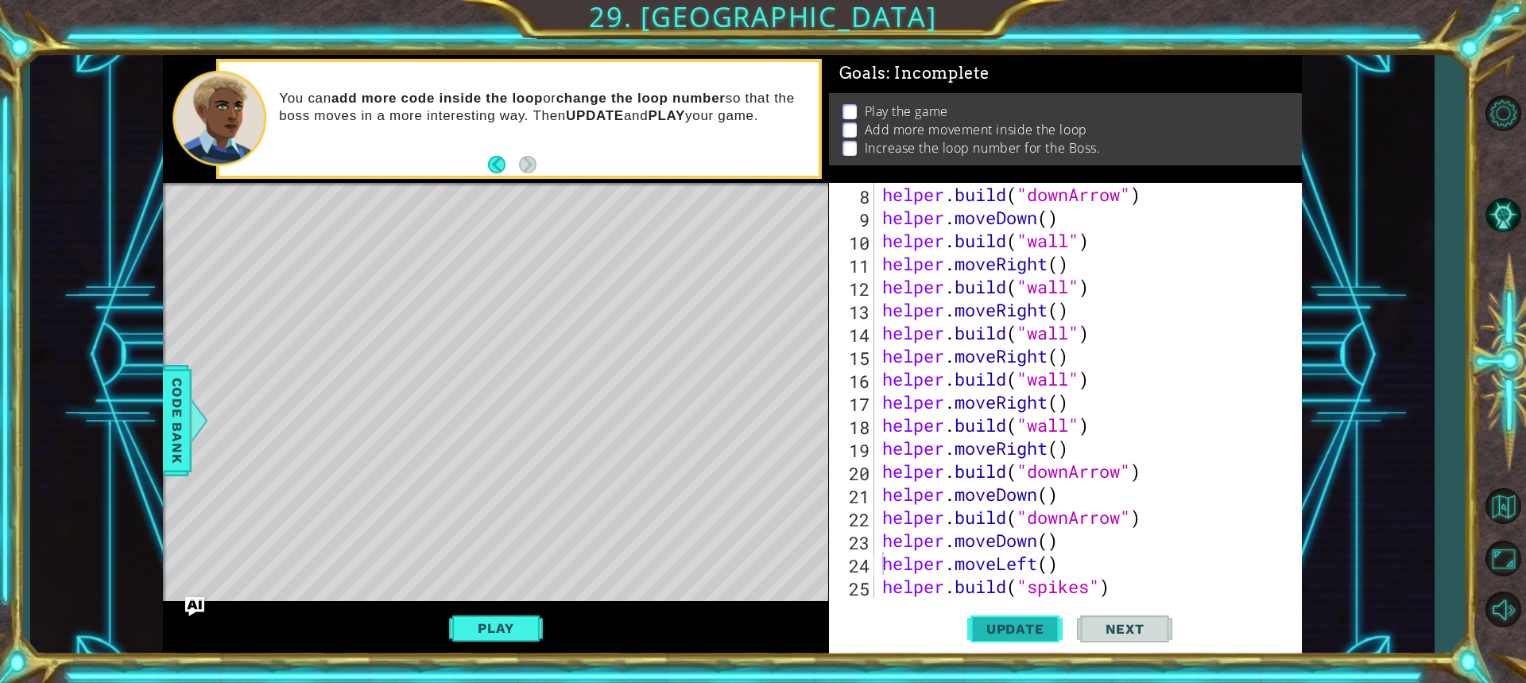
click at [1034, 630] on span "Update" at bounding box center [1015, 629] width 90 height 16
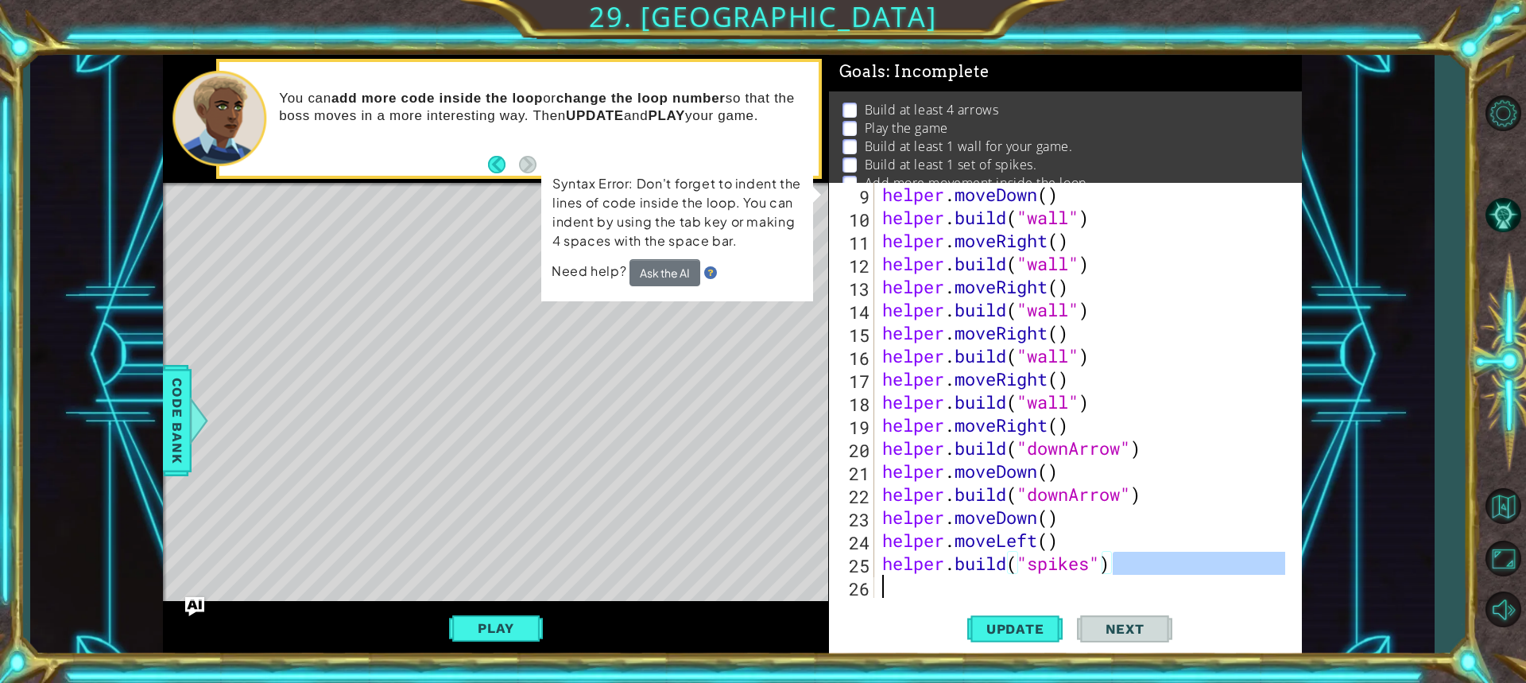
scroll to position [207, 0]
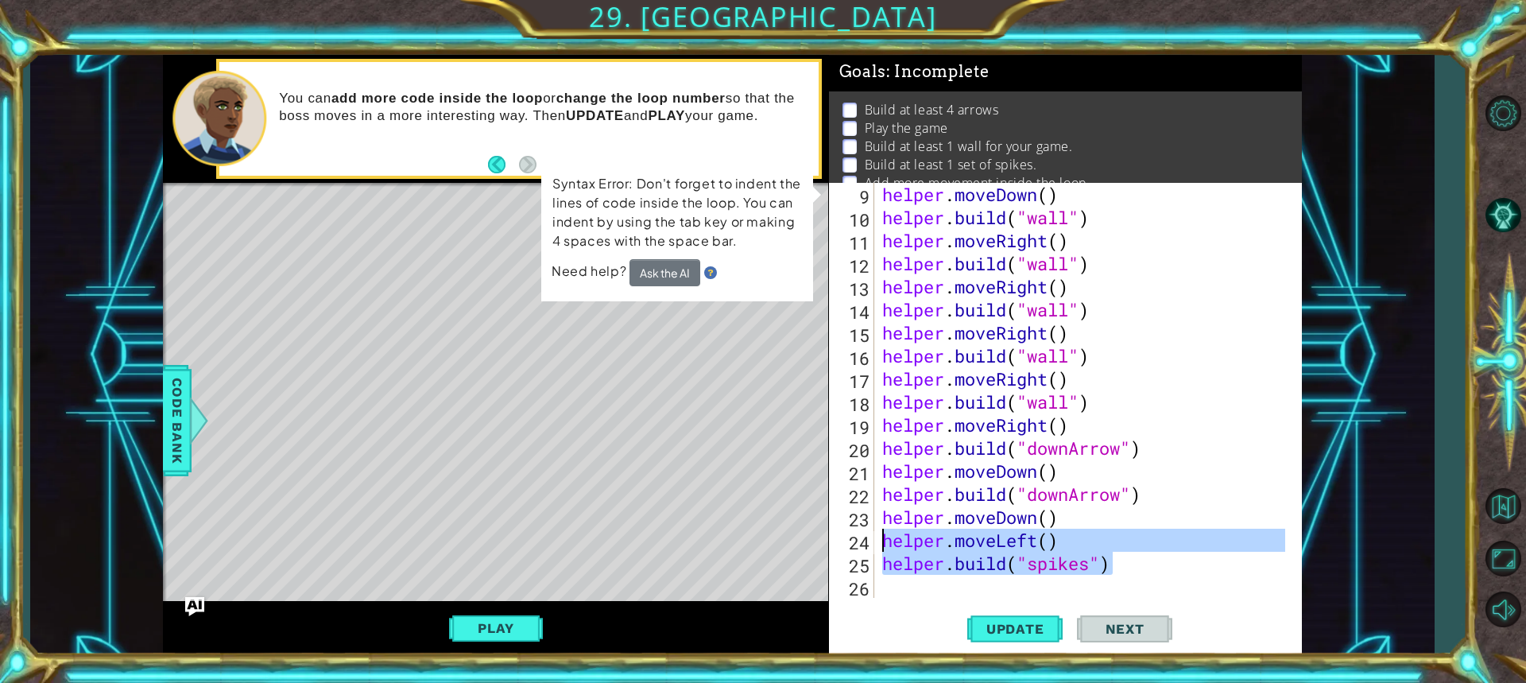
drag, startPoint x: 1123, startPoint y: 595, endPoint x: 886, endPoint y: 537, distance: 243.8
click at [886, 537] on div "helper . moveDown ( ) helper . build ( "wall" ) helper . moveRight ( ) helper .…" at bounding box center [1086, 413] width 414 height 461
type textarea "helper.moveLeft() [DOMAIN_NAME]("spikes")"
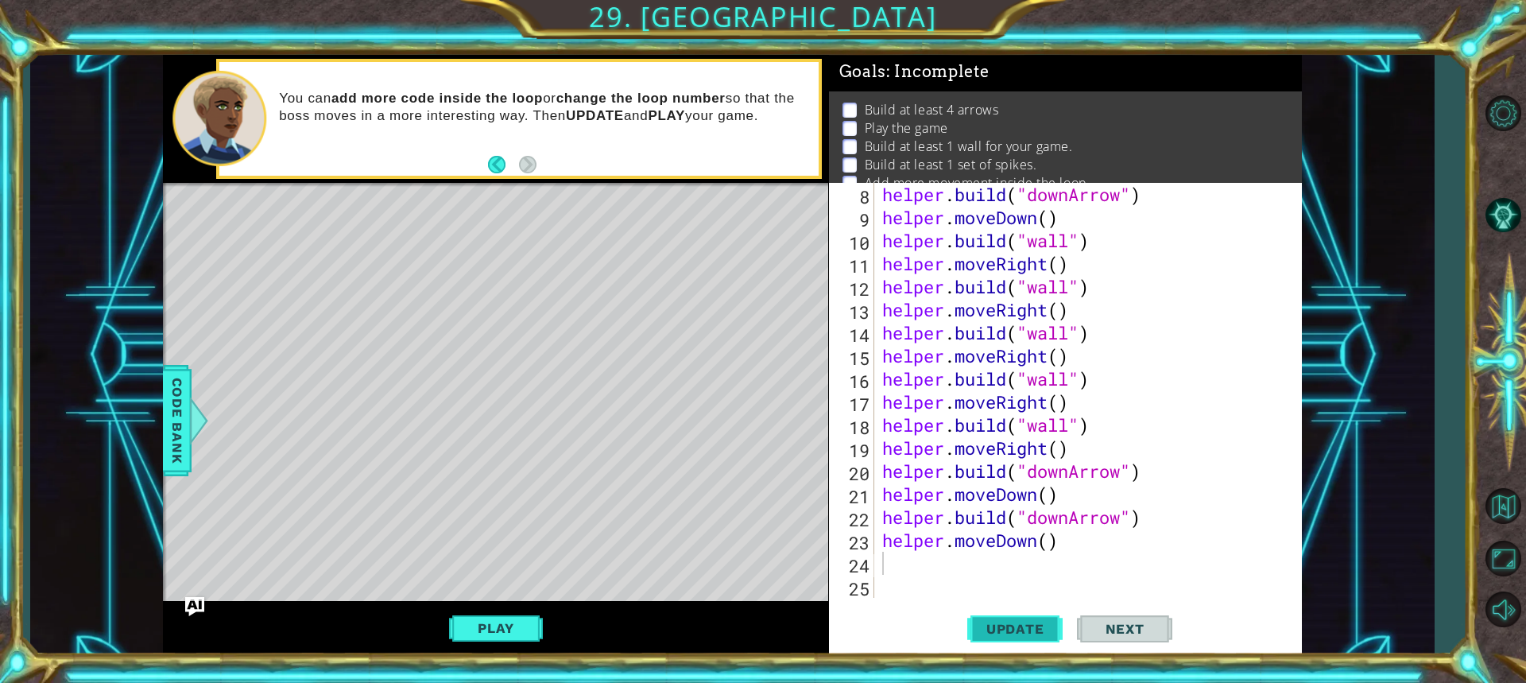
click at [985, 626] on span "Update" at bounding box center [1015, 629] width 90 height 16
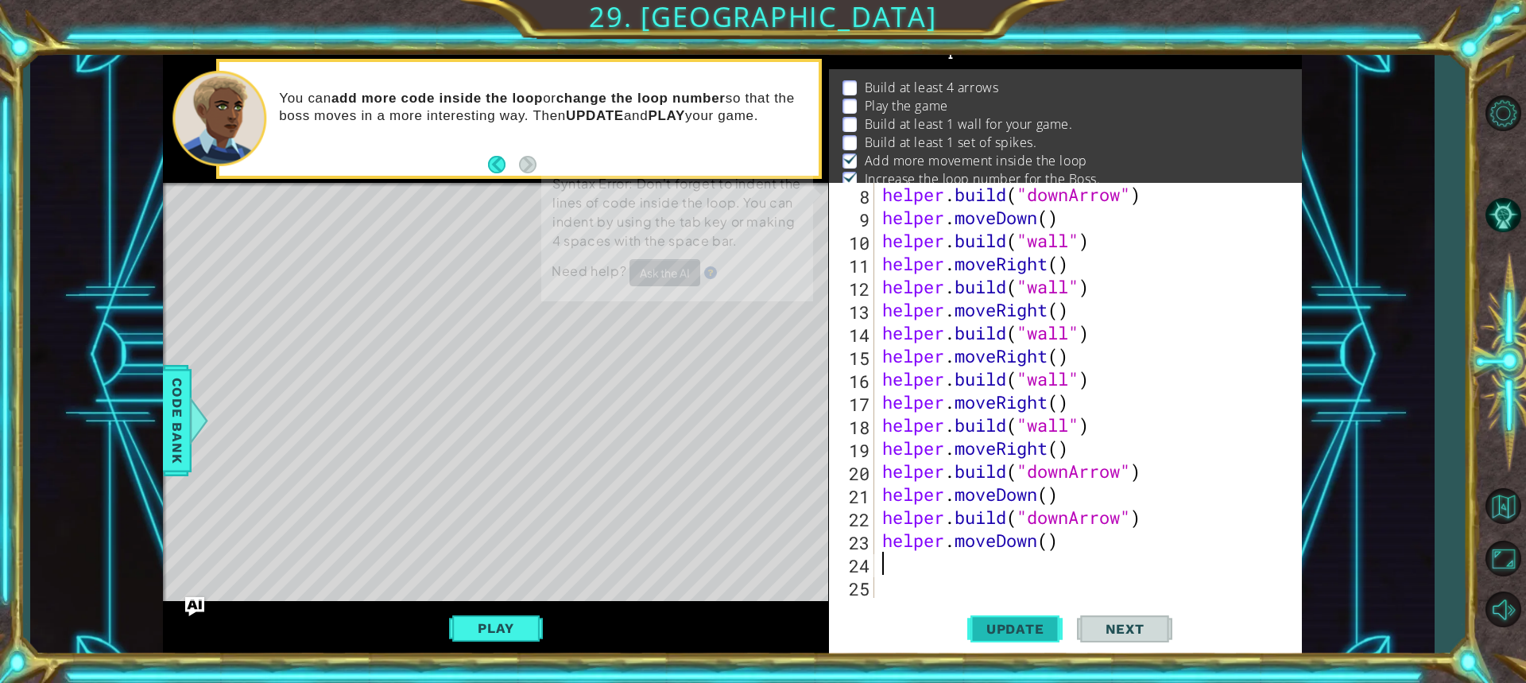
scroll to position [29, 0]
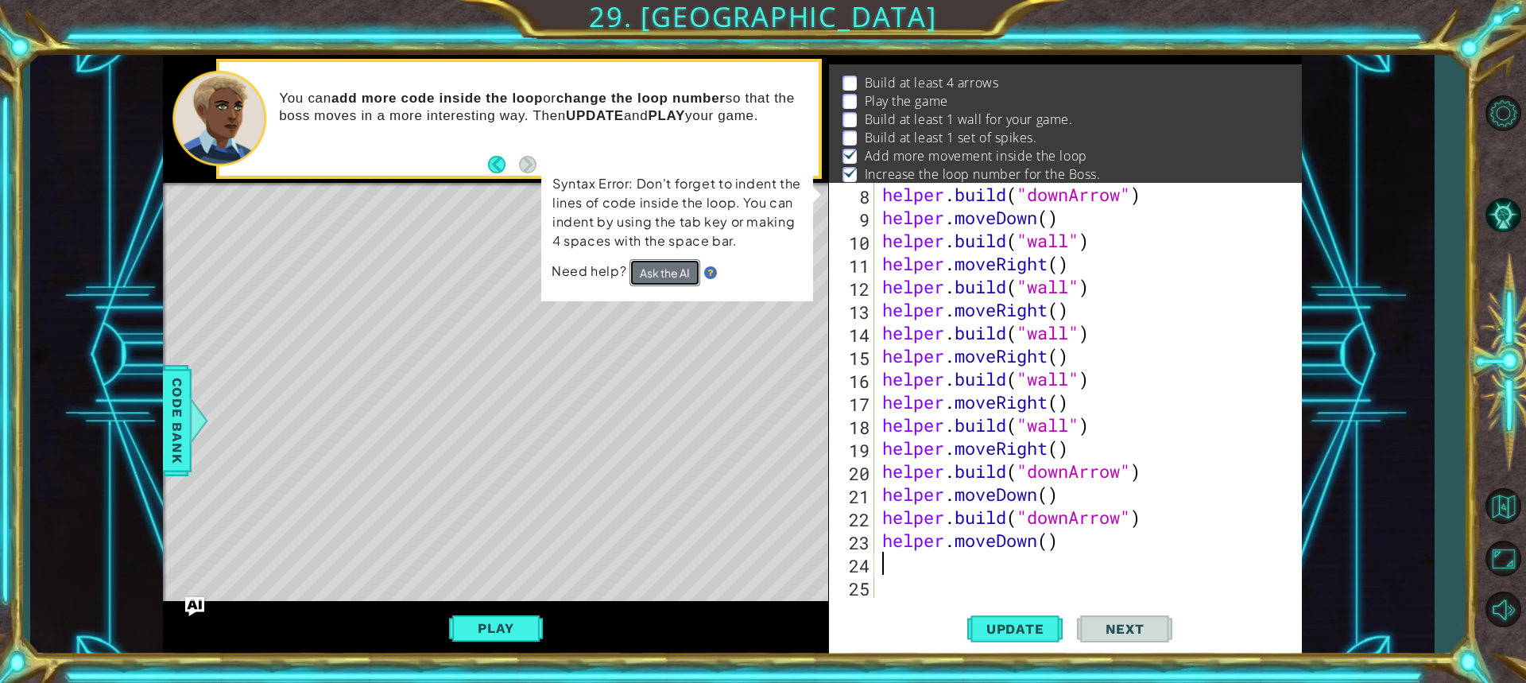
click at [661, 264] on button "Ask the AI" at bounding box center [665, 272] width 72 height 28
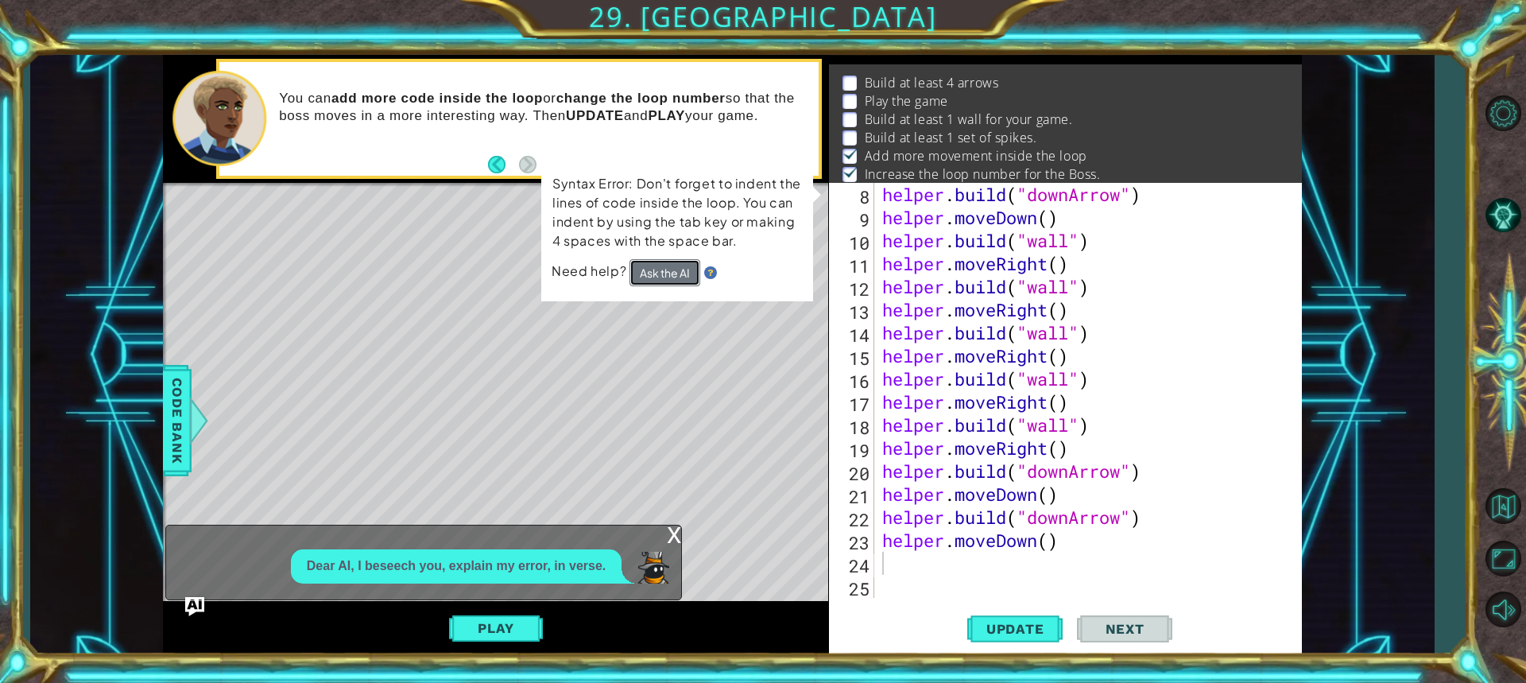
click at [660, 271] on button "Ask the AI" at bounding box center [664, 273] width 71 height 28
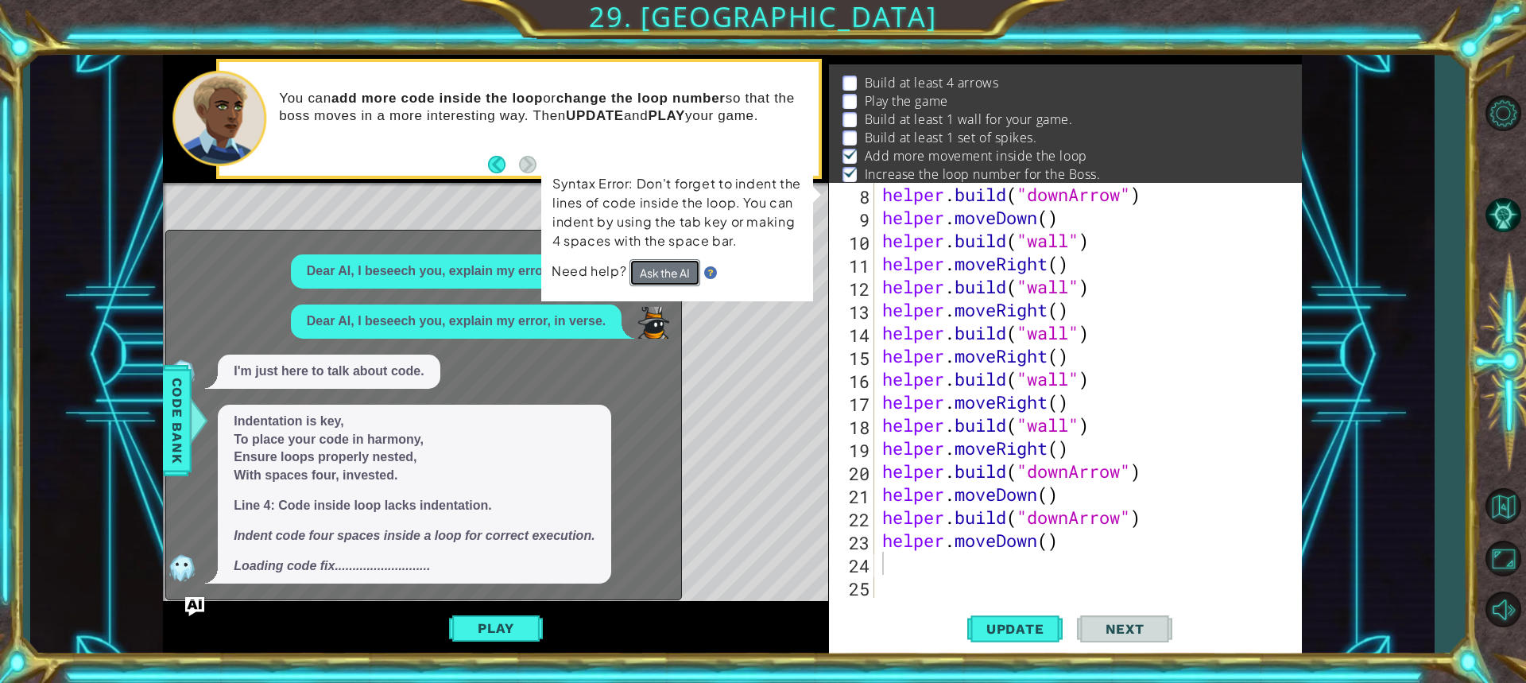
click at [674, 271] on button "Ask the AI" at bounding box center [664, 272] width 71 height 28
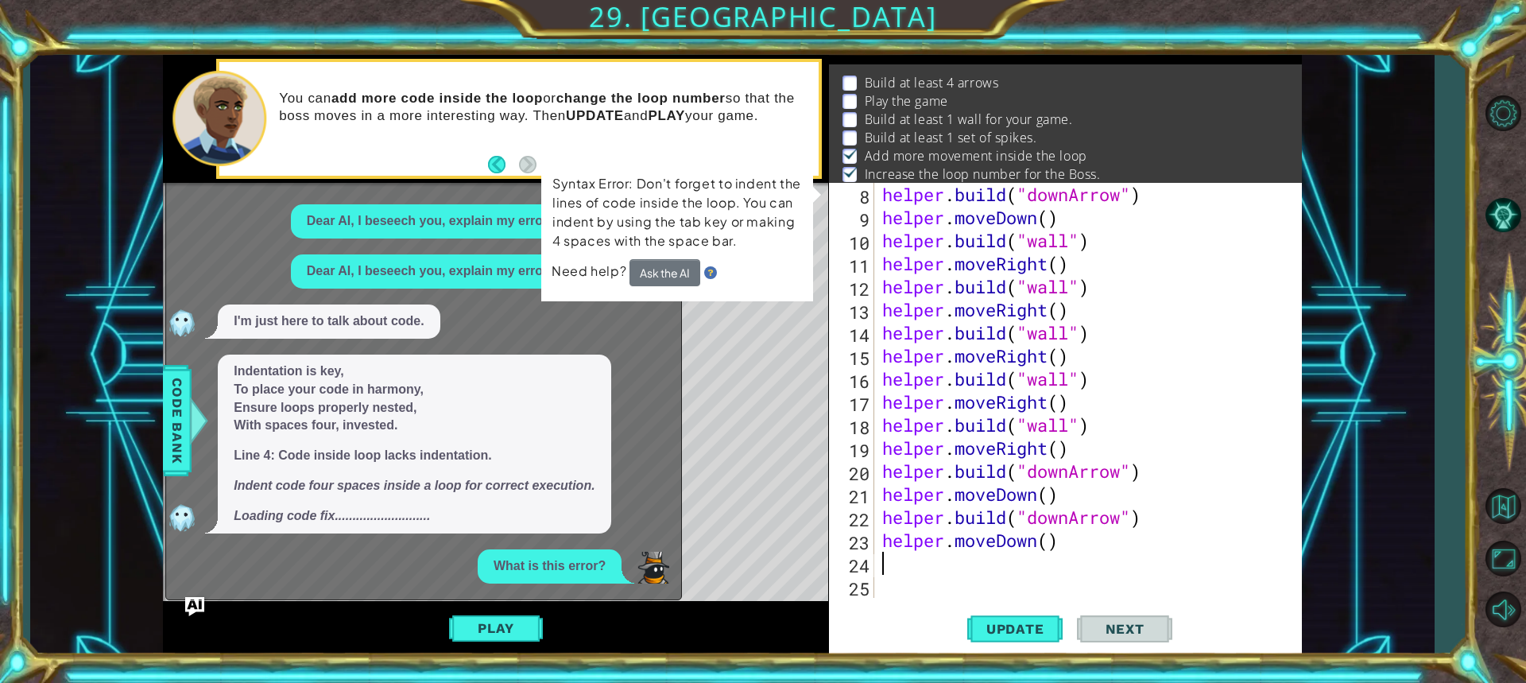
click at [465, 254] on div "Dear AI, I beseech you, explain my error, in verse." at bounding box center [456, 271] width 331 height 34
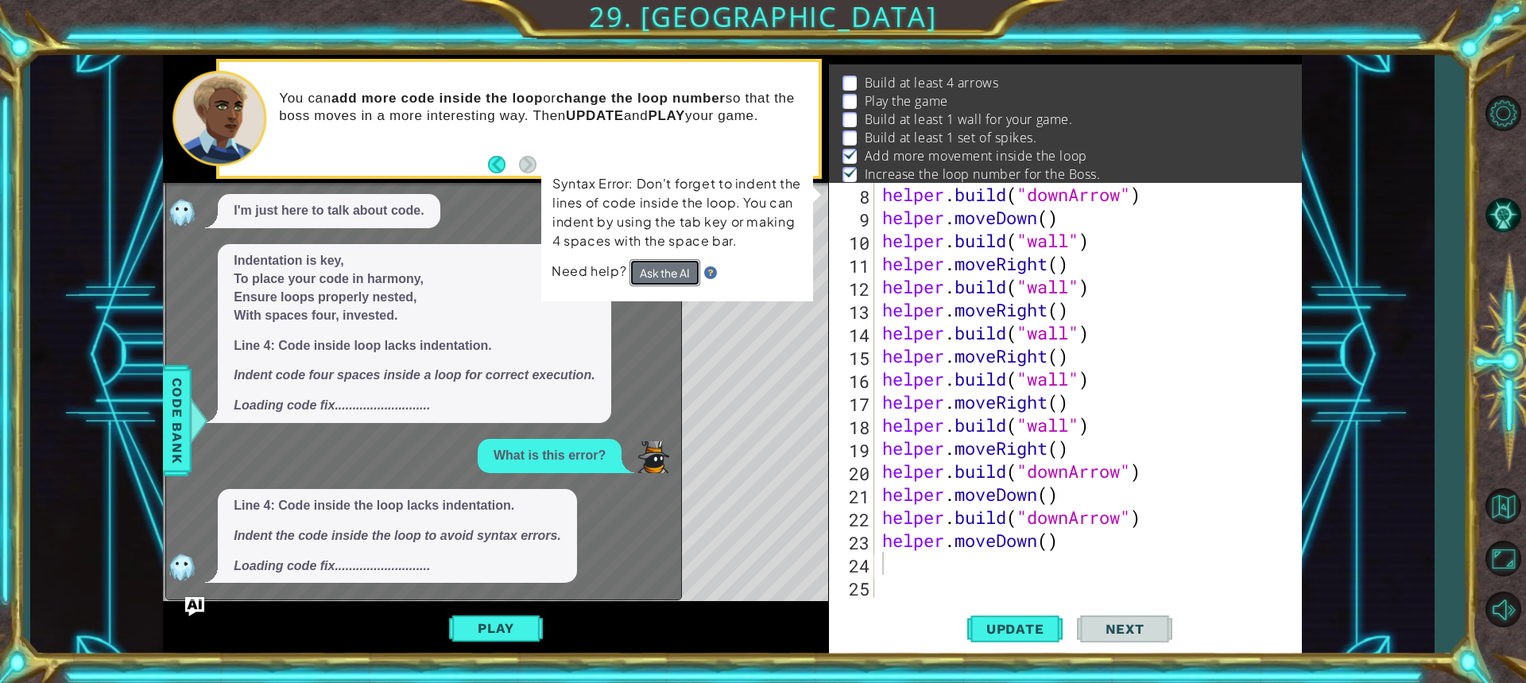
click at [687, 275] on button "Ask the AI" at bounding box center [665, 272] width 72 height 29
click at [687, 275] on button "Ask the AI" at bounding box center [664, 272] width 71 height 28
click at [687, 275] on button "Ask the AI" at bounding box center [665, 272] width 72 height 28
click at [687, 275] on button "Ask the AI" at bounding box center [665, 272] width 72 height 29
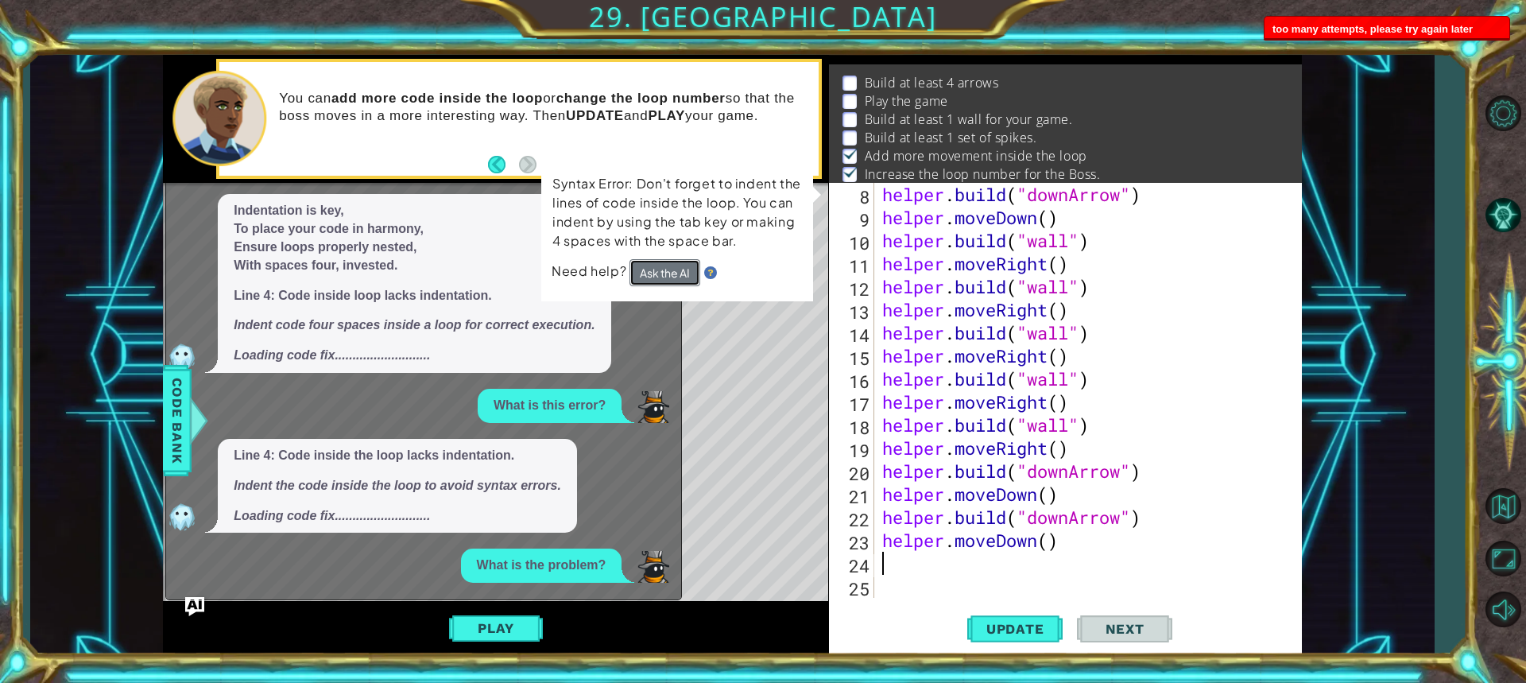
click at [687, 275] on button "Ask the AI" at bounding box center [664, 272] width 71 height 28
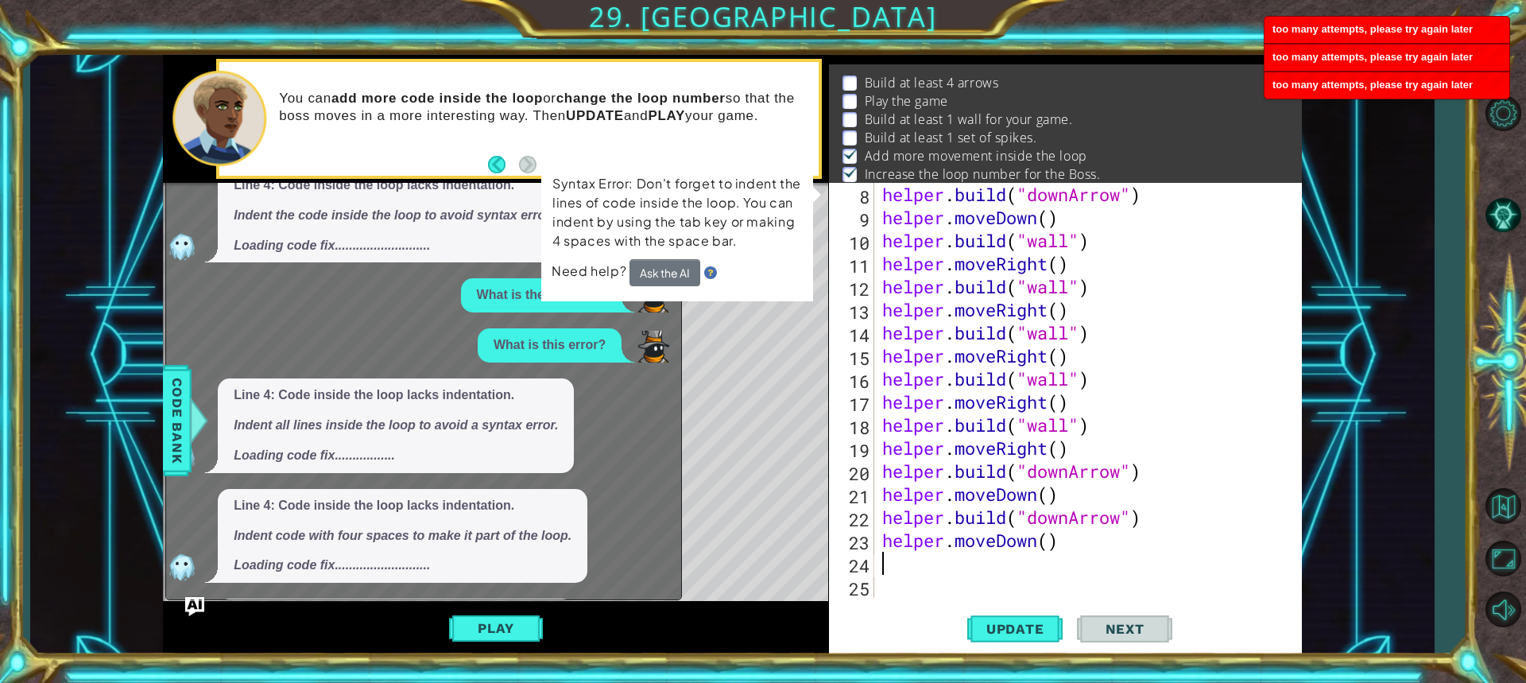
drag, startPoint x: 1379, startPoint y: 237, endPoint x: 1457, endPoint y: 250, distance: 79.7
click at [1390, 236] on div "1 ההההההההההההההההההההההההההההההההההההההההההההההההההההההההההההההההההההההההההההה…" at bounding box center [731, 355] width 1403 height 601
click at [1503, 263] on div at bounding box center [1503, 360] width 46 height 239
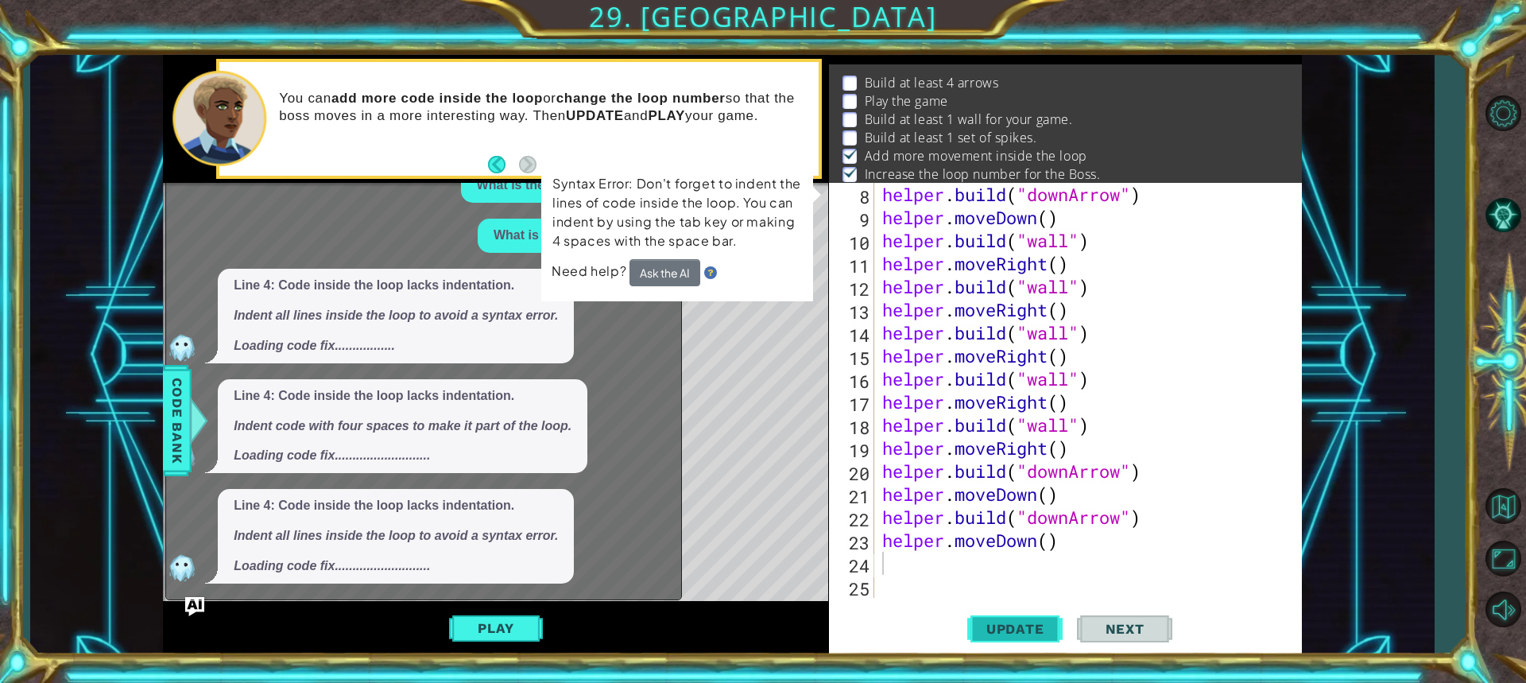
click at [994, 631] on span "Update" at bounding box center [1015, 629] width 90 height 16
click at [193, 448] on img at bounding box center [182, 457] width 32 height 32
click at [195, 418] on div at bounding box center [199, 421] width 20 height 48
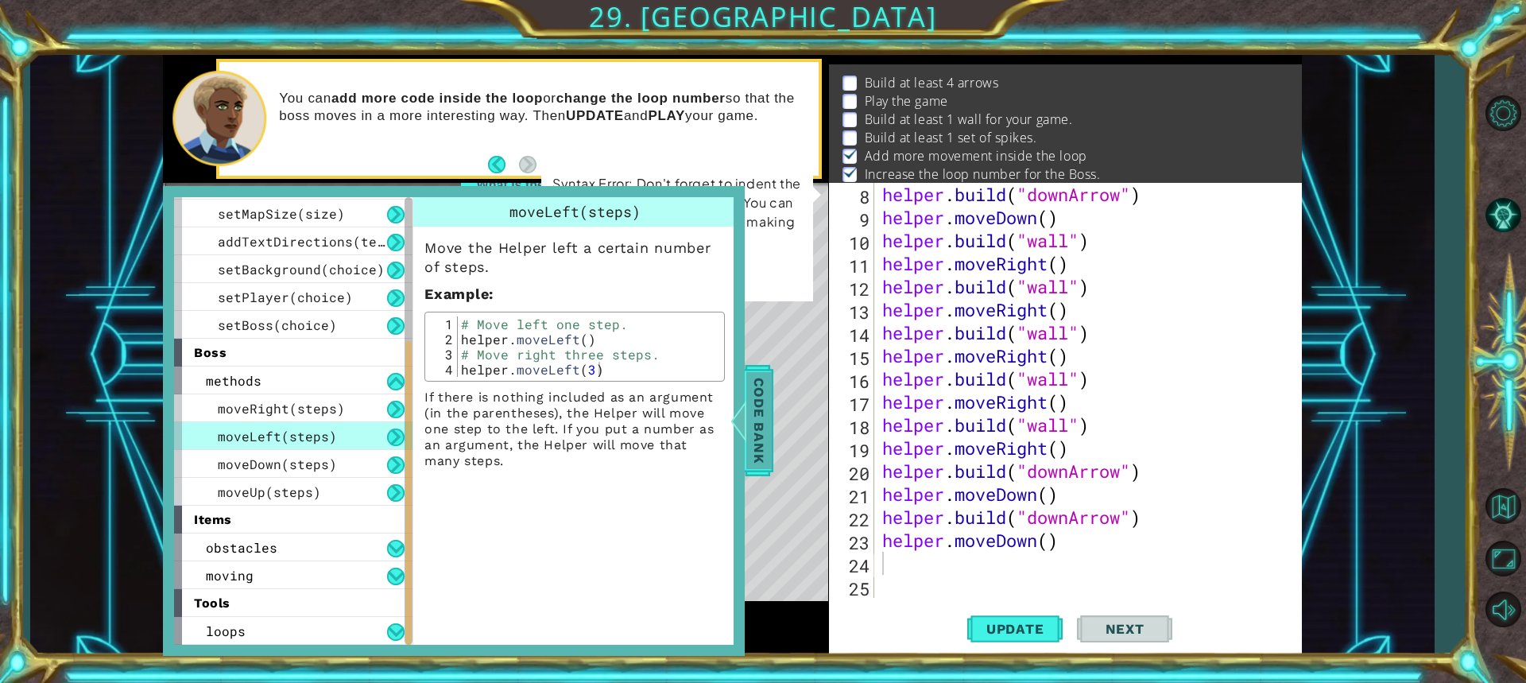
click at [734, 408] on div at bounding box center [739, 421] width 20 height 48
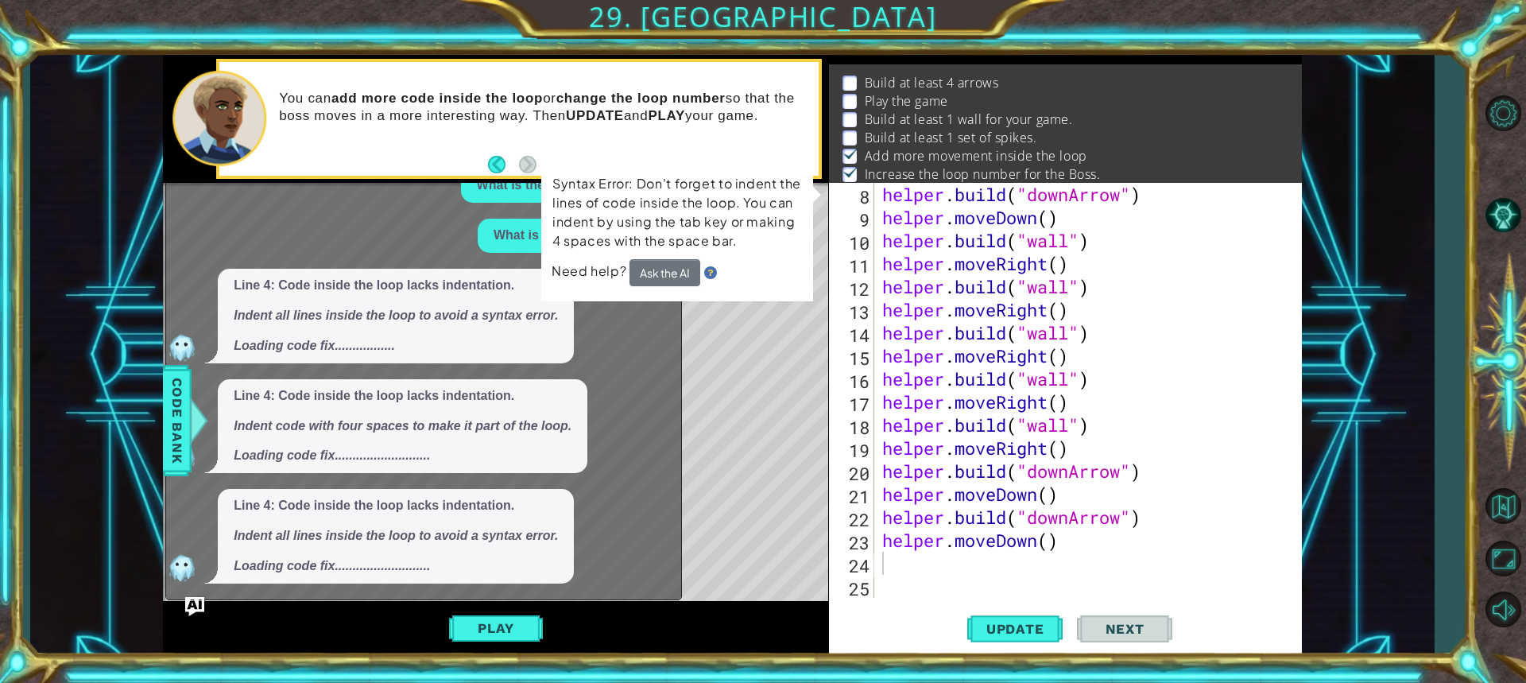
click at [172, 193] on div "What is the problem?" at bounding box center [419, 185] width 507 height 34
click at [710, 273] on img at bounding box center [709, 273] width 13 height 13
drag, startPoint x: 551, startPoint y: 191, endPoint x: 699, endPoint y: 234, distance: 153.9
click at [699, 234] on p "Syntax Error: Don't forget to indent the lines of code inside the loop. You can…" at bounding box center [677, 211] width 250 height 79
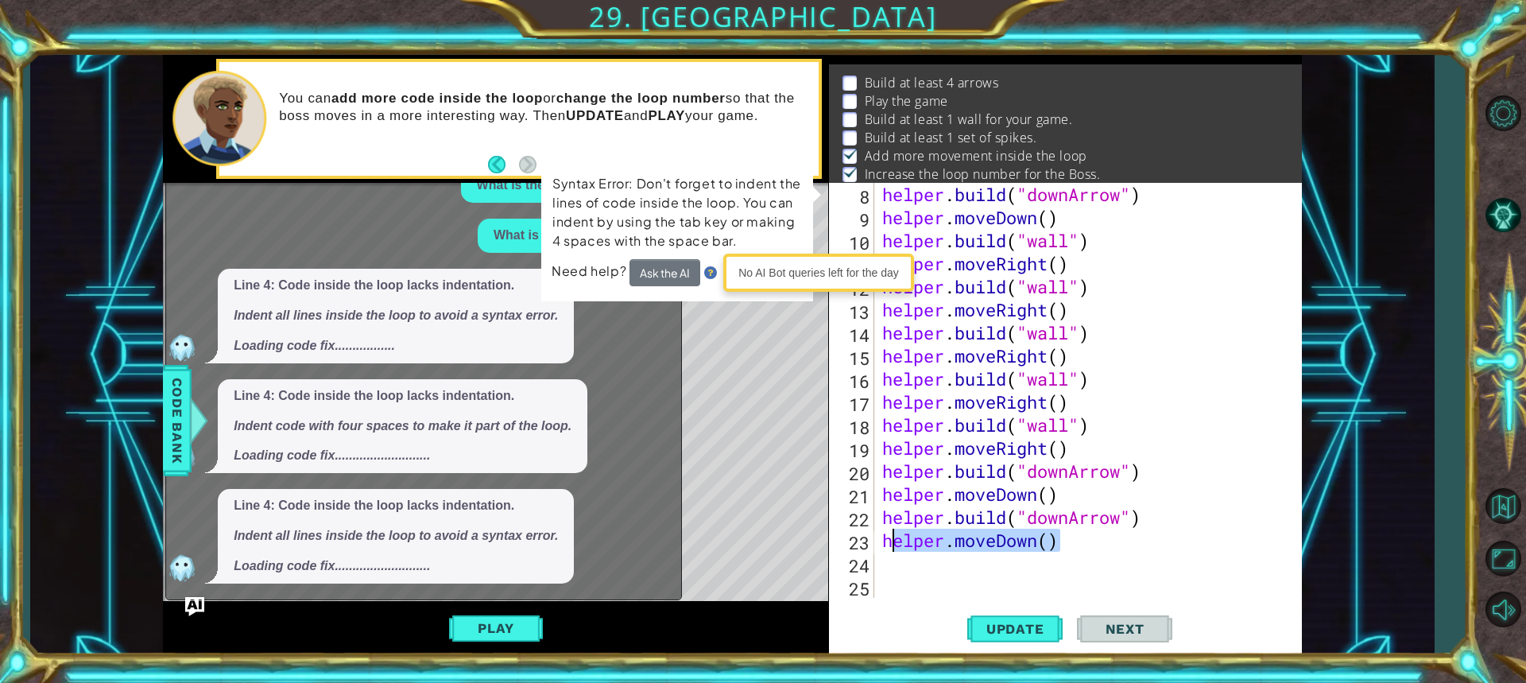
drag, startPoint x: 1088, startPoint y: 533, endPoint x: 1012, endPoint y: 540, distance: 75.8
click at [950, 532] on div "helper . build ( "downArrow" ) helper . moveDown ( ) helper . build ( "wall" ) …" at bounding box center [1086, 413] width 414 height 461
type textarea "helper.moveDown()"
click at [1072, 567] on div "helper . build ( "downArrow" ) helper . moveDown ( ) helper . build ( "wall" ) …" at bounding box center [1086, 413] width 414 height 461
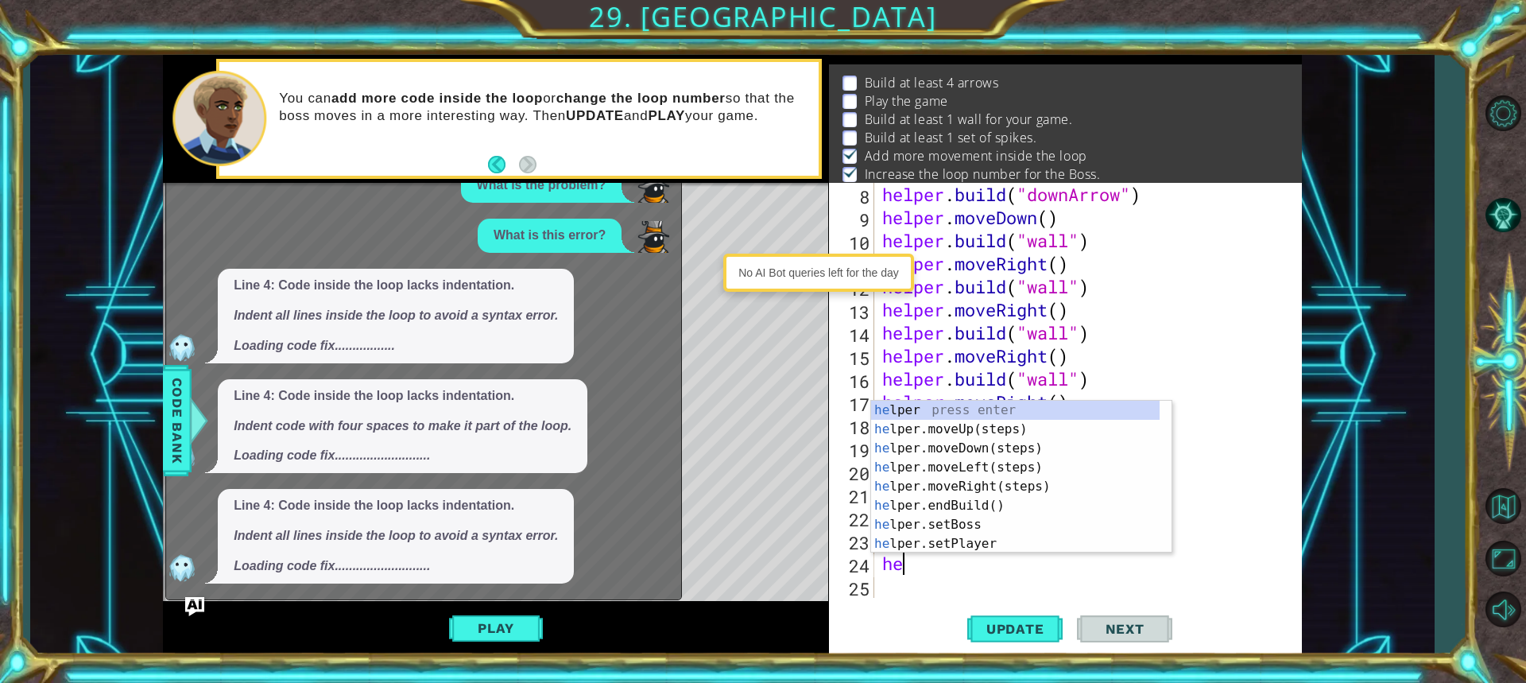
type textarea "hel"
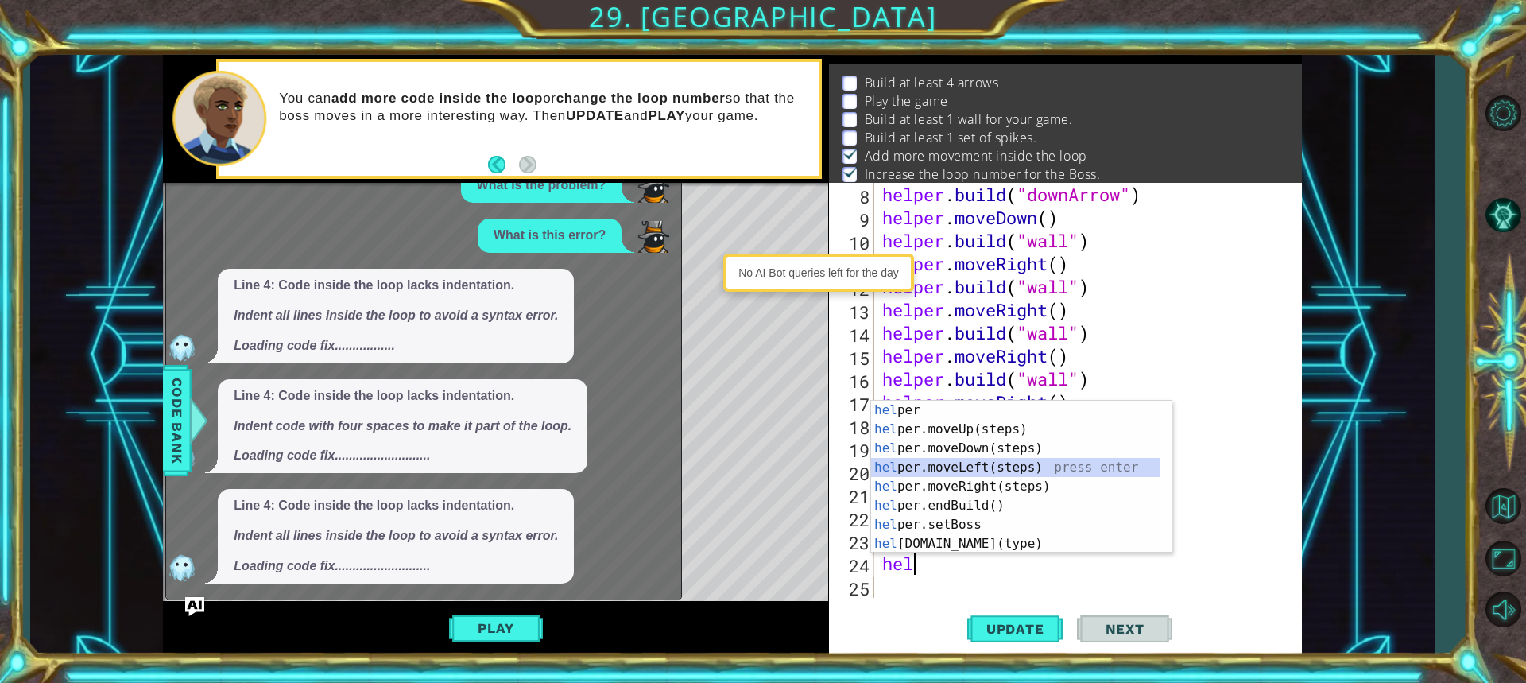
click at [1000, 463] on div "hel per press enter hel per.moveUp(steps) press enter hel per.moveDown(steps) p…" at bounding box center [1015, 495] width 288 height 191
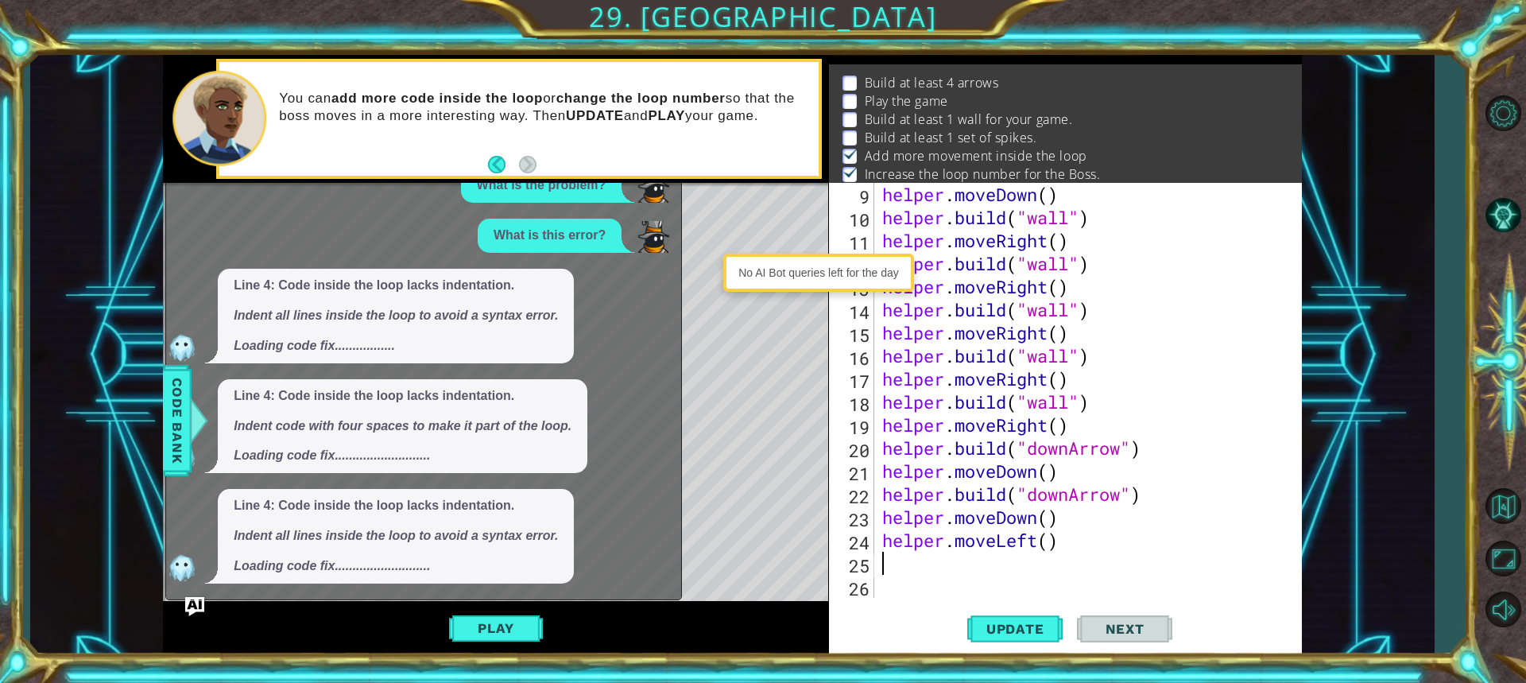
click at [1053, 547] on div "helper . moveDown ( ) helper . build ( "wall" ) helper . moveRight ( ) helper .…" at bounding box center [1086, 413] width 414 height 461
type textarea "helper.moveLeft(2)"
click at [903, 578] on div "helper . moveDown ( ) helper . build ( "wall" ) helper . moveRight ( ) helper .…" at bounding box center [1086, 413] width 414 height 461
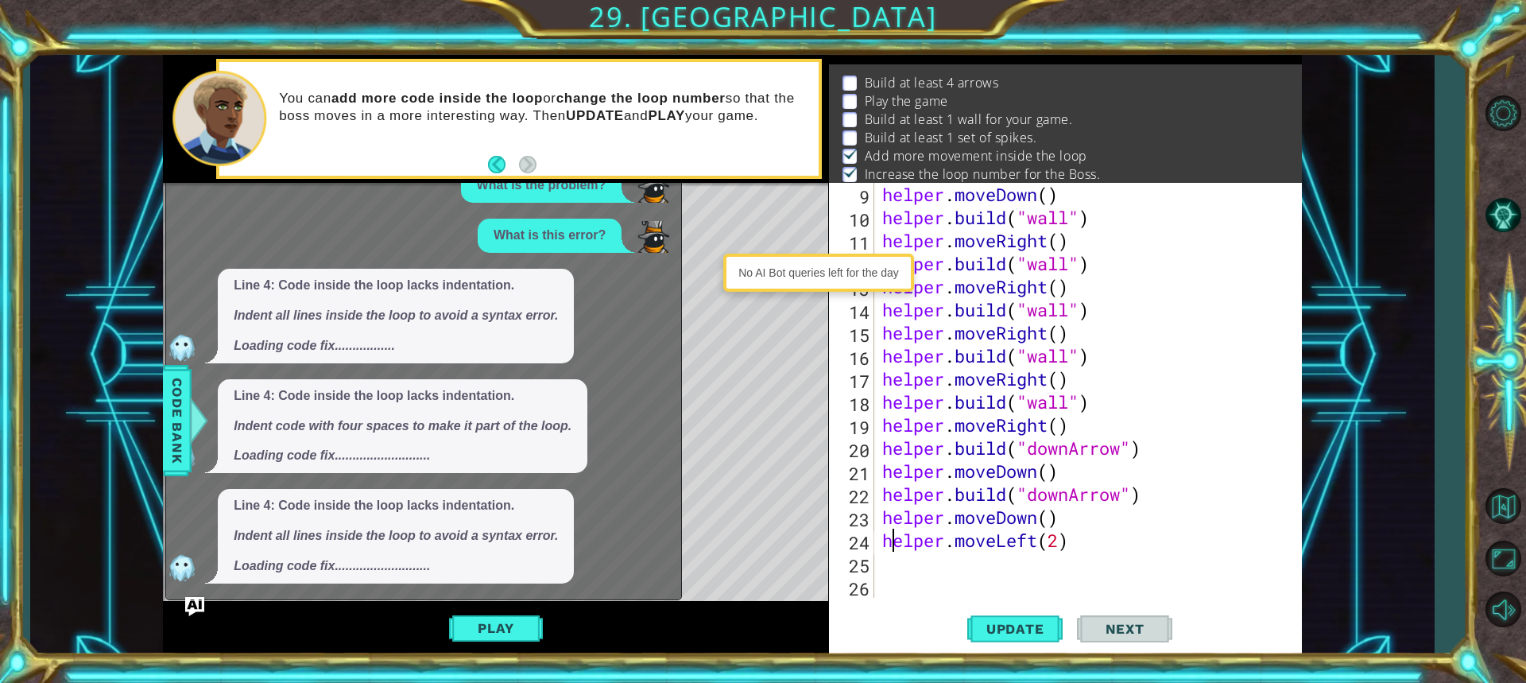
click at [888, 550] on div "helper . moveDown ( ) helper . build ( "wall" ) helper . moveRight ( ) helper .…" at bounding box center [1086, 413] width 414 height 461
type textarea "helper.moveLeft(2)"
click at [880, 562] on div "helper . moveDown ( ) helper . build ( "wall" ) helper . moveRight ( ) helper .…" at bounding box center [1086, 413] width 414 height 461
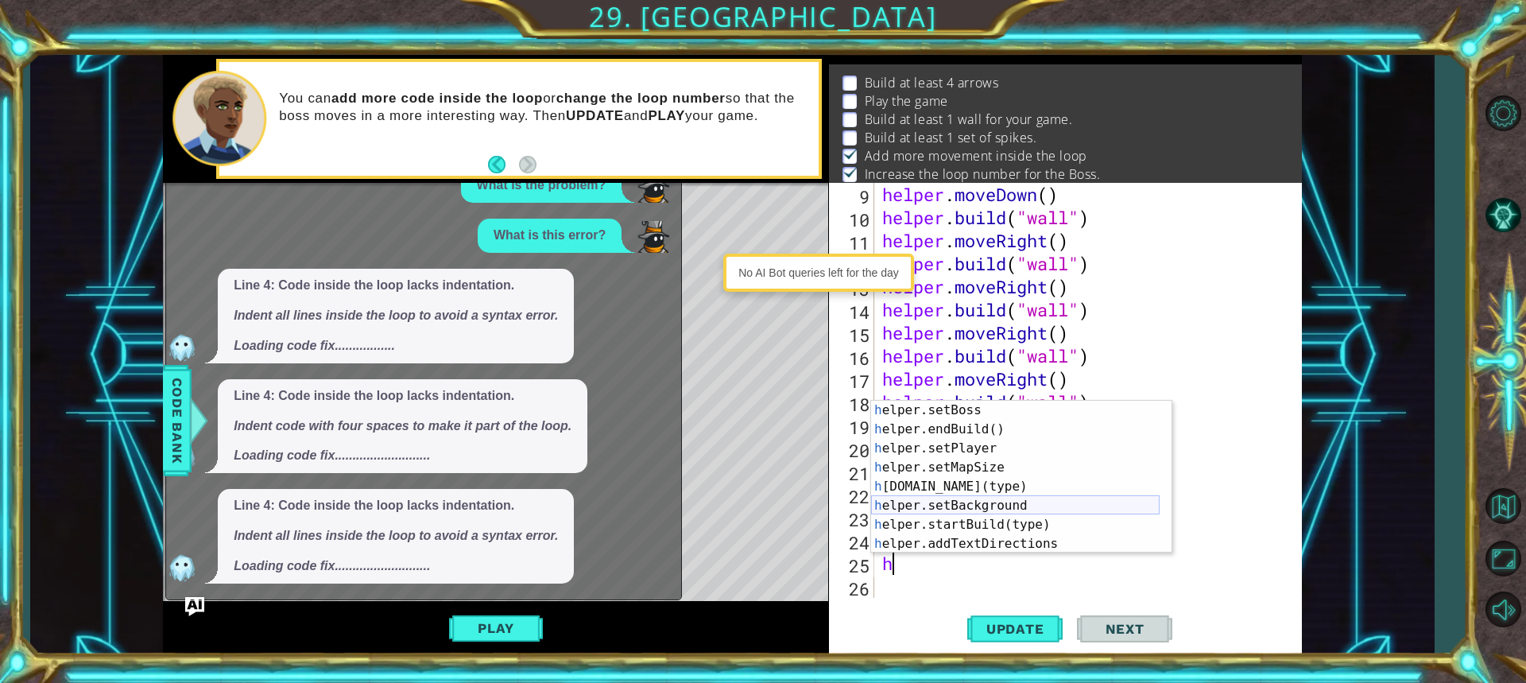
scroll to position [95, 0]
click at [977, 484] on div "h elper.setBoss press enter h elper.endBuild() press enter h elper.setPlayer pr…" at bounding box center [1015, 495] width 288 height 191
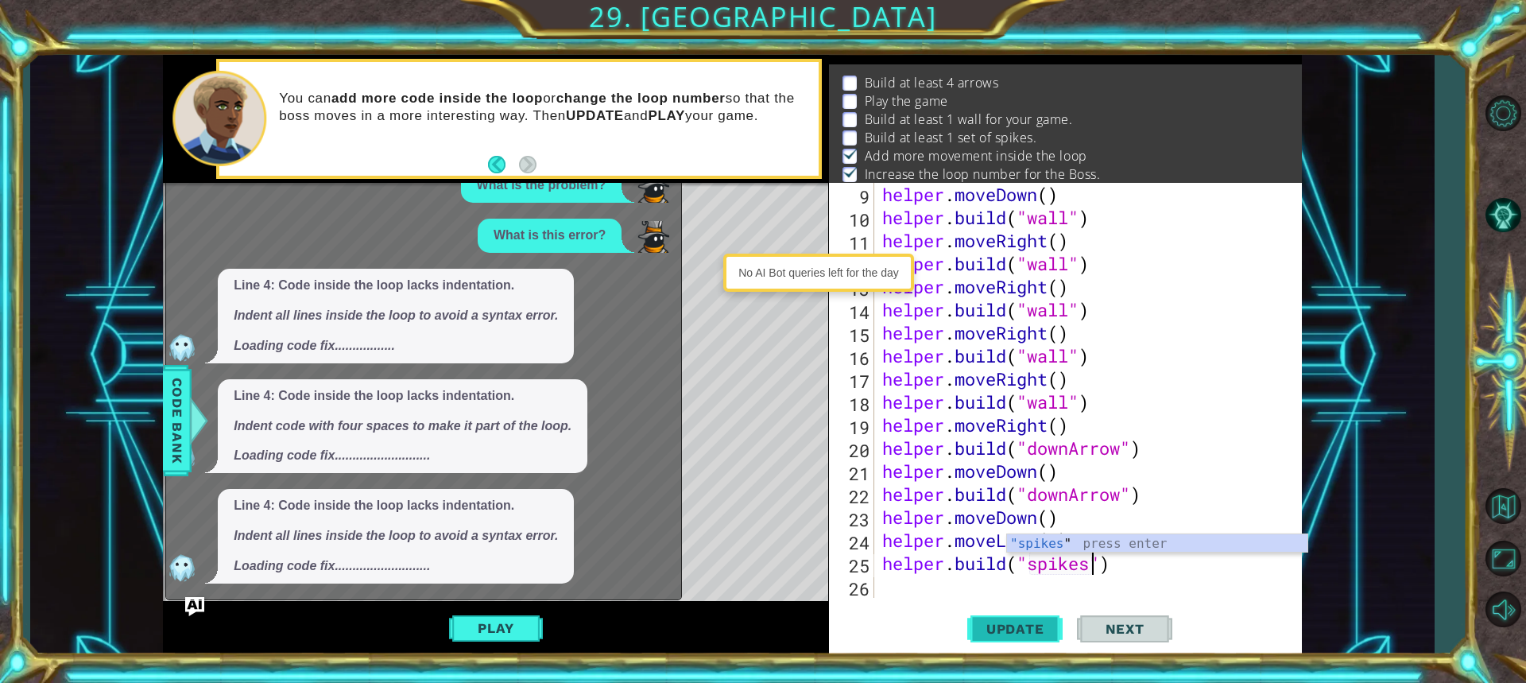
scroll to position [0, 10]
click at [1101, 545] on div ""spikes " press enter" at bounding box center [1157, 562] width 300 height 57
click at [993, 613] on button "Update" at bounding box center [1014, 628] width 95 height 47
click at [986, 617] on button "Update" at bounding box center [1014, 628] width 95 height 47
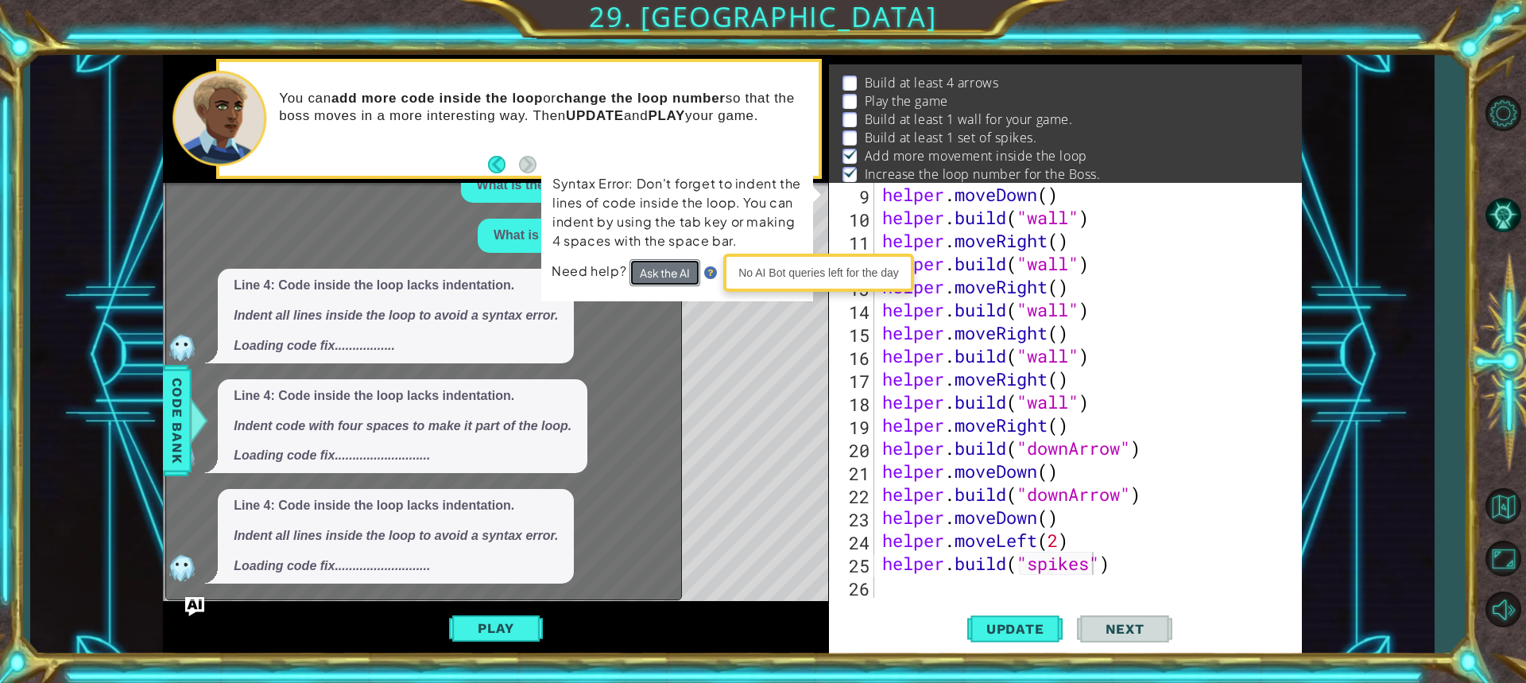
click at [658, 272] on button "Ask the AI" at bounding box center [664, 273] width 71 height 28
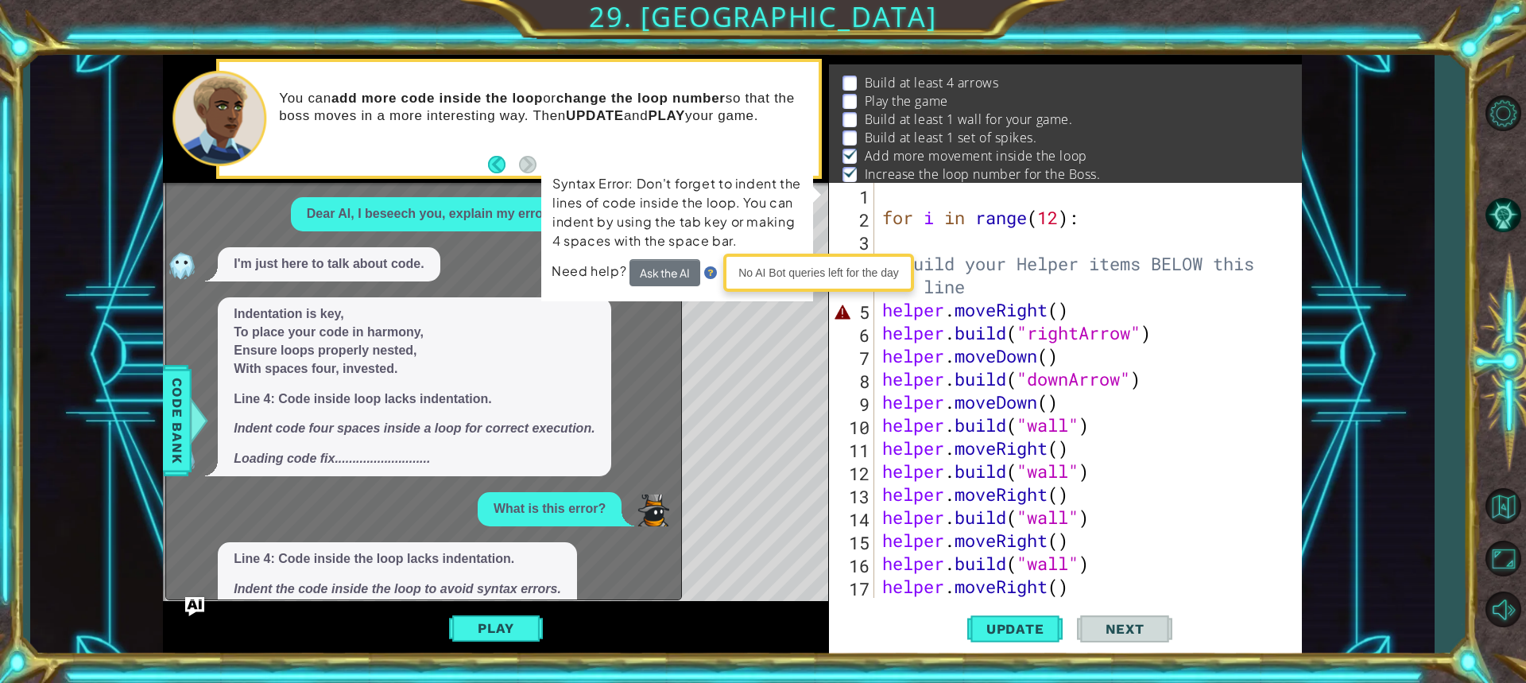
scroll to position [0, 8]
click at [1141, 263] on div "for i in range ( 12 ) : # Build your Helper items BELOW this line helper . move…" at bounding box center [1086, 413] width 414 height 461
type textarea "# Build your Helper items BELOW this line"
click at [175, 430] on span "Code Bank" at bounding box center [176, 420] width 25 height 97
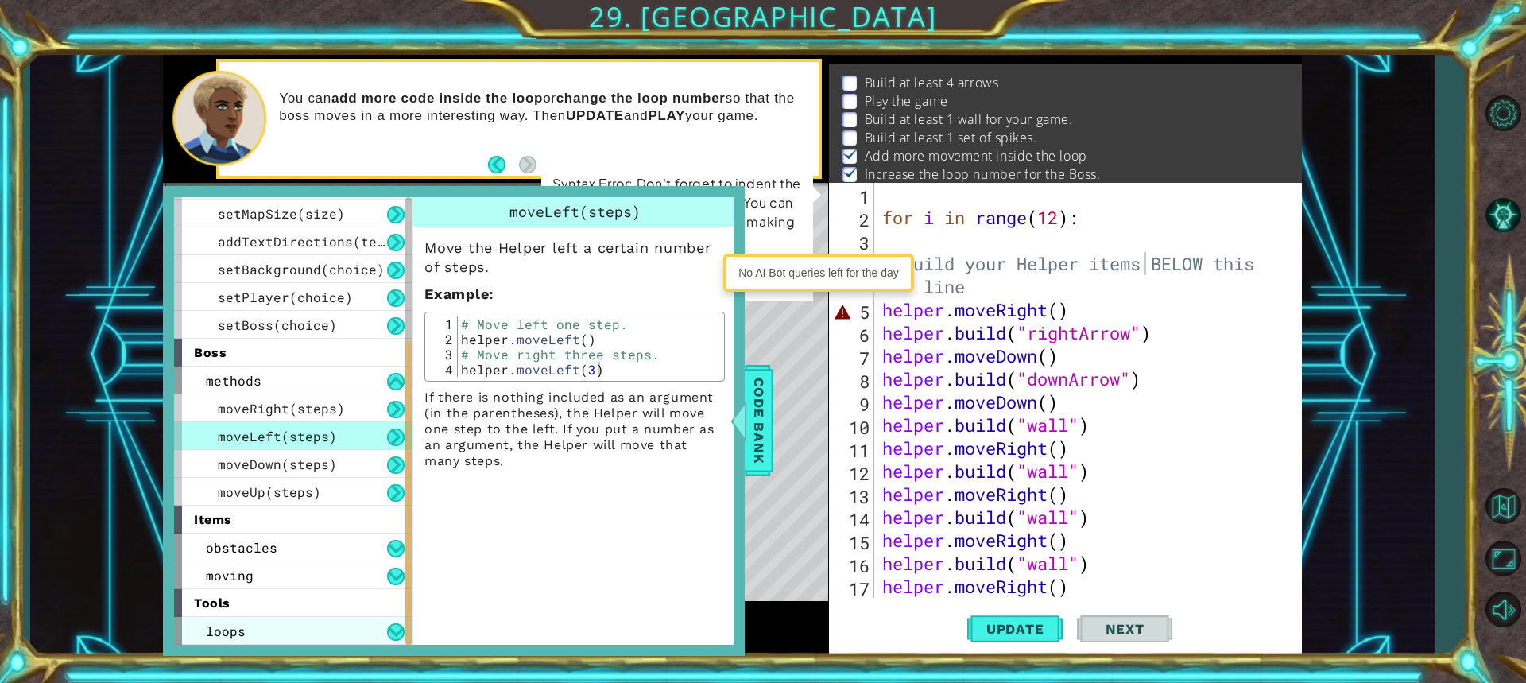
click at [231, 630] on span "loops" at bounding box center [226, 630] width 40 height 17
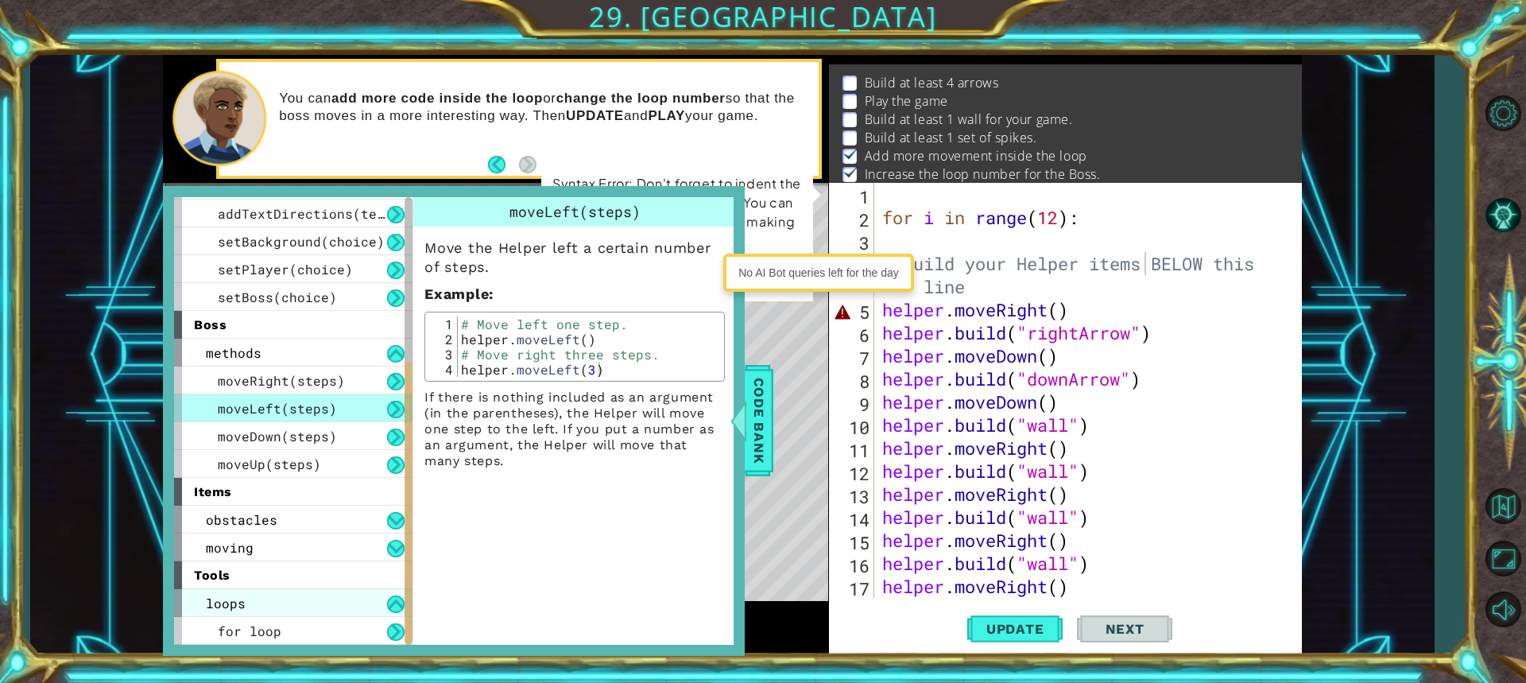
click at [231, 630] on span "for loop" at bounding box center [250, 630] width 64 height 17
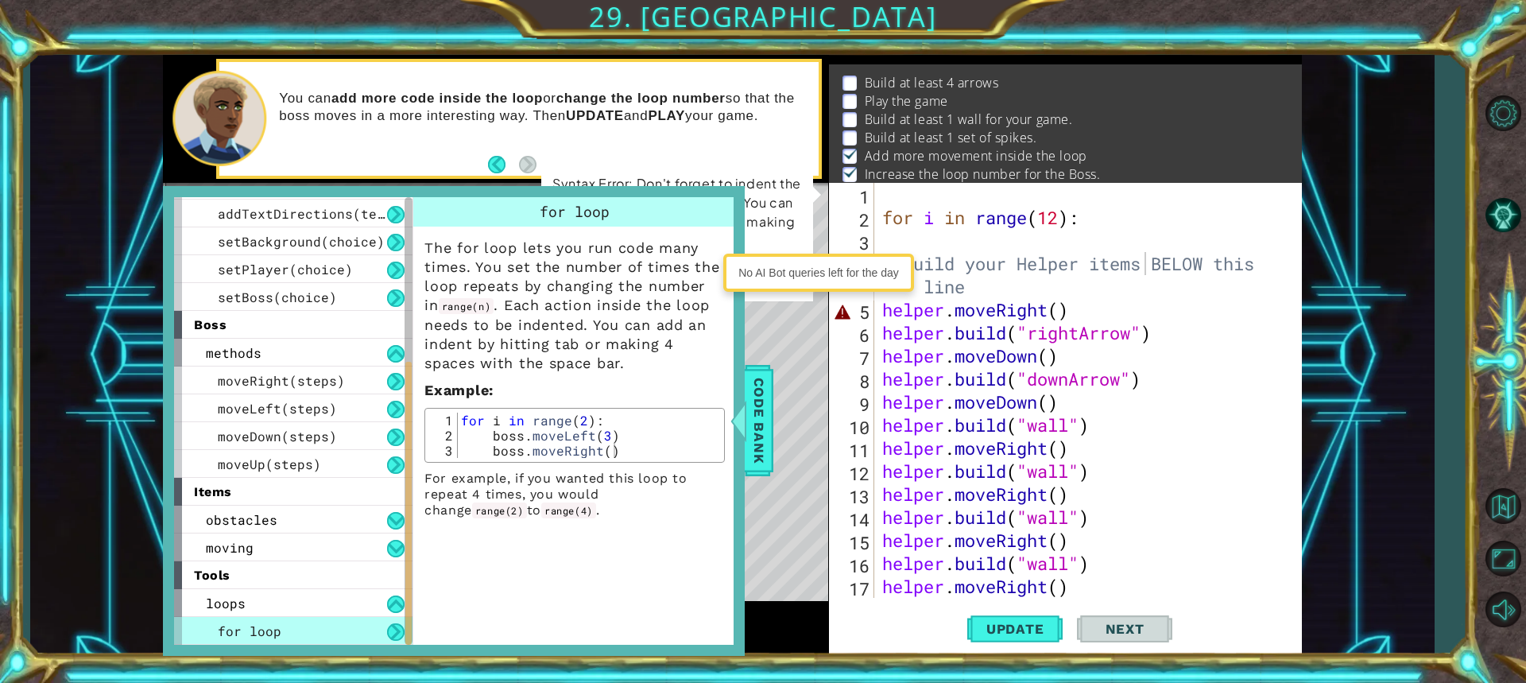
scroll to position [0, 1]
click at [919, 241] on div "for i in range ( 12 ) : # Build your Helper items BELOW this line helper . move…" at bounding box center [1086, 413] width 414 height 461
type textarea "b"
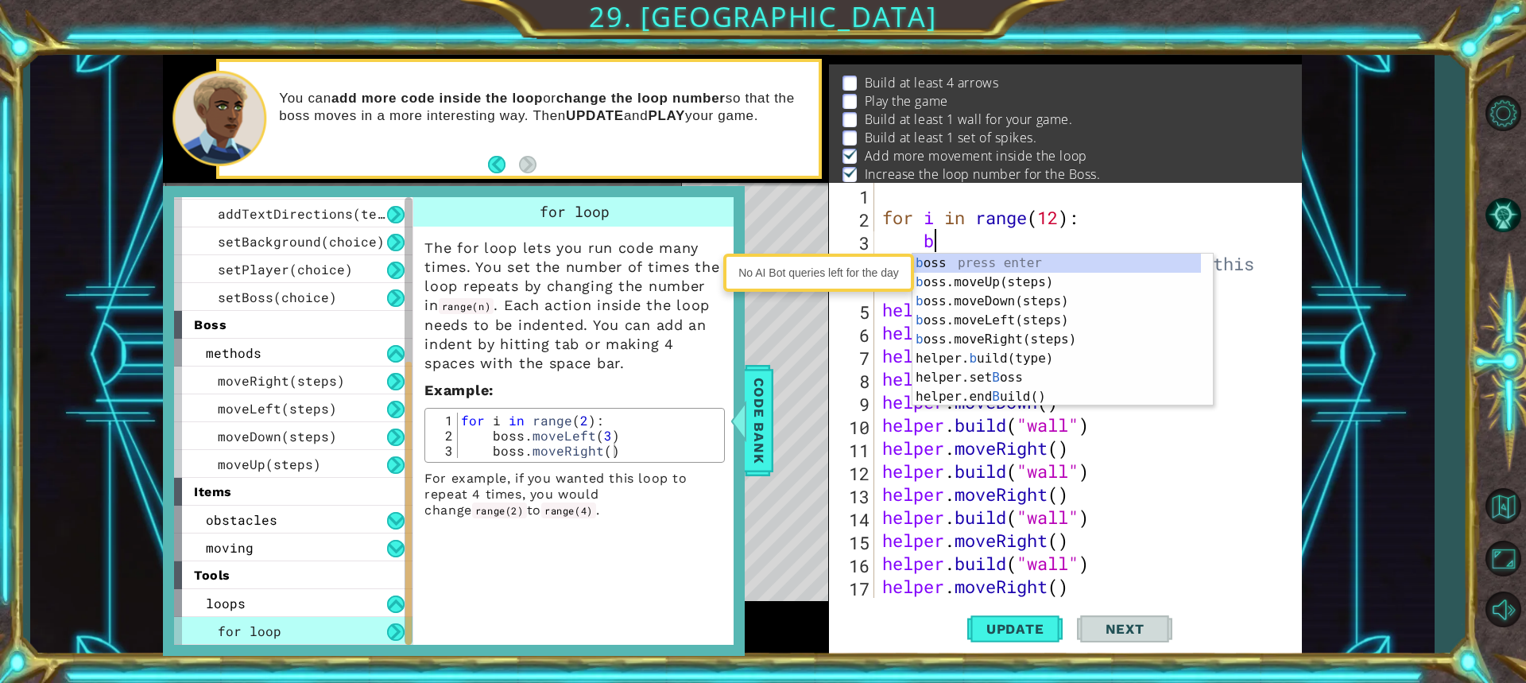
scroll to position [0, 0]
click at [1038, 322] on div "b oss press enter b oss.moveUp(steps) press enter b oss.moveDown(steps) press e…" at bounding box center [1062, 348] width 300 height 191
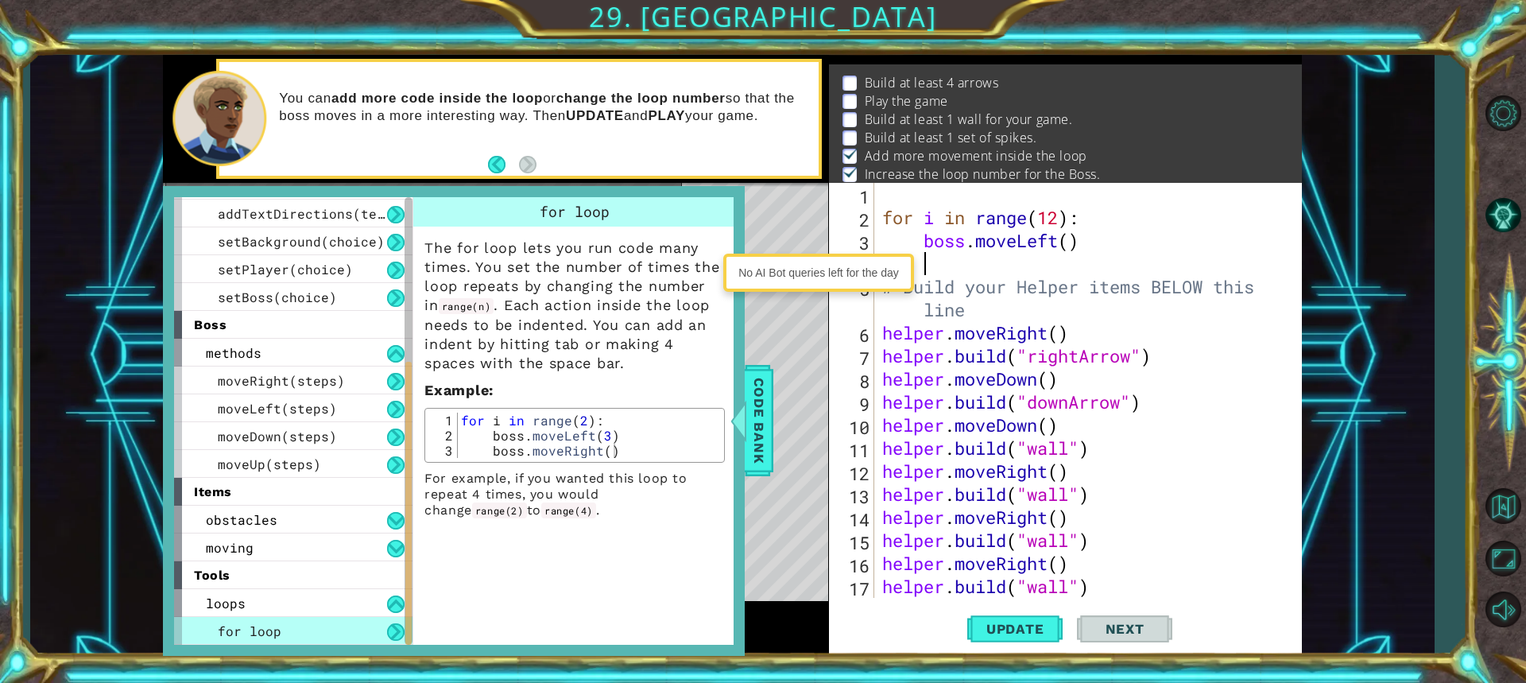
scroll to position [0, 1]
click at [1068, 241] on div "for i in range ( 12 ) : boss . moveLeft ( ) # Build your Helper items BELOW thi…" at bounding box center [1086, 413] width 414 height 461
type textarea "boss.moveLeft(3)"
click at [927, 269] on div "for i in range ( 12 ) : boss . moveLeft ( 3 ) # Build your Helper items BELOW t…" at bounding box center [1086, 413] width 414 height 461
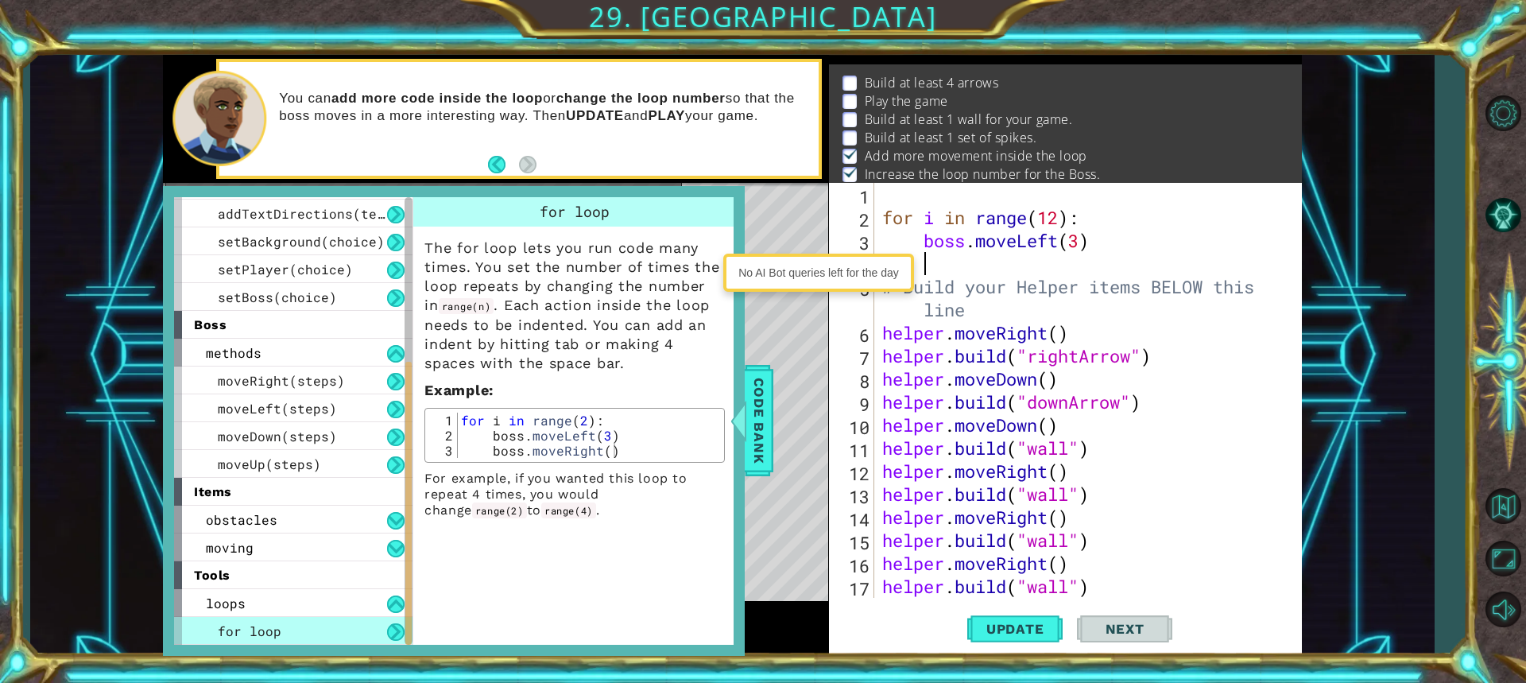
scroll to position [0, 1]
type textarea "b"
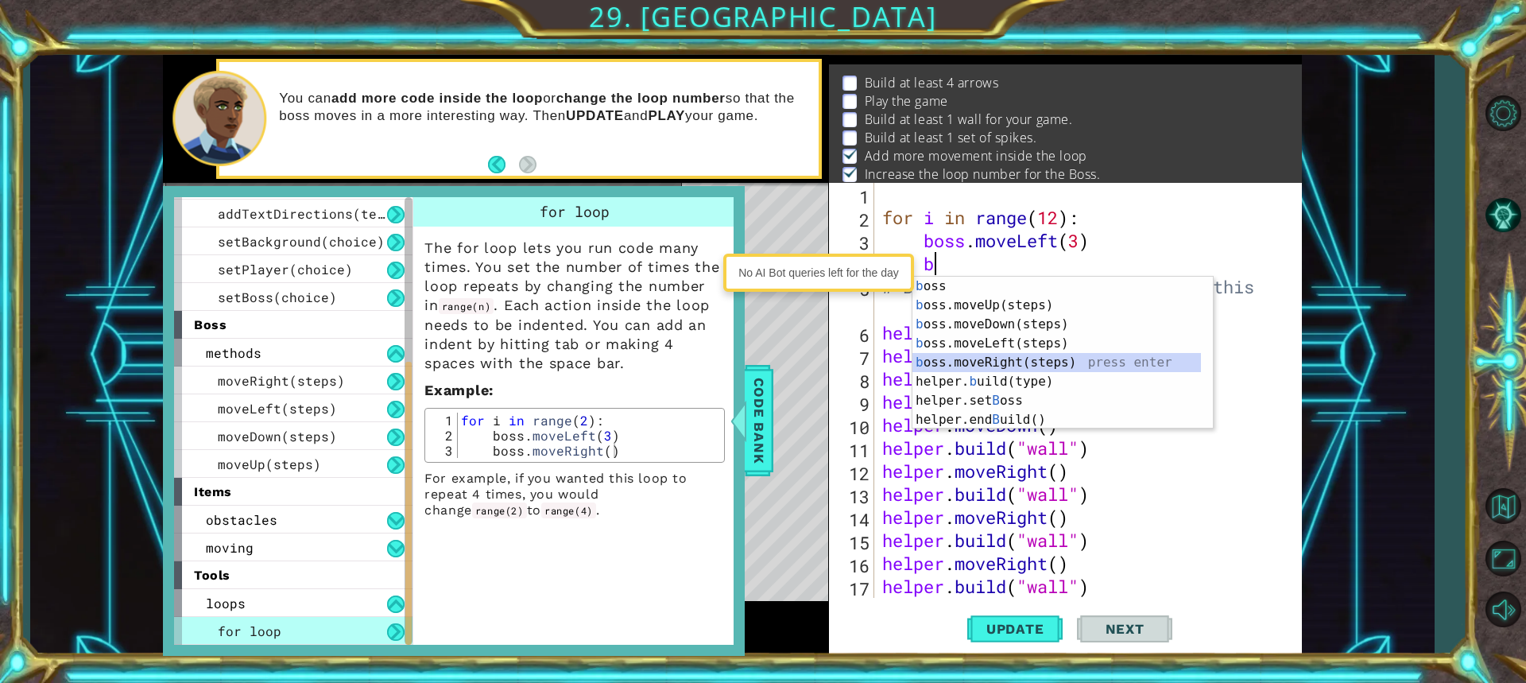
click at [1016, 359] on div "b oss press enter b oss.moveUp(steps) press enter b oss.moveDown(steps) press e…" at bounding box center [1056, 372] width 288 height 191
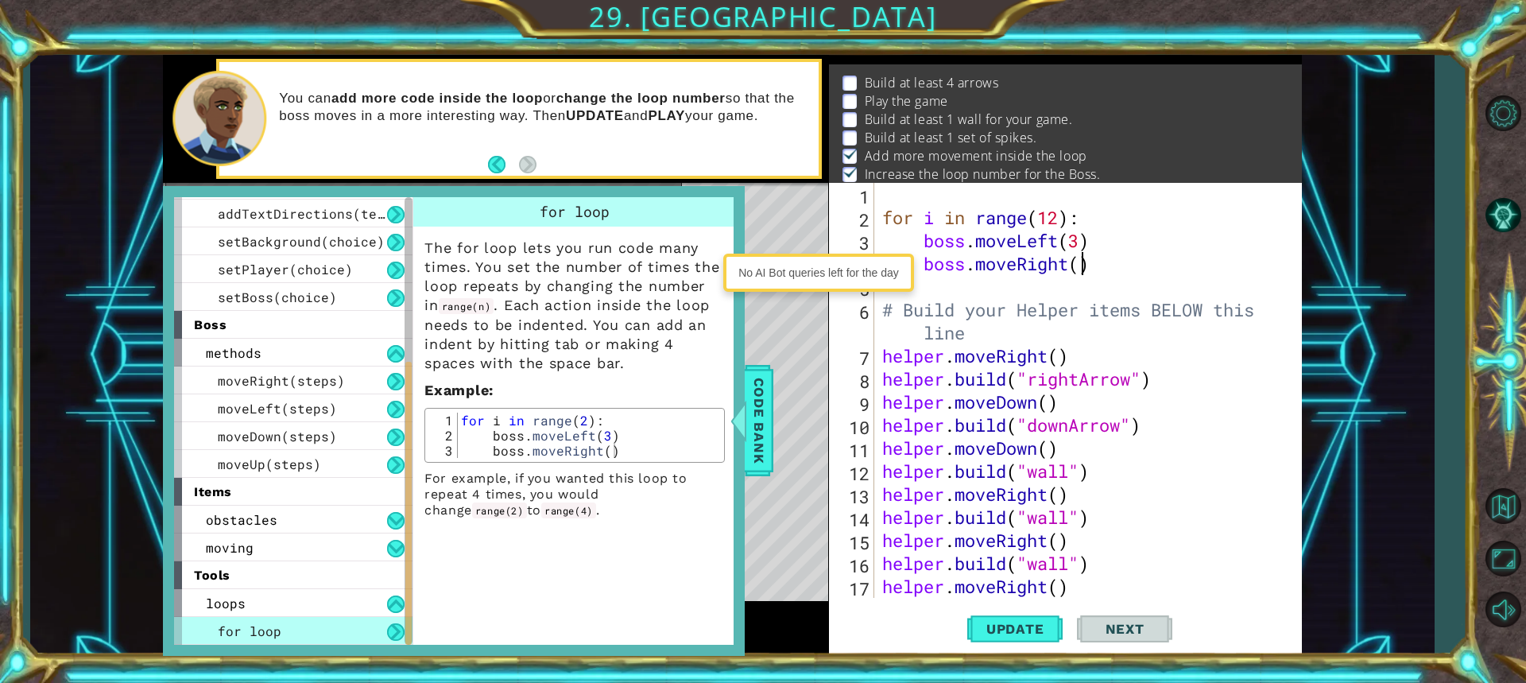
click at [1078, 267] on div "for i in range ( 12 ) : boss . moveLeft ( 3 ) boss . moveRight ( ) # Build your…" at bounding box center [1086, 413] width 414 height 461
click at [1019, 621] on span "Update" at bounding box center [1015, 629] width 90 height 16
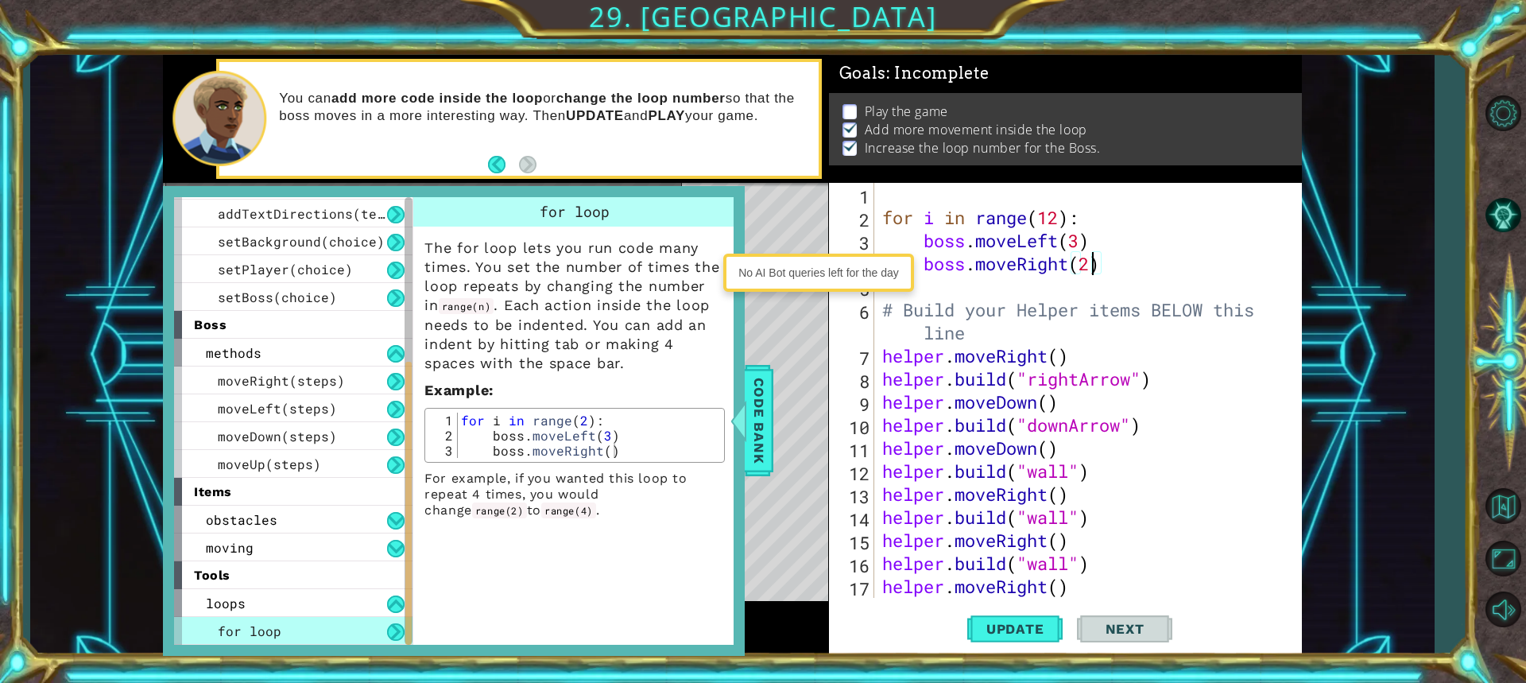
scroll to position [2, 0]
click at [767, 400] on span "Code Bank" at bounding box center [758, 420] width 25 height 97
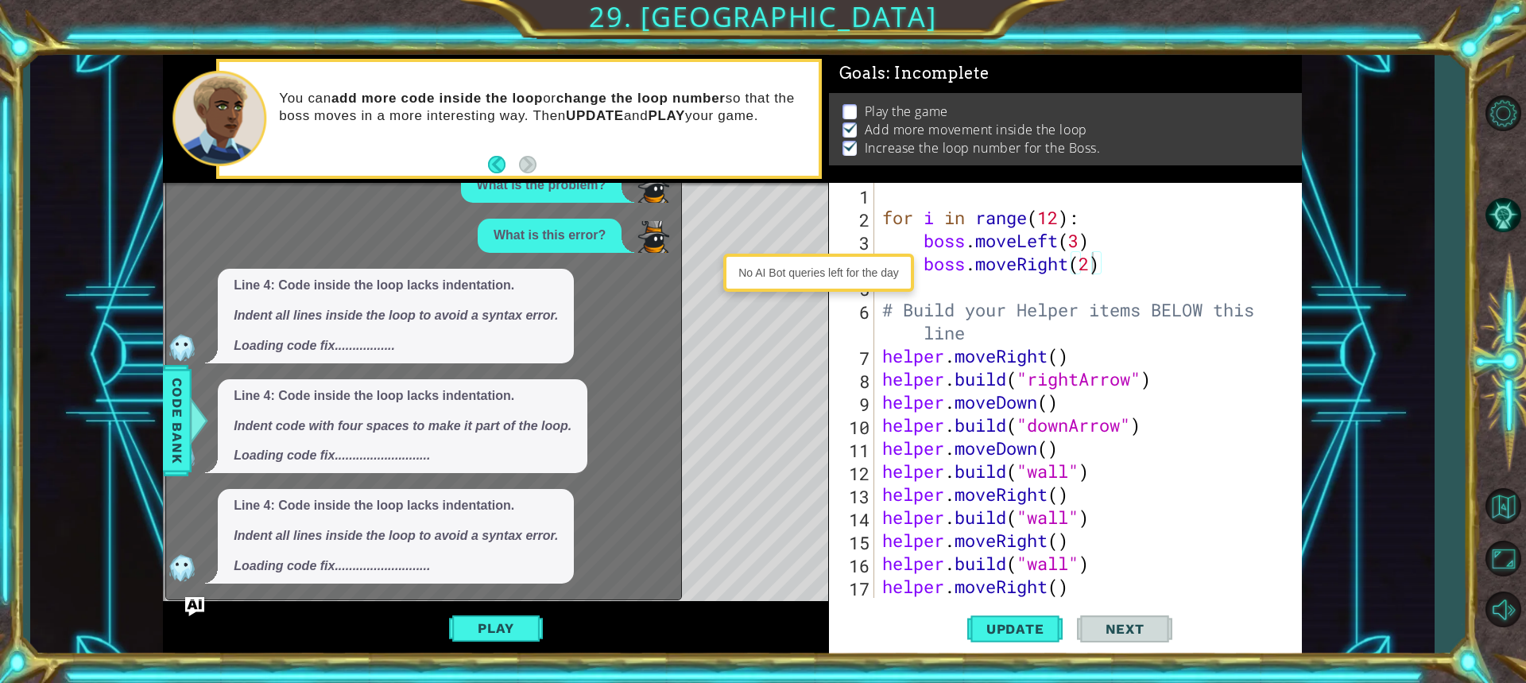
scroll to position [86, 0]
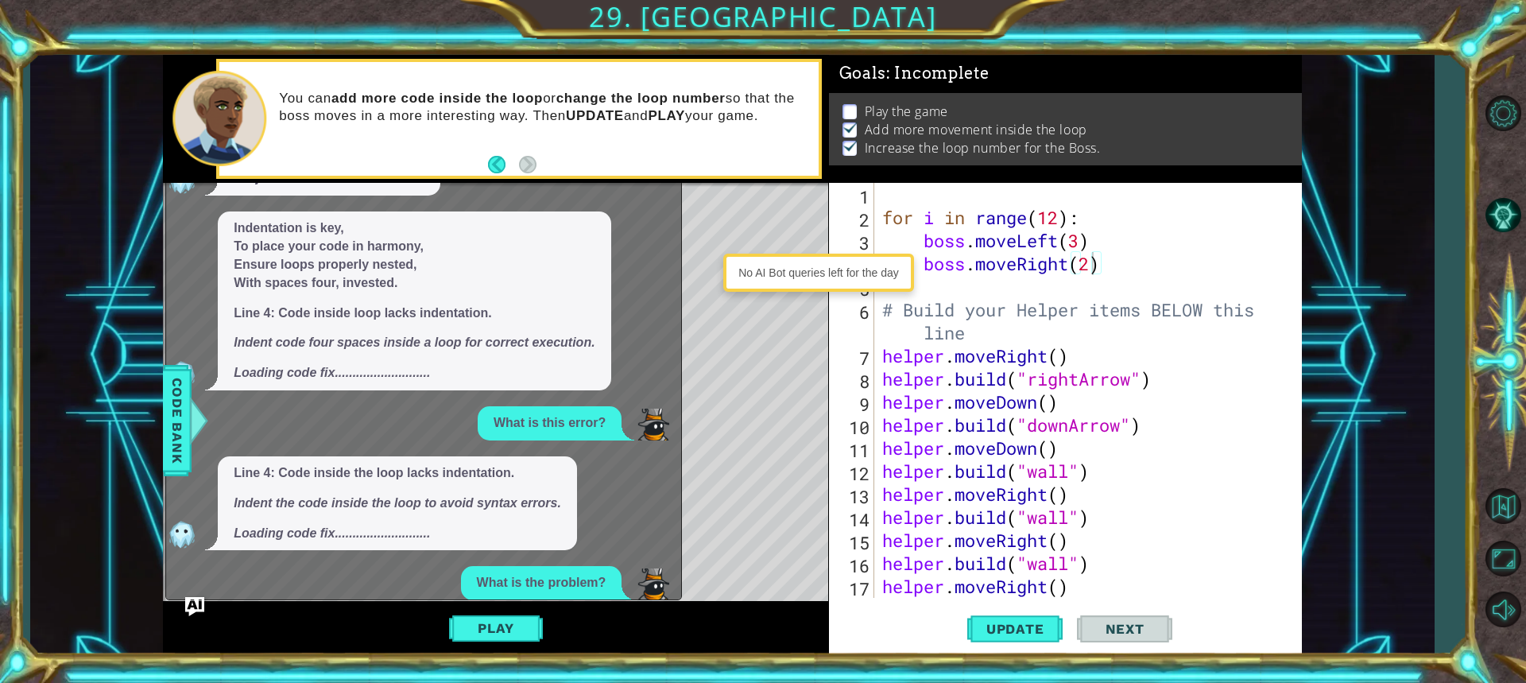
click at [176, 197] on div "Dear AI, I beseech you, explain my error, in verse. Dear AI, I beseech you, exp…" at bounding box center [419, 521] width 507 height 919
click at [157, 211] on div "1 ההההההההההההההההההההההההההההההההההההההההההההההההההההההההההההההההההההההההההההה…" at bounding box center [731, 355] width 1403 height 601
click at [155, 207] on div "1 ההההההההההההההההההההההההההההההההההההההההההההההההההההההההההההההההההההההההההההה…" at bounding box center [731, 355] width 1403 height 601
click at [824, 265] on div "No AI Bot queries left for the day" at bounding box center [818, 272] width 183 height 30
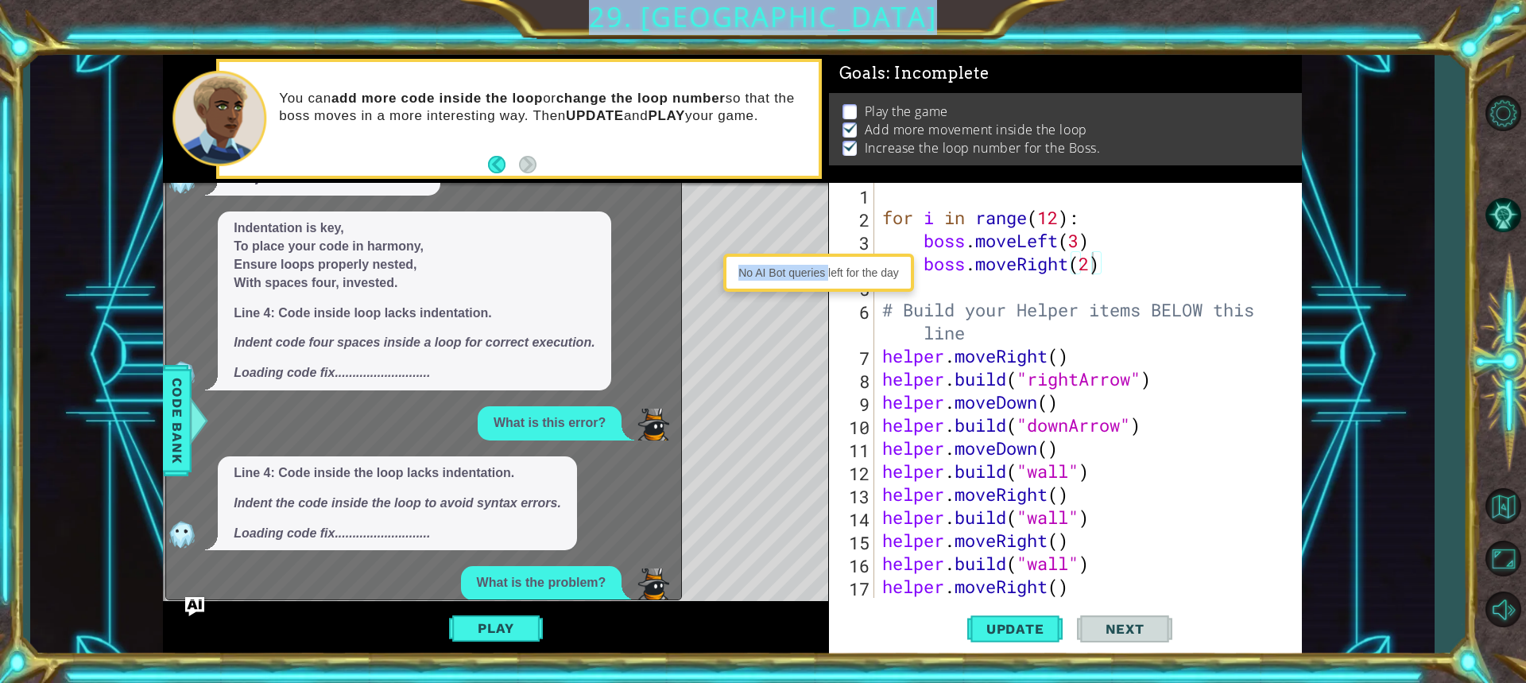
click at [741, 310] on body "1 ההההההההההההההההההההההההההההההההההההההההההההההההההההההההההההההההההההההההההההה…" at bounding box center [763, 341] width 1526 height 683
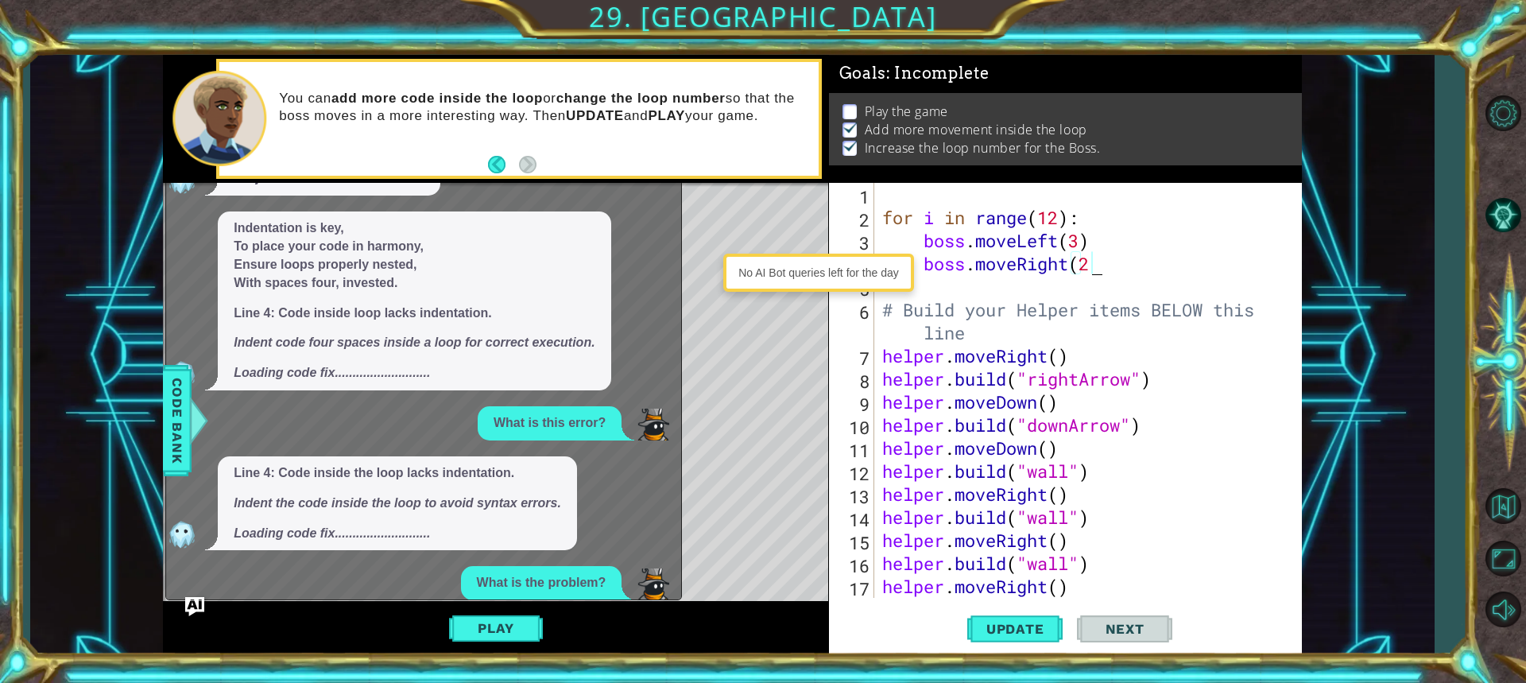
type textarea "boss.moveRight(2"
click at [1513, 513] on button "Back to Map" at bounding box center [1503, 505] width 46 height 46
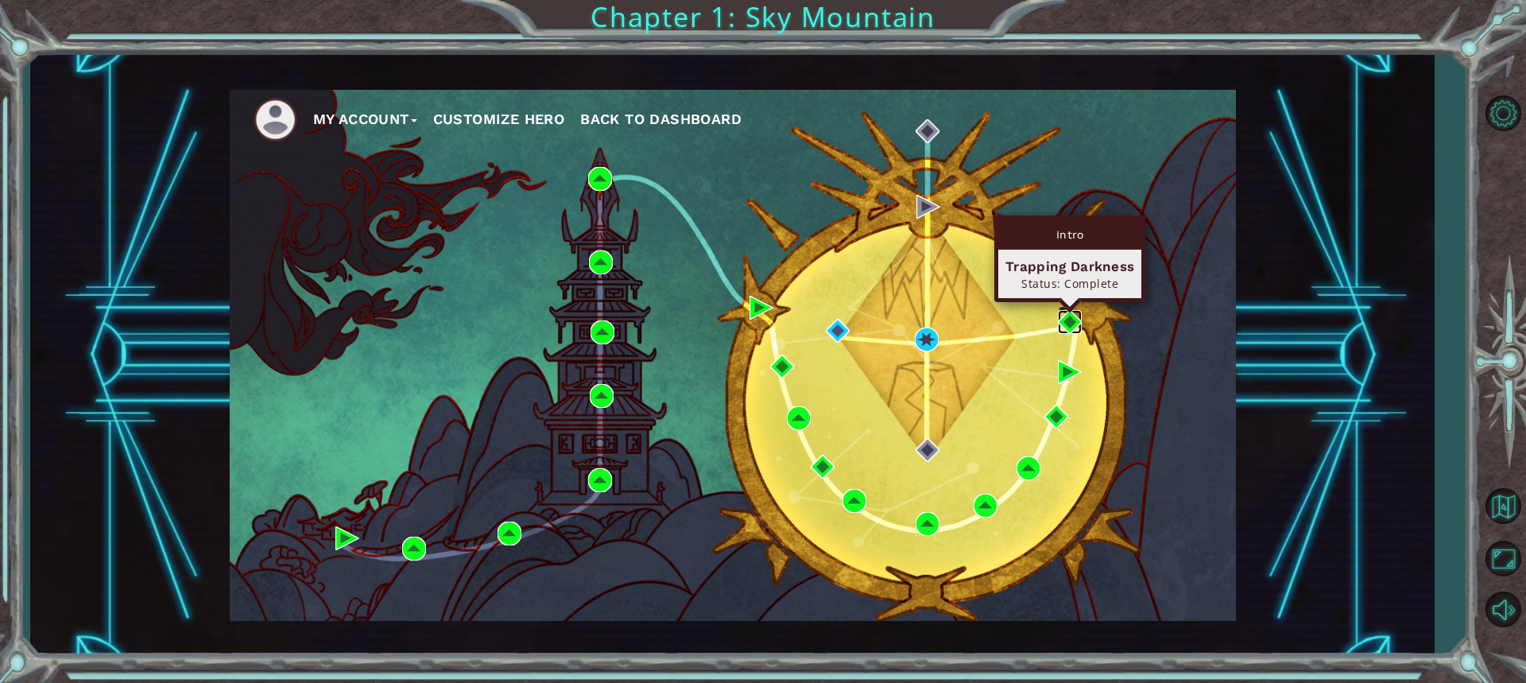
click at [1073, 318] on img at bounding box center [1070, 322] width 24 height 24
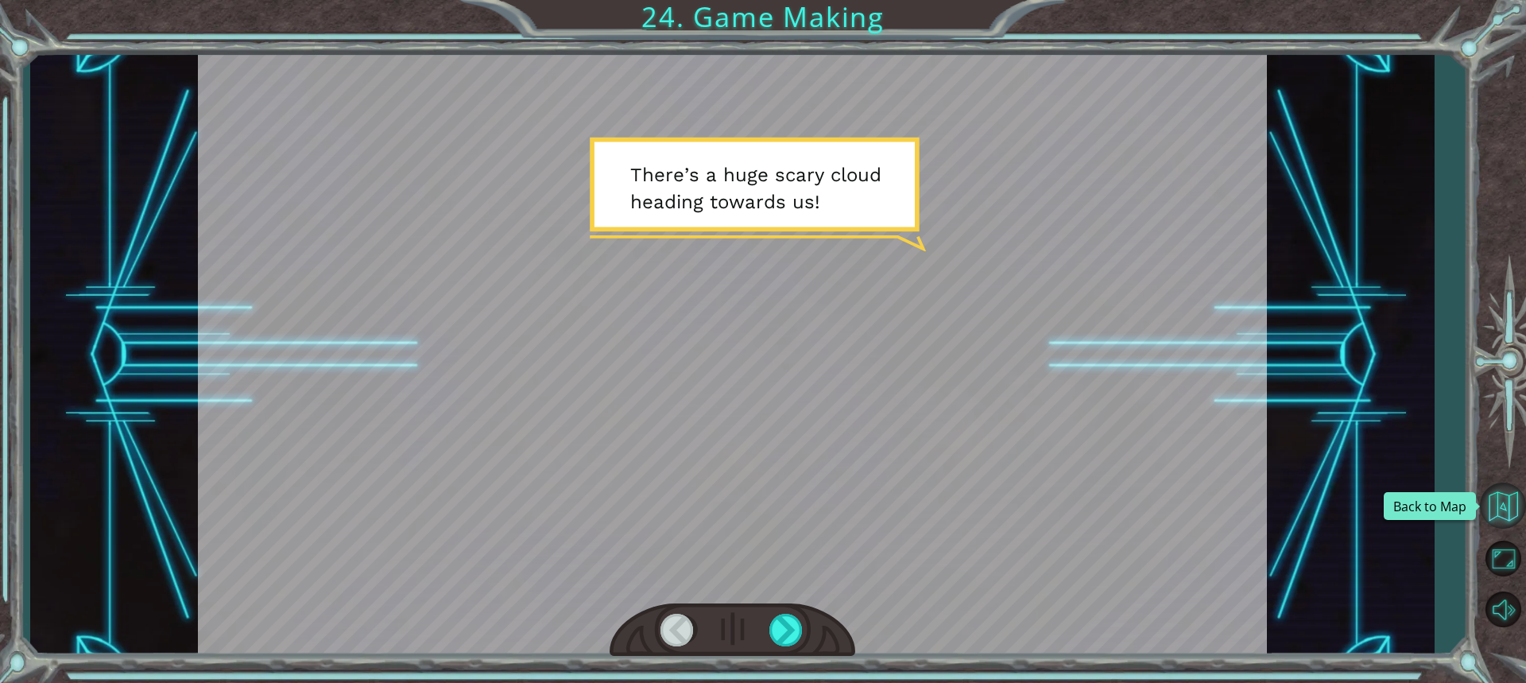
click at [1513, 509] on button "Back to Map" at bounding box center [1503, 505] width 46 height 46
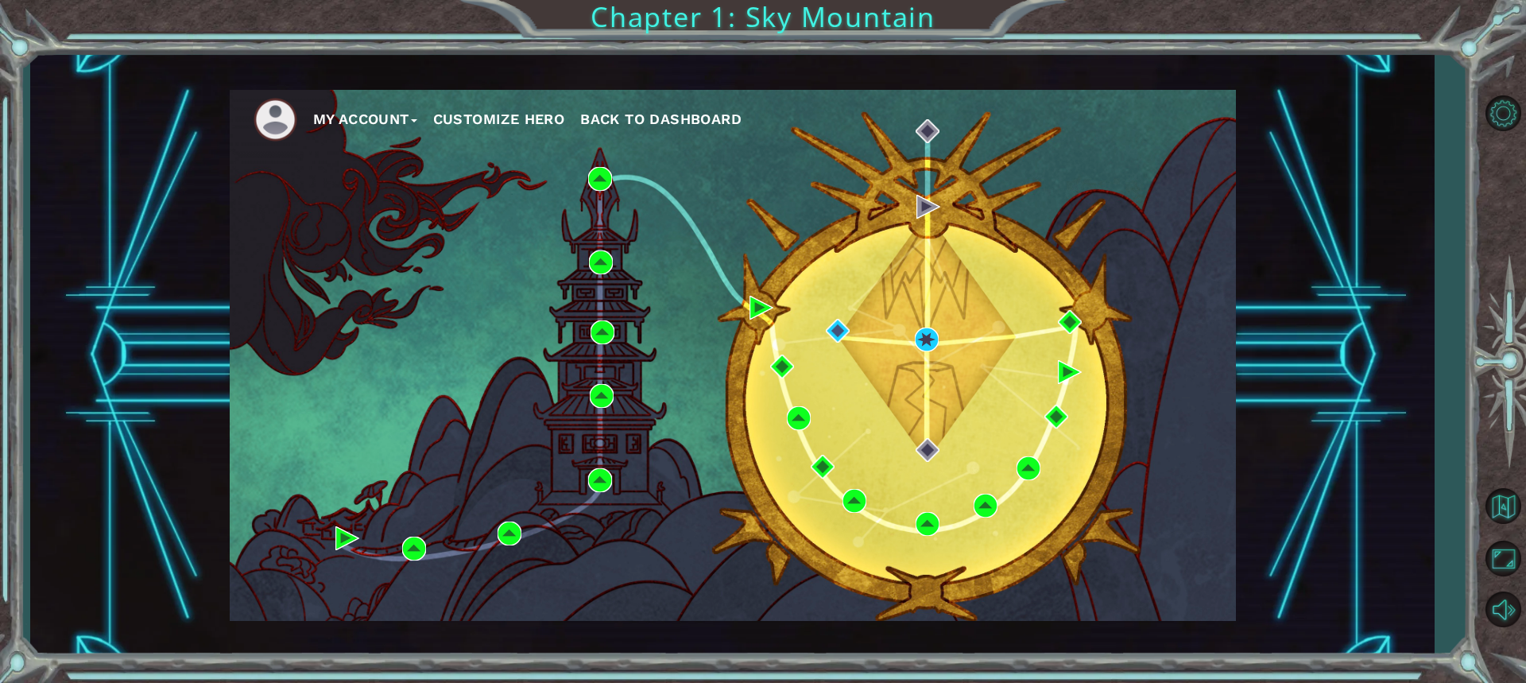
click at [912, 335] on div "My Account Customize Hero Back to Dashboard" at bounding box center [733, 355] width 1006 height 531
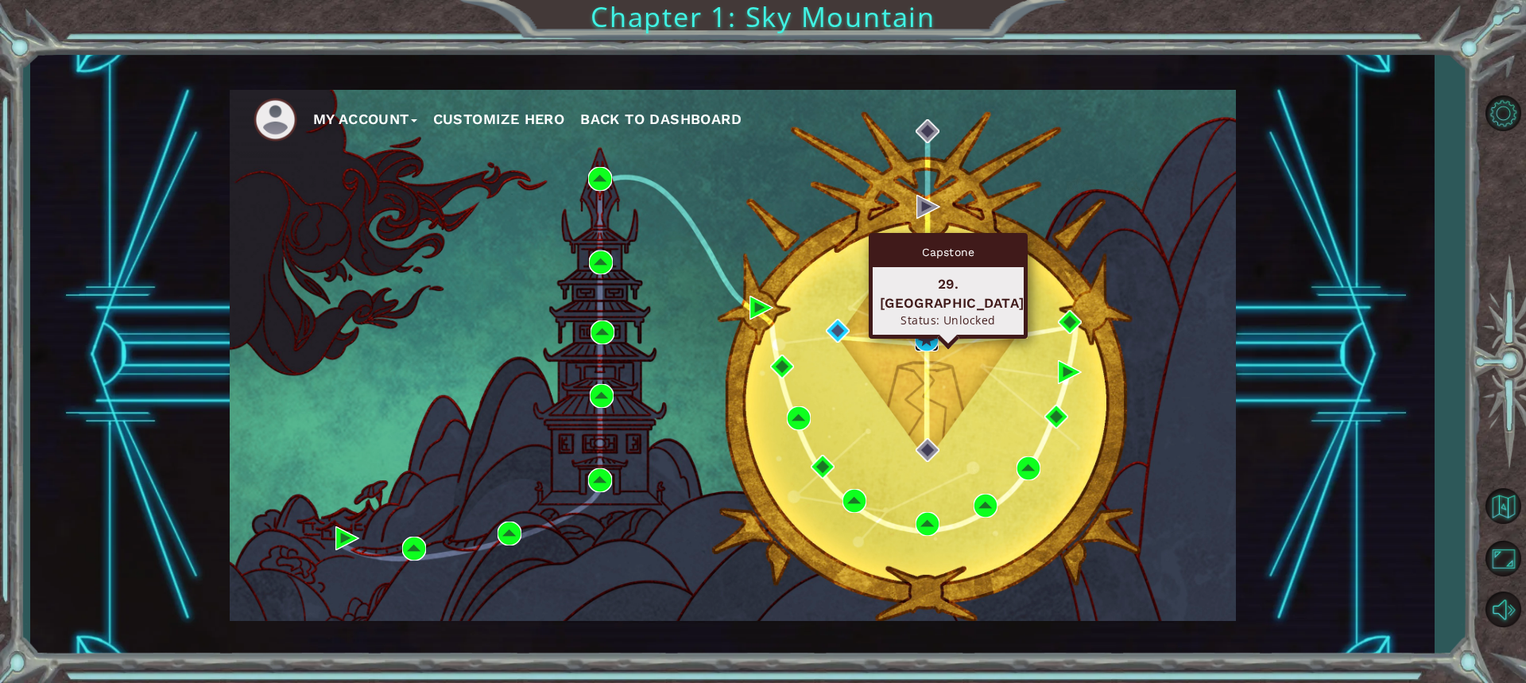
click at [924, 335] on img at bounding box center [927, 339] width 24 height 24
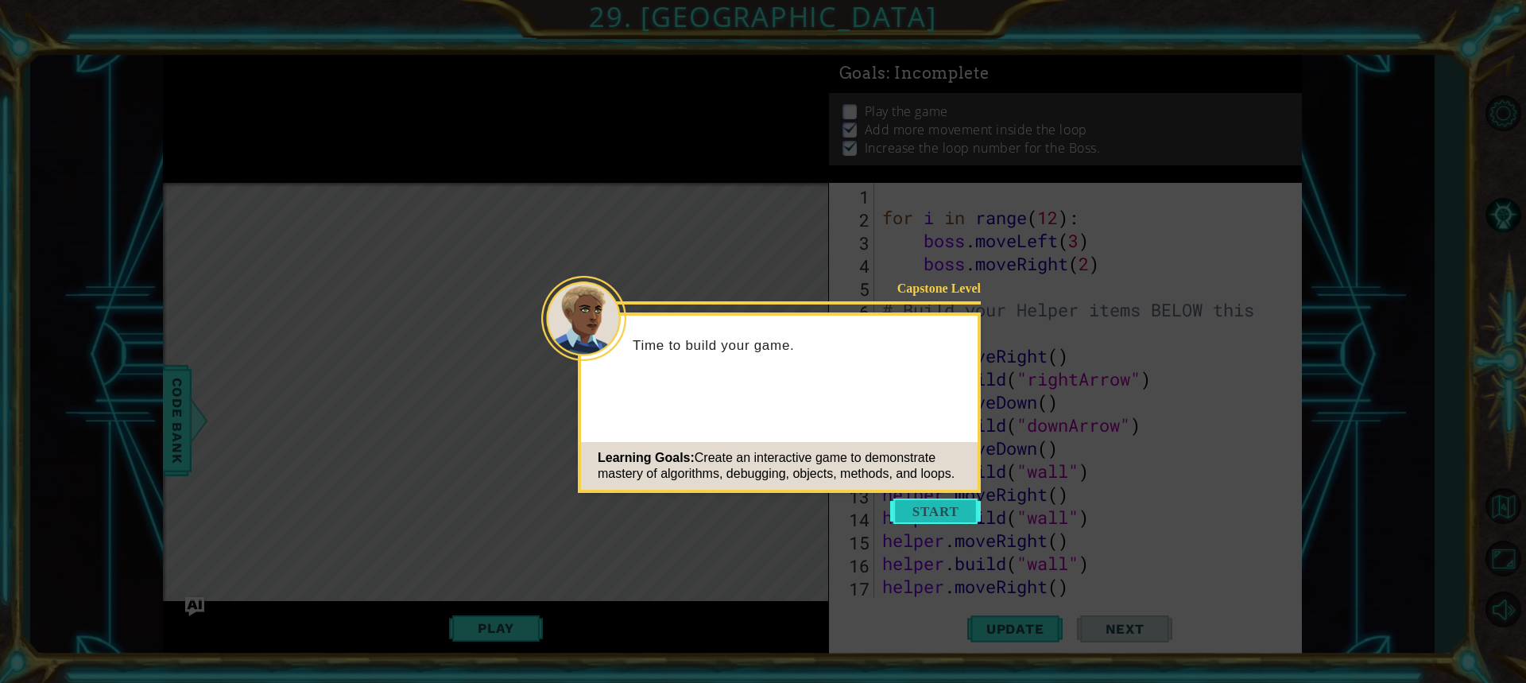
click at [932, 505] on button "Start" at bounding box center [935, 510] width 91 height 25
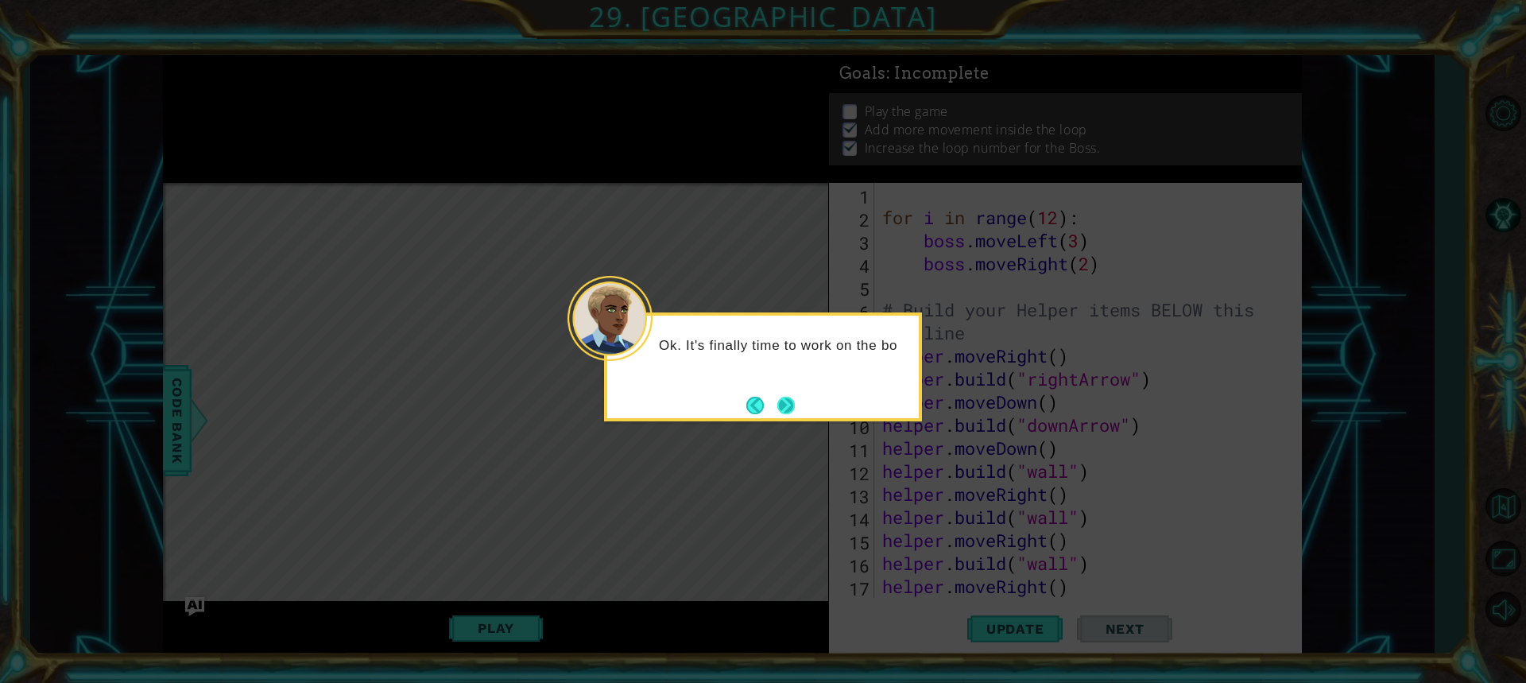
click at [799, 402] on div "Ok. It's finally time to work on the bo" at bounding box center [763, 366] width 318 height 109
click at [787, 401] on button "Next" at bounding box center [785, 405] width 17 height 17
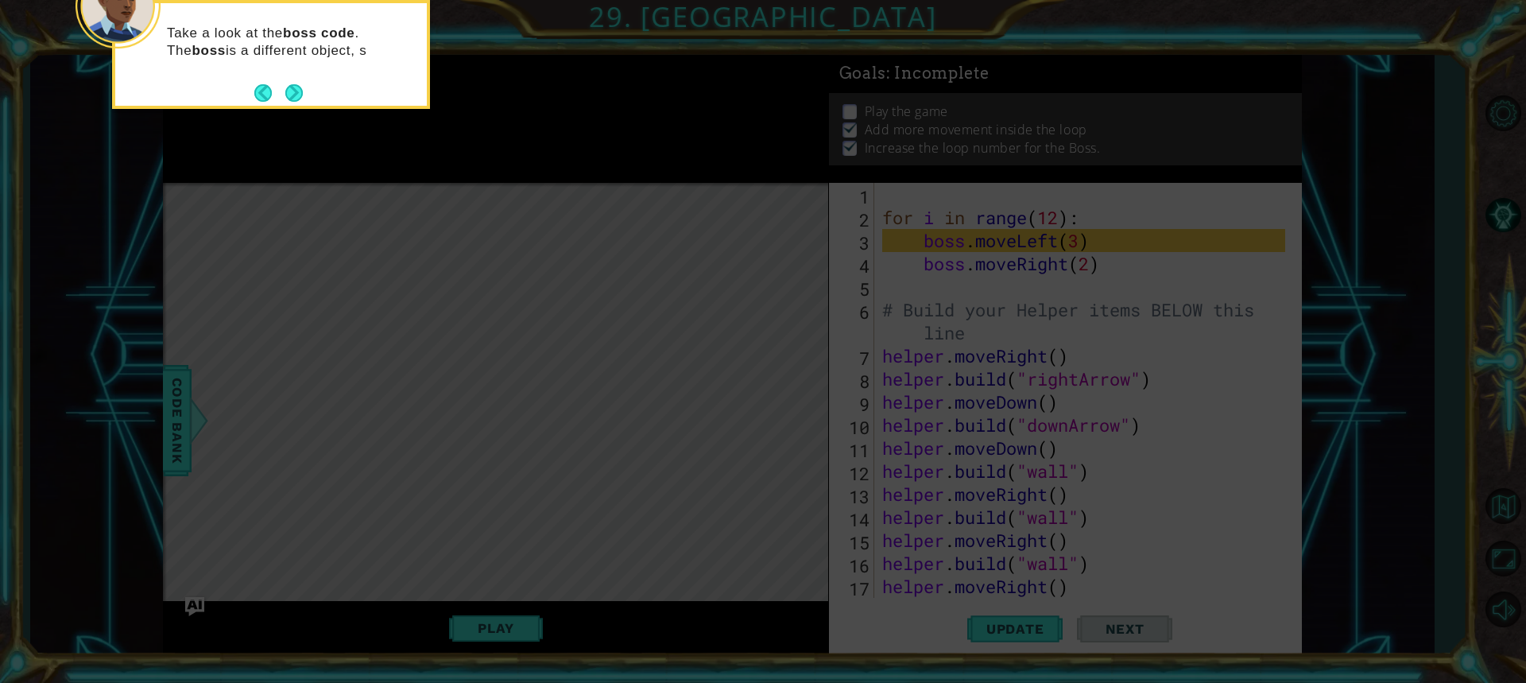
drag, startPoint x: 308, startPoint y: 90, endPoint x: 321, endPoint y: 93, distance: 13.1
click at [308, 90] on div "Take a look at the boss code . The boss is a different object, s" at bounding box center [271, 54] width 318 height 109
click at [298, 89] on button "Next" at bounding box center [293, 93] width 17 height 17
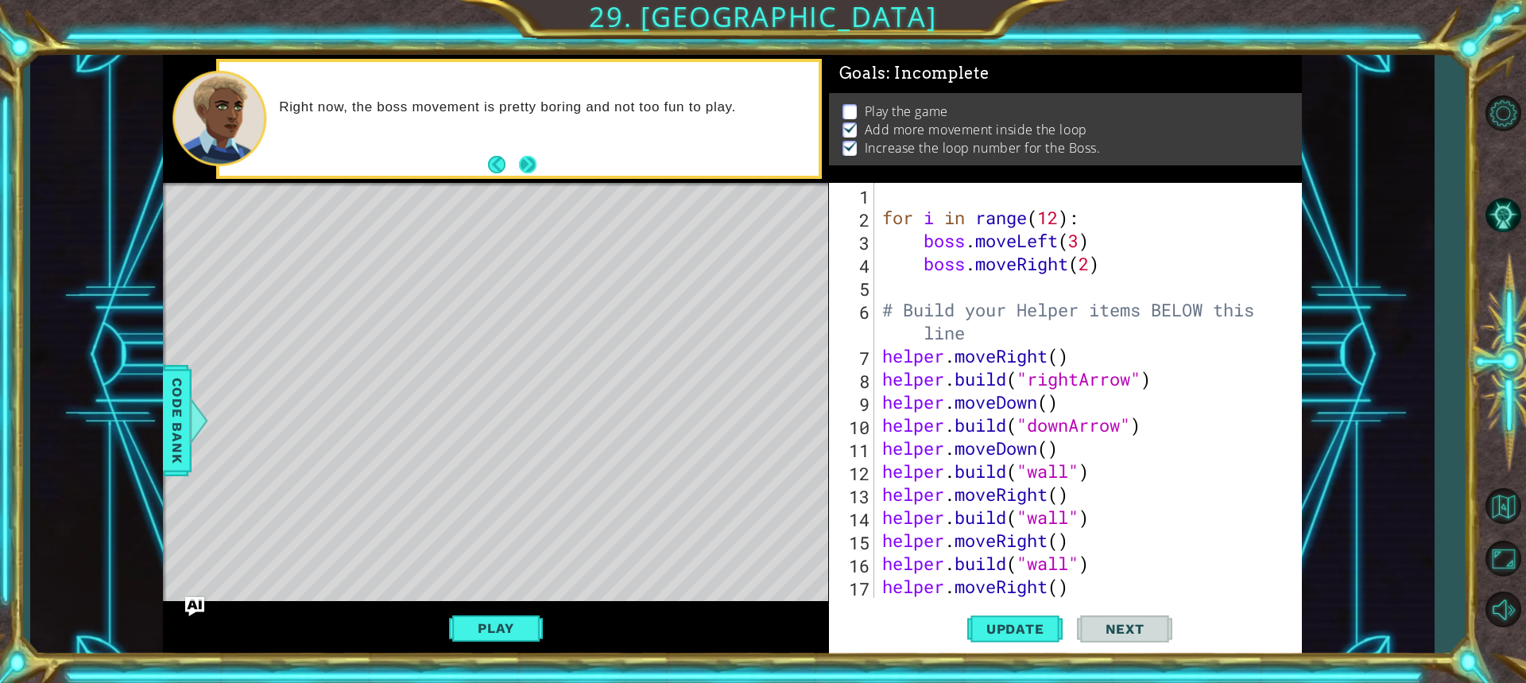
click at [523, 157] on button "Next" at bounding box center [527, 164] width 17 height 17
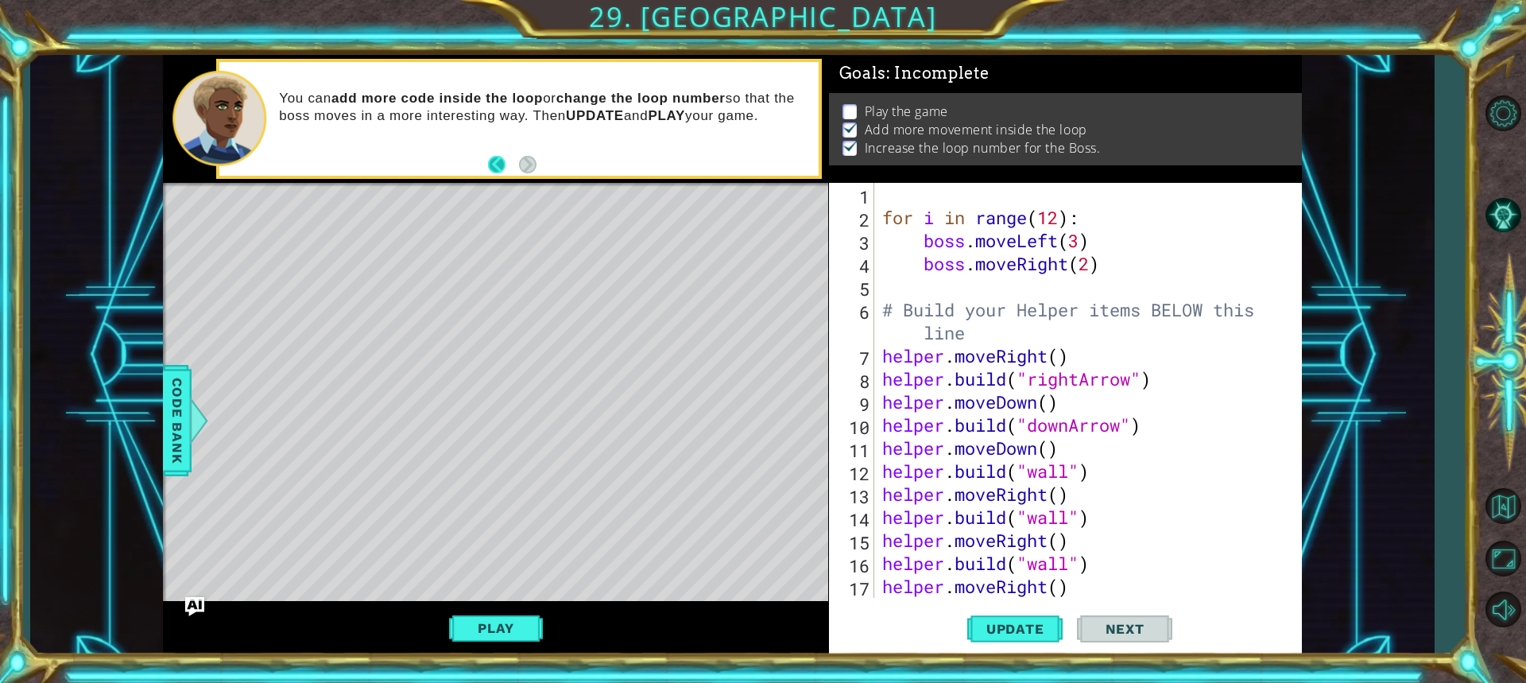
click at [493, 160] on button "Back" at bounding box center [503, 164] width 31 height 17
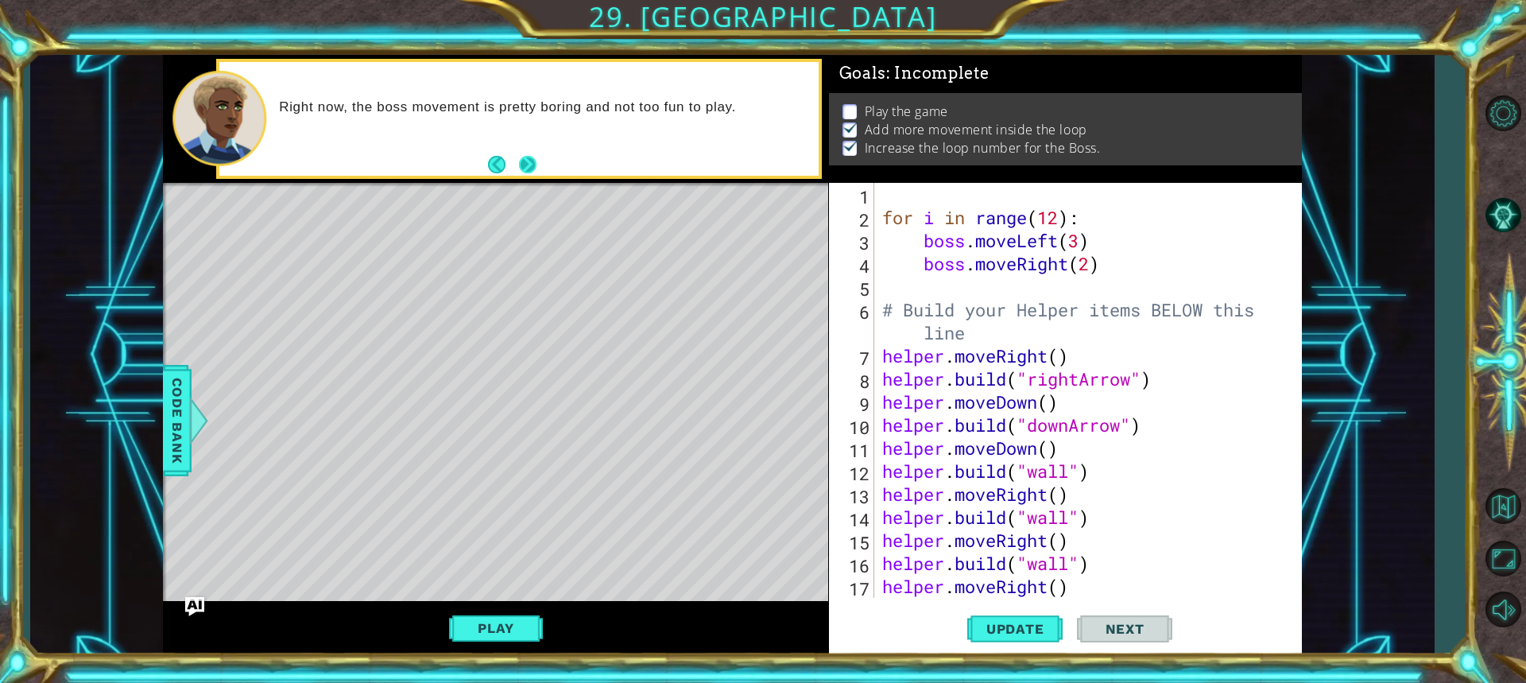
click at [533, 166] on button "Next" at bounding box center [527, 163] width 17 height 17
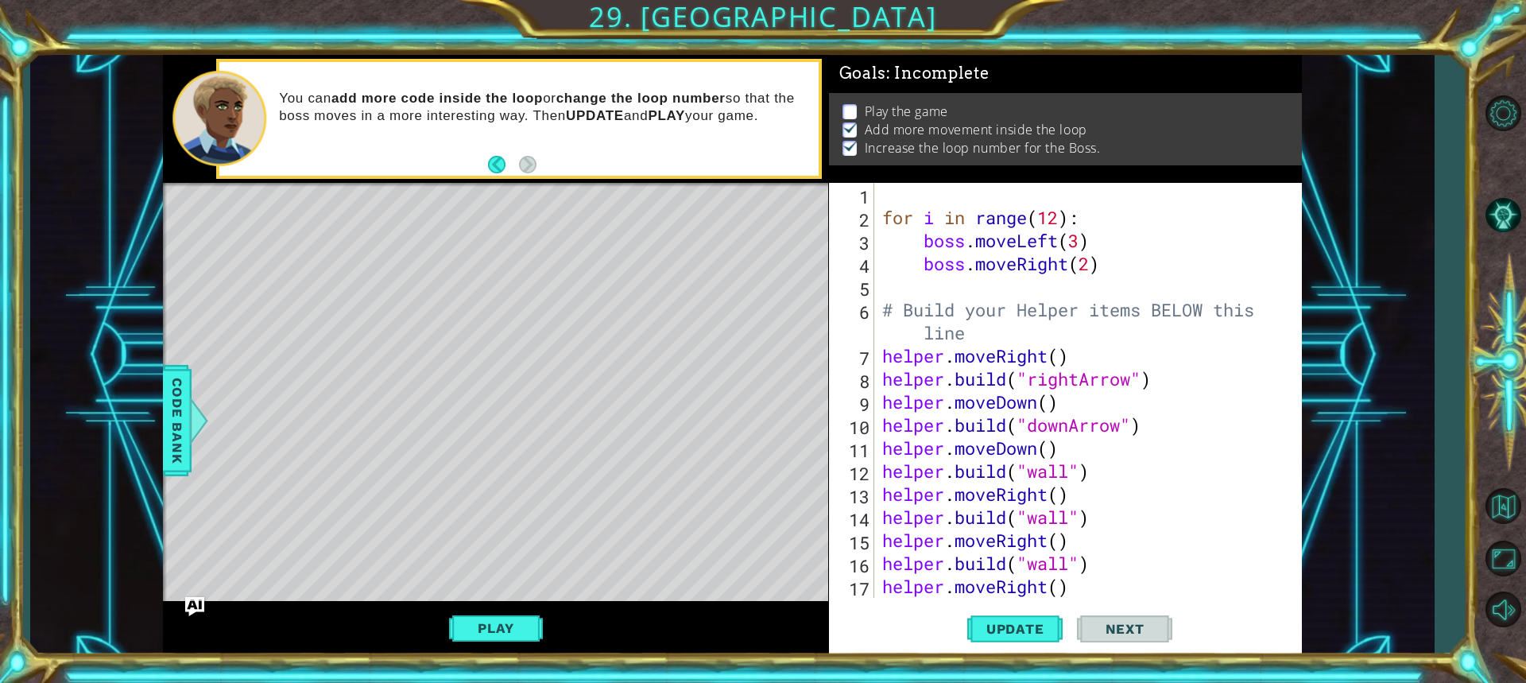
scroll to position [48, 0]
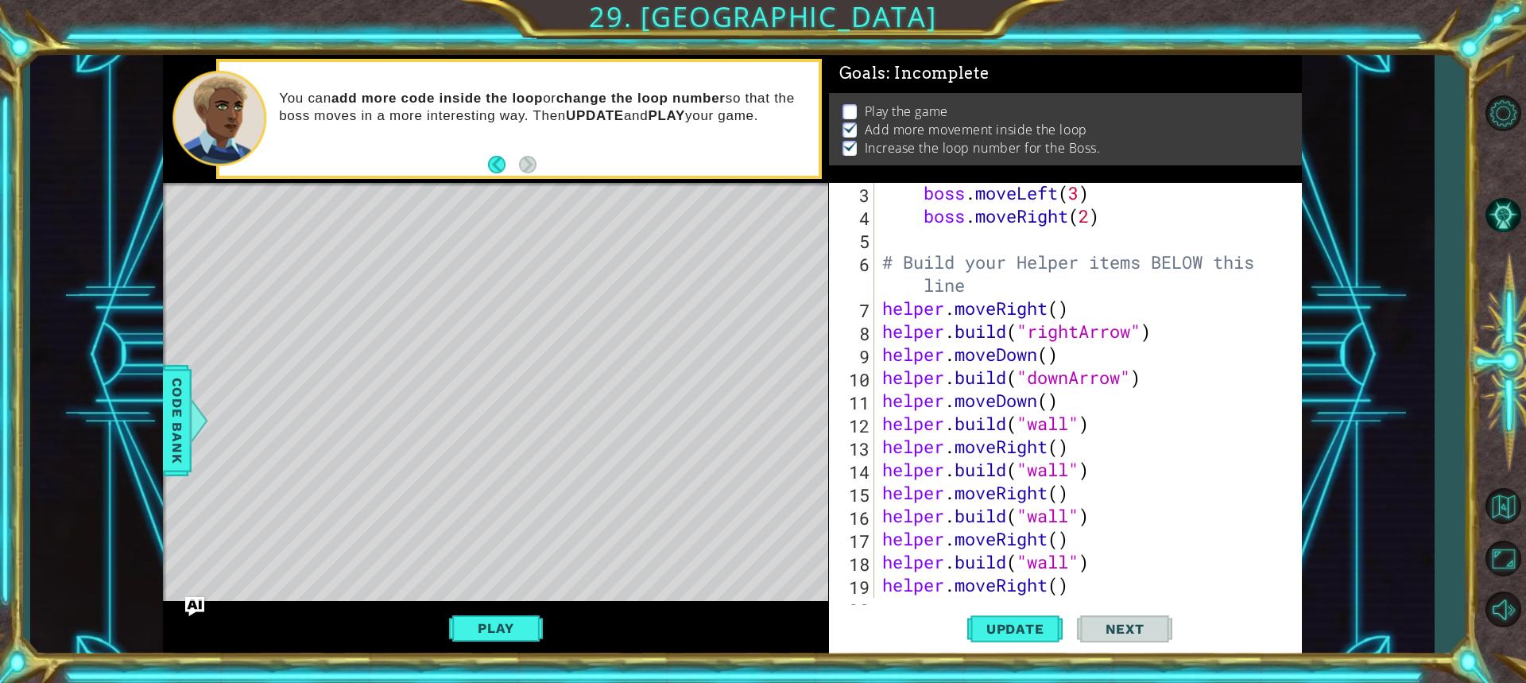
click at [931, 242] on div "boss . moveLeft ( 3 ) boss . moveRight ( 2 ) # Build your Helper items BELOW th…" at bounding box center [1086, 411] width 414 height 461
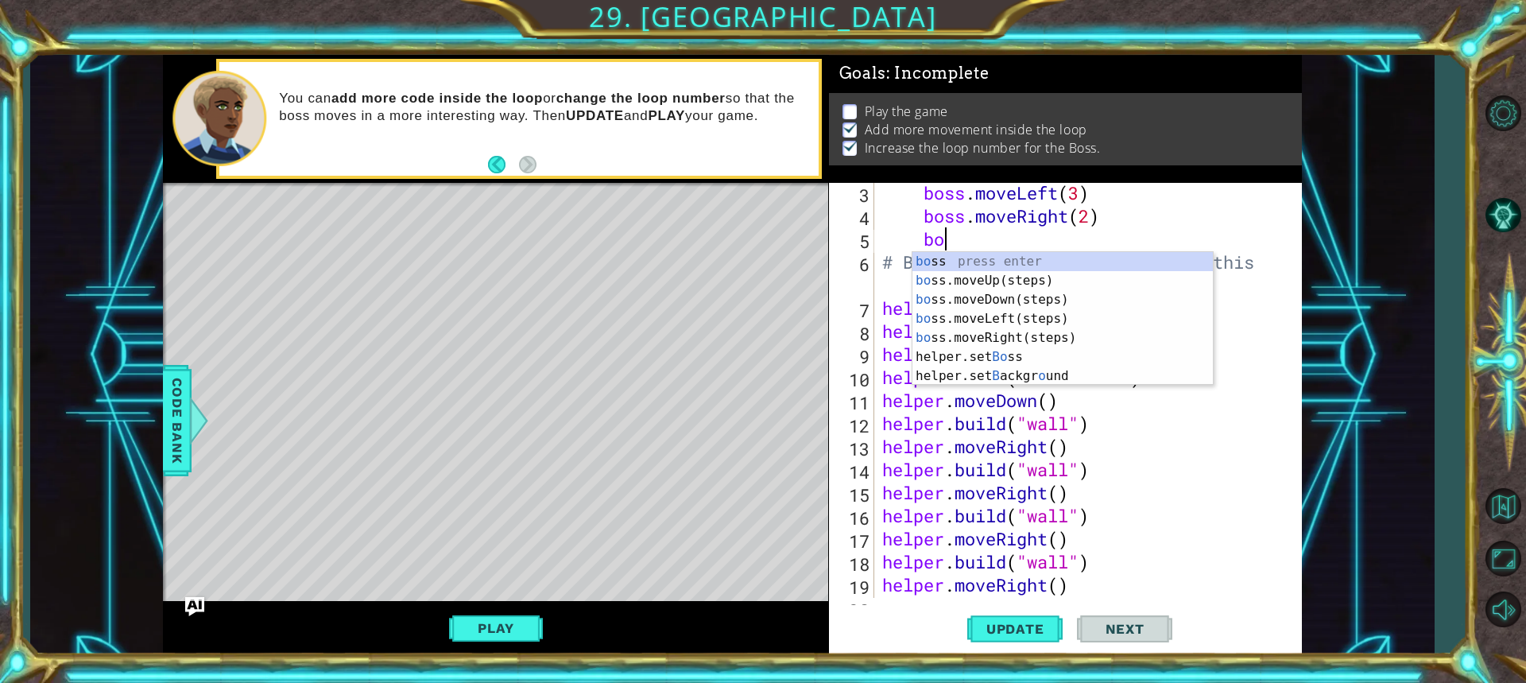
scroll to position [0, 2]
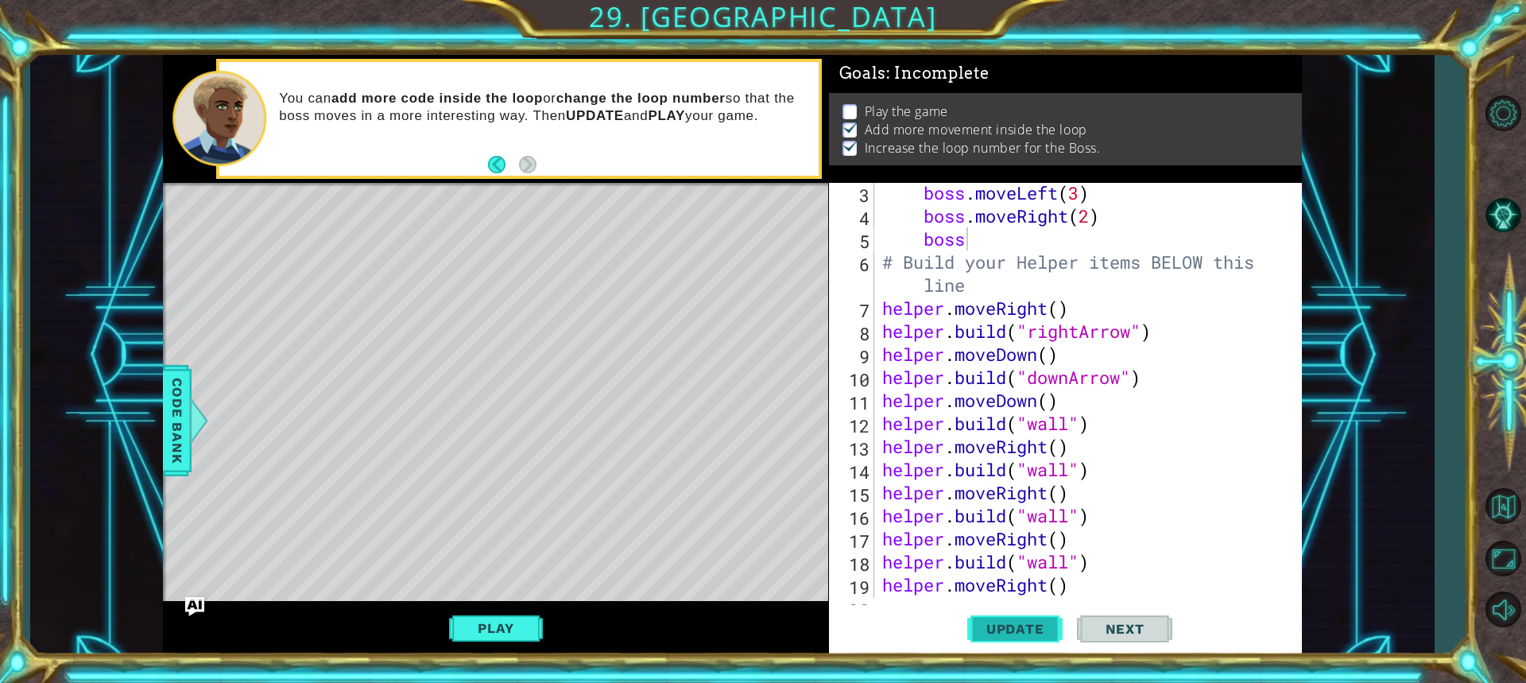
click at [1003, 639] on button "Update" at bounding box center [1014, 628] width 95 height 47
type textarea "bossm"
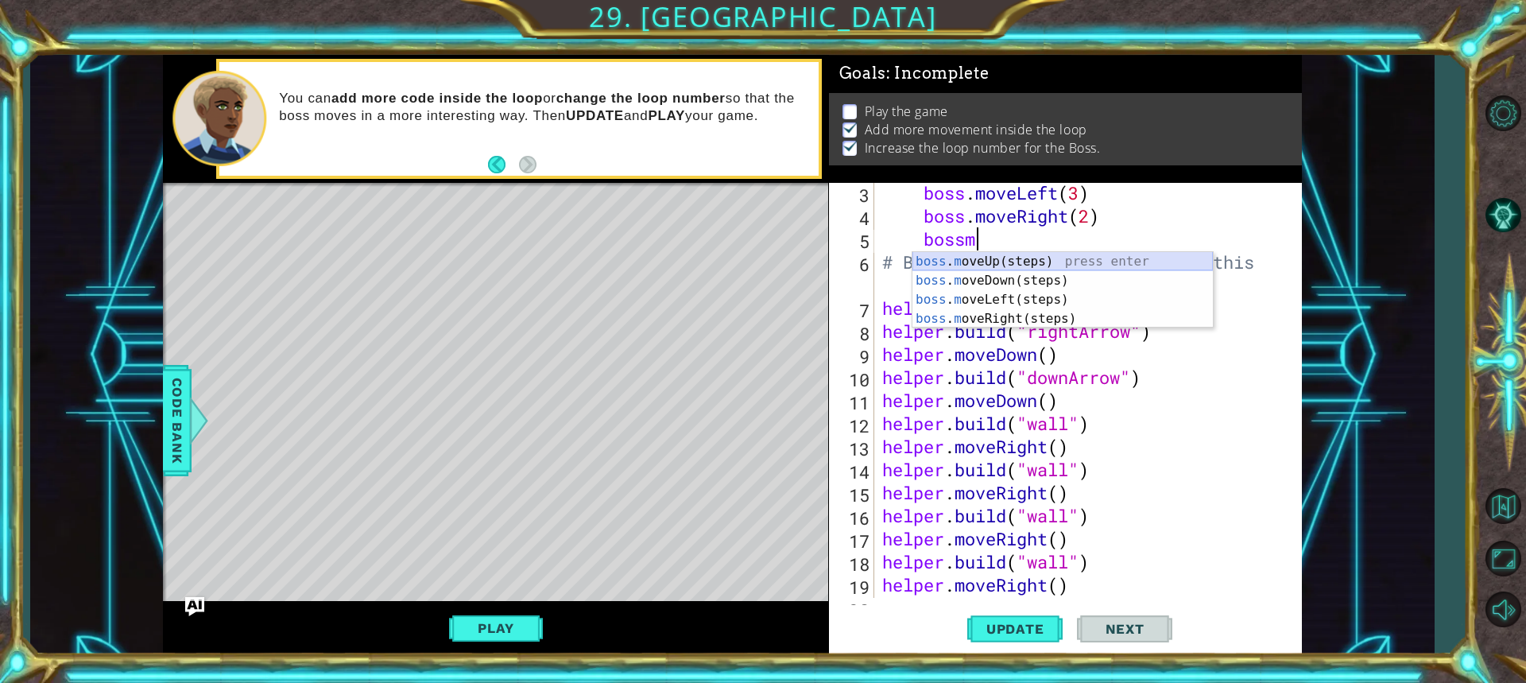
click at [1043, 263] on div "boss . m oveUp(steps) press enter boss . m oveDown(steps) press enter boss . [P…" at bounding box center [1062, 309] width 300 height 114
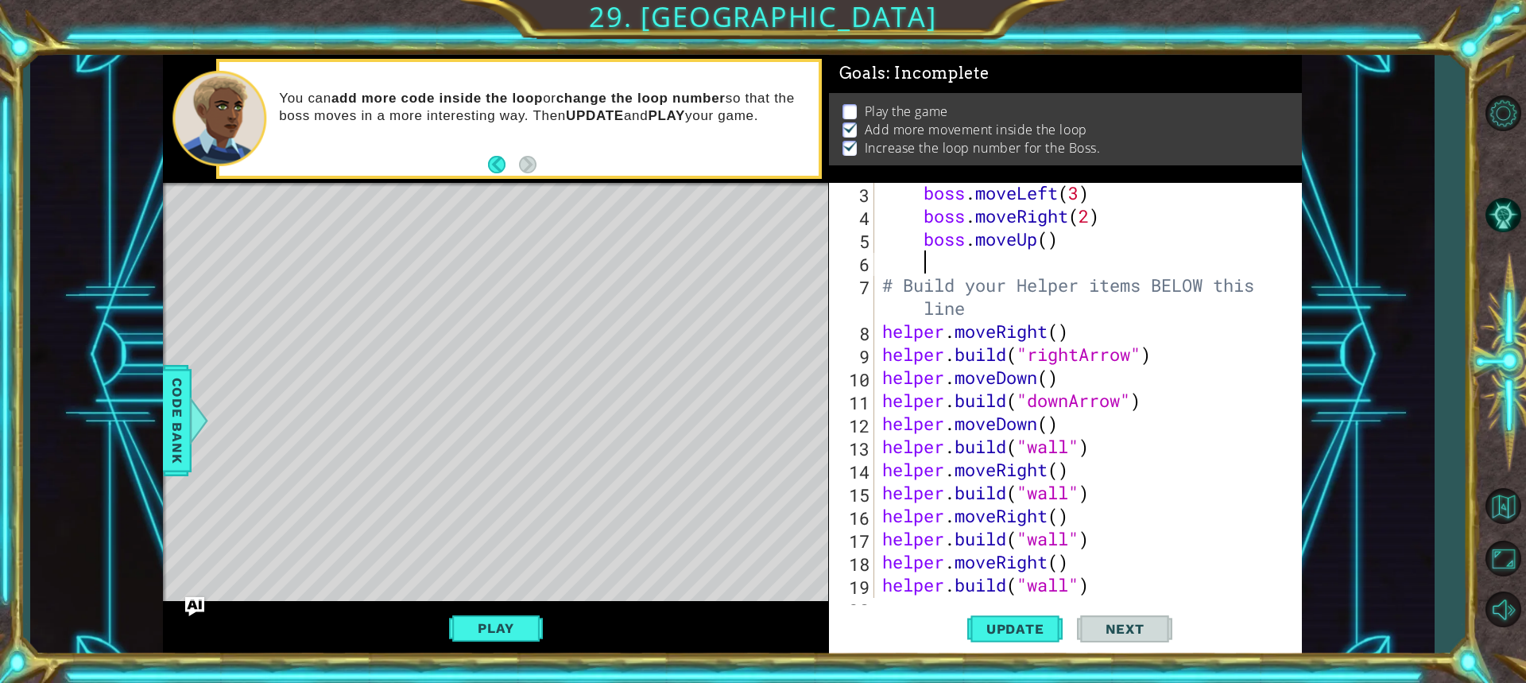
click at [1048, 239] on div "boss . moveLeft ( 3 ) boss . moveRight ( 2 ) boss . moveUp ( ) # Build your Hel…" at bounding box center [1086, 411] width 414 height 461
type textarea "boss.moveUp(1)"
click at [946, 269] on div "boss . moveLeft ( 3 ) boss . moveRight ( 2 ) boss . moveUp ( 1 ) # Build your H…" at bounding box center [1086, 411] width 414 height 461
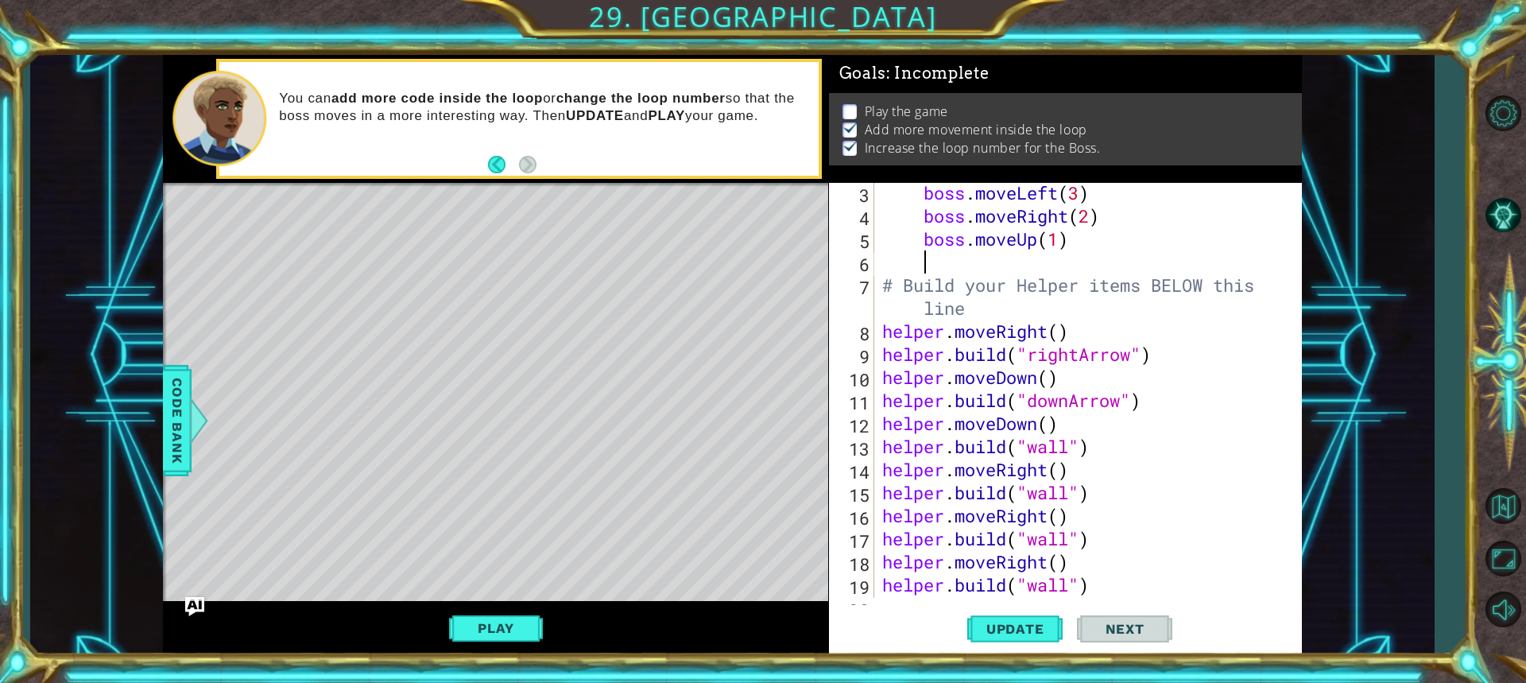
type textarea "b"
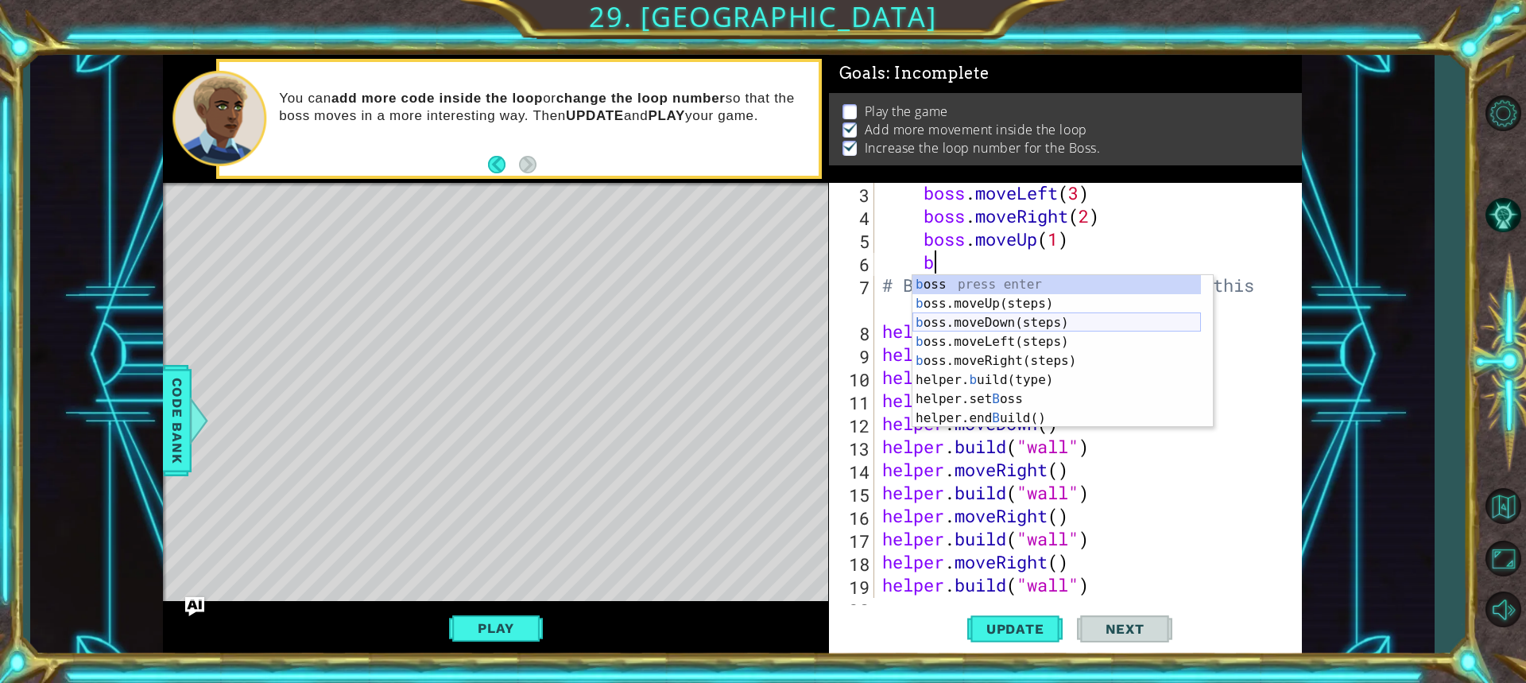
click at [1007, 323] on div "b oss press enter b oss.moveUp(steps) press enter b oss.moveDown(steps) press e…" at bounding box center [1056, 370] width 288 height 191
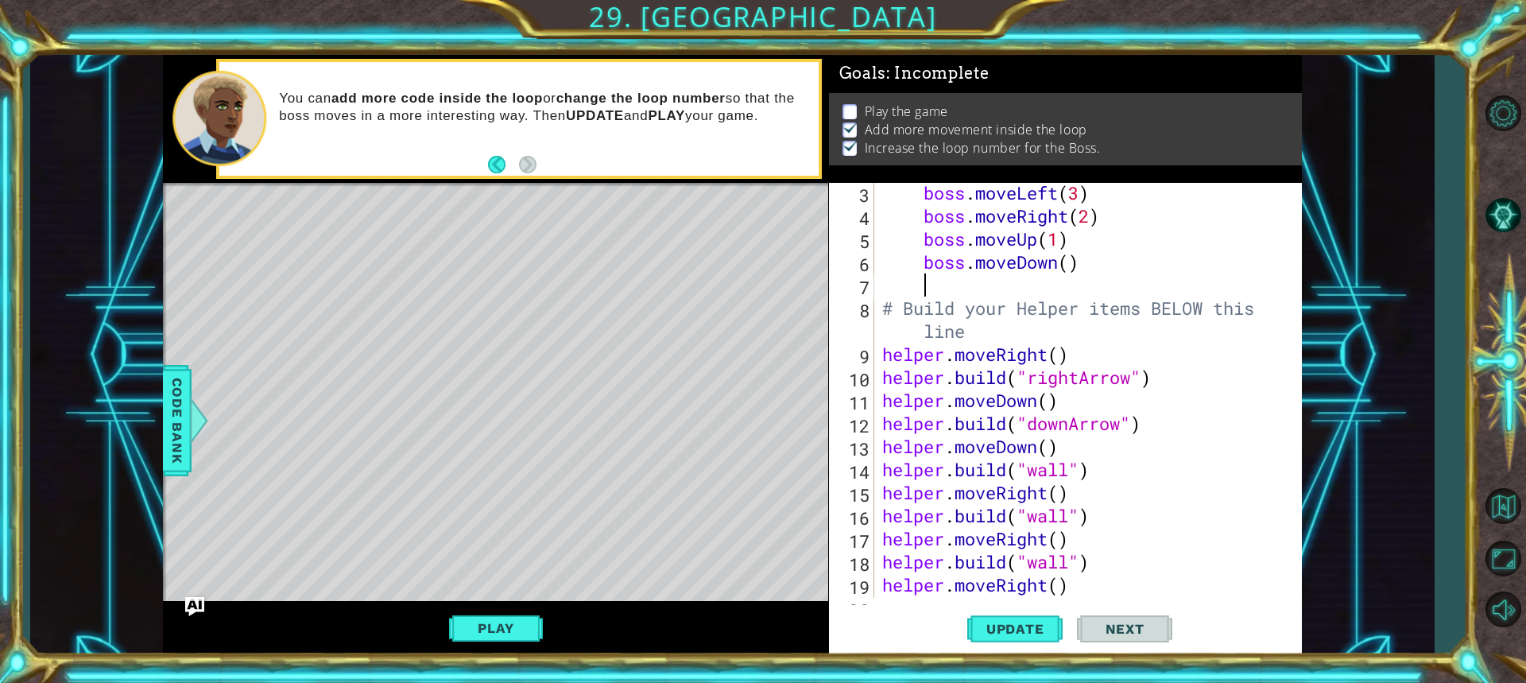
scroll to position [0, 1]
click at [1076, 269] on div "boss . moveLeft ( 3 ) boss . moveRight ( 2 ) boss . moveUp ( 1 ) boss . moveDow…" at bounding box center [1086, 411] width 414 height 461
click at [1070, 268] on div "boss . moveLeft ( 3 ) boss . moveRight ( 2 ) boss . moveUp ( 1 ) boss . moveDow…" at bounding box center [1086, 411] width 414 height 461
click at [474, 616] on button "Play" at bounding box center [495, 628] width 93 height 30
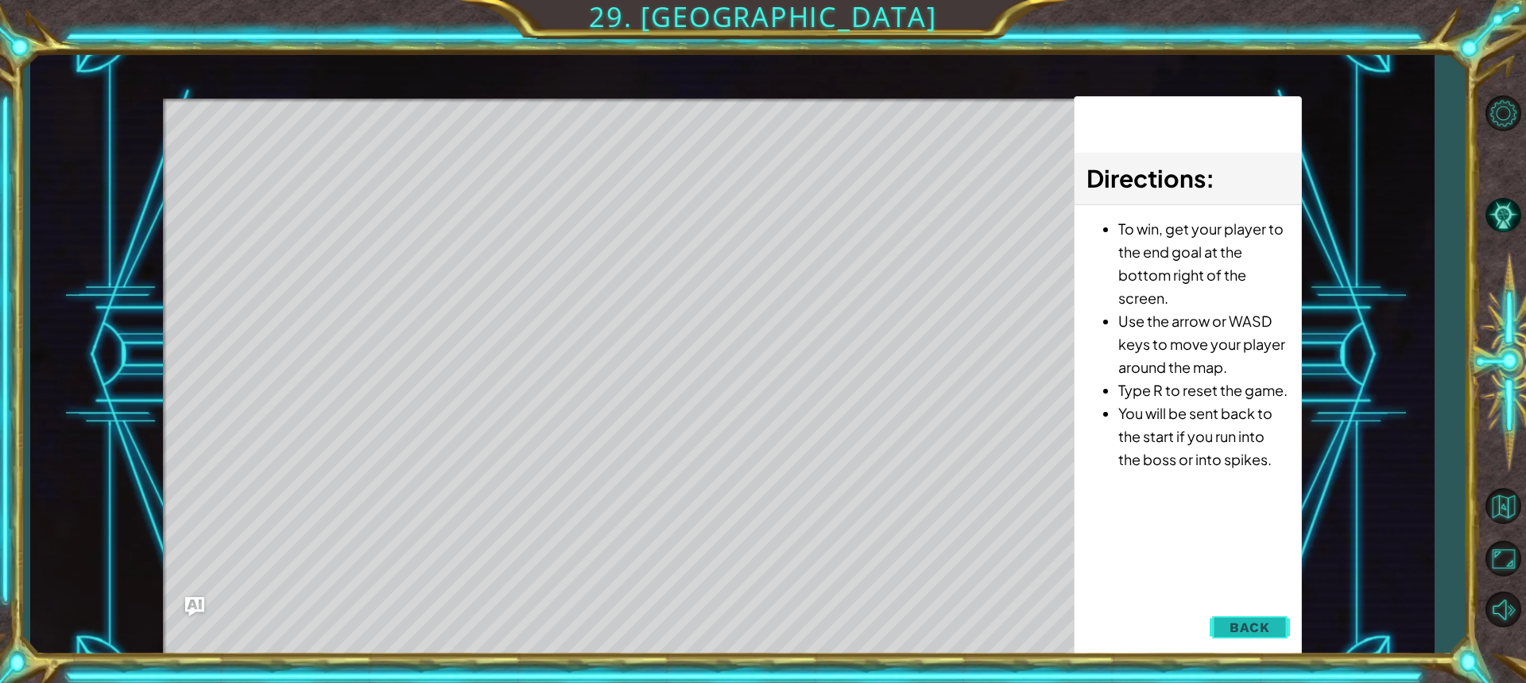
click at [1244, 619] on span "Back" at bounding box center [1249, 627] width 41 height 16
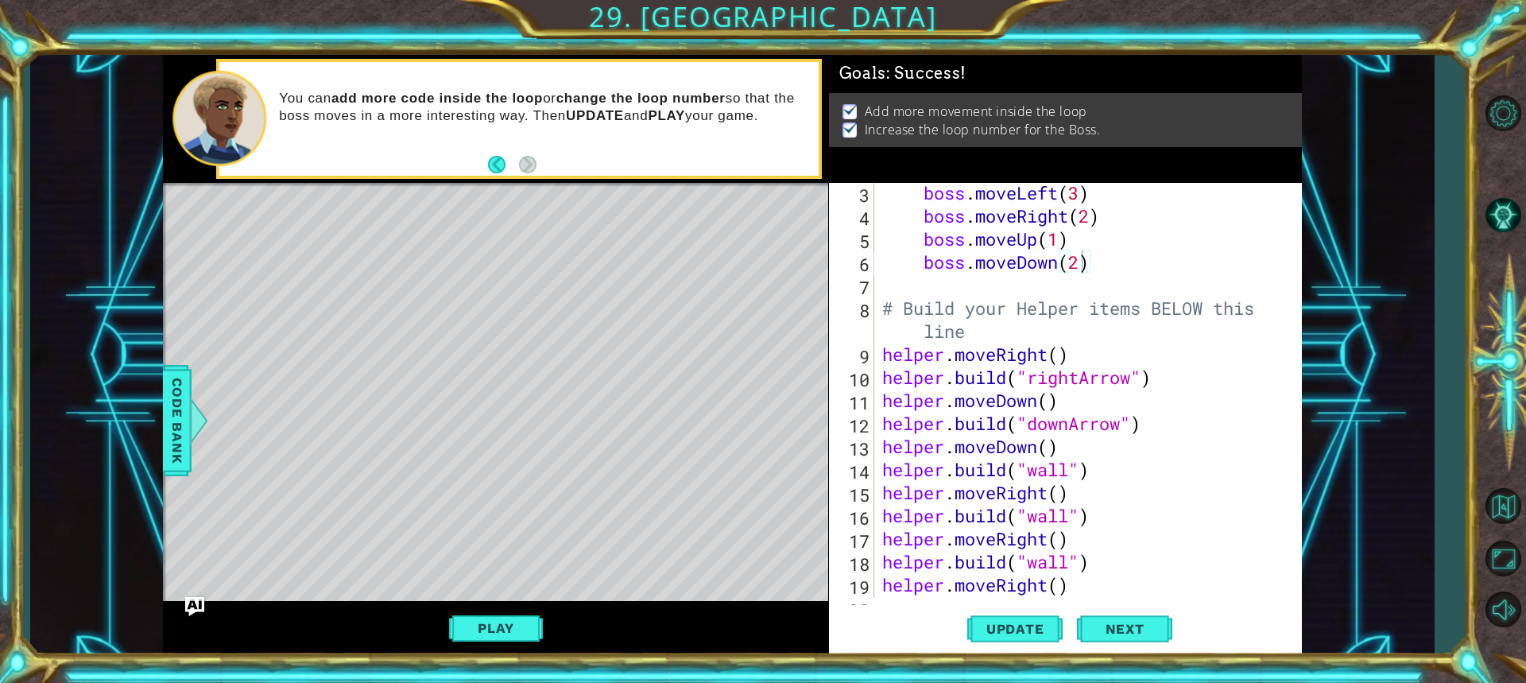
scroll to position [0, 0]
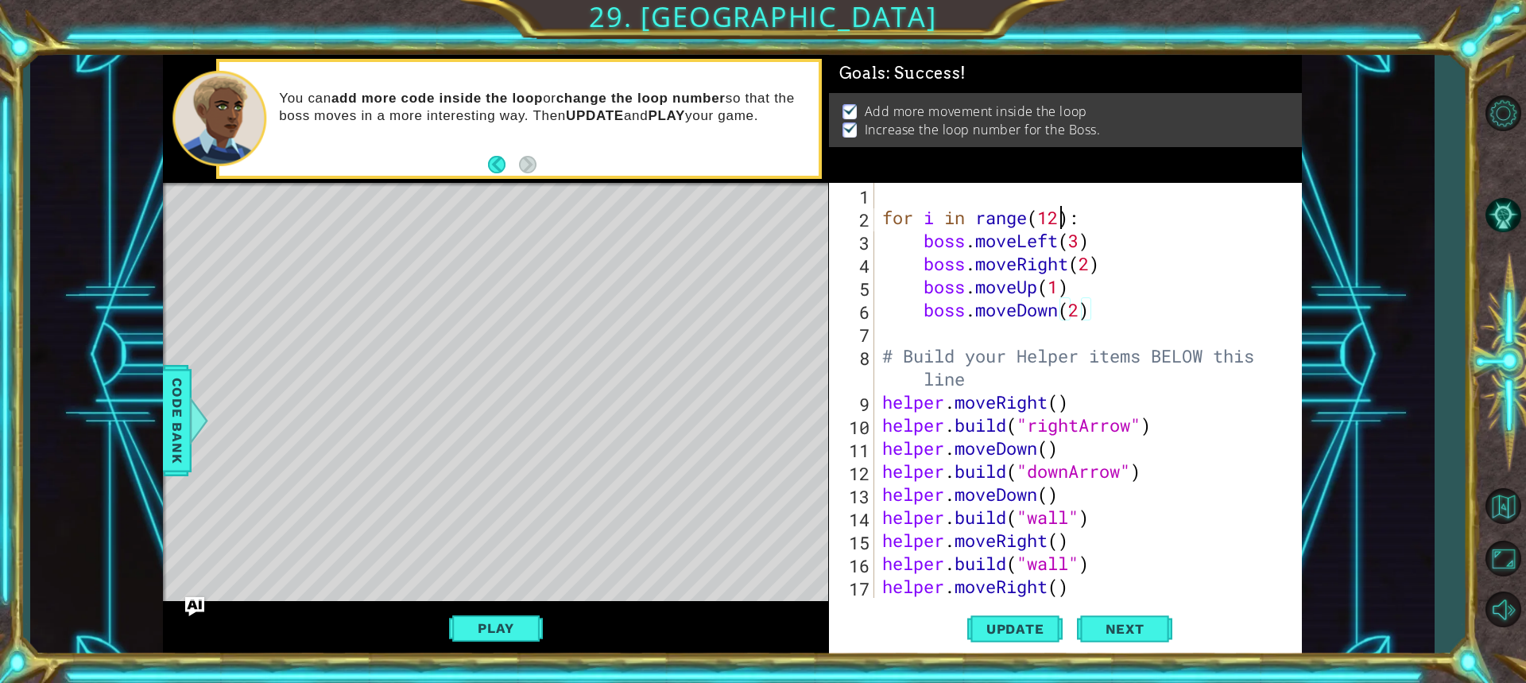
click at [1057, 224] on div "for i in range ( 12 ) : boss . moveLeft ( 3 ) boss . moveRight ( 2 ) boss . mov…" at bounding box center [1086, 413] width 414 height 461
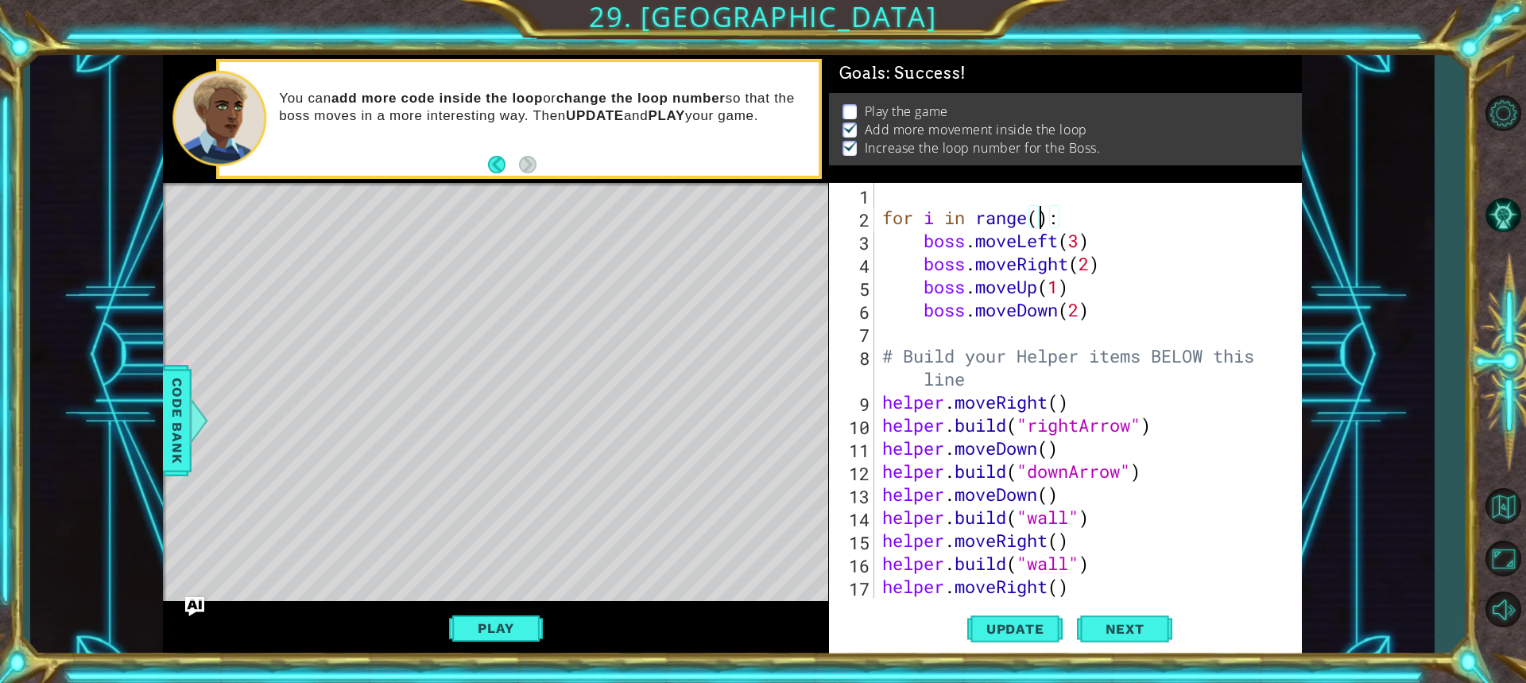
scroll to position [0, 7]
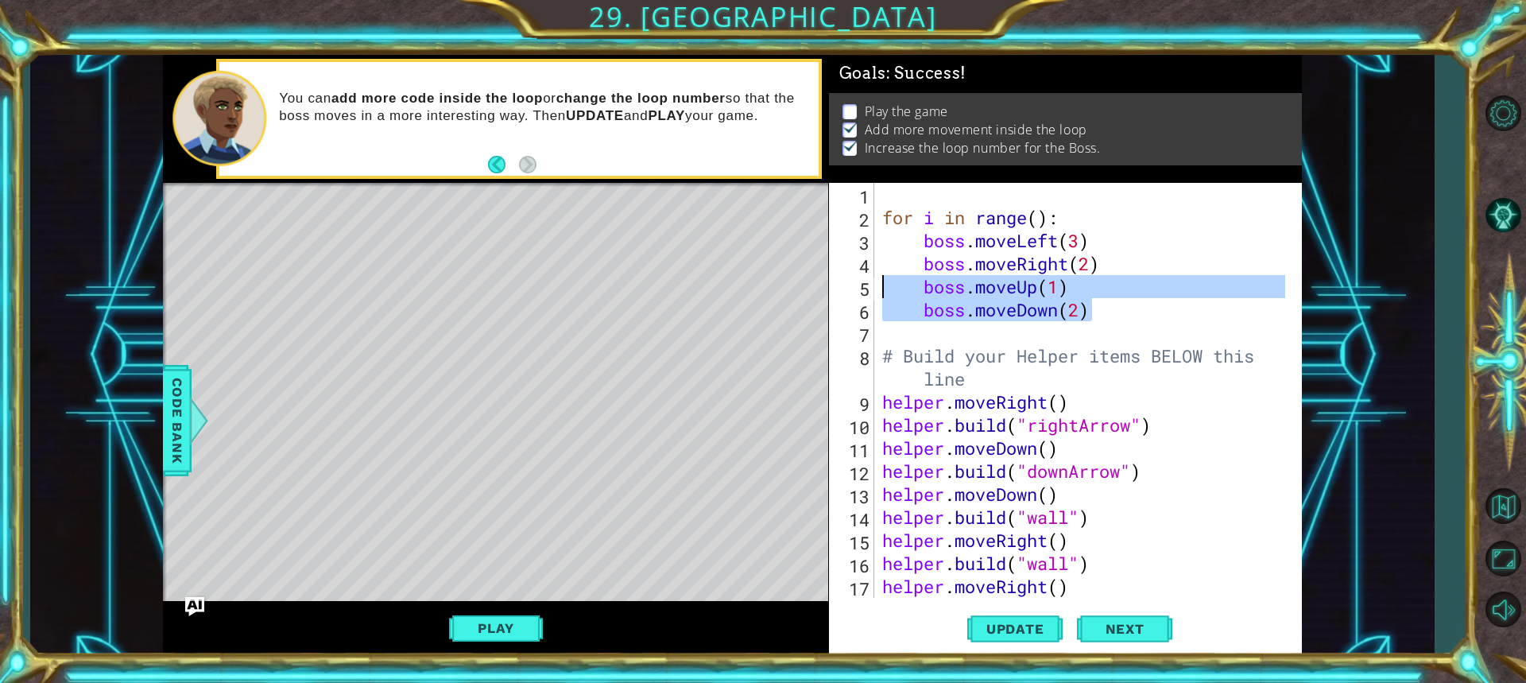
drag, startPoint x: 1108, startPoint y: 309, endPoint x: 884, endPoint y: 277, distance: 226.4
click at [884, 277] on div "for i in range ( ) : boss . moveLeft ( 3 ) boss . moveRight ( 2 ) boss . moveUp…" at bounding box center [1086, 413] width 414 height 461
type textarea "boss.moveUp(1) boss.moveDown(2)"
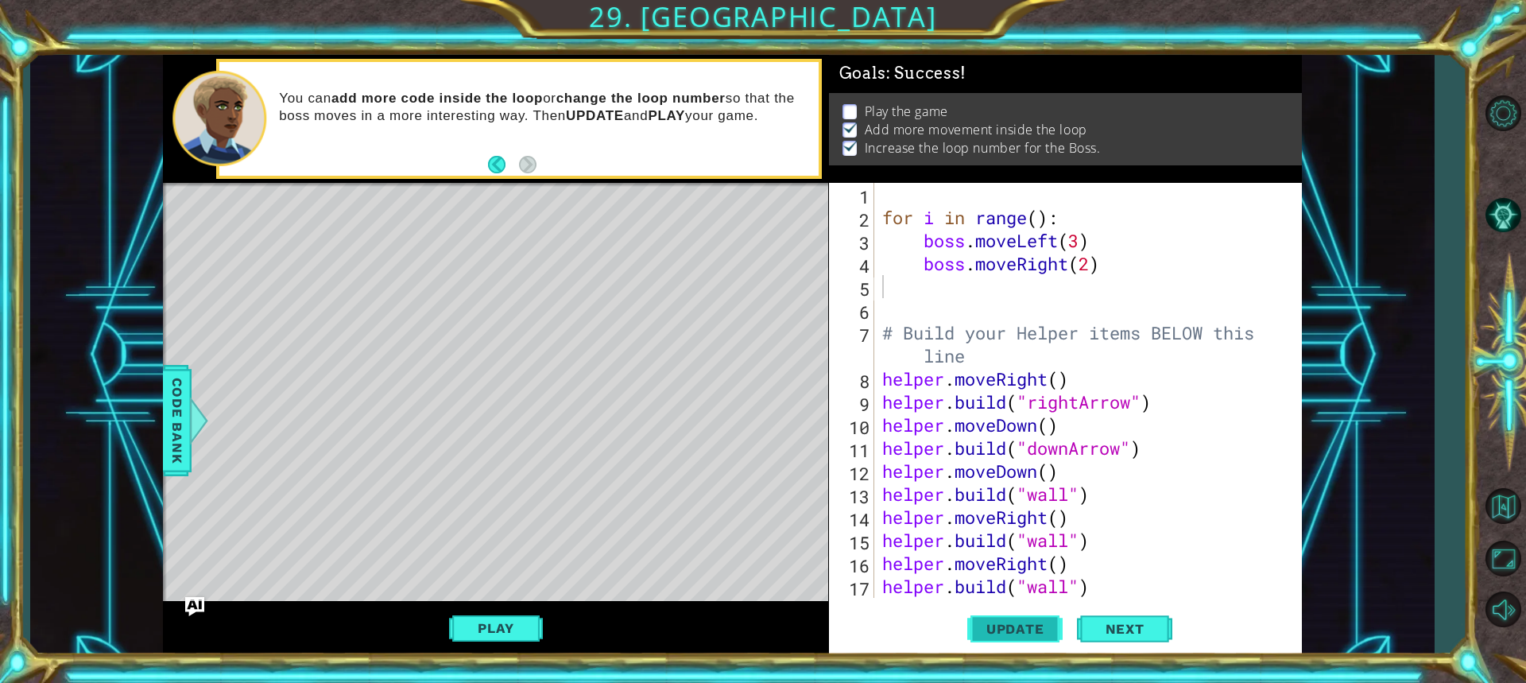
click at [980, 624] on span "Update" at bounding box center [1015, 629] width 90 height 16
click at [1087, 257] on div "for i in range ( ) : boss . moveLeft ( 3 ) boss . moveRight ( 2 ) # Build your …" at bounding box center [1086, 413] width 414 height 461
type textarea "boss.moveRight(3)"
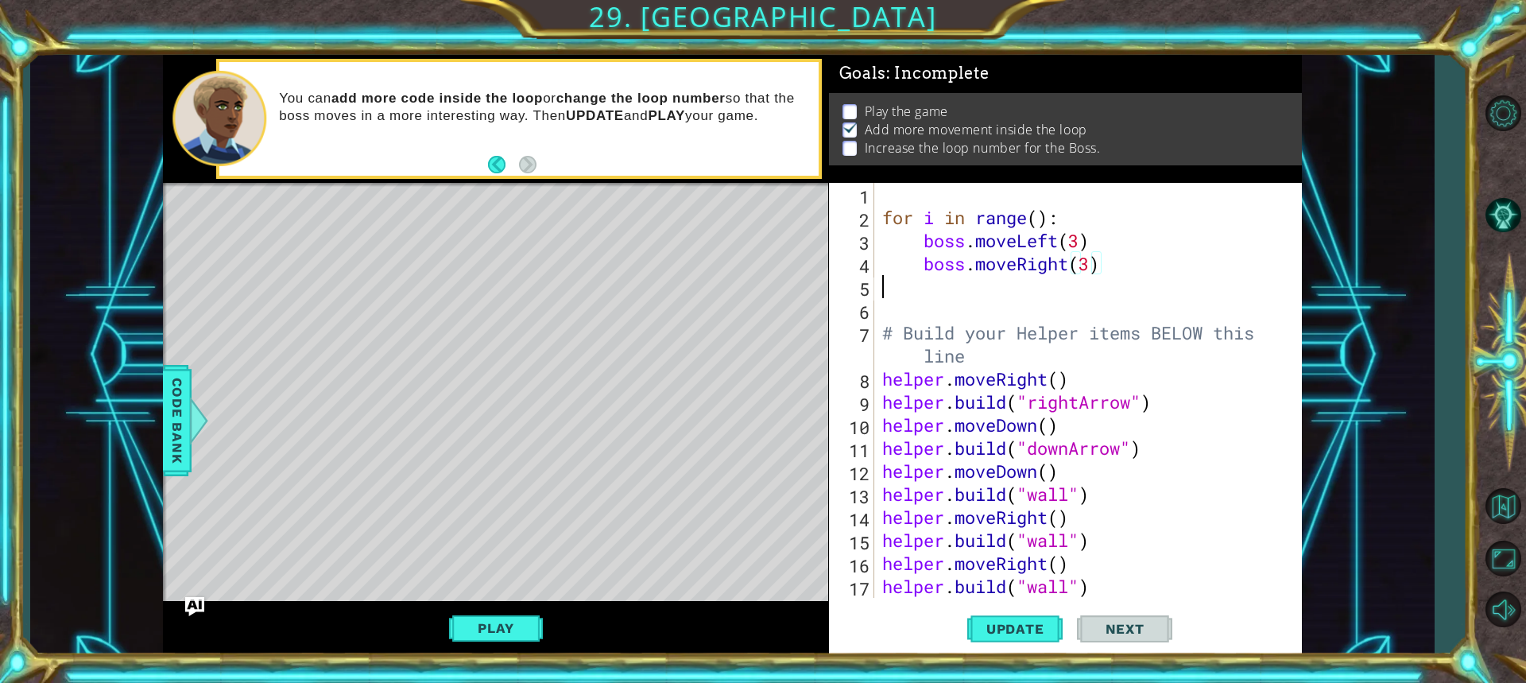
click at [932, 294] on div "for i in range ( ) : boss . moveLeft ( 3 ) boss . moveRight ( 3 ) # Build your …" at bounding box center [1086, 413] width 414 height 461
click at [926, 285] on div "for i in range ( ) : boss . moveLeft ( 3 ) boss . moveRight ( 3 ) # Build your …" at bounding box center [1086, 413] width 414 height 461
click at [927, 280] on div "for i in range ( ) : boss . moveLeft ( 3 ) boss . moveRight ( 3 ) # Build your …" at bounding box center [1086, 413] width 414 height 461
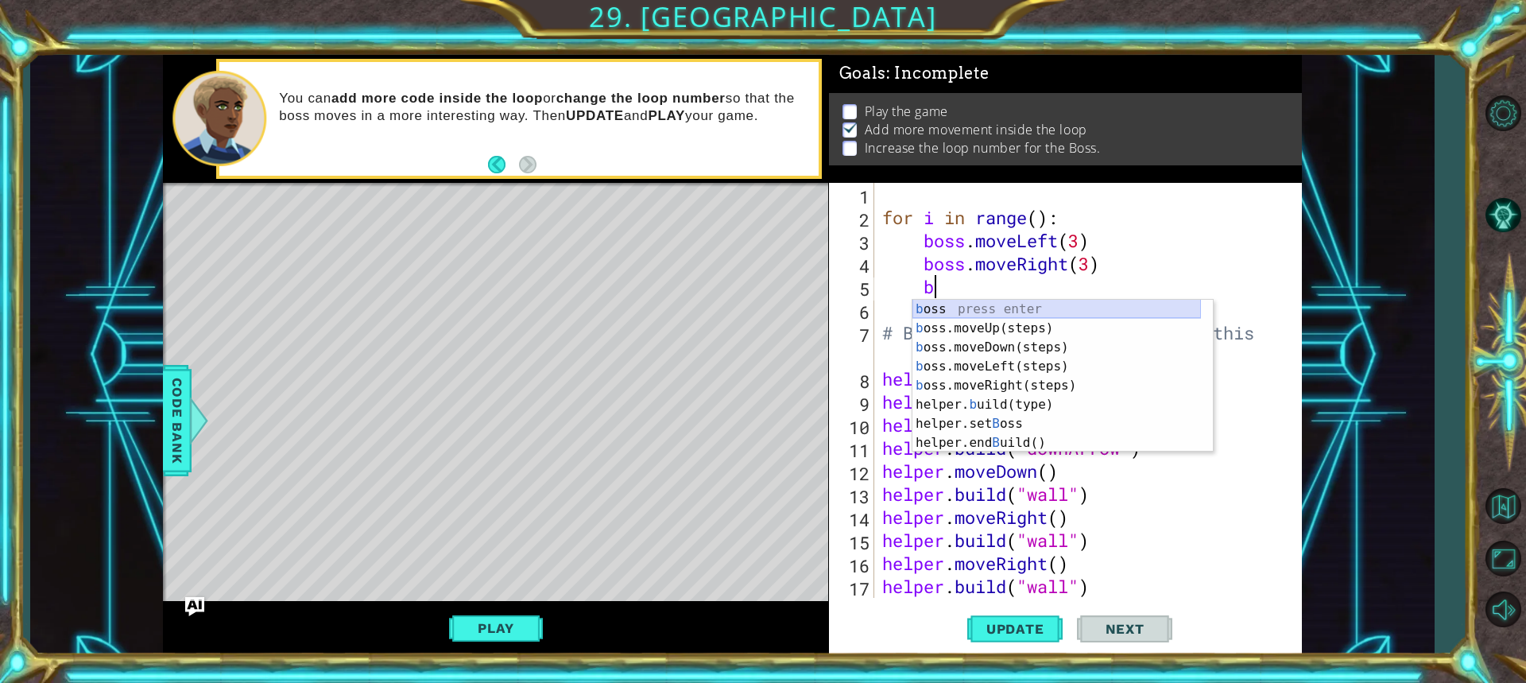
click at [954, 317] on div "b oss press enter b oss.moveUp(steps) press enter b oss.moveDown(steps) press e…" at bounding box center [1056, 395] width 288 height 191
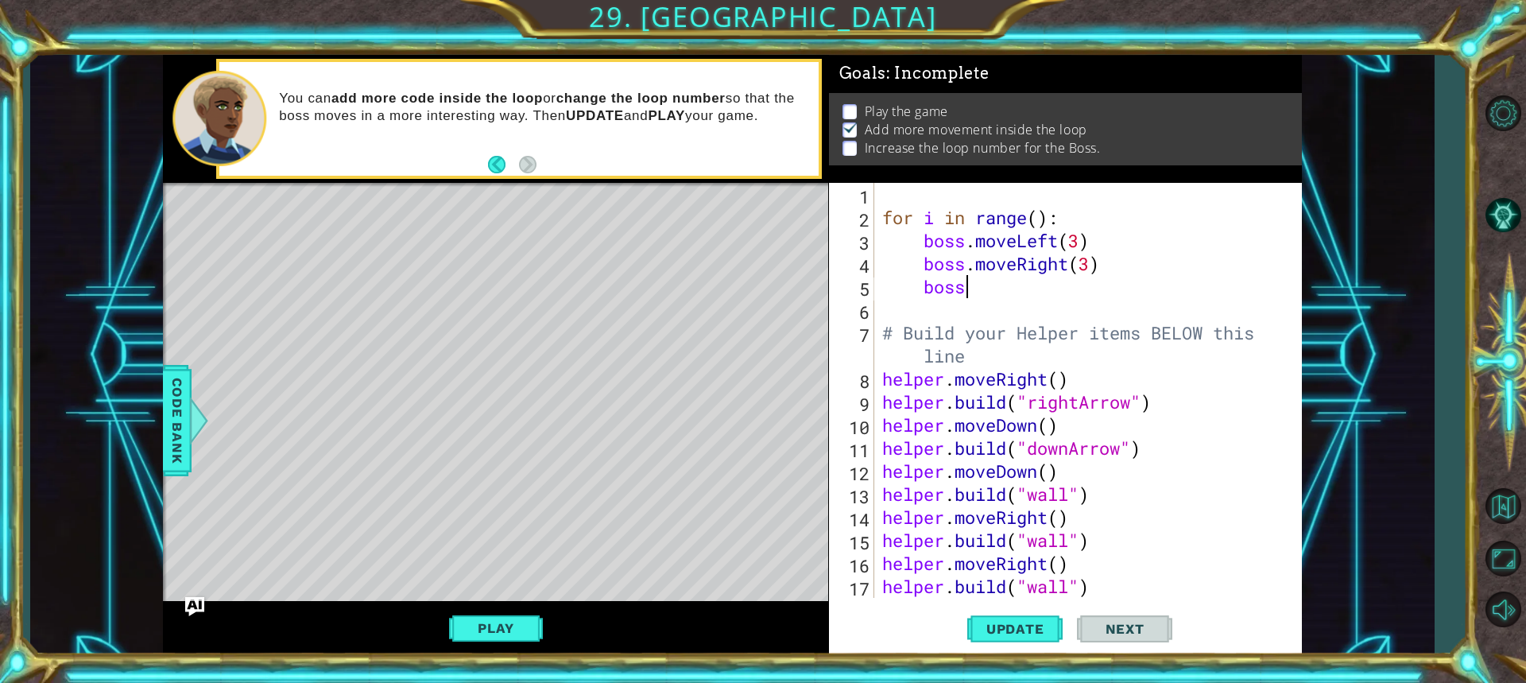
type textarea "bossu"
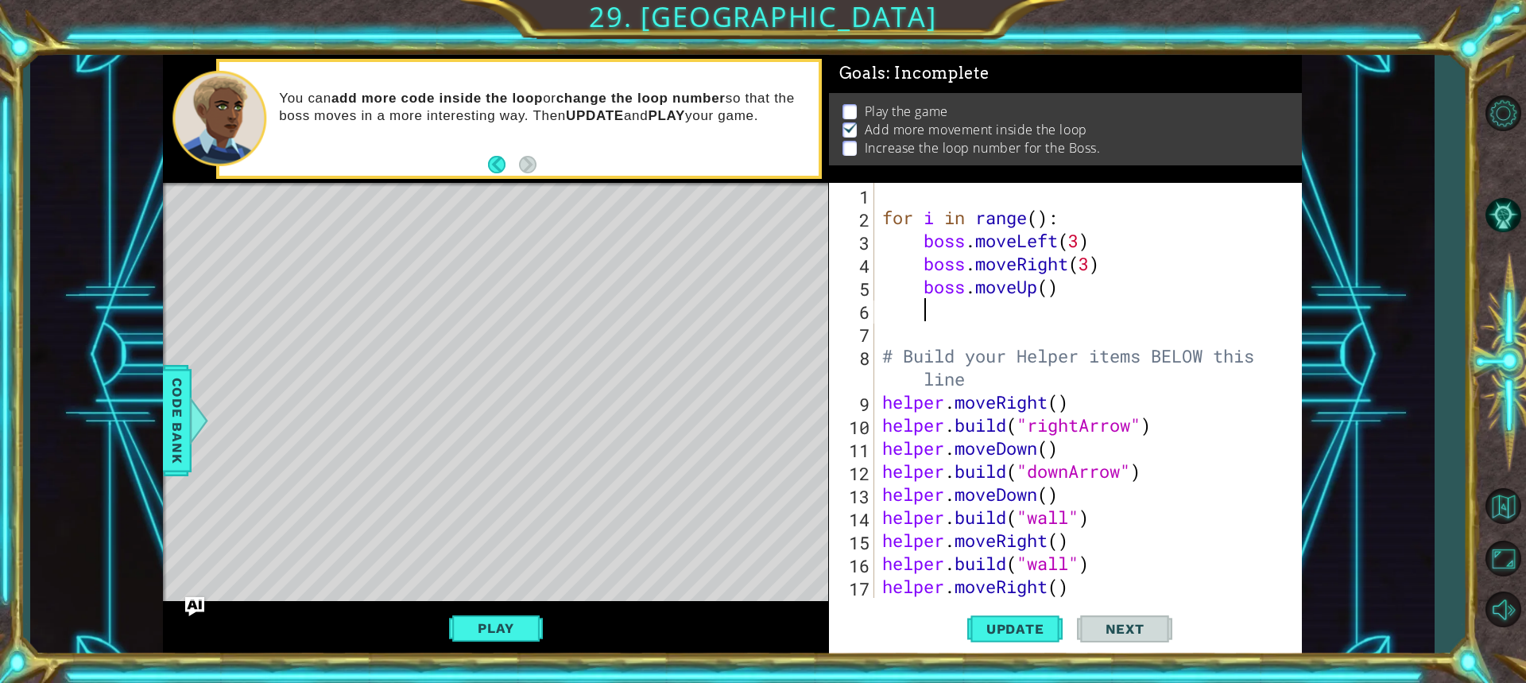
scroll to position [0, 1]
click at [1034, 215] on div "for i in range ( ) : boss . moveLeft ( 3 ) boss . moveRight ( 3 ) boss . moveUp…" at bounding box center [1086, 413] width 414 height 461
click at [1034, 216] on div "for i in range ( ) : boss . moveLeft ( 3 ) boss . moveRight ( 3 ) boss . moveUp…" at bounding box center [1086, 413] width 414 height 461
click at [1043, 222] on div "for i in range ( ) : boss . moveLeft ( 3 ) boss . moveRight ( 3 ) boss . moveUp…" at bounding box center [1086, 413] width 414 height 461
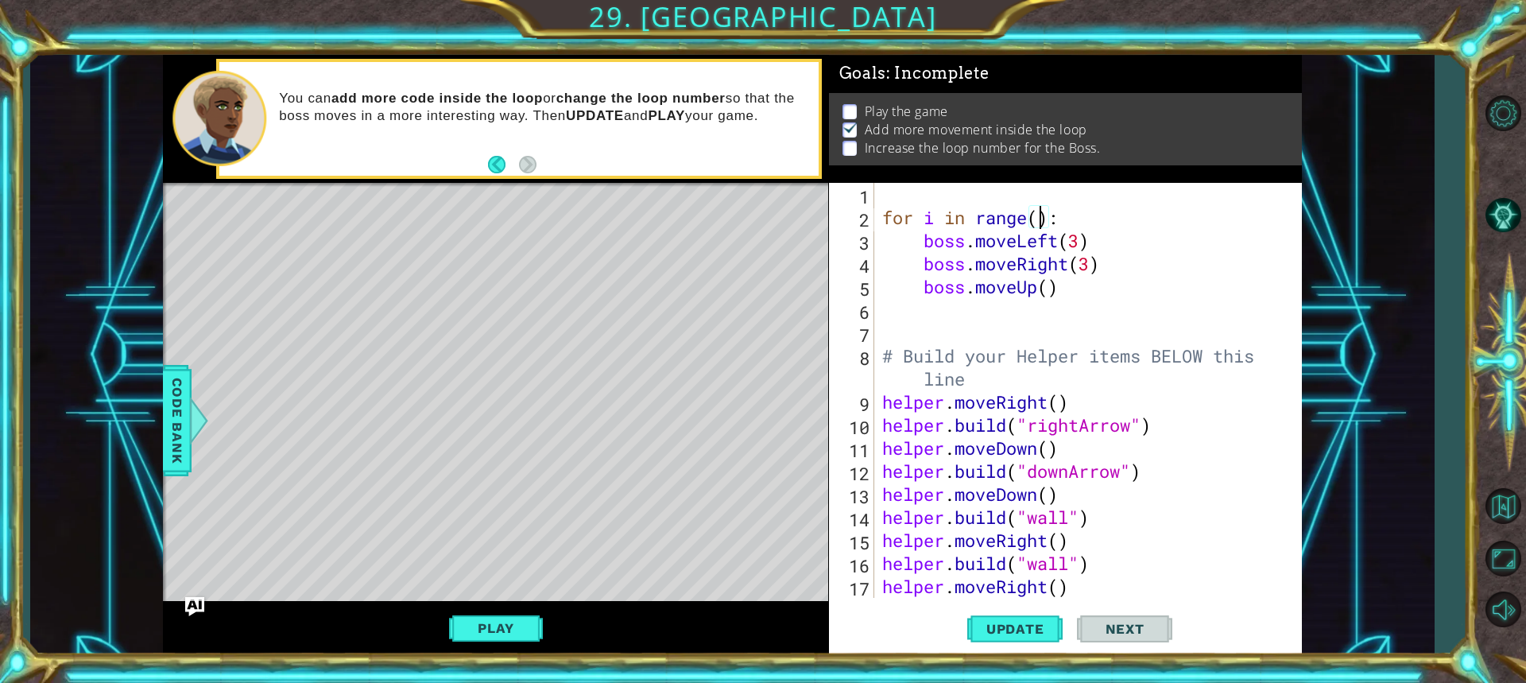
type textarea "for i in range(4):"
drag, startPoint x: 936, startPoint y: 182, endPoint x: 1022, endPoint y: 170, distance: 86.6
drag, startPoint x: 1022, startPoint y: 170, endPoint x: 919, endPoint y: 348, distance: 205.8
click at [919, 348] on div "for i in range ( 4 ) : boss . moveLeft ( 3 ) boss . moveRight ( 3 ) boss . move…" at bounding box center [1086, 413] width 414 height 461
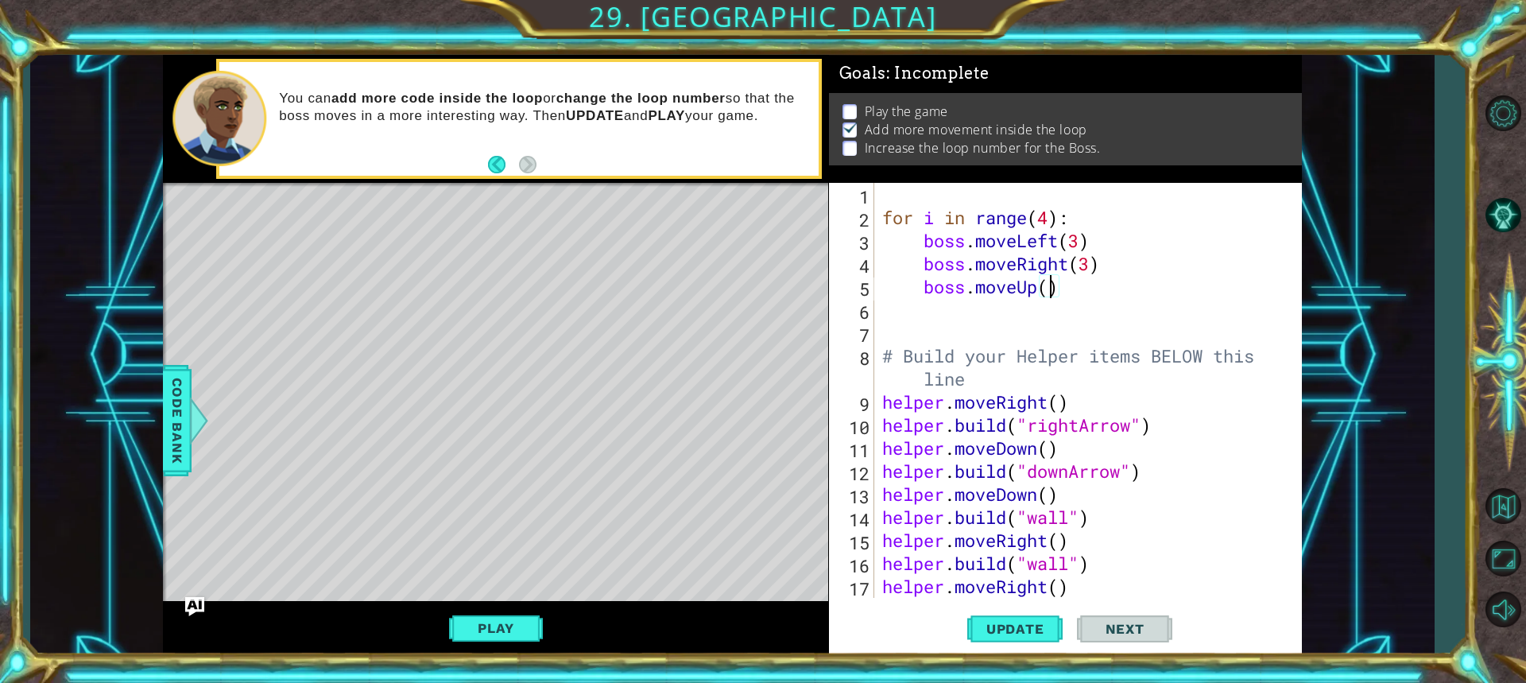
click at [1050, 287] on div "for i in range ( 4 ) : boss . moveLeft ( 3 ) boss . moveRight ( 3 ) boss . move…" at bounding box center [1086, 413] width 414 height 461
type textarea "boss.moveUp(1)"
click at [1017, 615] on button "Update" at bounding box center [1014, 628] width 95 height 47
click at [492, 629] on button "Play" at bounding box center [495, 628] width 93 height 30
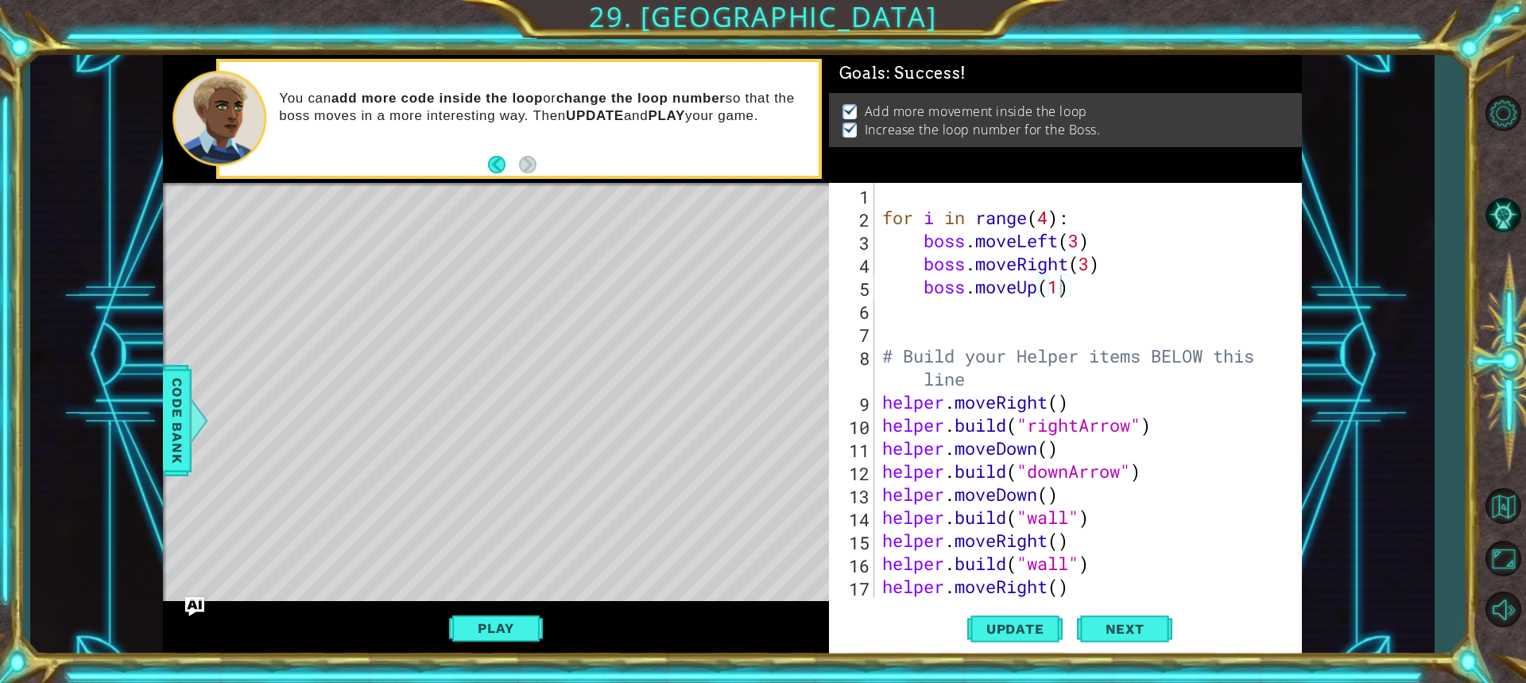
scroll to position [0, 0]
click at [1159, 634] on span "Next" at bounding box center [1124, 629] width 71 height 16
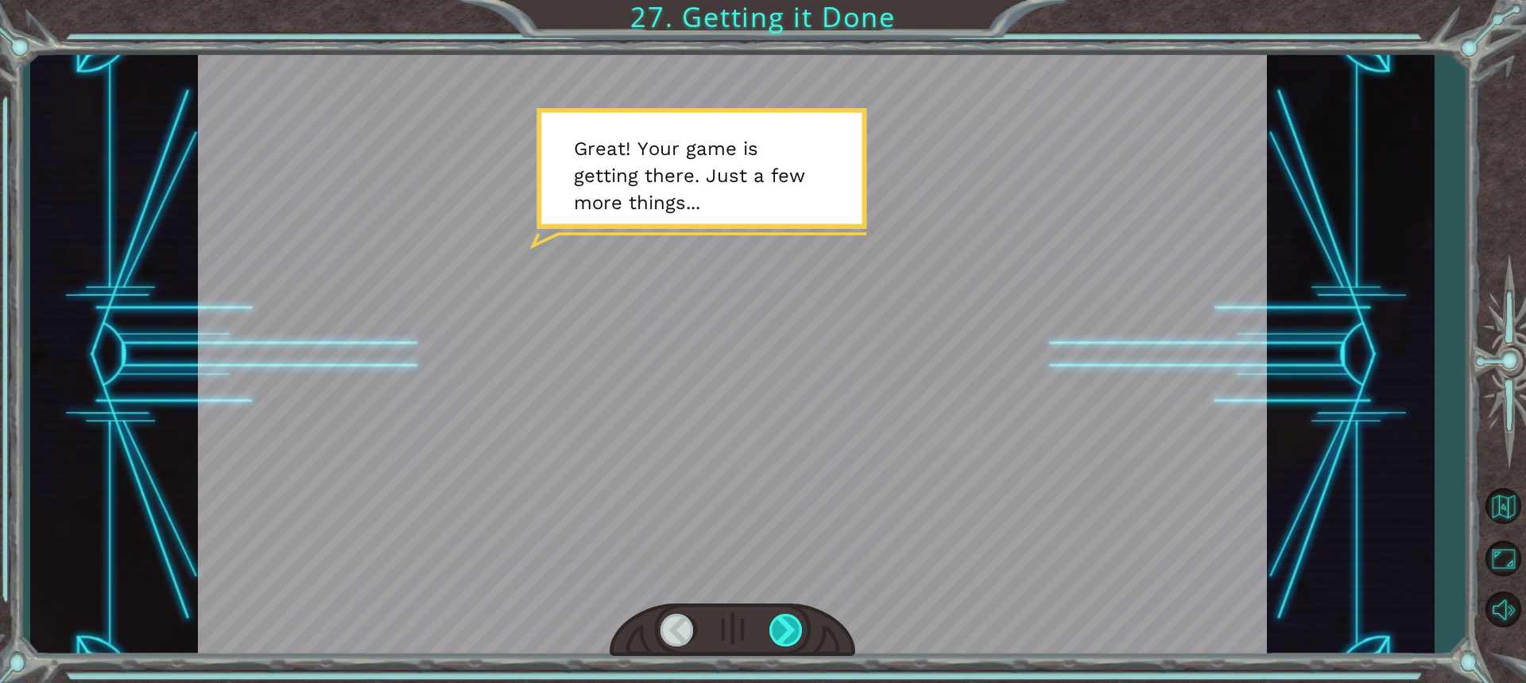
click at [793, 629] on div at bounding box center [786, 629] width 35 height 33
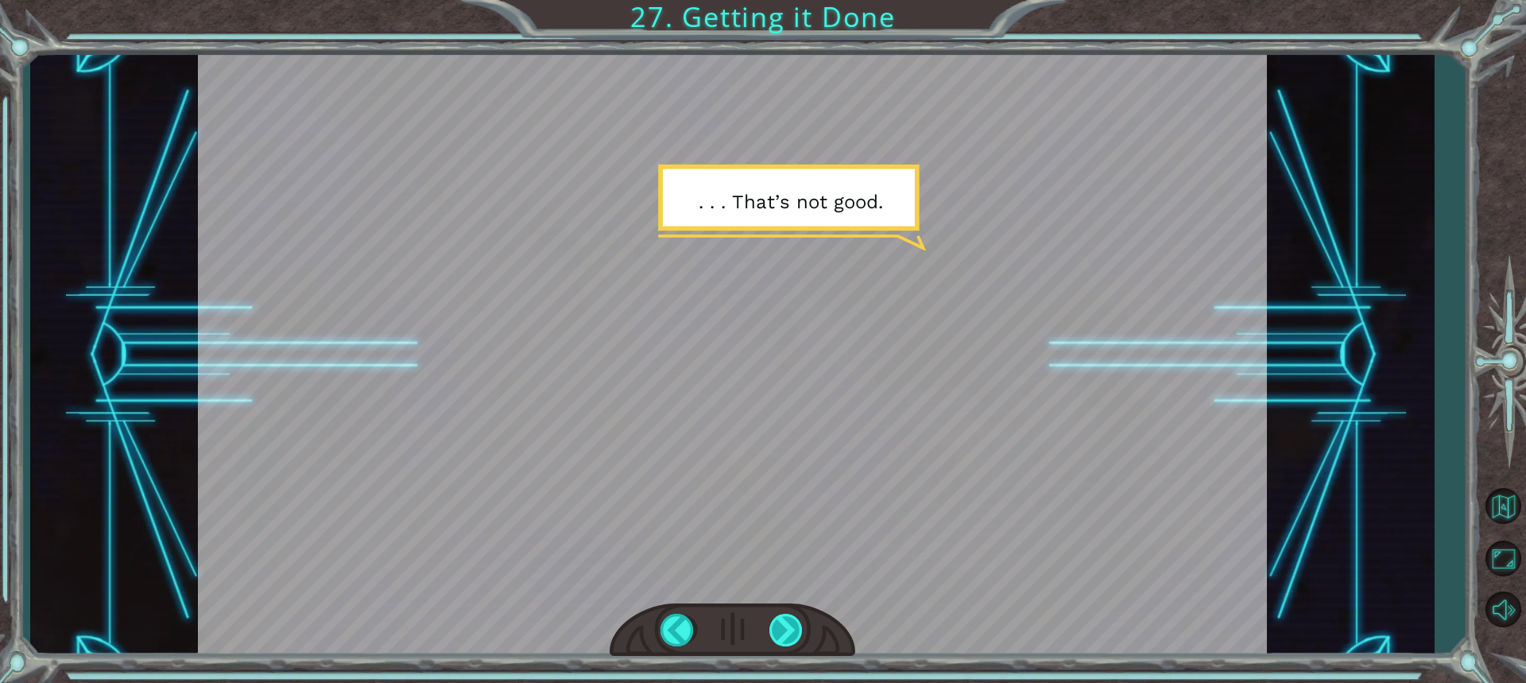
click at [779, 629] on div at bounding box center [786, 629] width 35 height 33
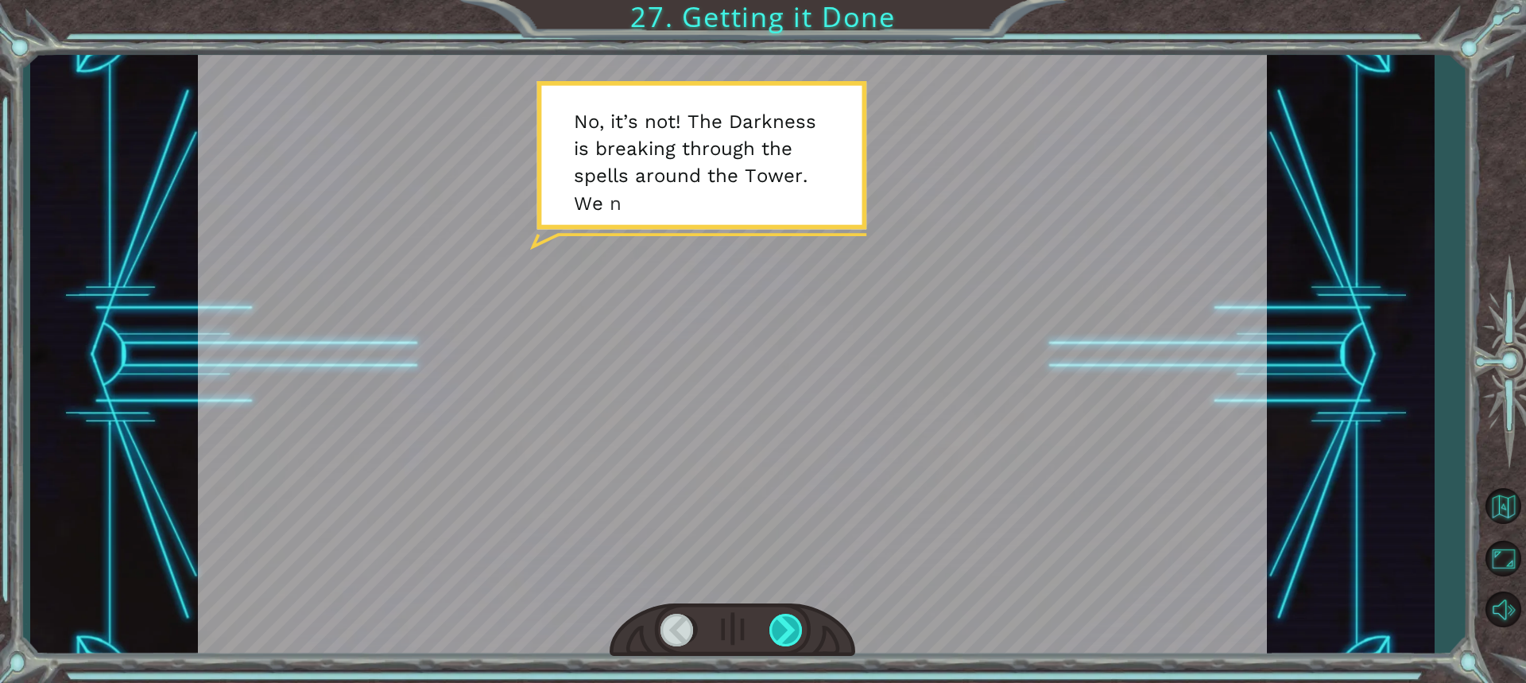
click at [783, 618] on div at bounding box center [786, 629] width 35 height 33
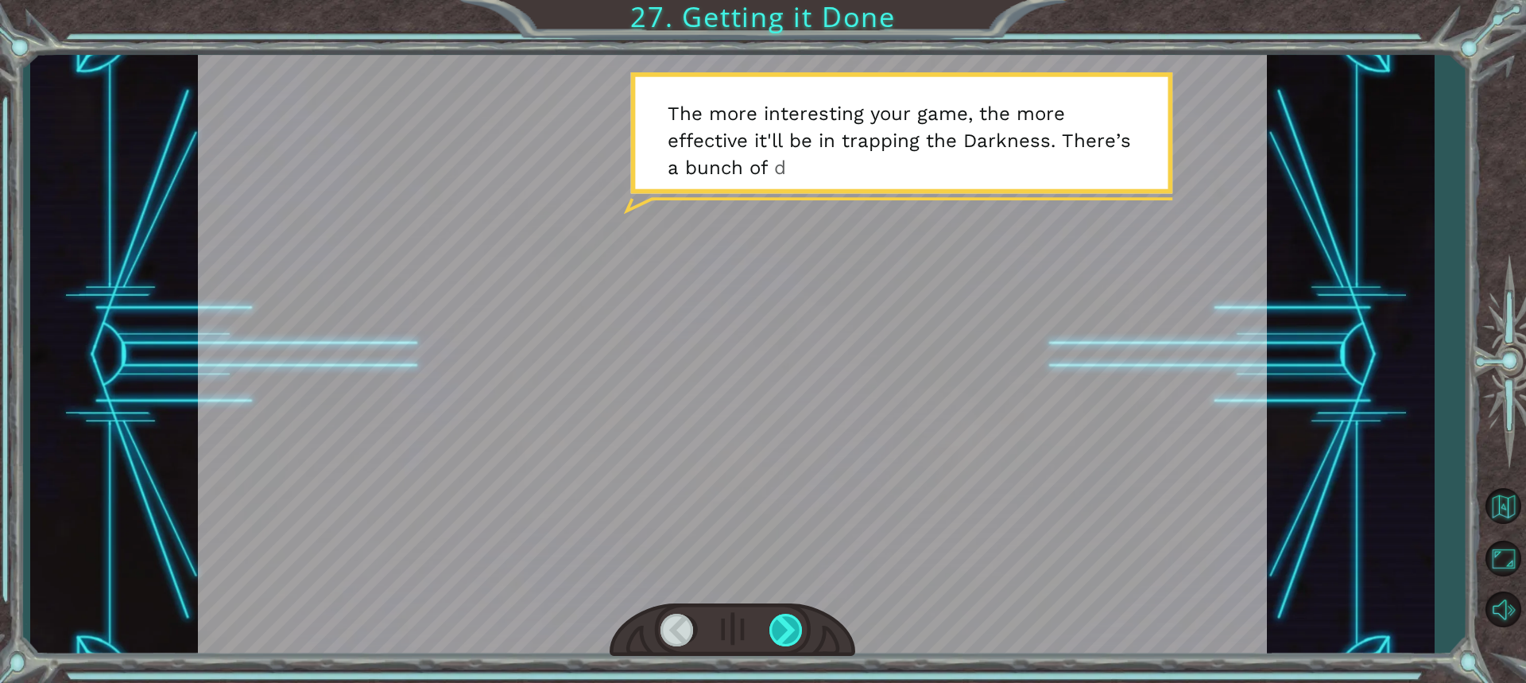
click at [779, 618] on div at bounding box center [786, 629] width 35 height 33
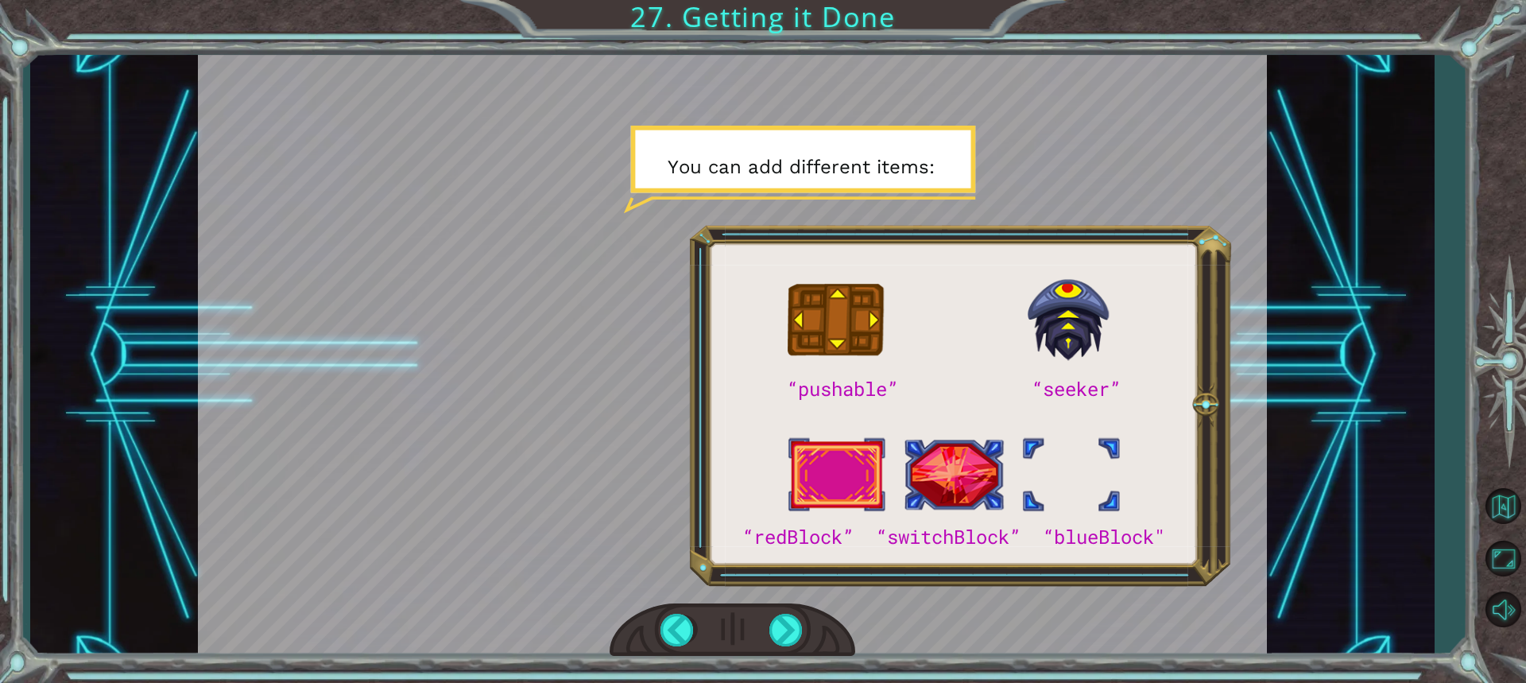
click at [761, 619] on div at bounding box center [732, 630] width 246 height 54
click at [787, 636] on div at bounding box center [786, 629] width 35 height 33
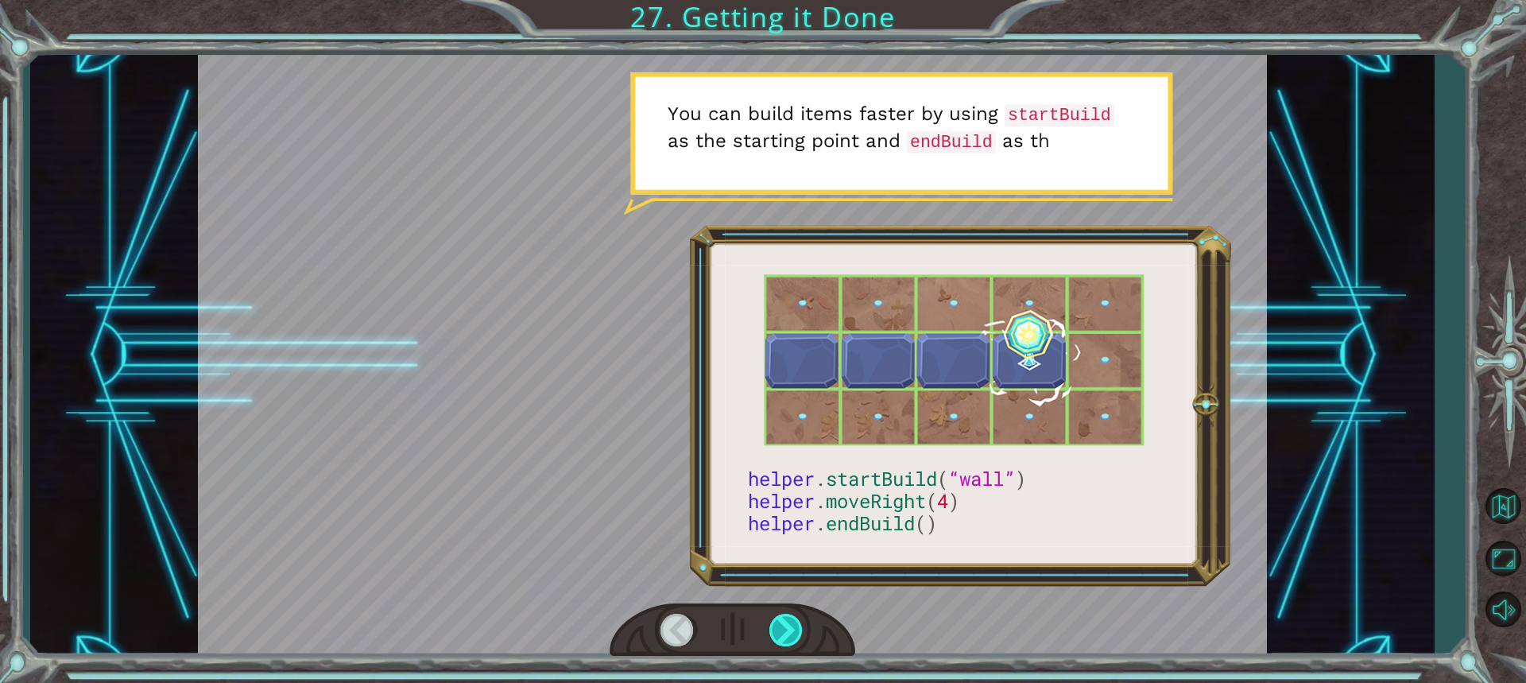
click at [787, 636] on div at bounding box center [786, 629] width 35 height 33
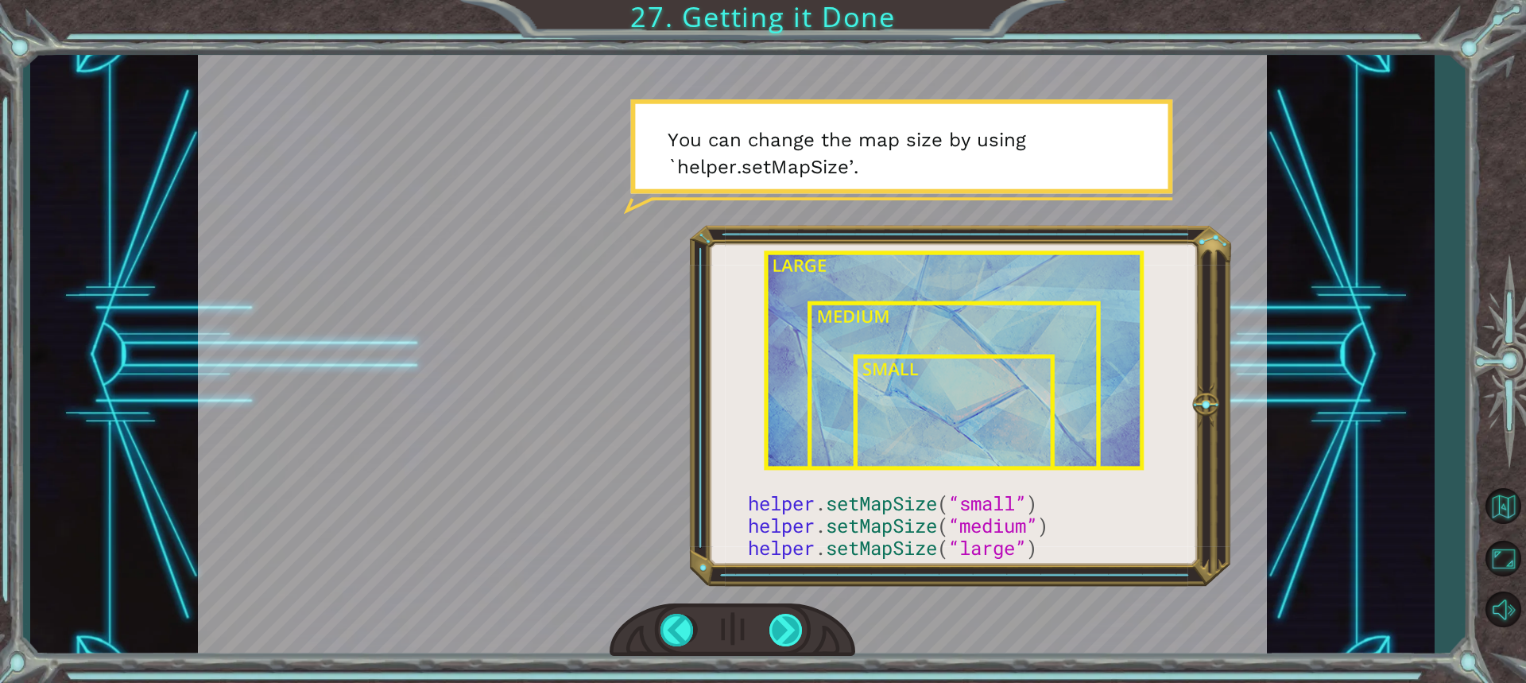
click at [769, 625] on div at bounding box center [786, 629] width 35 height 33
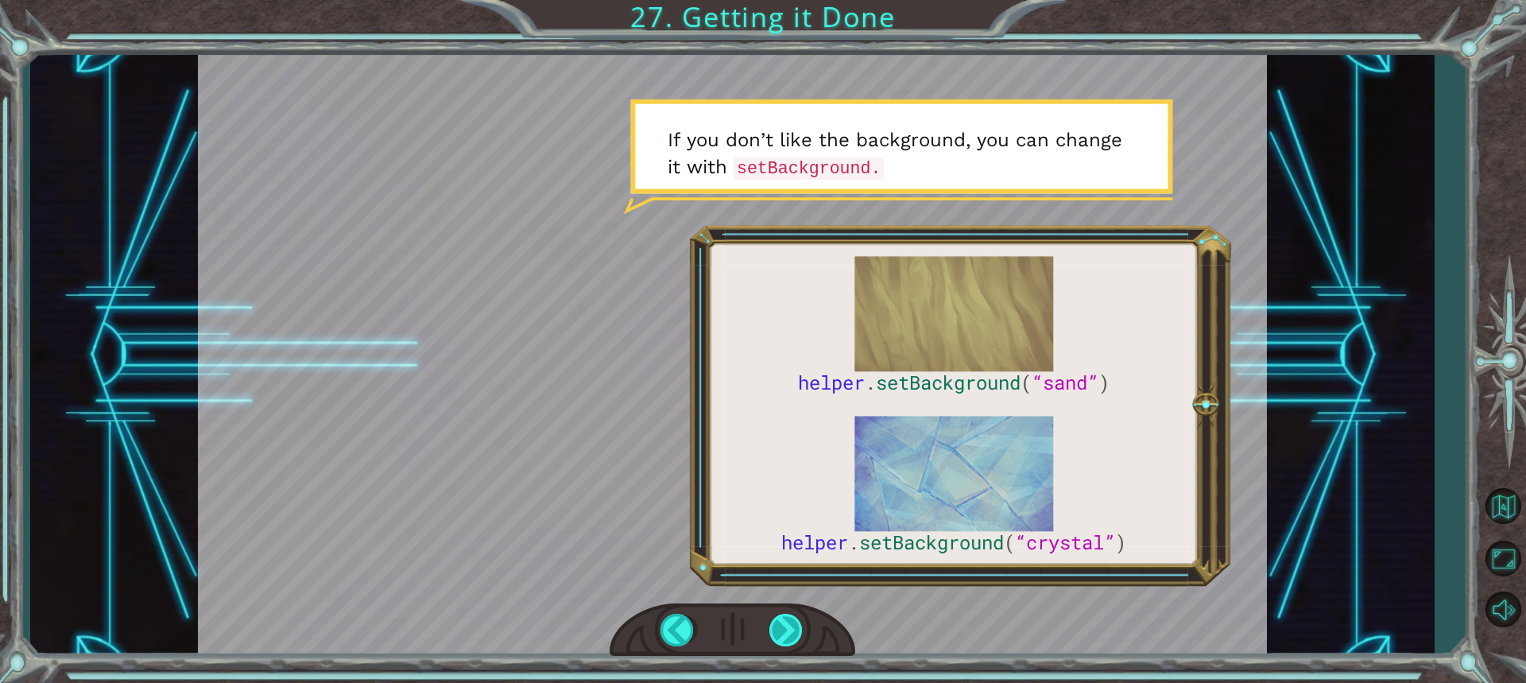
click at [792, 623] on div at bounding box center [786, 629] width 35 height 33
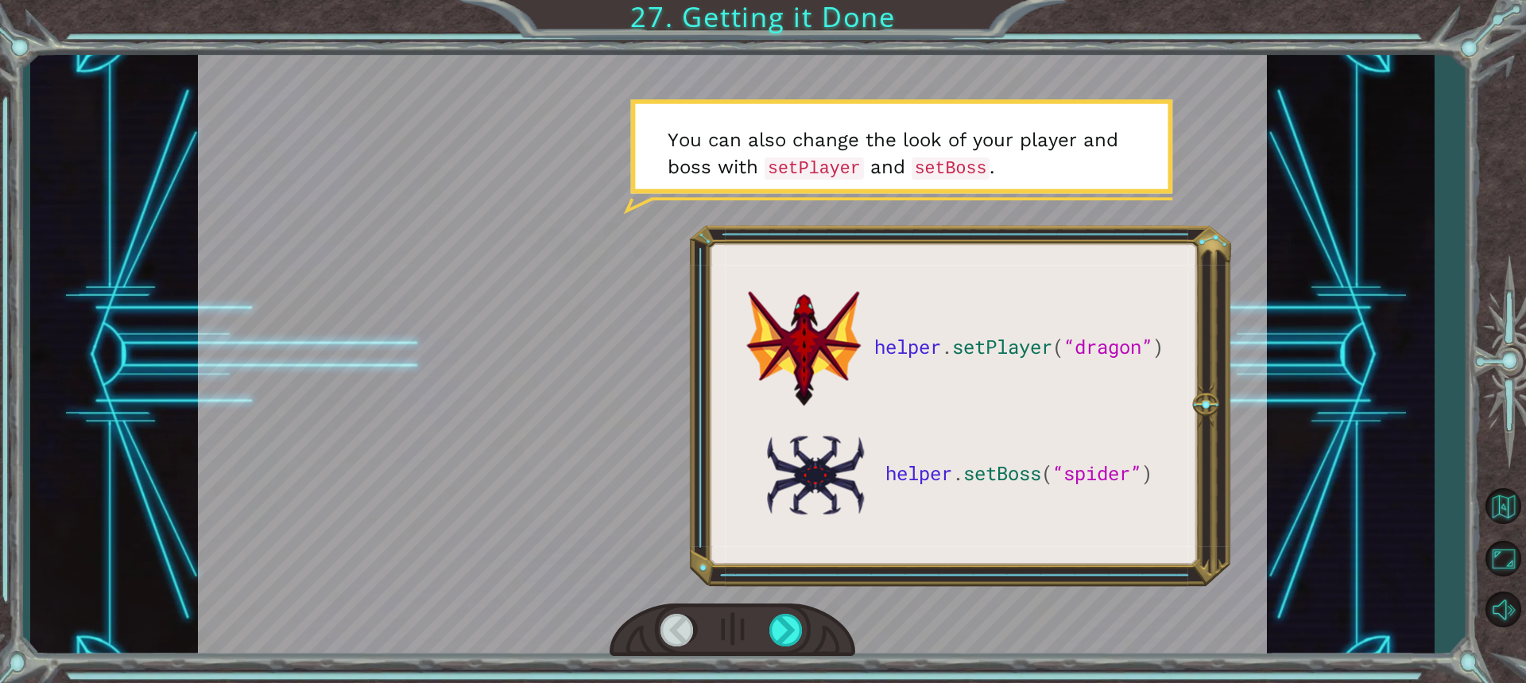
click at [773, 599] on div at bounding box center [732, 355] width 1069 height 601
click at [758, 620] on div at bounding box center [732, 630] width 246 height 54
click at [799, 635] on div at bounding box center [786, 629] width 35 height 33
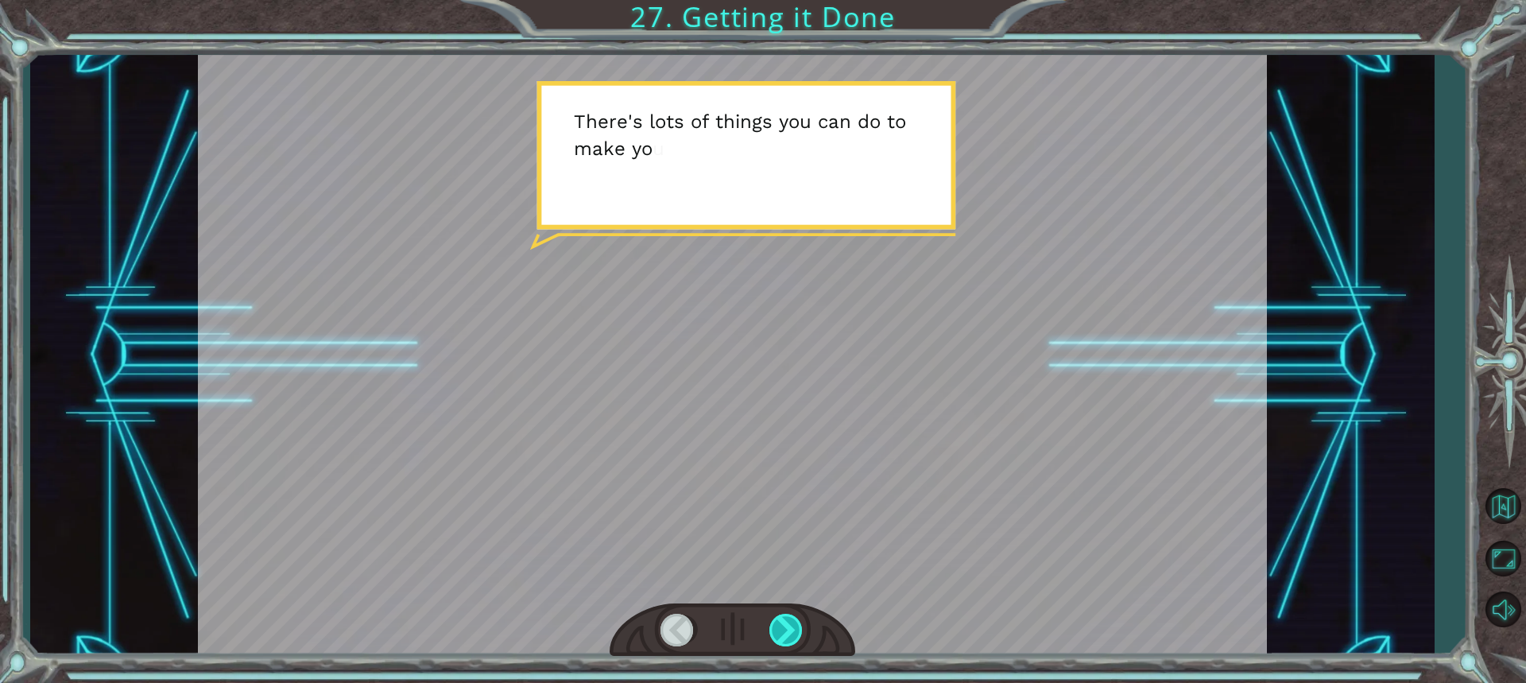
click at [799, 635] on div at bounding box center [786, 629] width 35 height 33
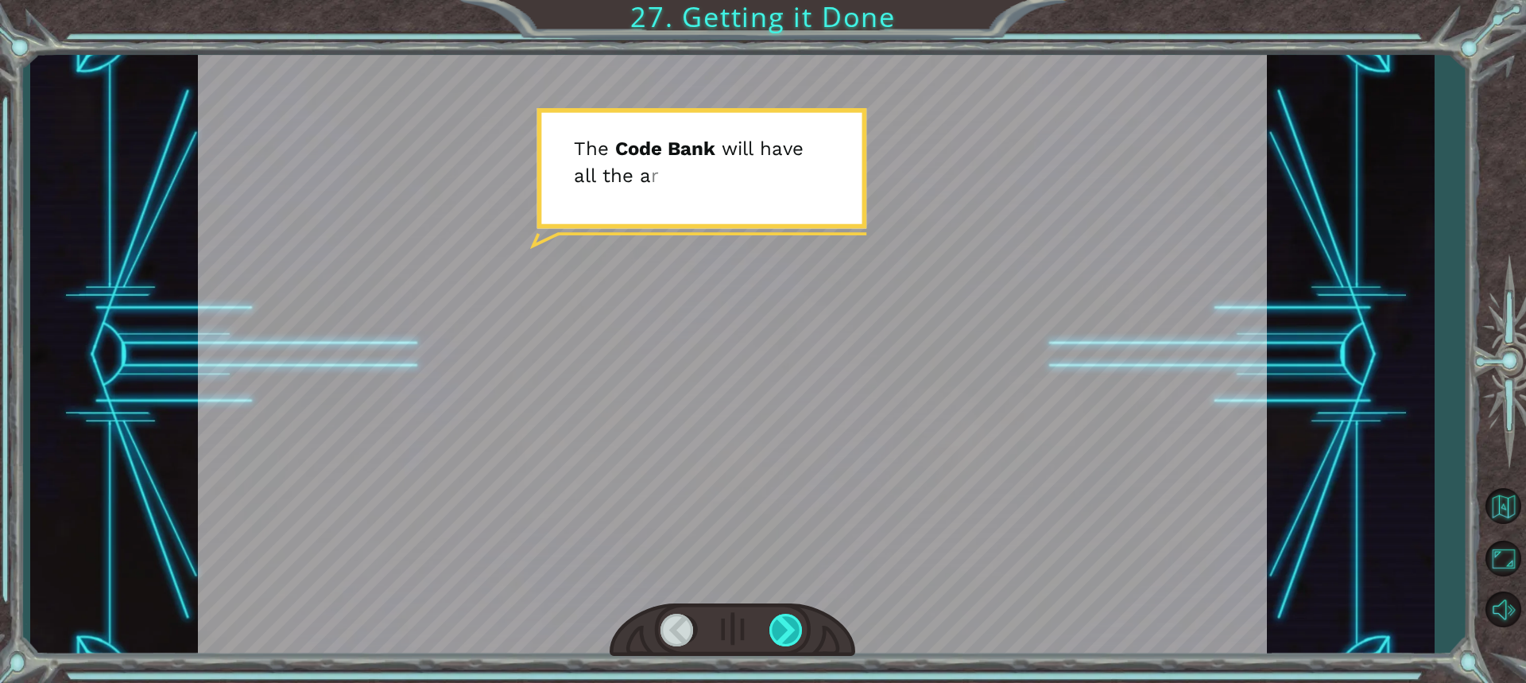
click at [799, 635] on div at bounding box center [786, 629] width 35 height 33
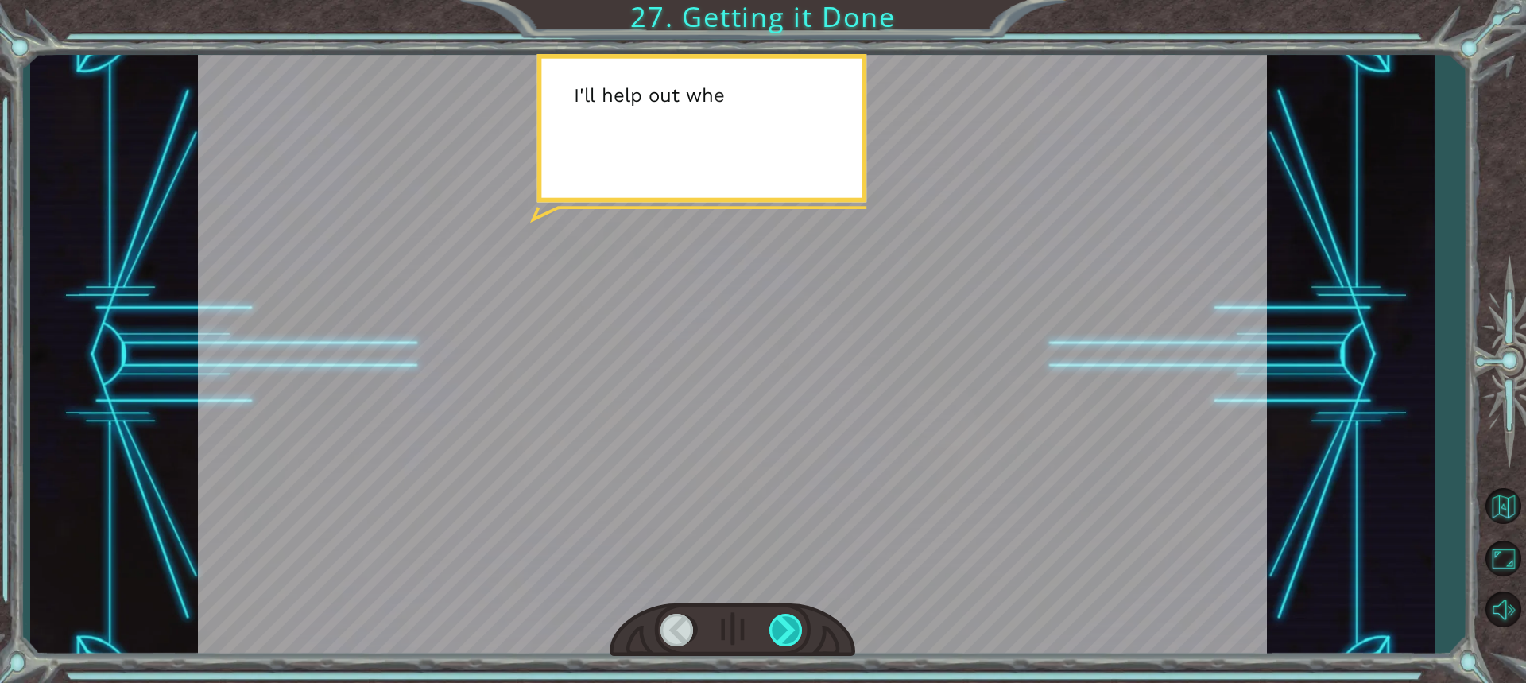
click at [799, 635] on div at bounding box center [786, 629] width 35 height 33
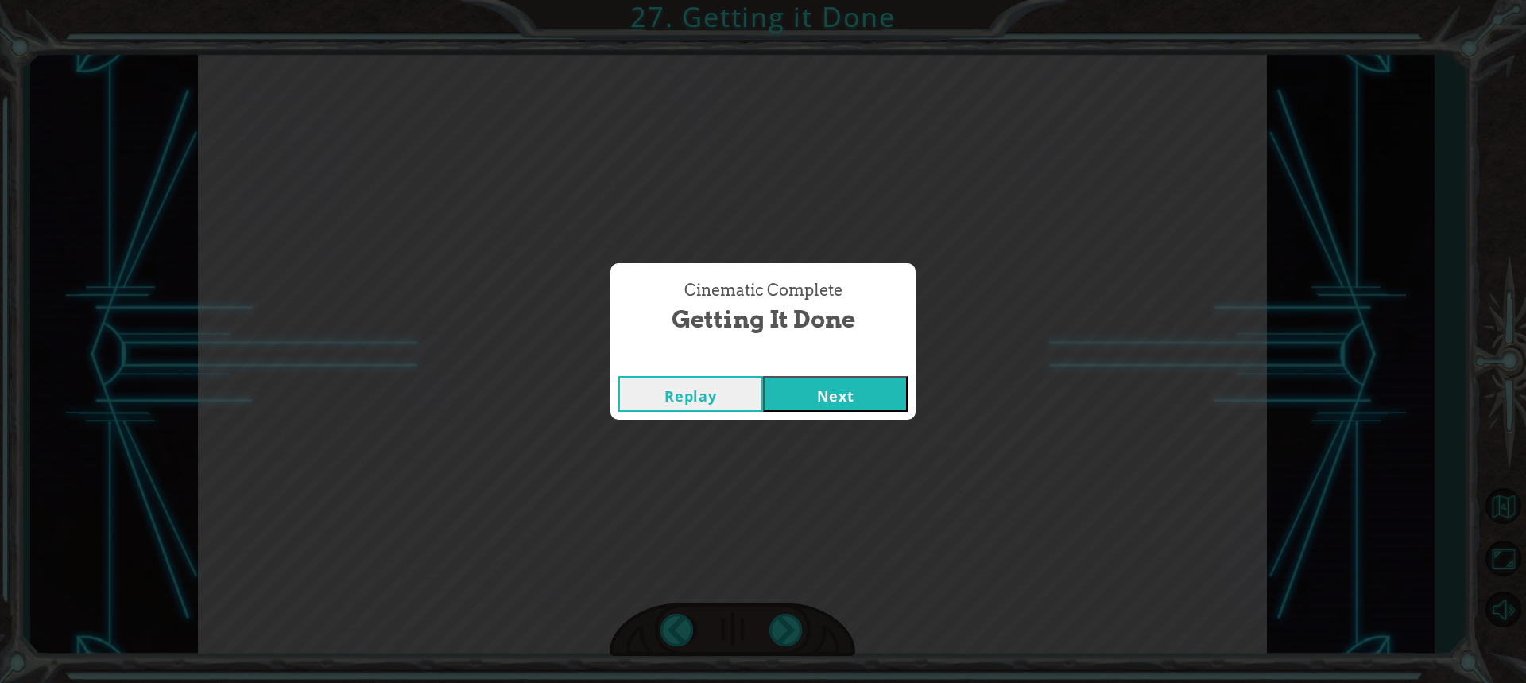
click at [791, 398] on button "Next" at bounding box center [835, 394] width 145 height 36
